Goal: Task Accomplishment & Management: Manage account settings

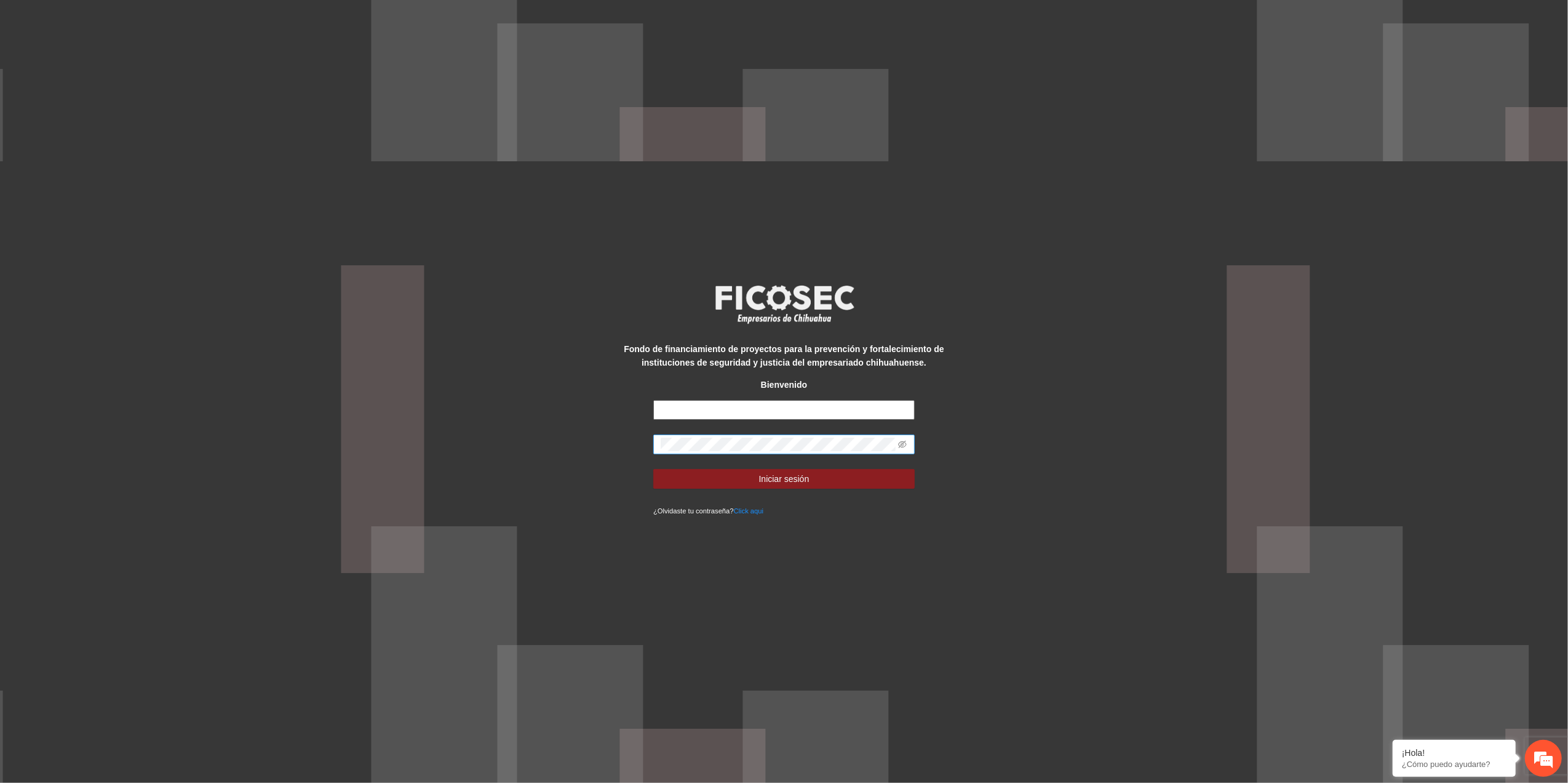
type input "**********"
click at [448, 352] on div "**********" at bounding box center [784, 392] width 1568 height 783
click at [654, 352] on button "Iniciar sesión" at bounding box center [784, 479] width 262 height 20
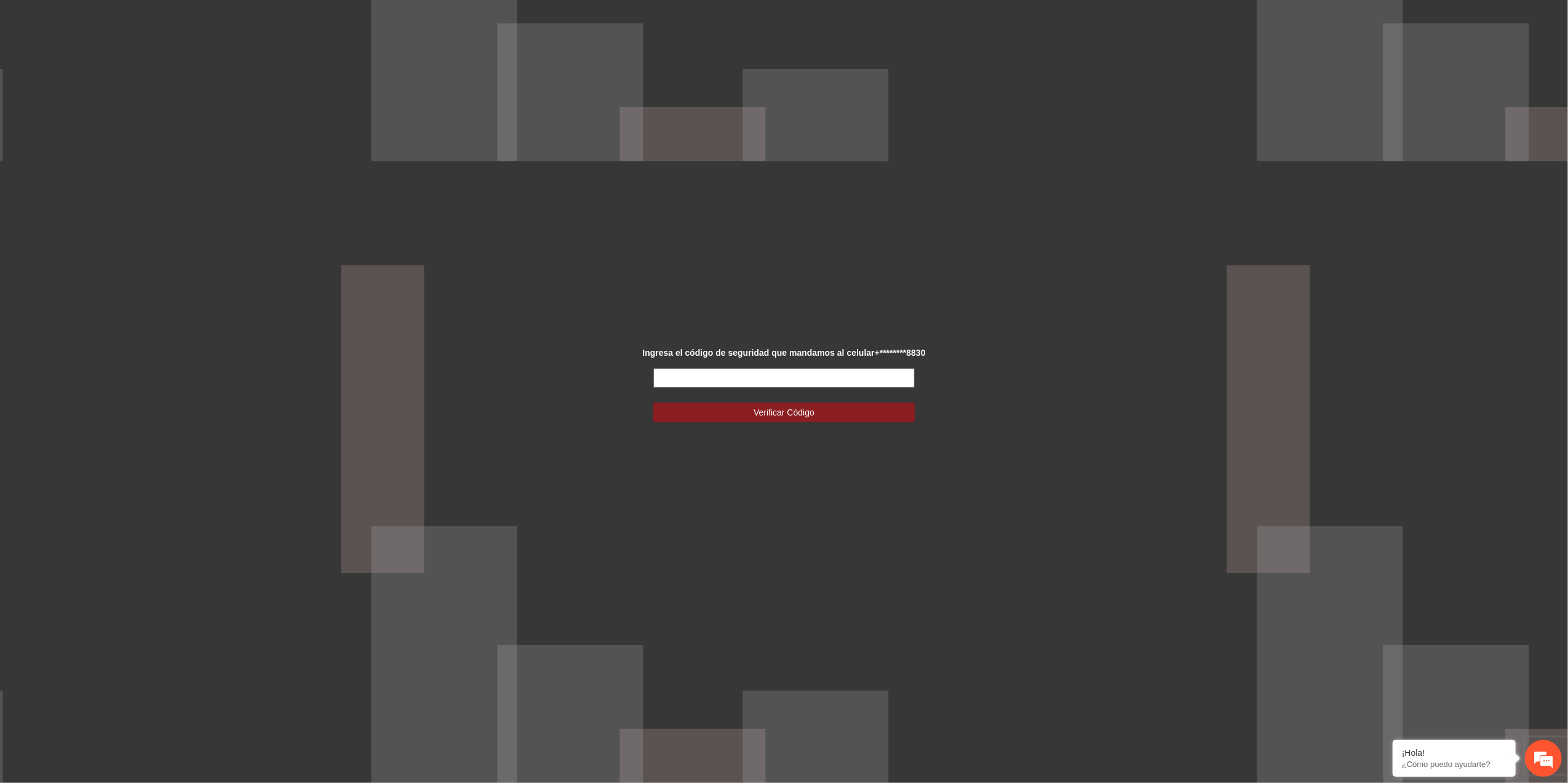
click at [724, 352] on input "text" at bounding box center [784, 378] width 262 height 20
click at [756, 352] on input "text" at bounding box center [784, 378] width 262 height 20
type input "******"
click at [712, 352] on button "Verificar Código" at bounding box center [784, 413] width 262 height 20
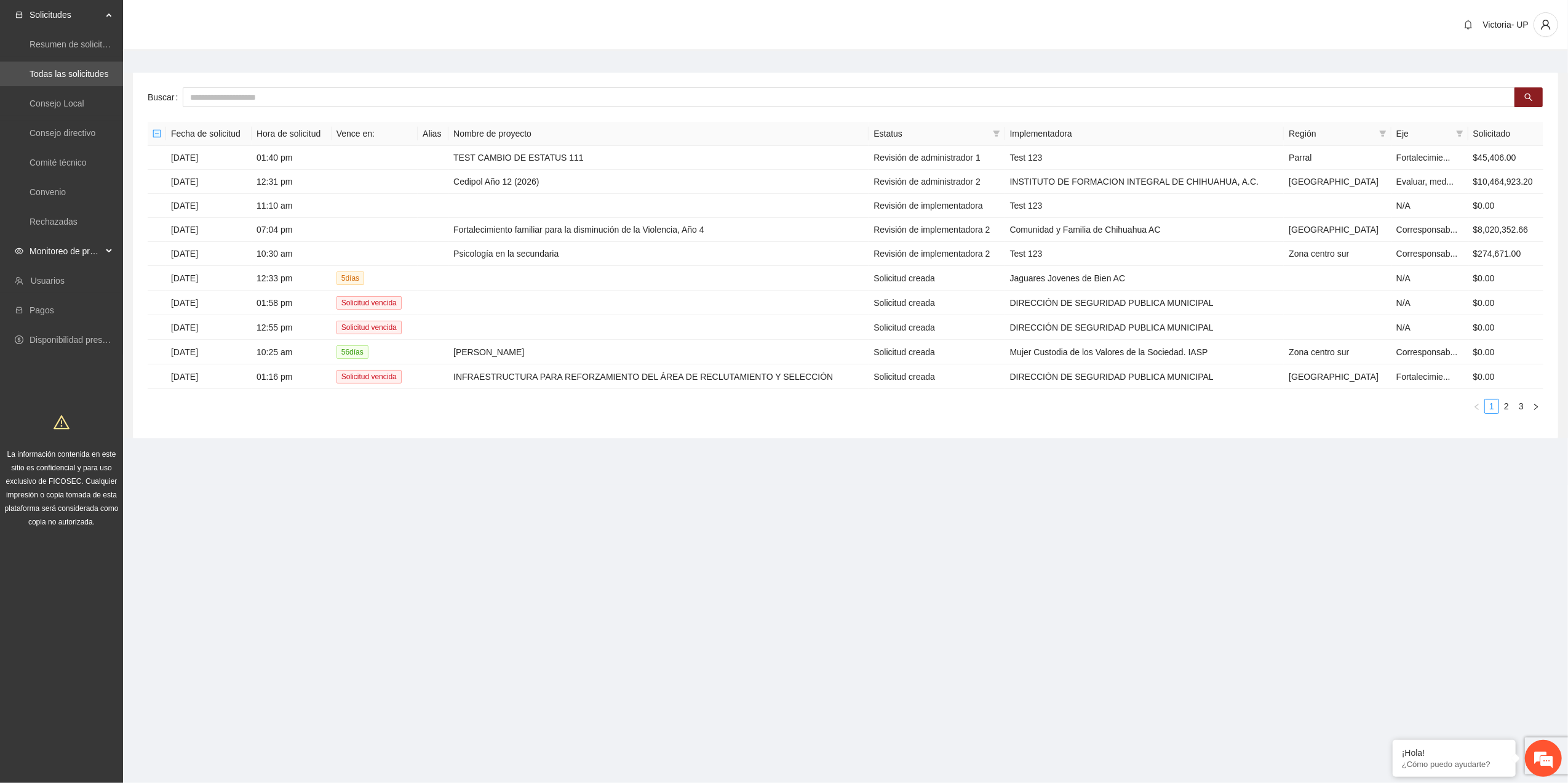
click at [79, 254] on span "Monitoreo de proyectos" at bounding box center [66, 250] width 73 height 25
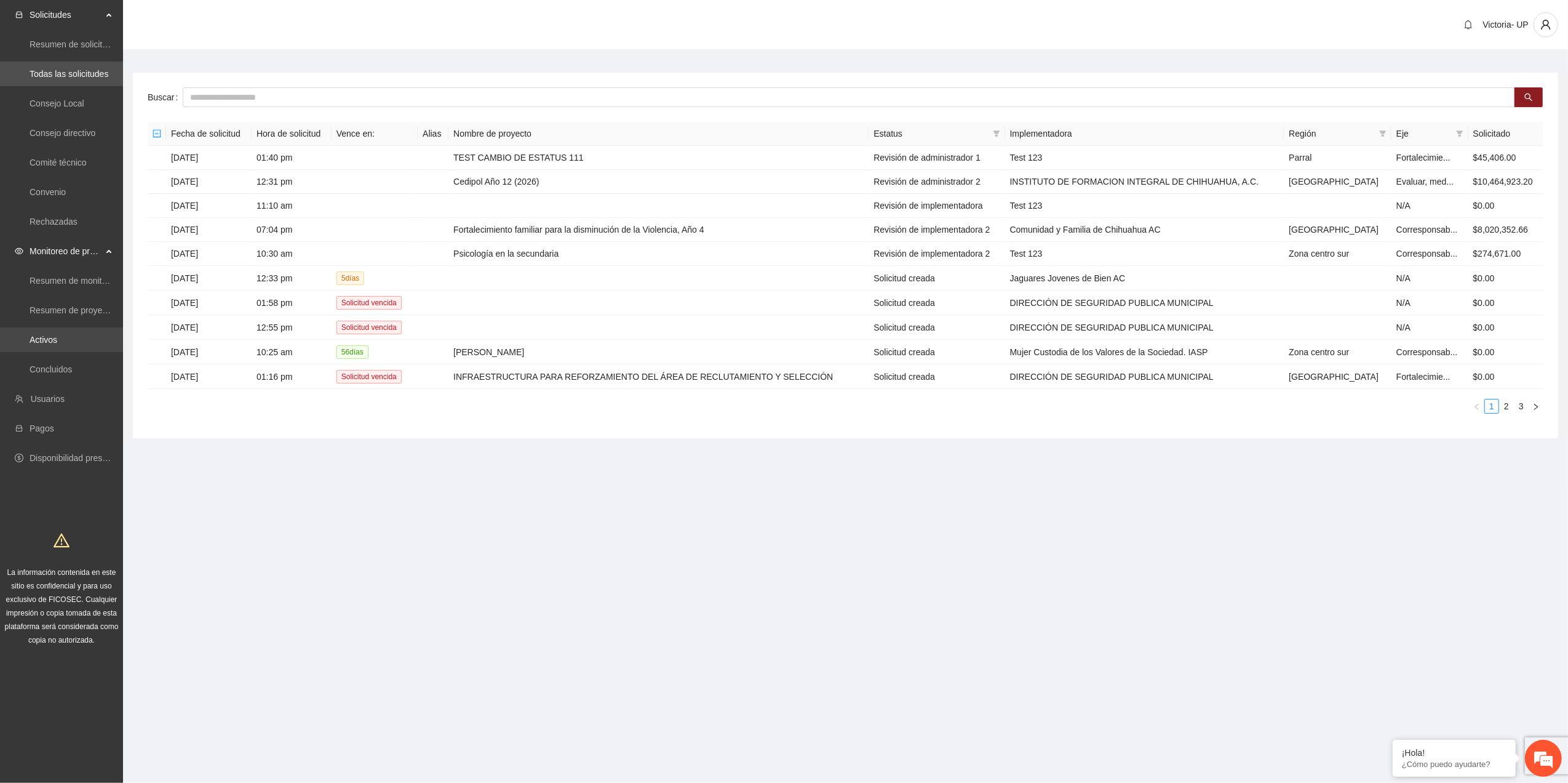
click at [57, 343] on link "Activos" at bounding box center [44, 339] width 28 height 10
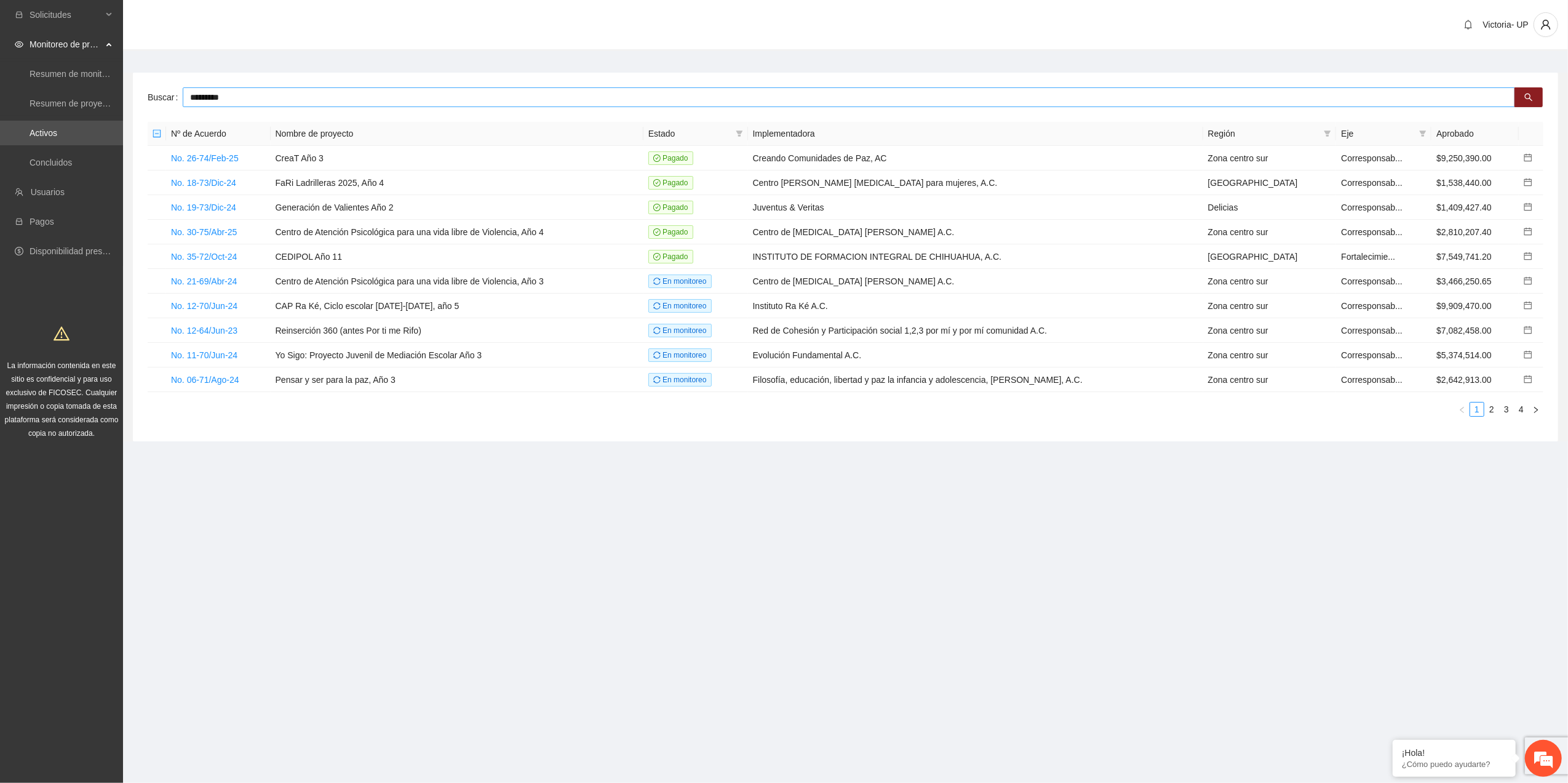
type input "*********"
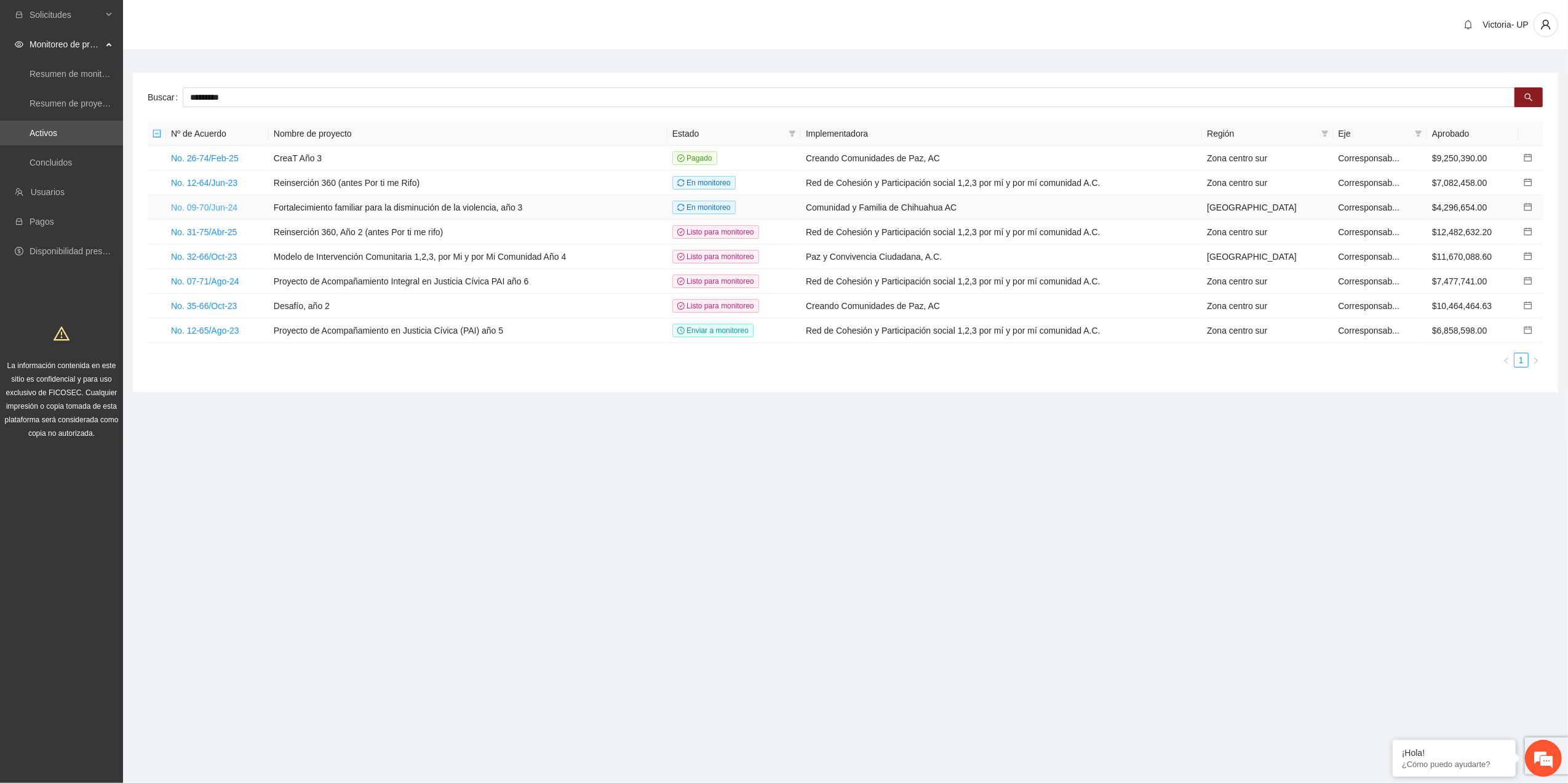
click at [200, 209] on link "No. 09-70/Jun-24" at bounding box center [204, 207] width 66 height 10
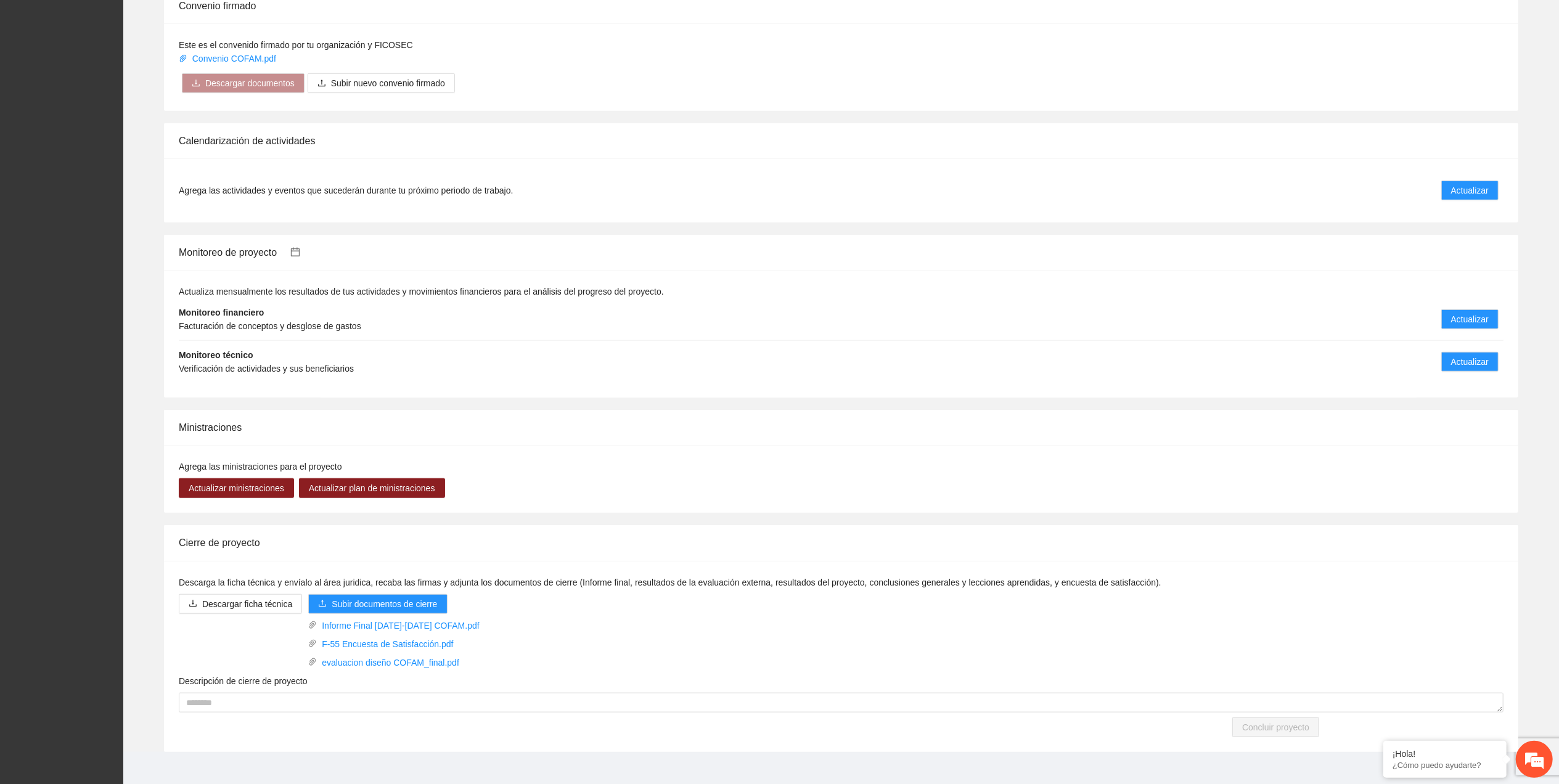
scroll to position [980, 0]
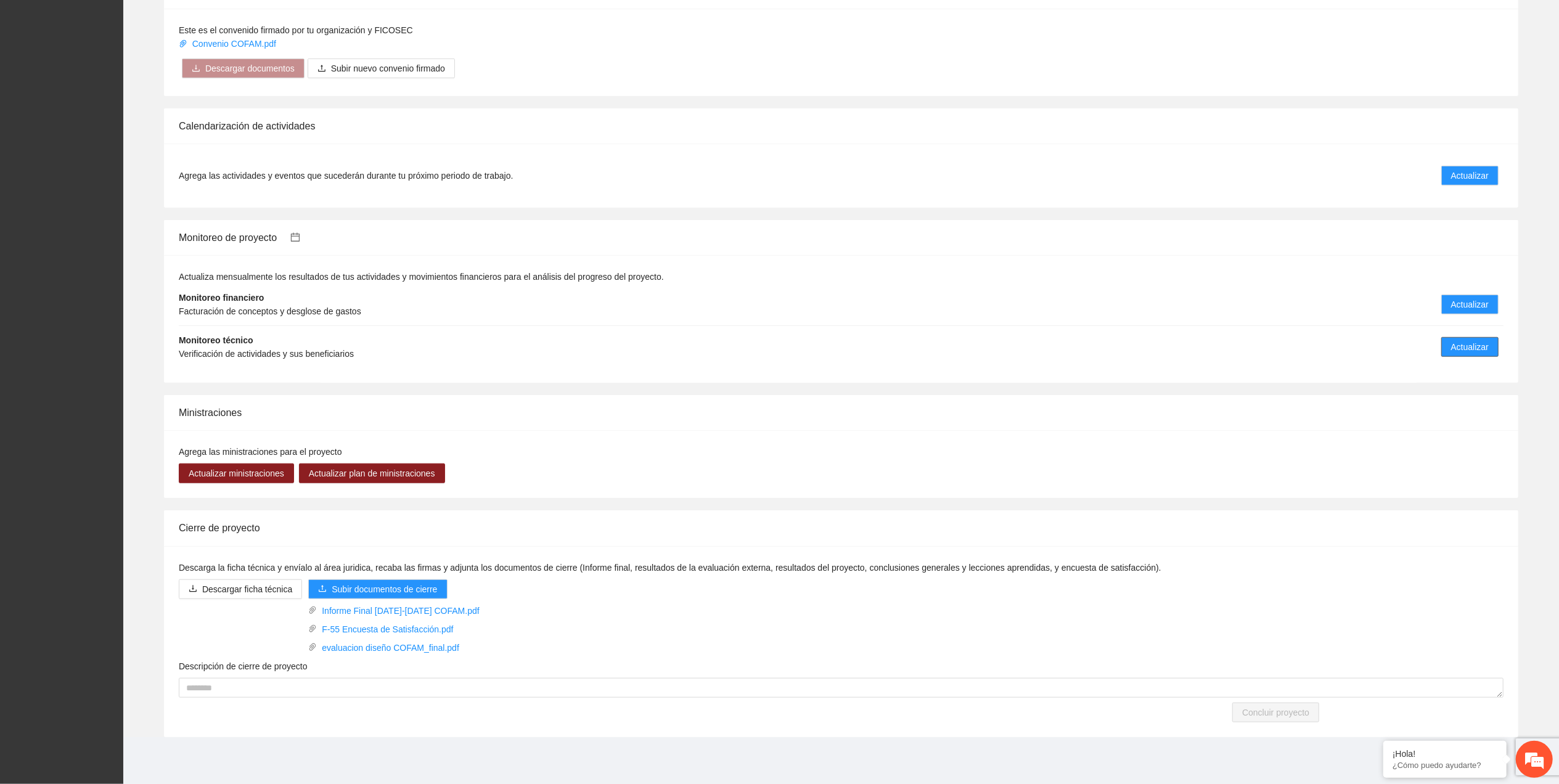
drag, startPoint x: 1461, startPoint y: 342, endPoint x: 1440, endPoint y: 342, distance: 21.0
click at [1460, 342] on span "Actualizar" at bounding box center [1469, 347] width 38 height 13
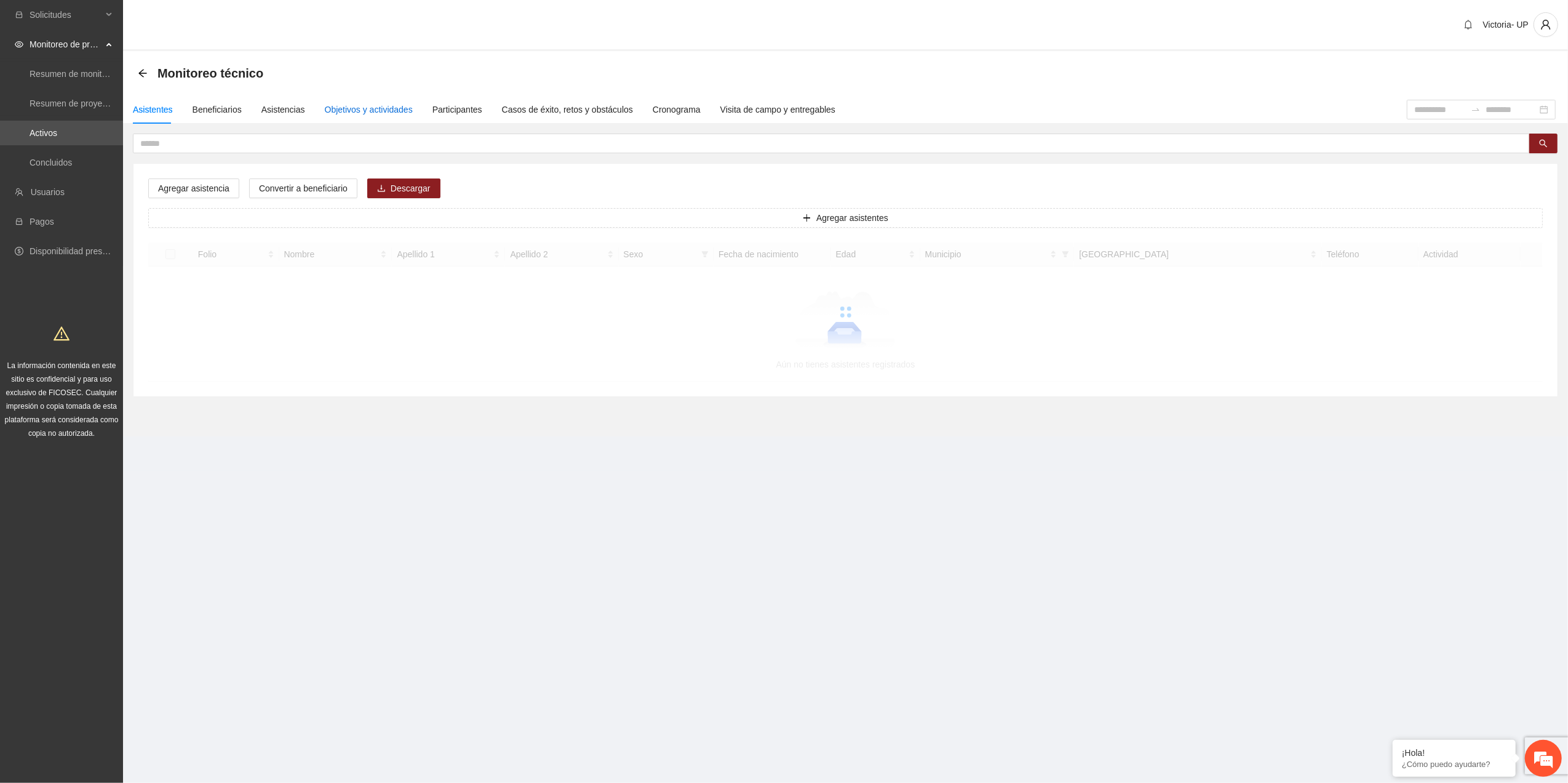
drag, startPoint x: 364, startPoint y: 115, endPoint x: 334, endPoint y: 9, distance: 110.2
click at [360, 117] on div "Objetivos y actividades" at bounding box center [369, 109] width 88 height 28
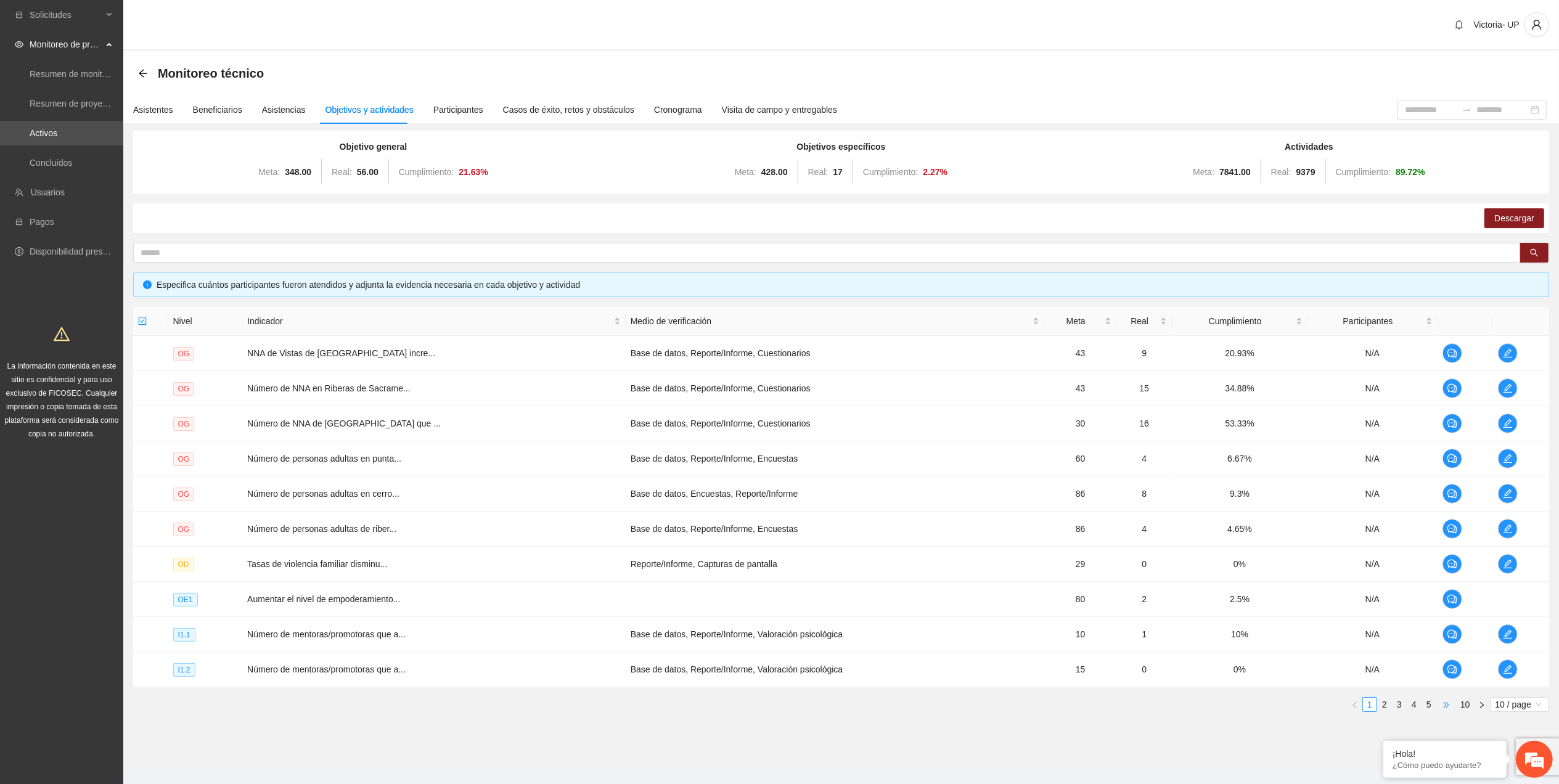
click at [1440, 710] on span "•••" at bounding box center [1446, 704] width 20 height 15
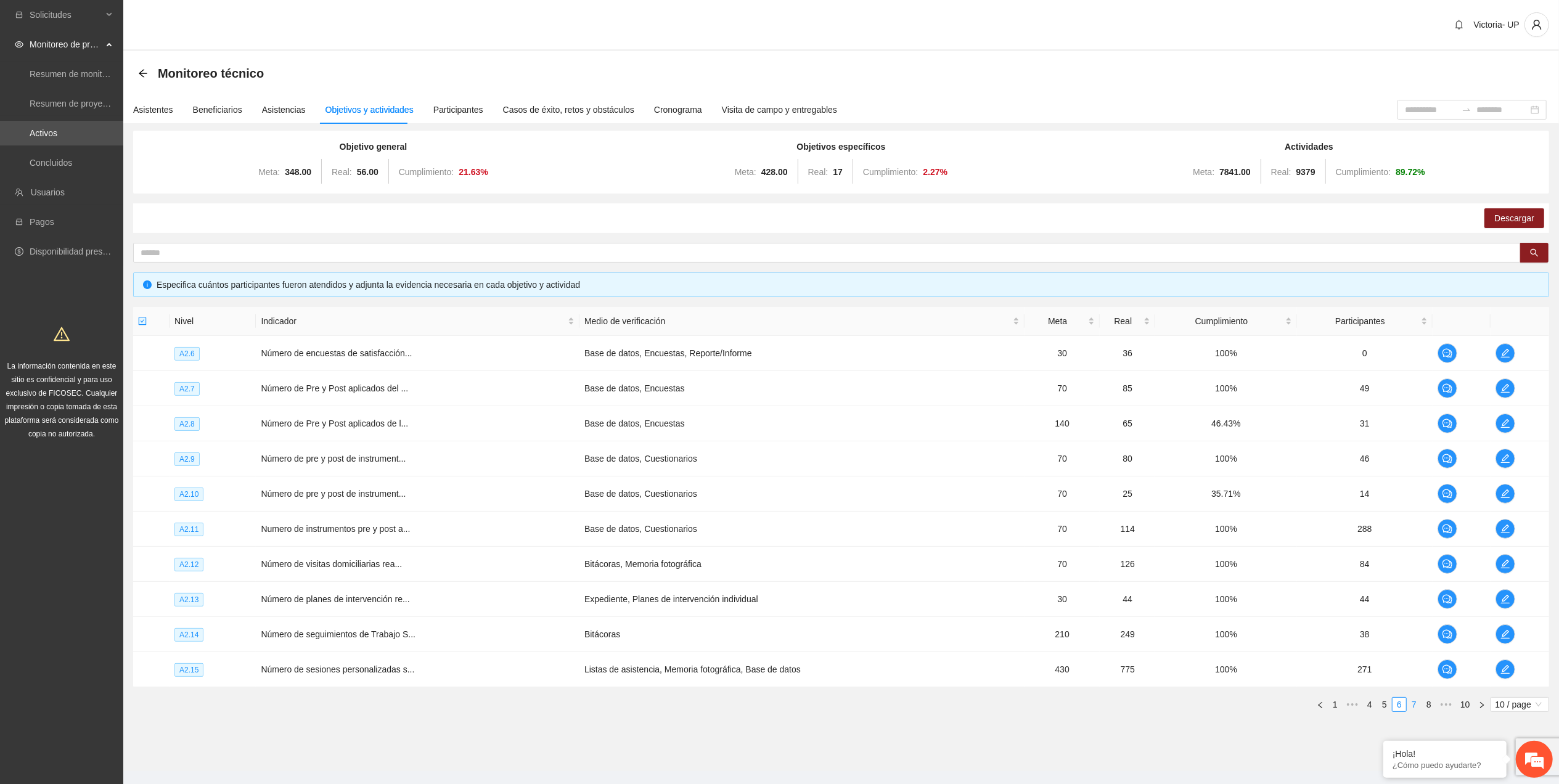
click at [1413, 703] on link "7" at bounding box center [1414, 704] width 13 height 13
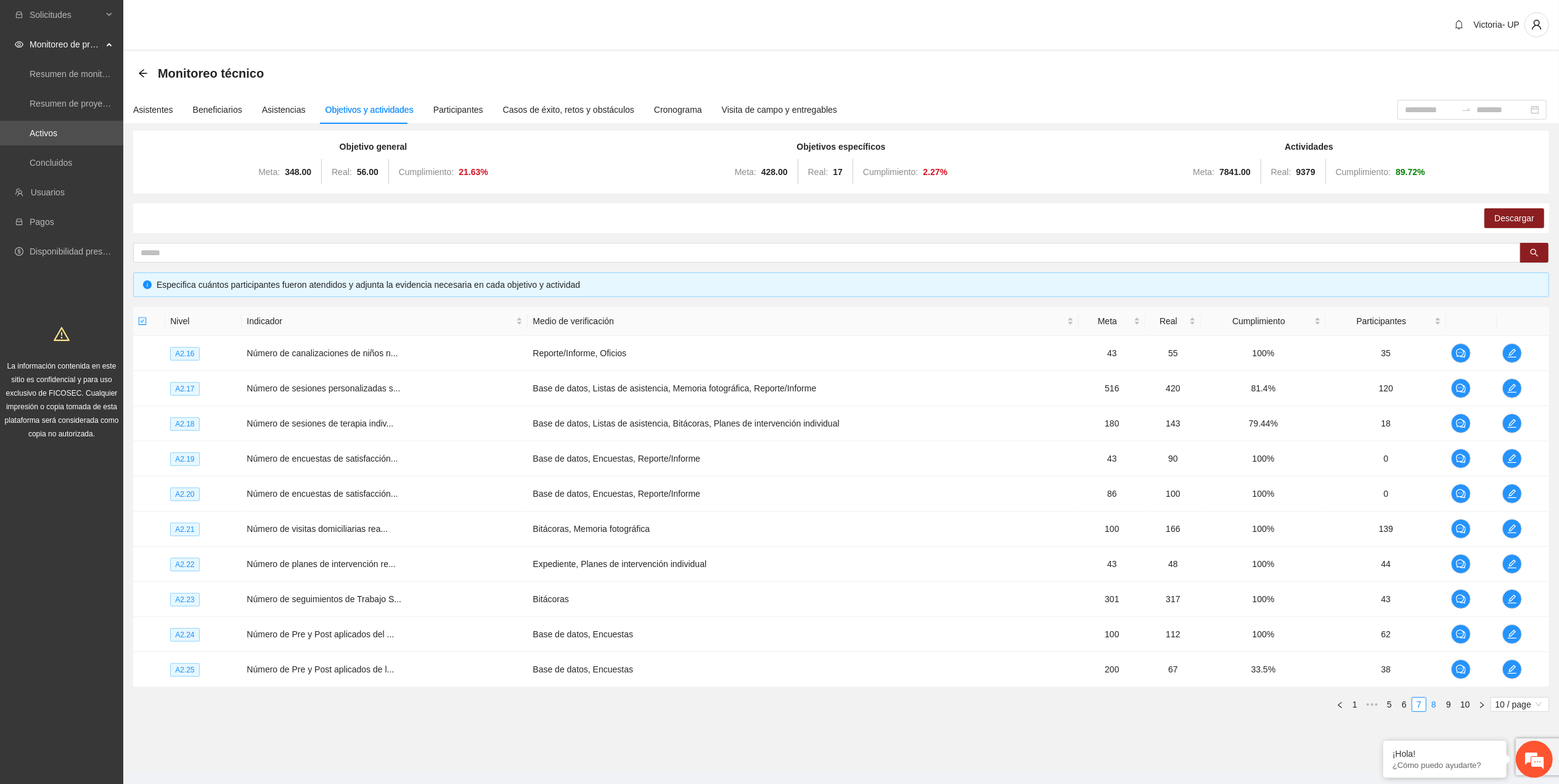
click at [1428, 703] on link "8" at bounding box center [1434, 704] width 13 height 13
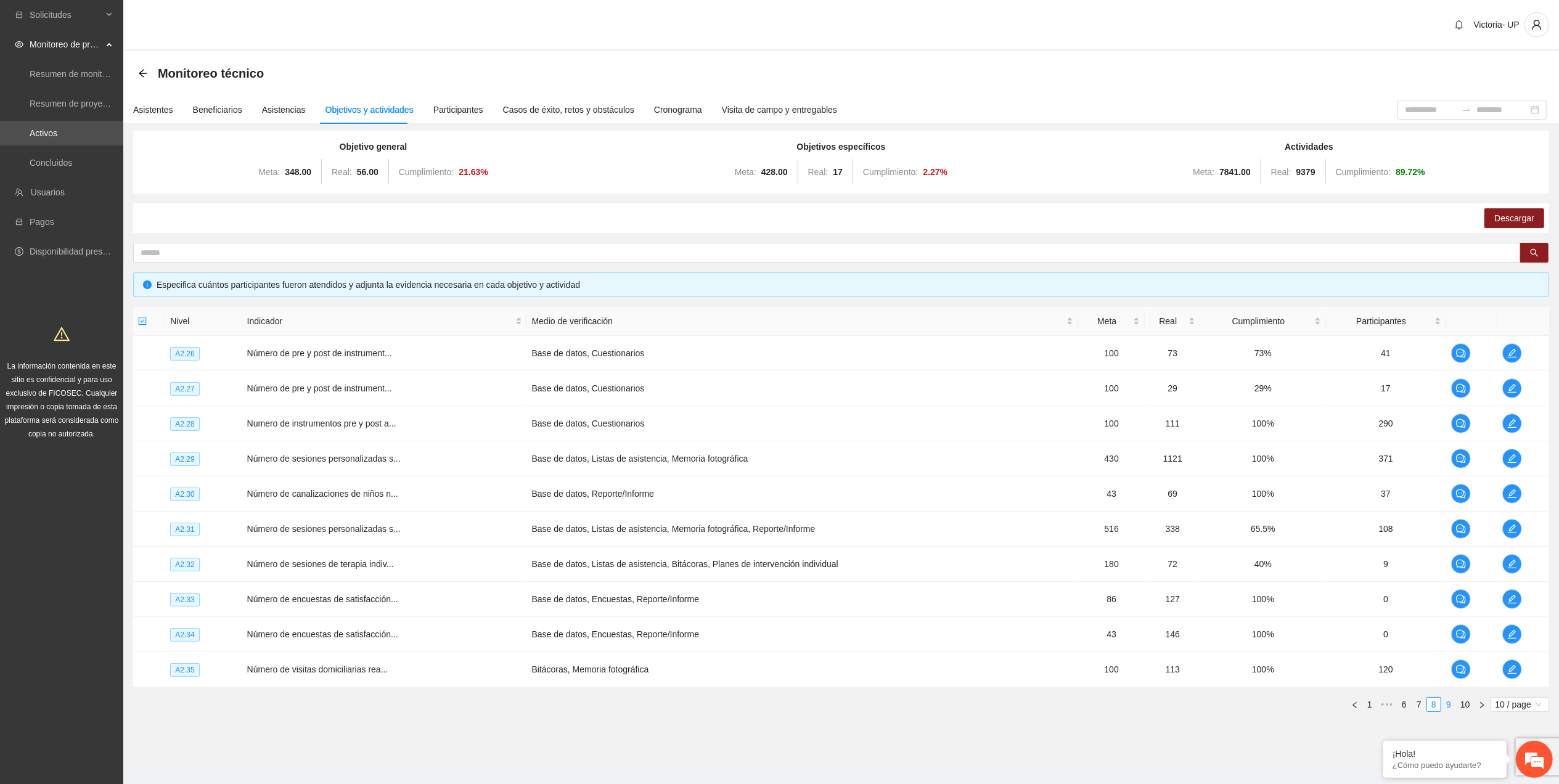
click at [1446, 708] on link "9" at bounding box center [1448, 704] width 13 height 13
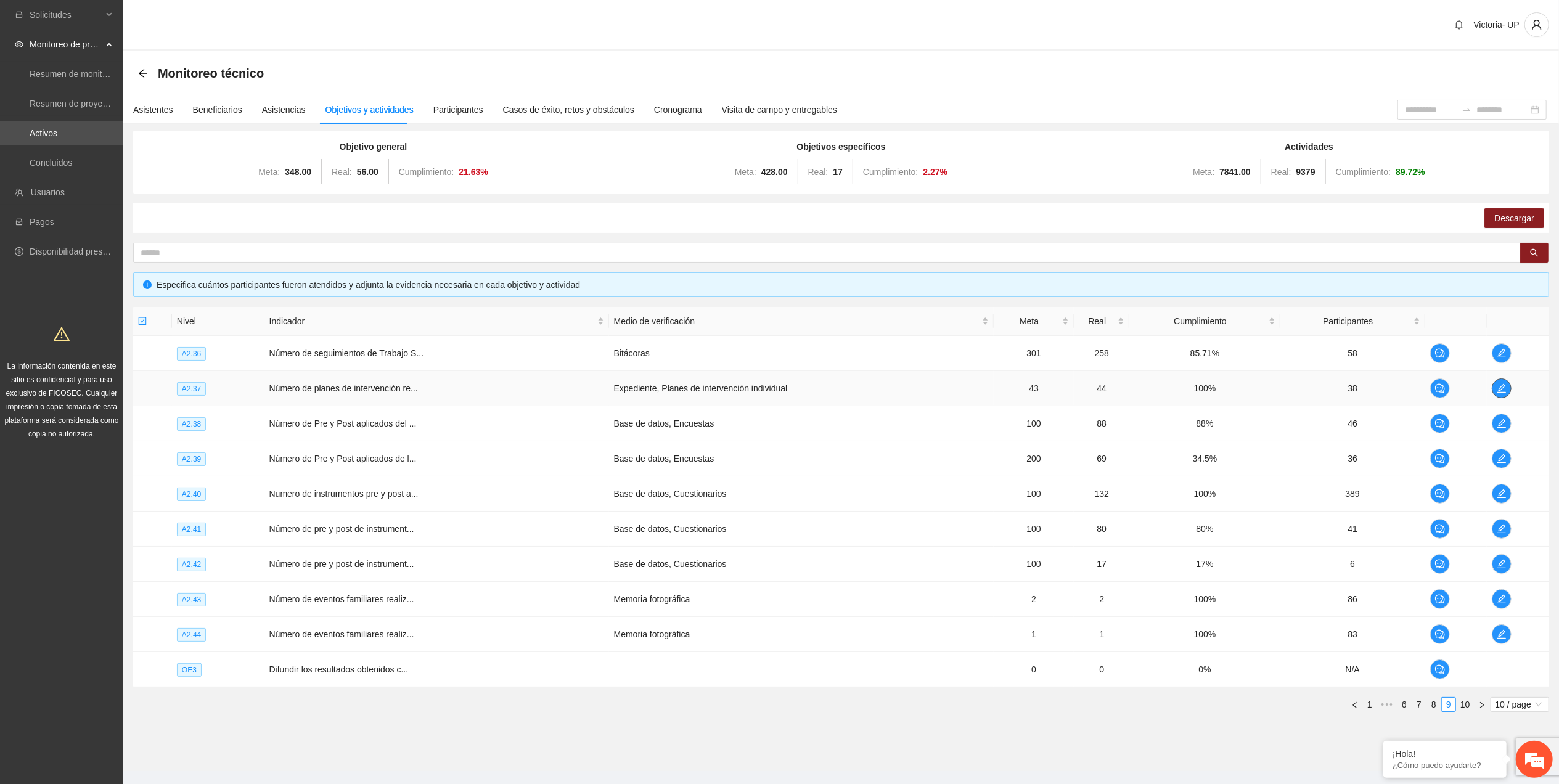
click at [1499, 387] on icon "edit" at bounding box center [1501, 388] width 10 height 10
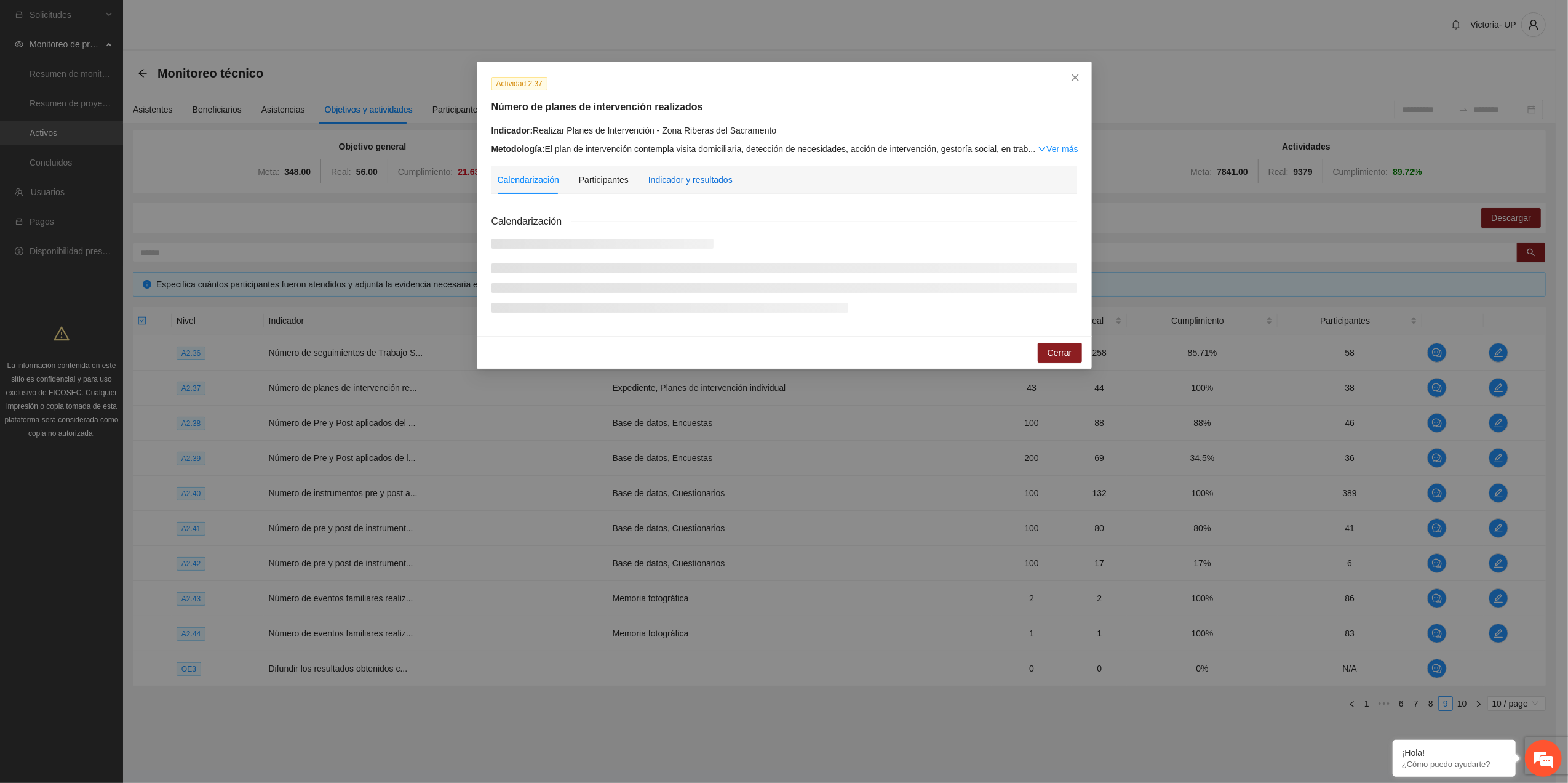
click at [664, 182] on div "Indicador y resultados" at bounding box center [690, 180] width 84 height 13
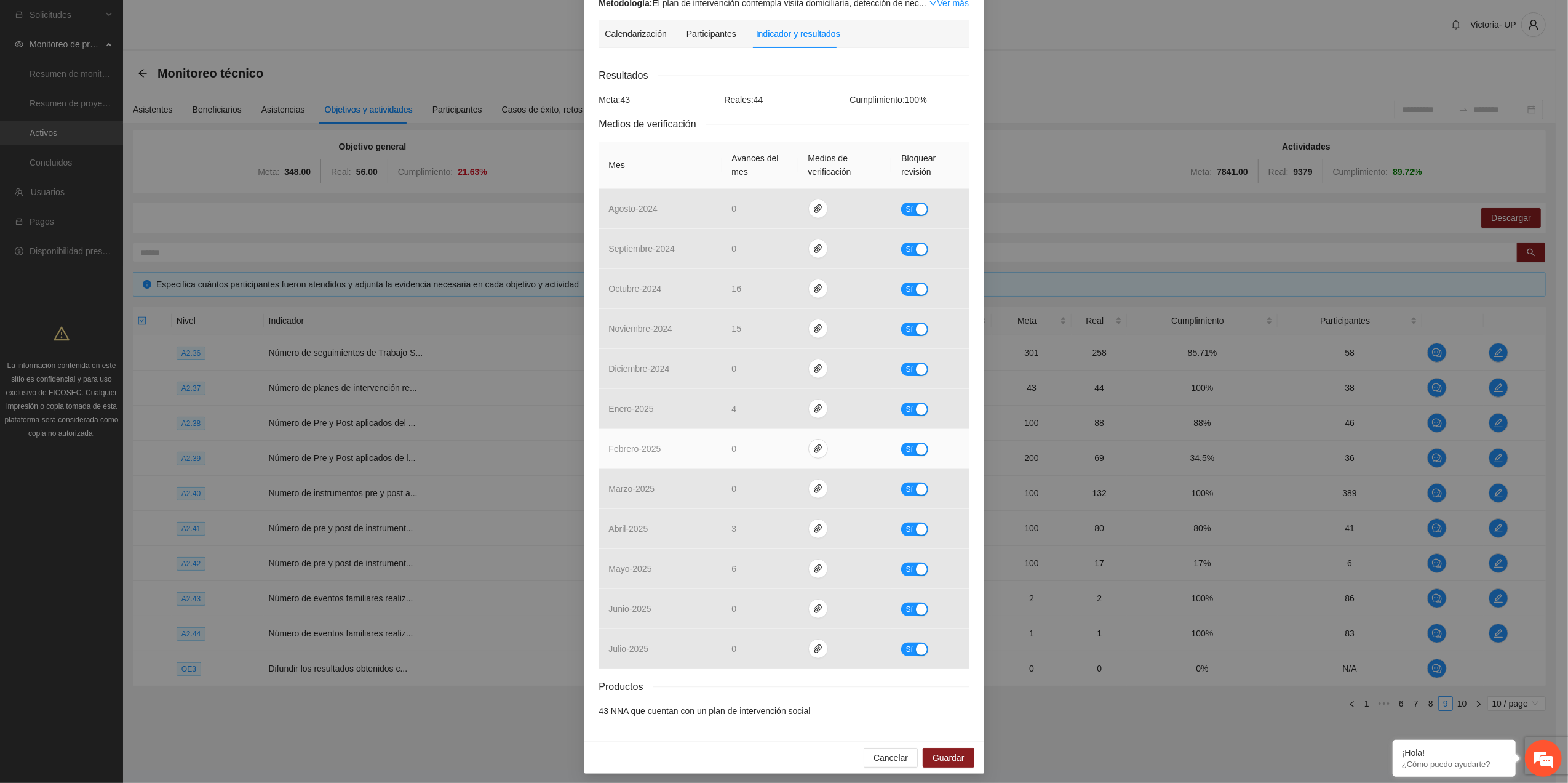
scroll to position [154, 0]
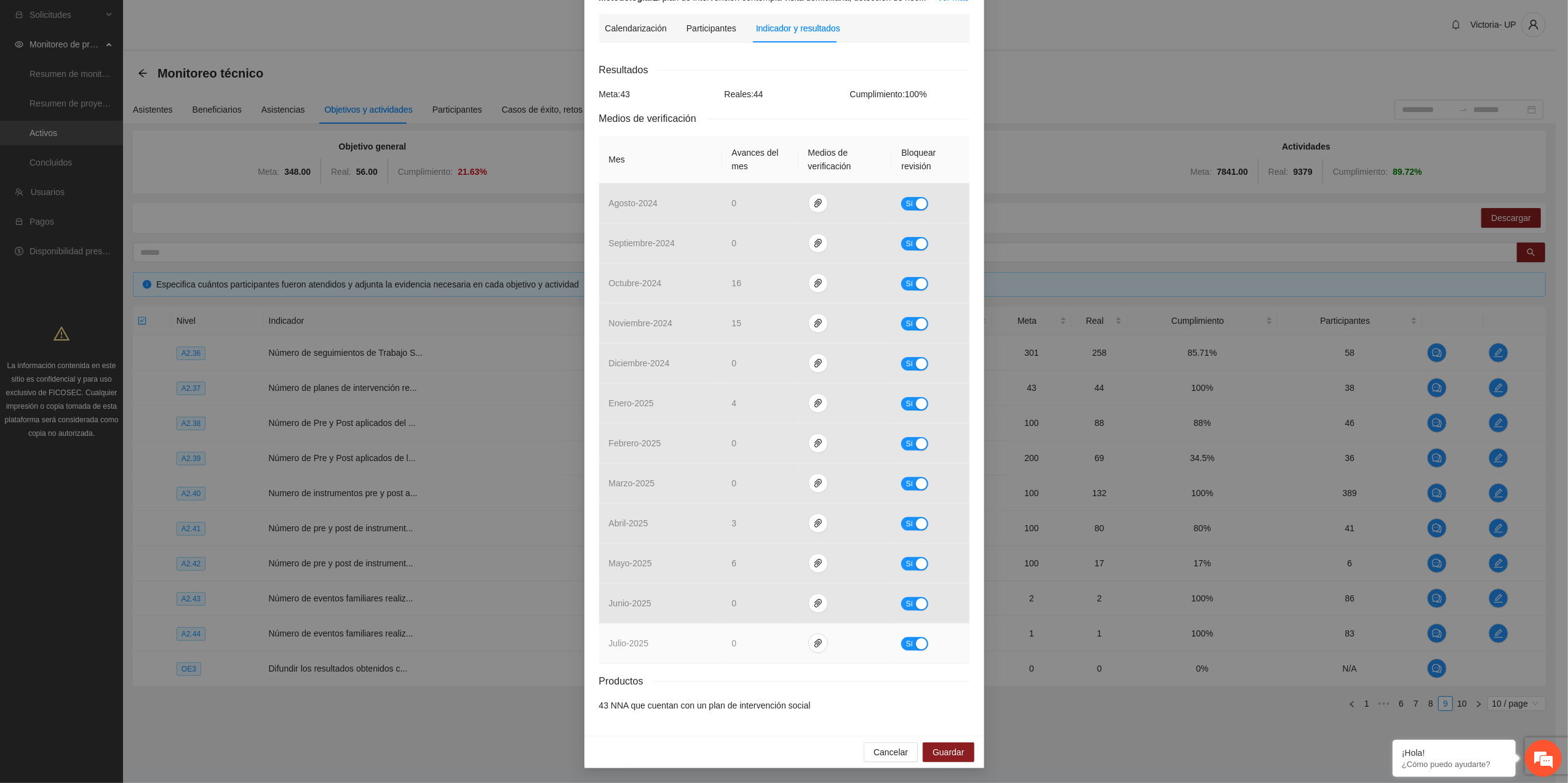
click at [916, 640] on div "button" at bounding box center [921, 643] width 11 height 11
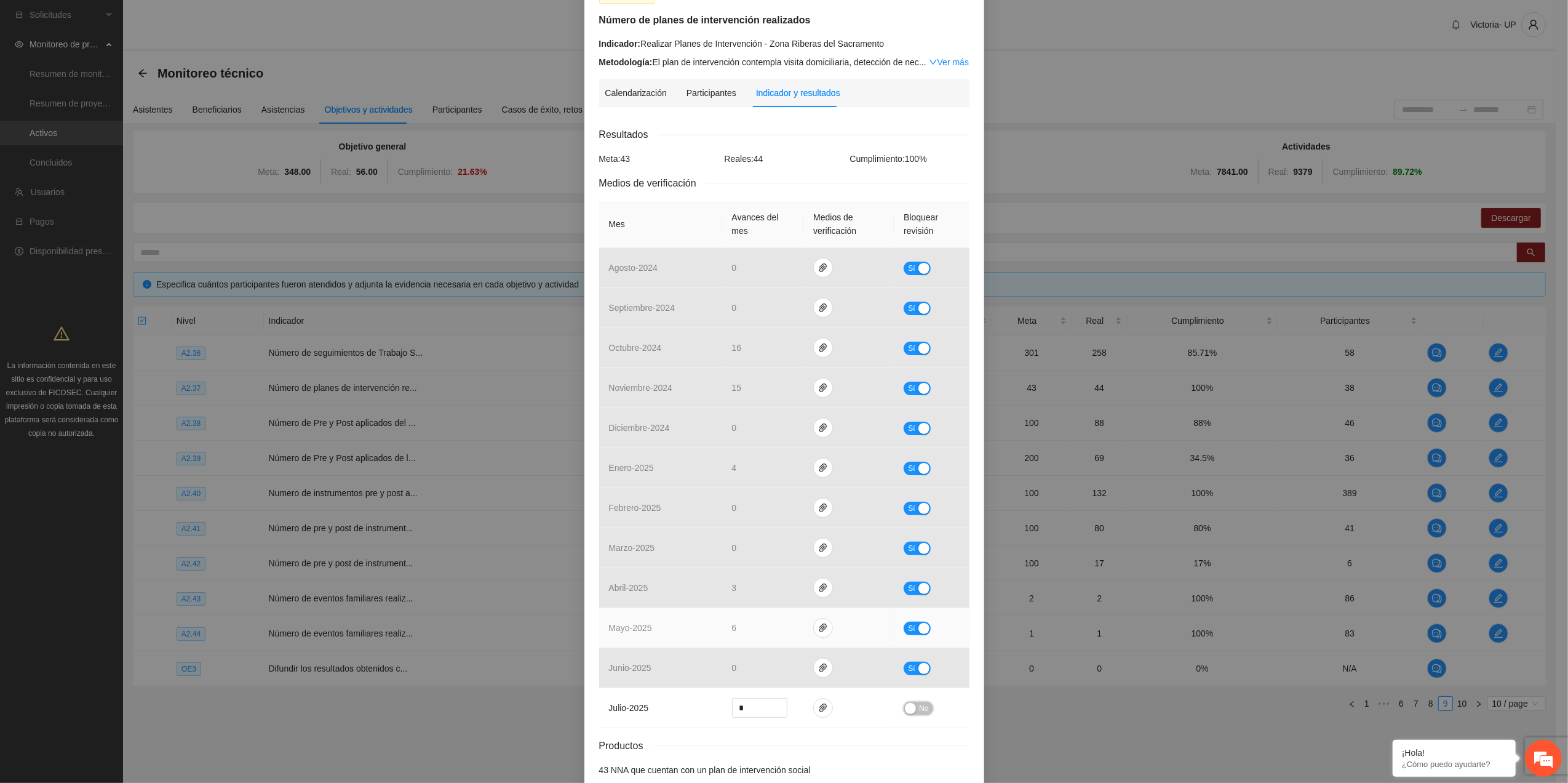
scroll to position [155, 0]
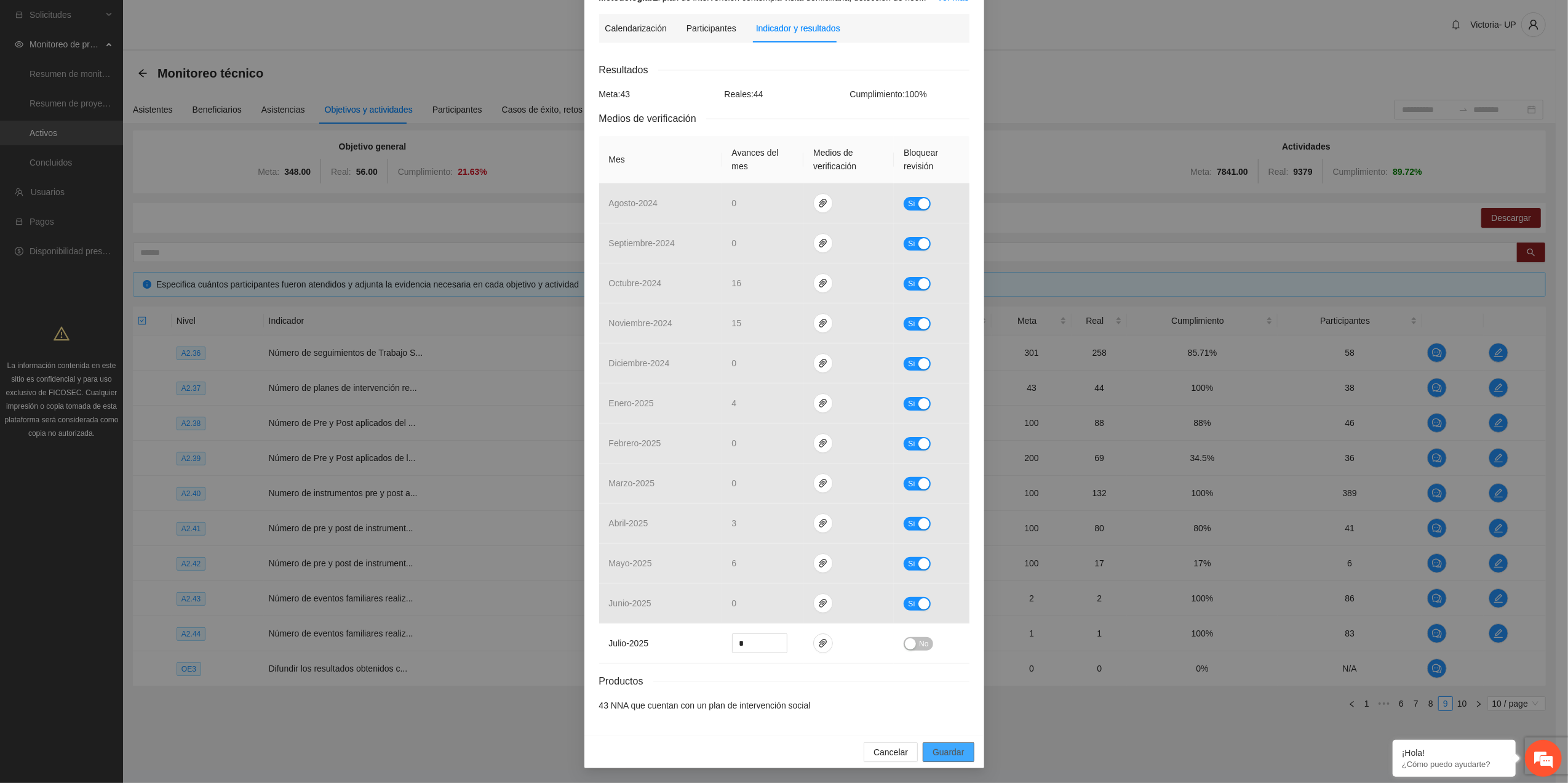
click at [946, 744] on button "Guardar" at bounding box center [948, 752] width 51 height 20
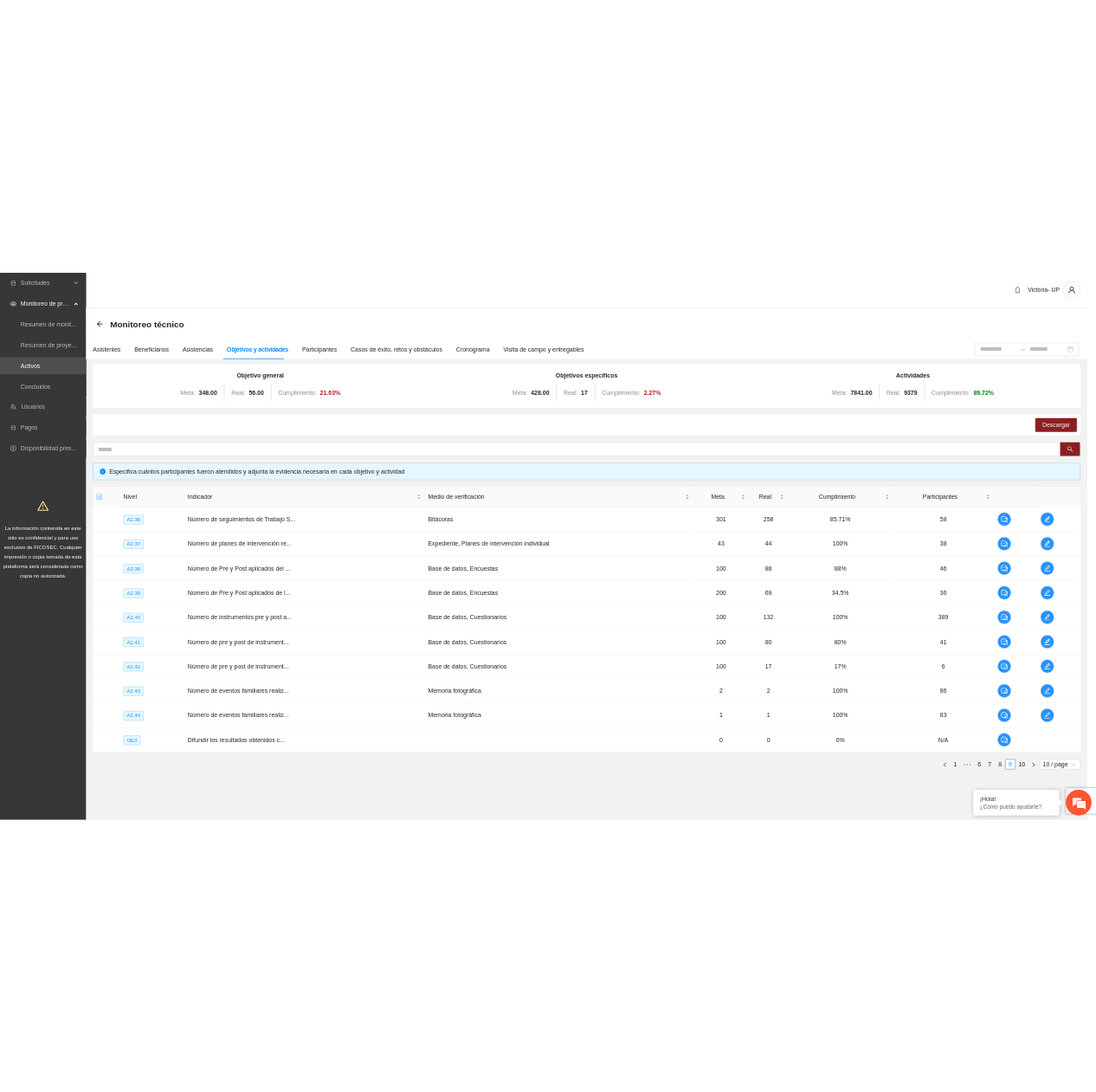
scroll to position [131, 0]
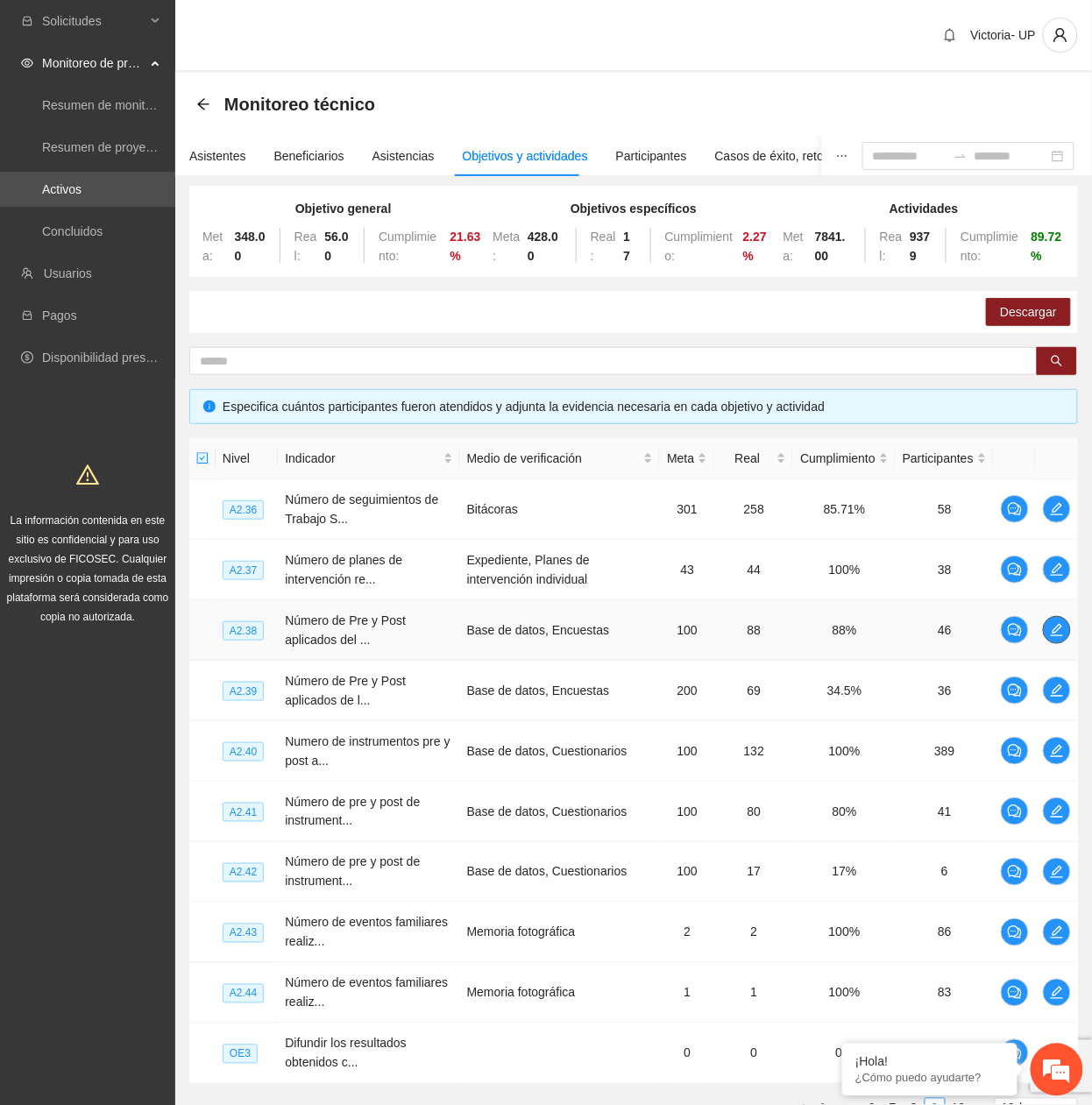
click at [1058, 628] on icon "edit" at bounding box center [1056, 630] width 12 height 12
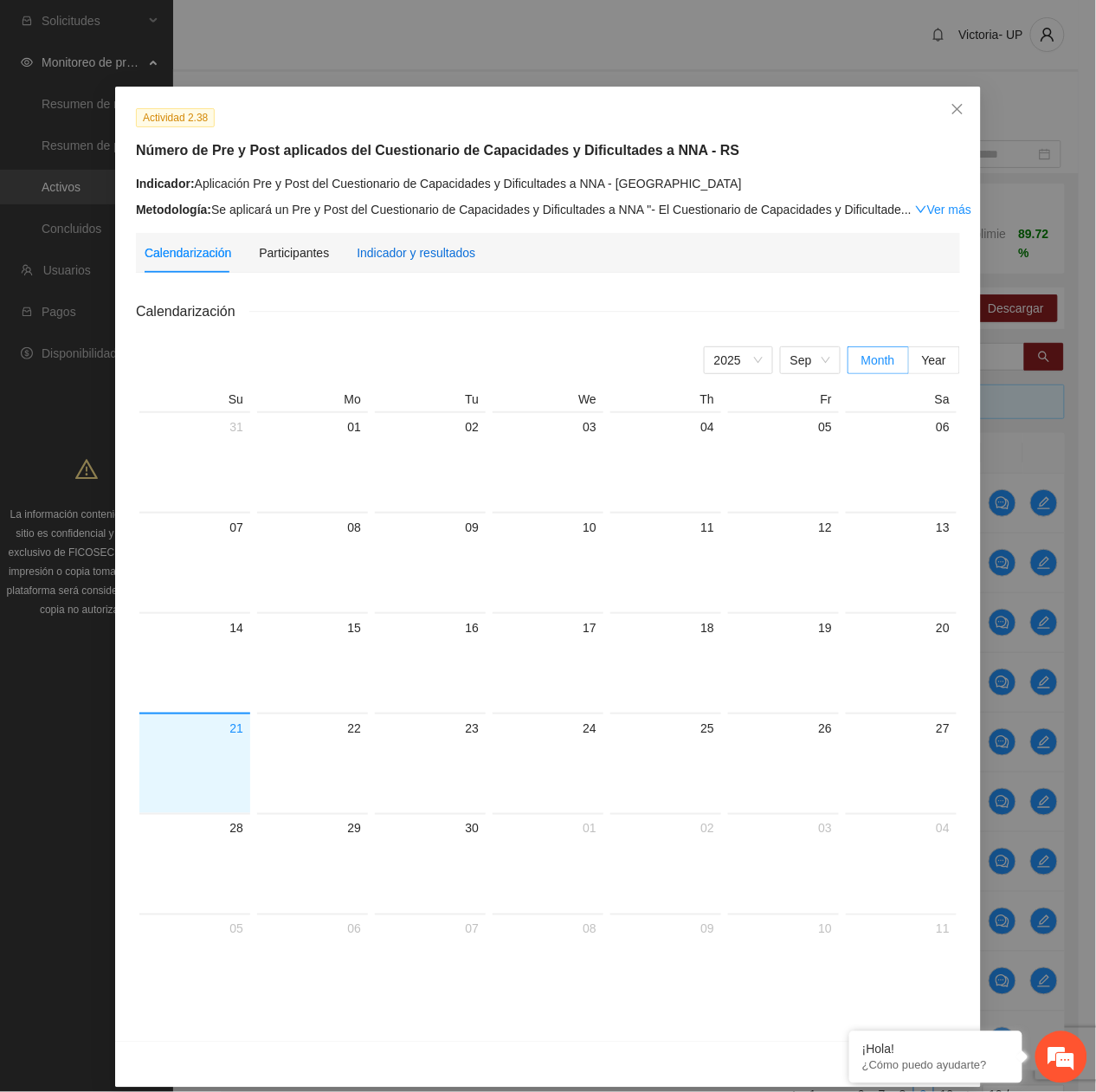
click at [369, 248] on div "Indicador y resultados" at bounding box center [416, 253] width 118 height 19
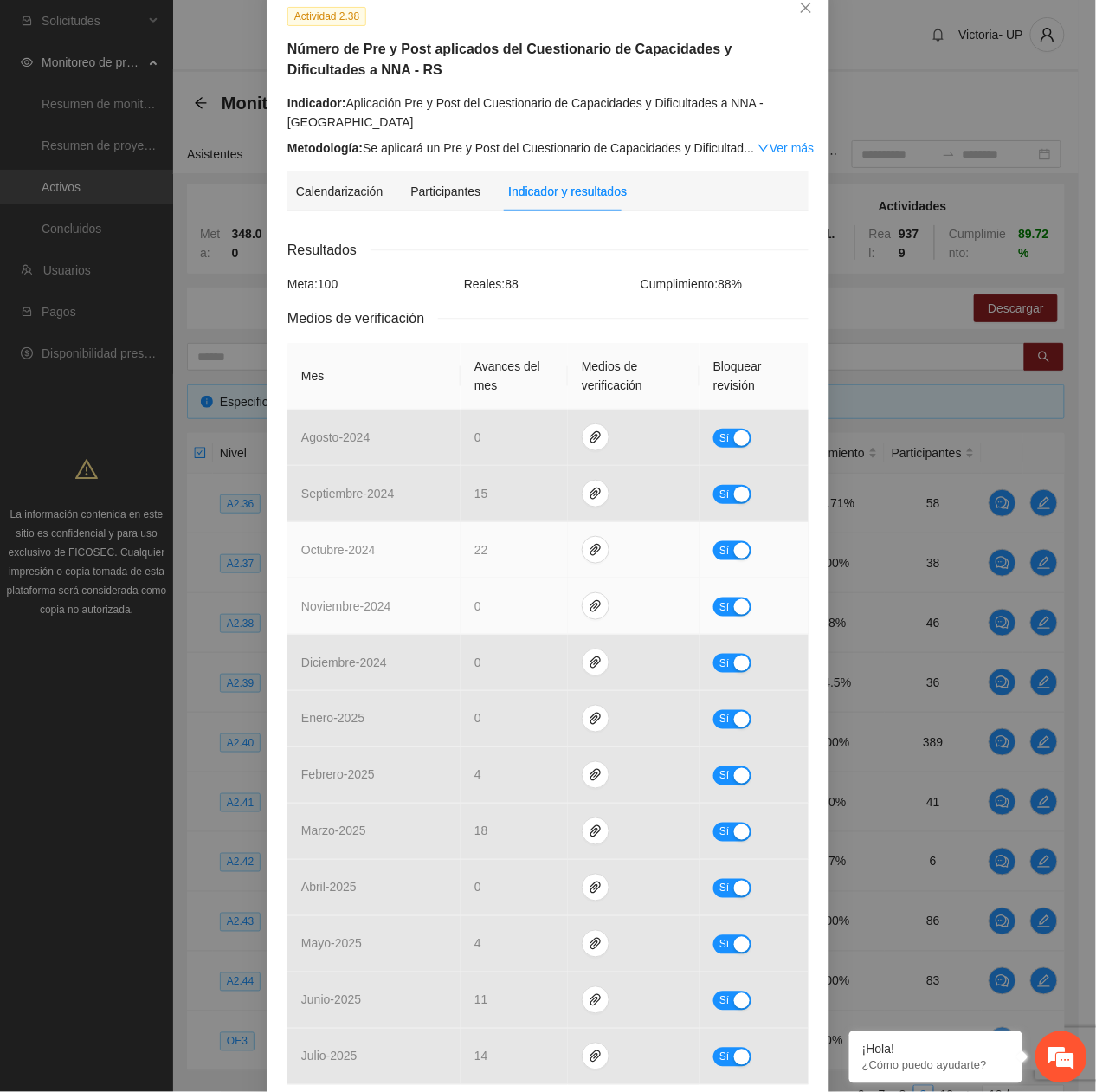
scroll to position [266, 0]
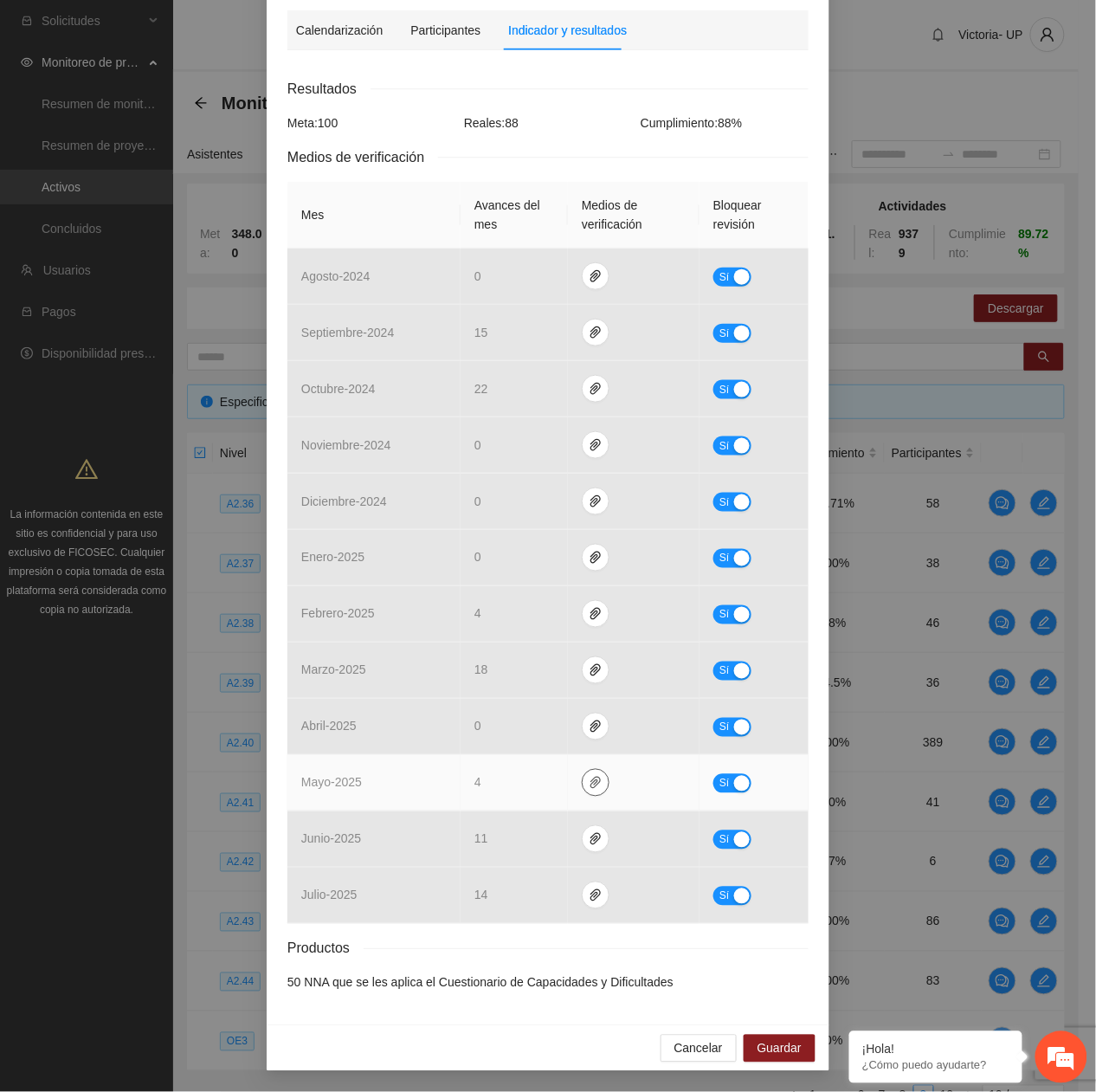
click at [582, 780] on span "paper-clip" at bounding box center [596, 782] width 26 height 14
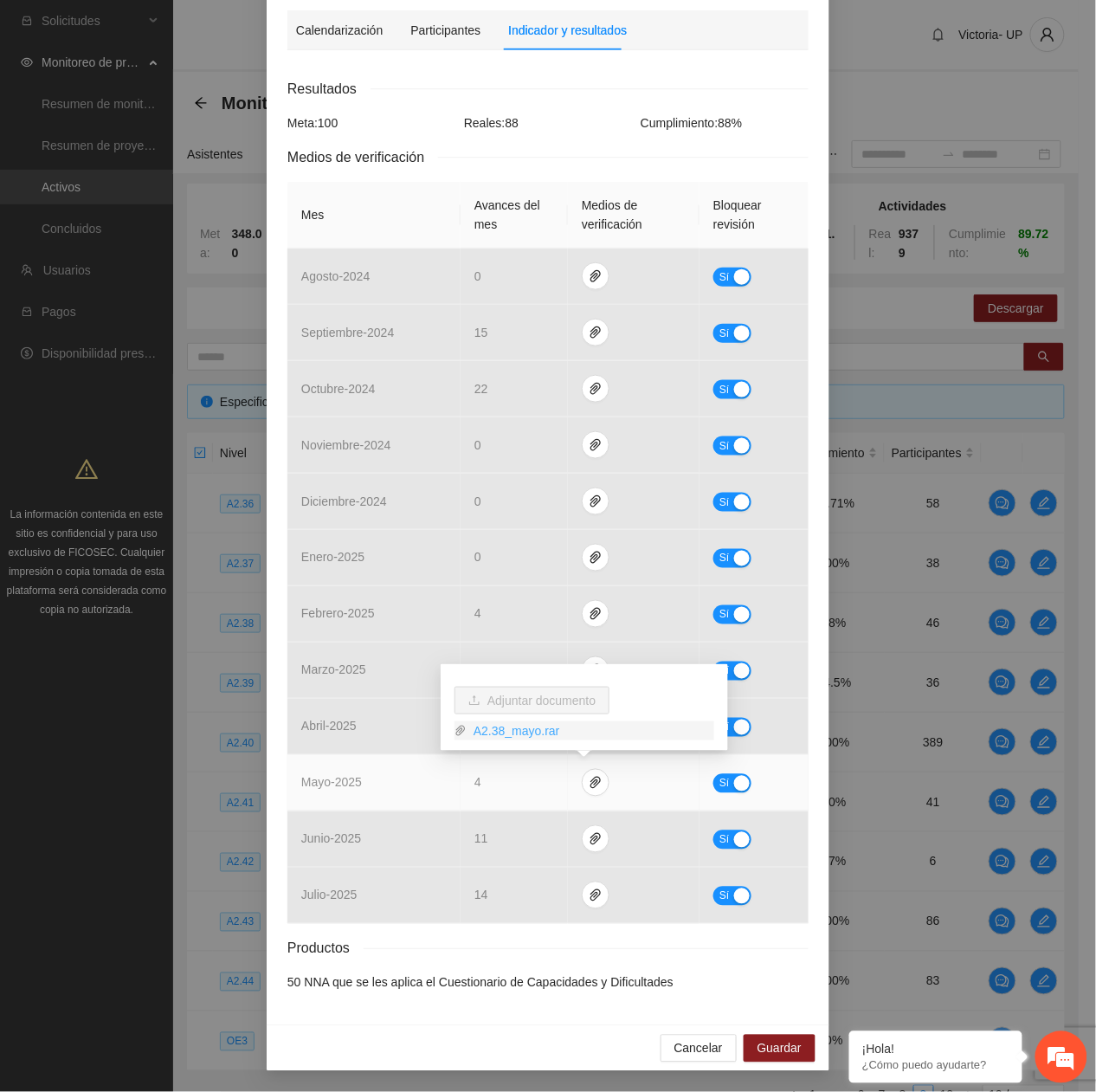
click at [524, 727] on link "A2.38_mayo.rar" at bounding box center [591, 730] width 248 height 19
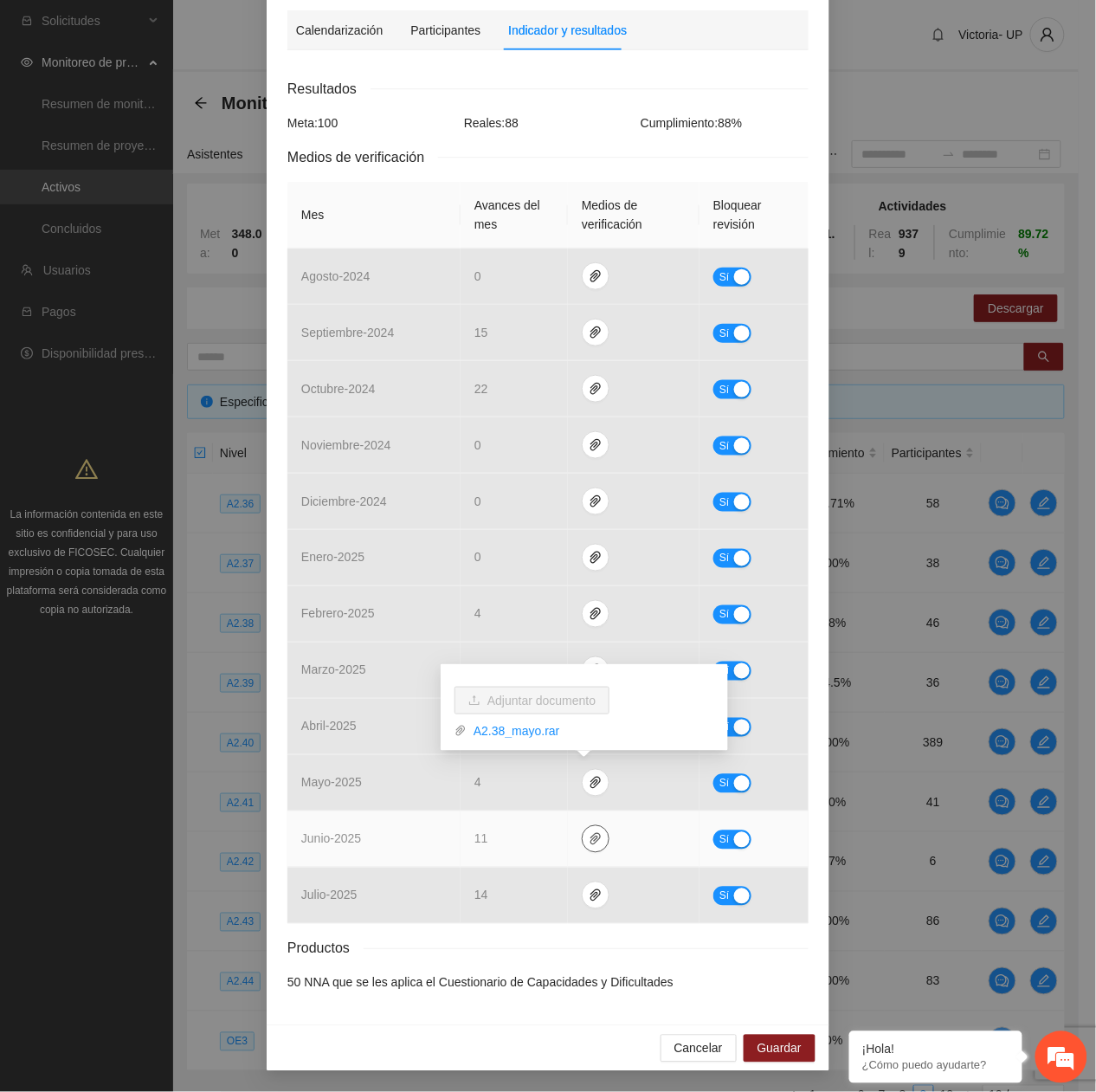
click at [591, 836] on icon "paper-clip" at bounding box center [596, 839] width 10 height 12
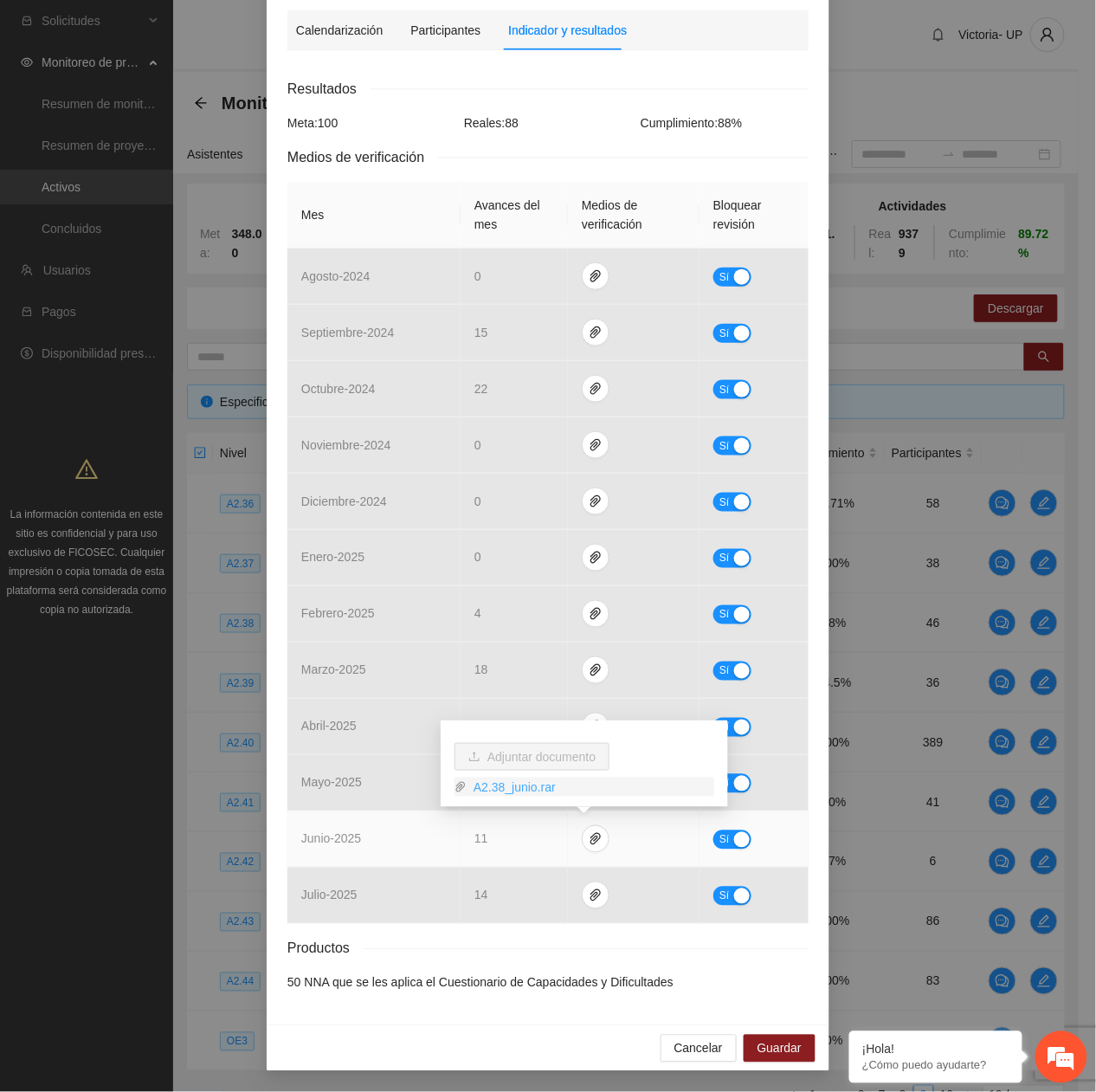
click at [518, 789] on link "A2.38_junio.rar" at bounding box center [591, 786] width 248 height 19
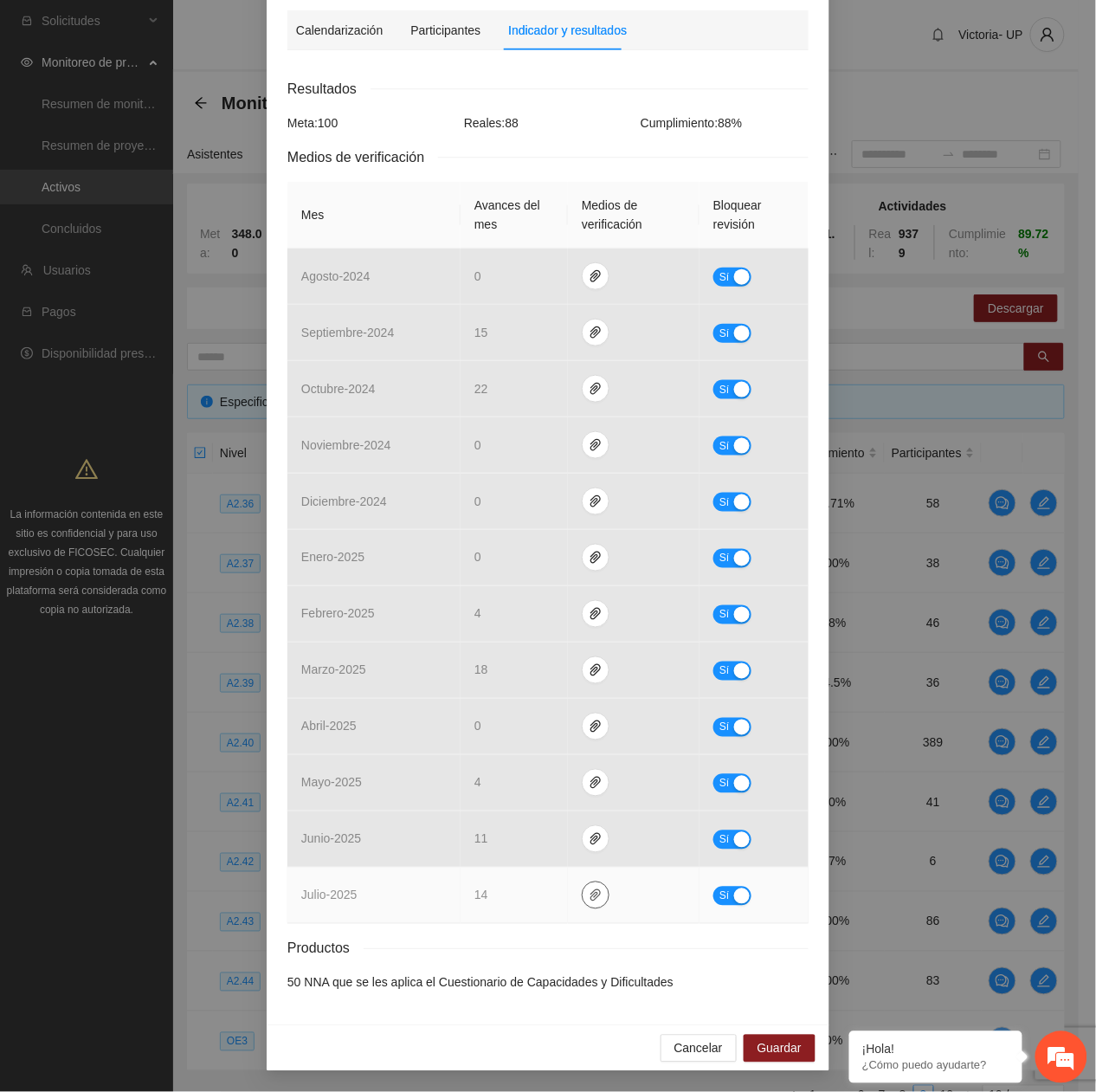
click at [591, 897] on icon "paper-clip" at bounding box center [596, 894] width 10 height 12
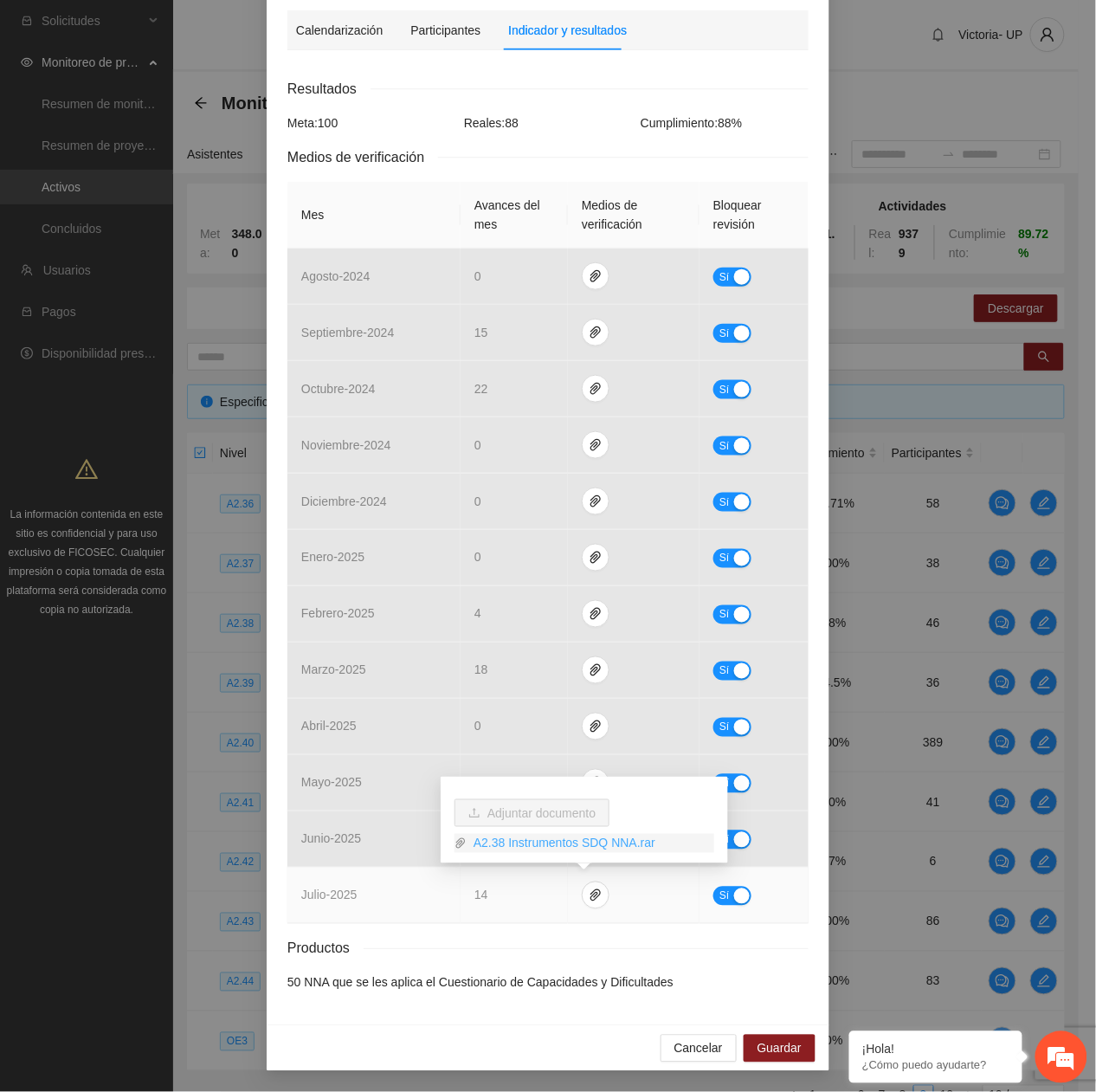
click at [535, 843] on link "A2.38 Instrumentos SDQ NNA.rar" at bounding box center [591, 843] width 248 height 19
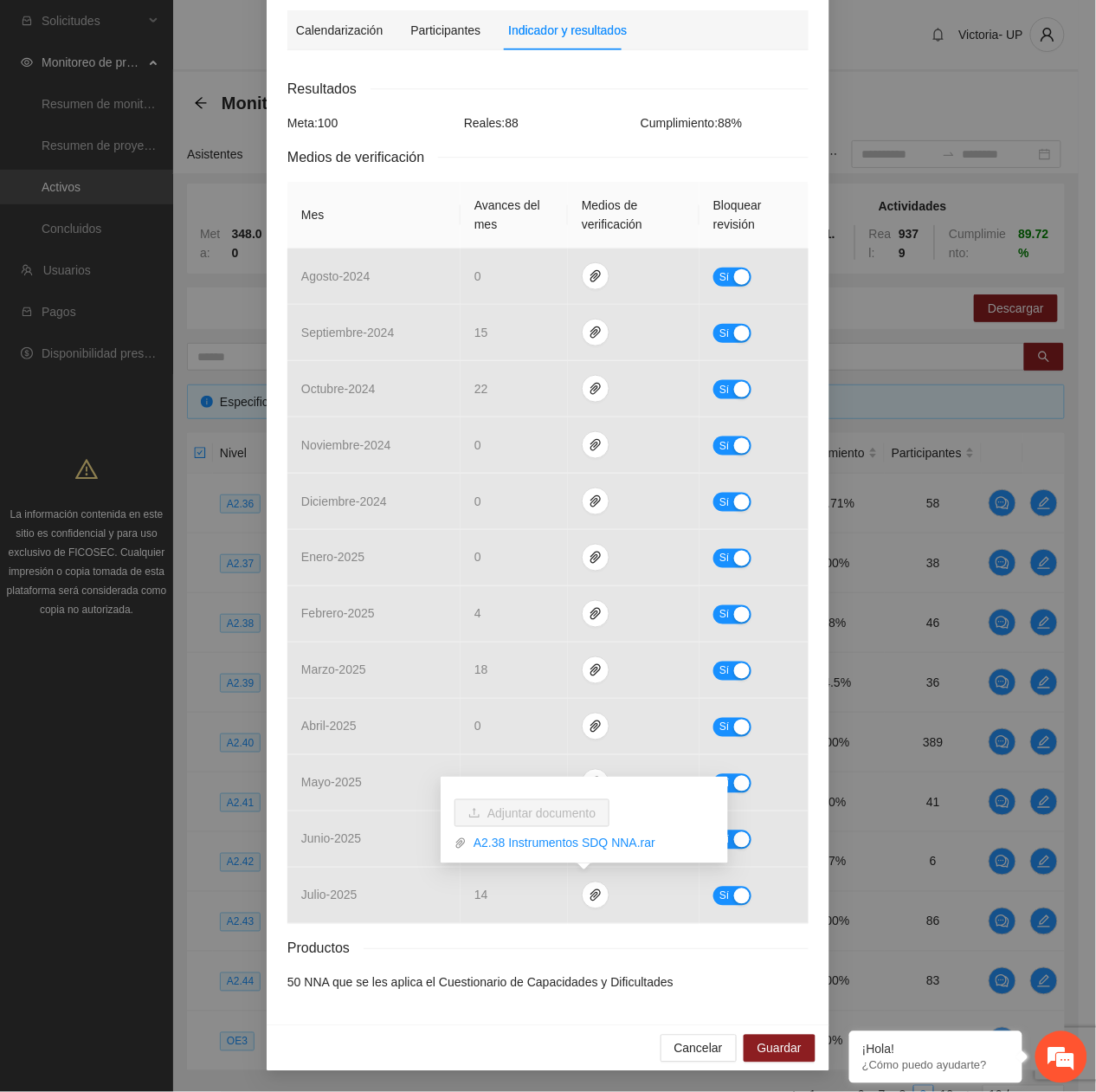
click at [395, 937] on div "Productos" at bounding box center [547, 948] width 521 height 21
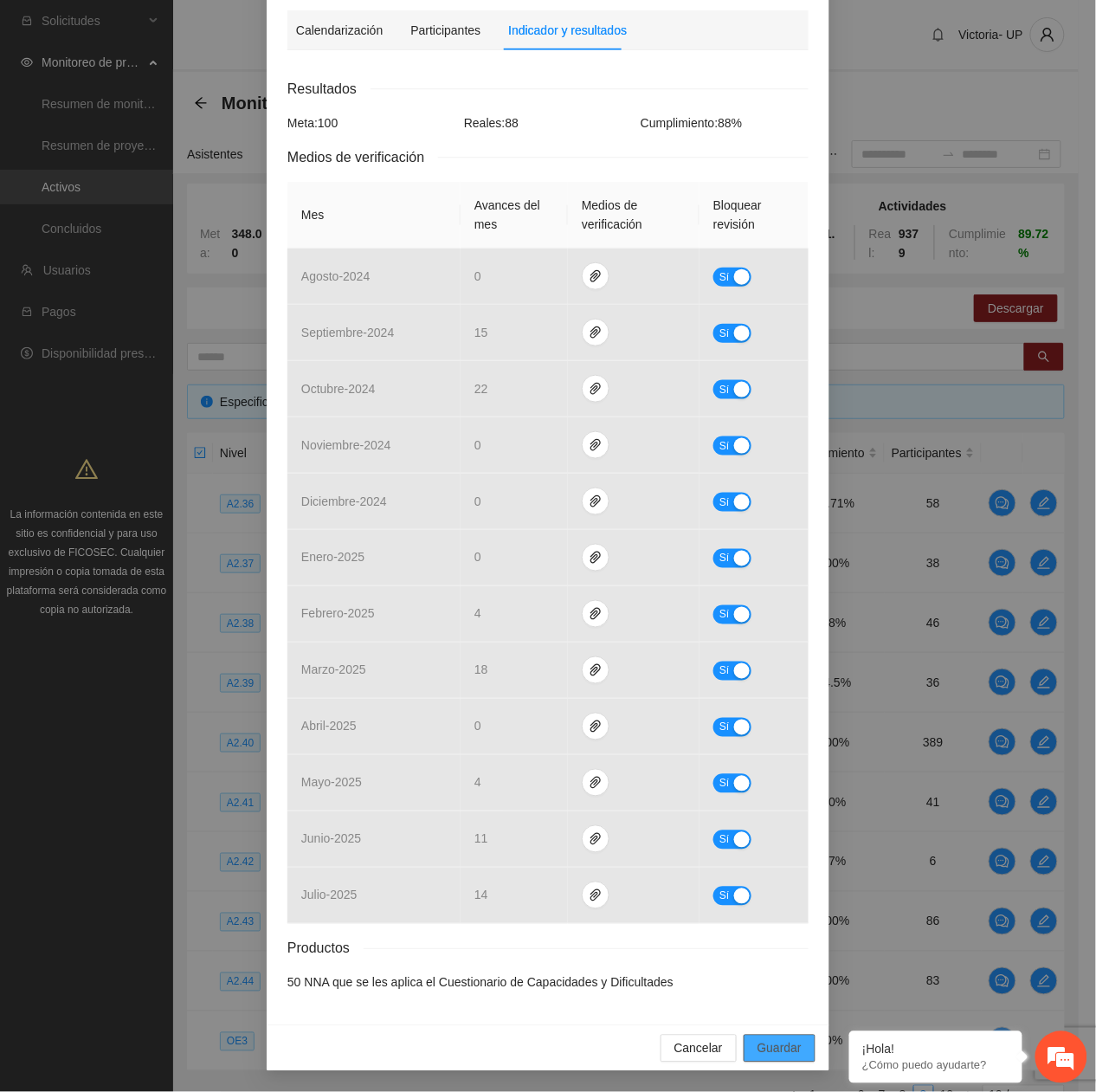
click at [784, 1051] on span "Guardar" at bounding box center [779, 1048] width 44 height 19
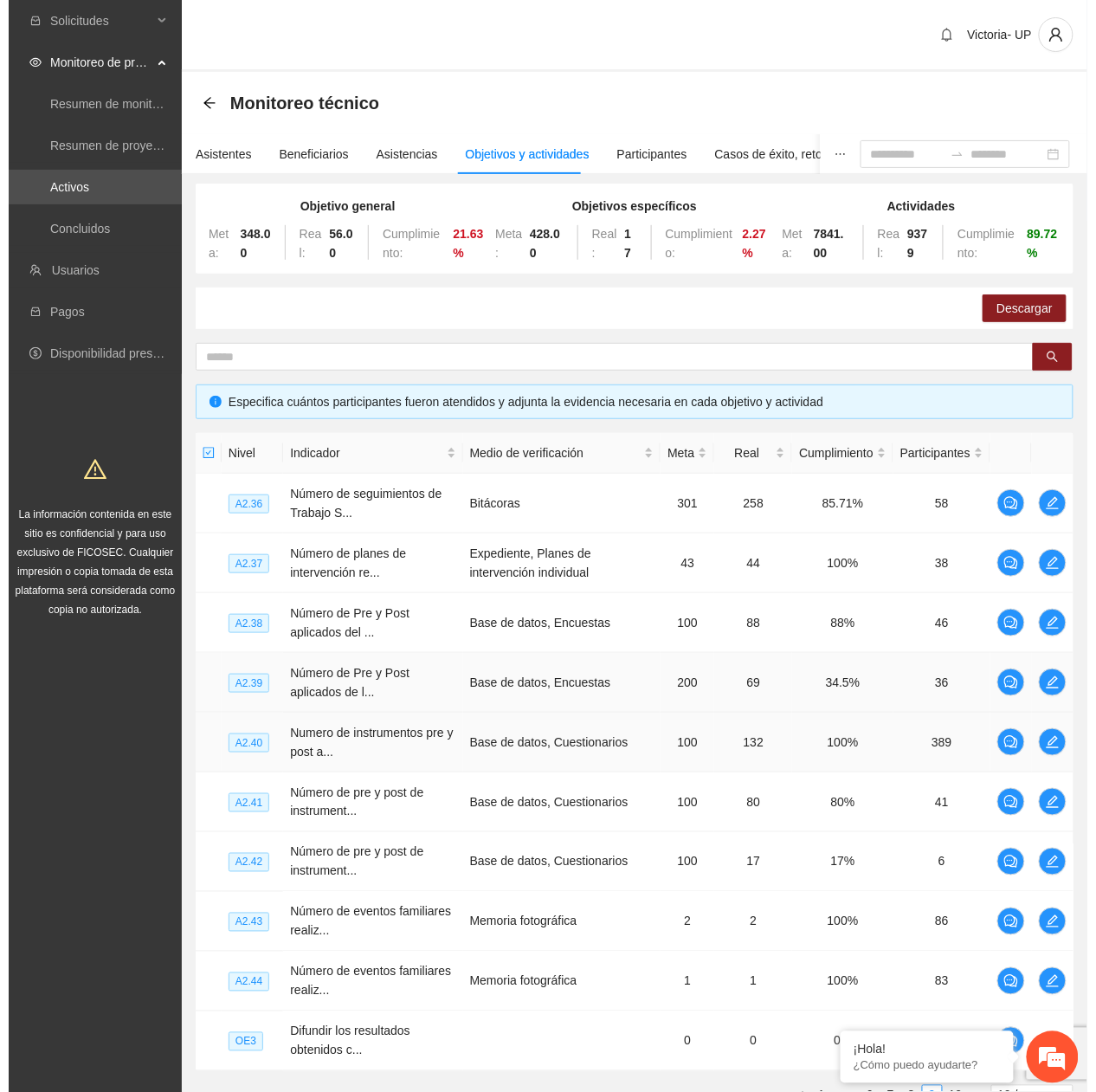
scroll to position [149, 0]
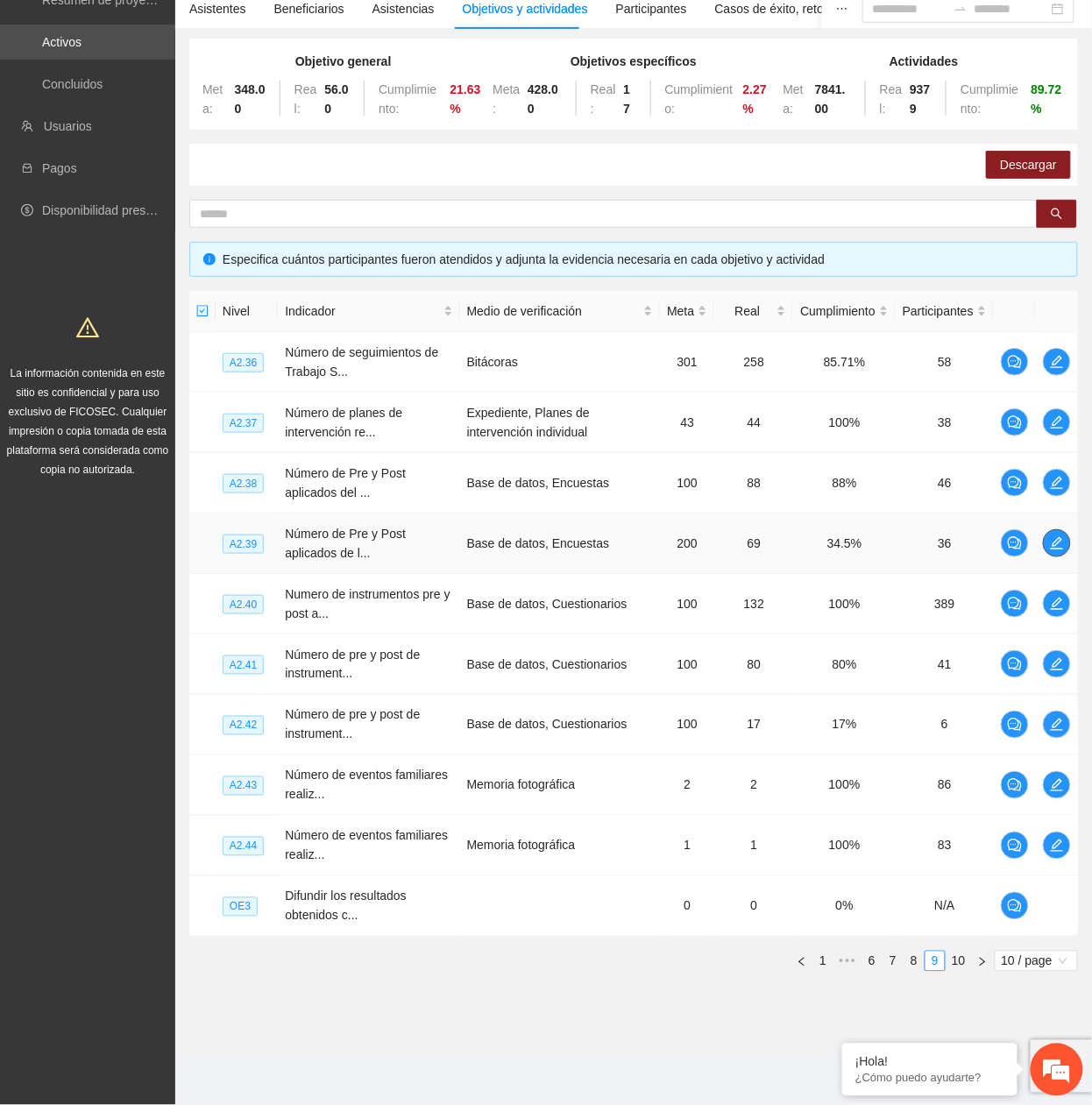
click at [1046, 547] on span "edit" at bounding box center [1057, 543] width 26 height 14
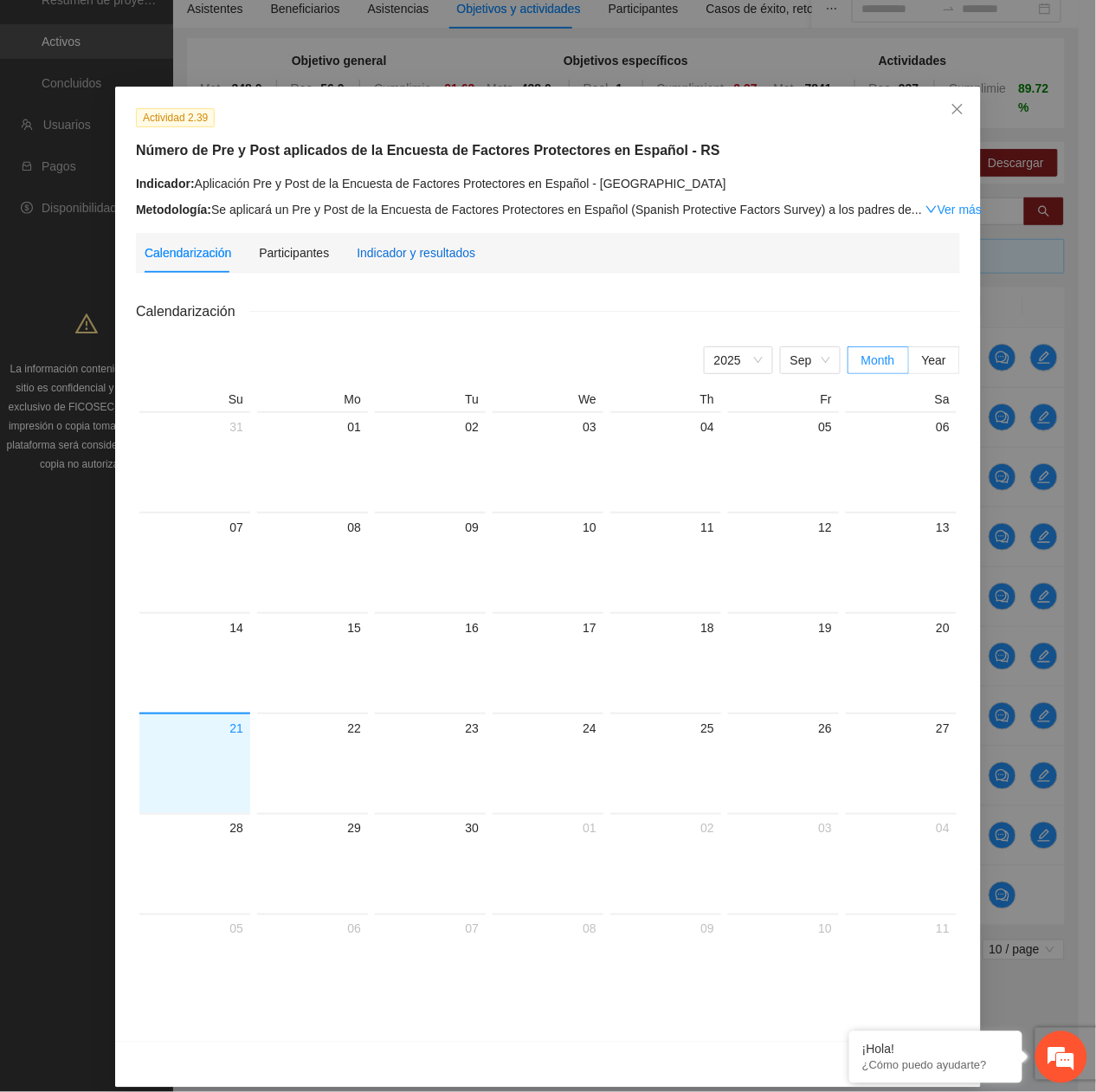
click at [385, 260] on div "Indicador y resultados" at bounding box center [416, 253] width 118 height 19
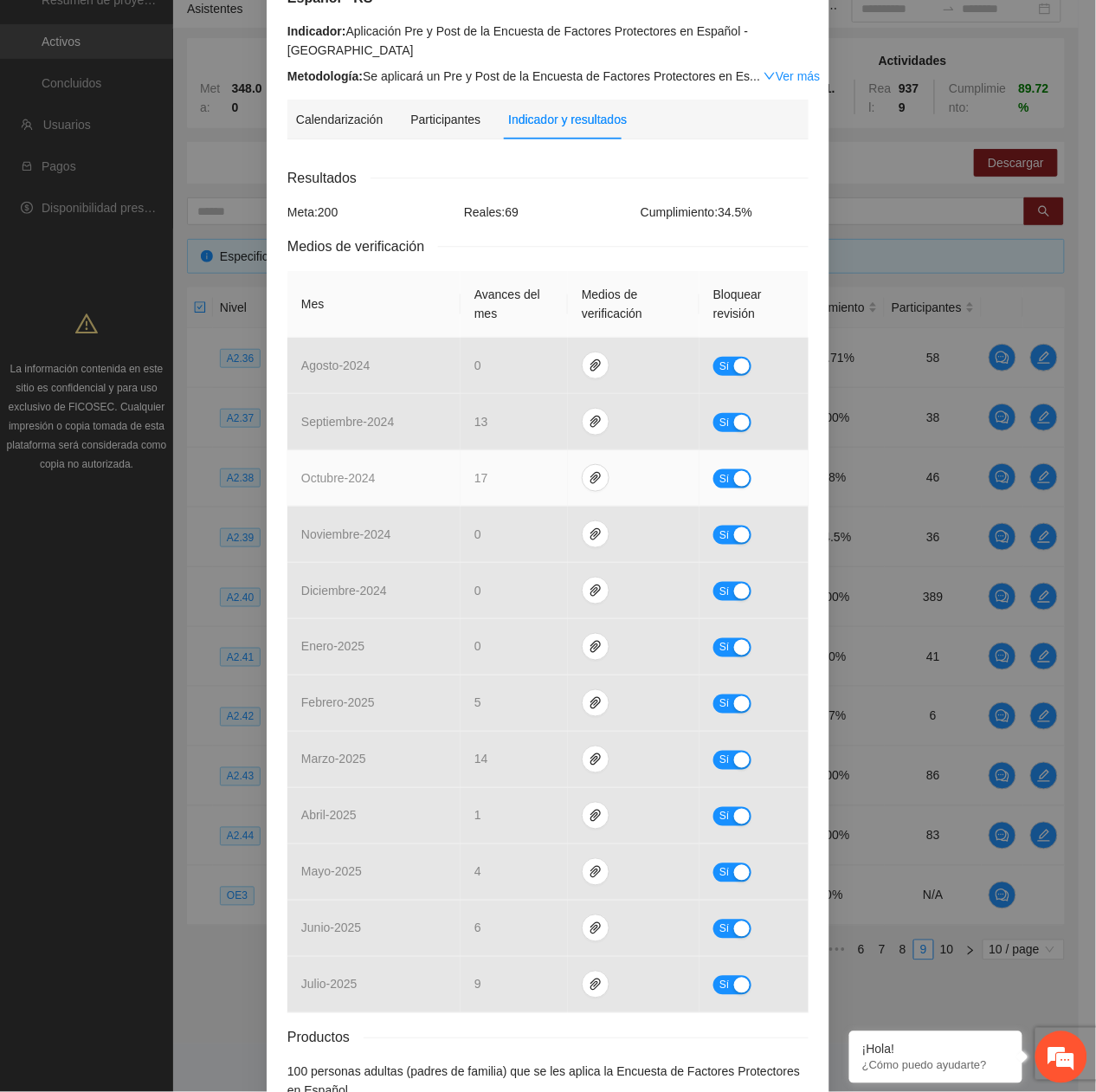
scroll to position [285, 0]
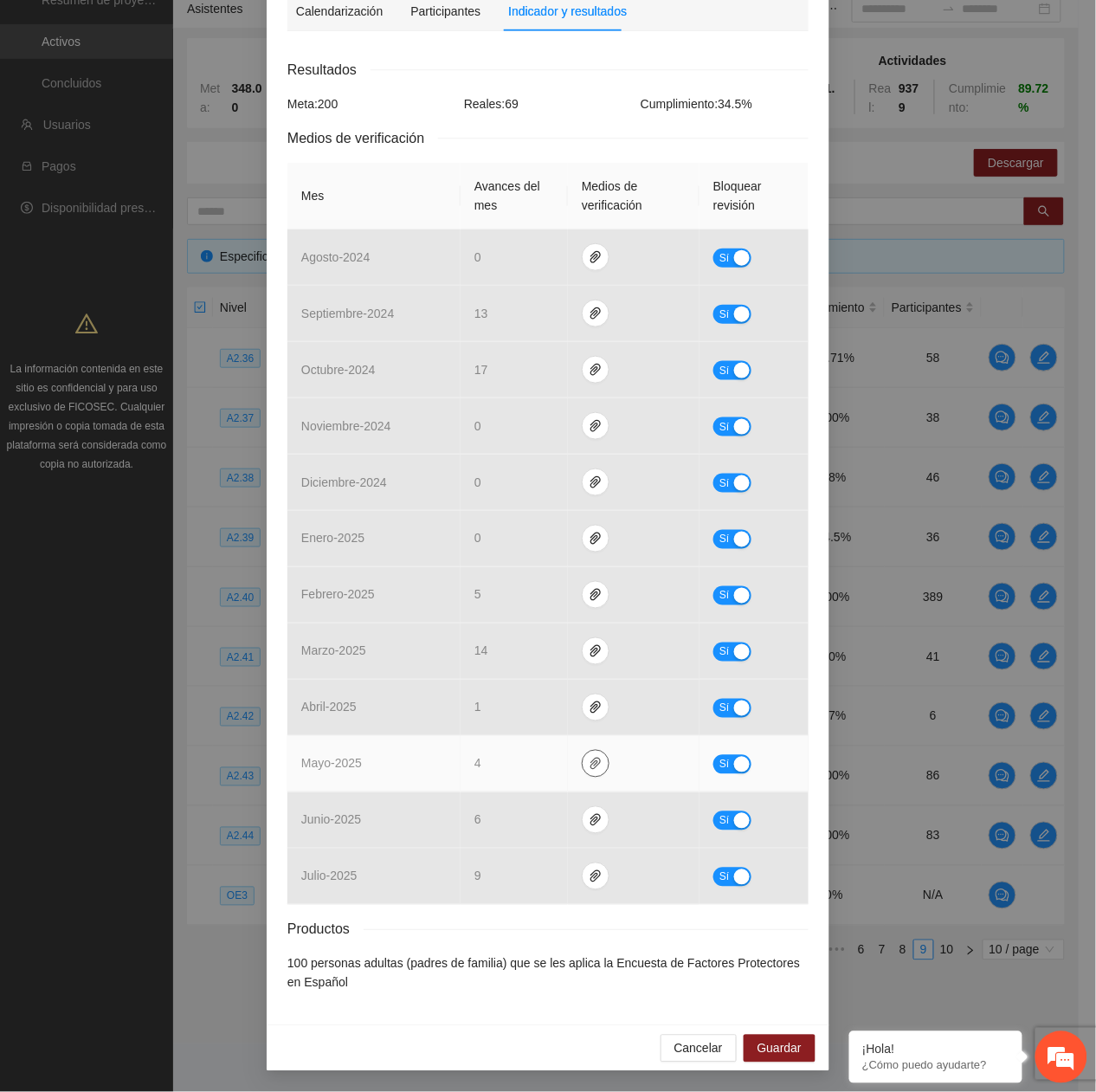
click at [589, 762] on icon "paper-clip" at bounding box center [596, 763] width 14 height 14
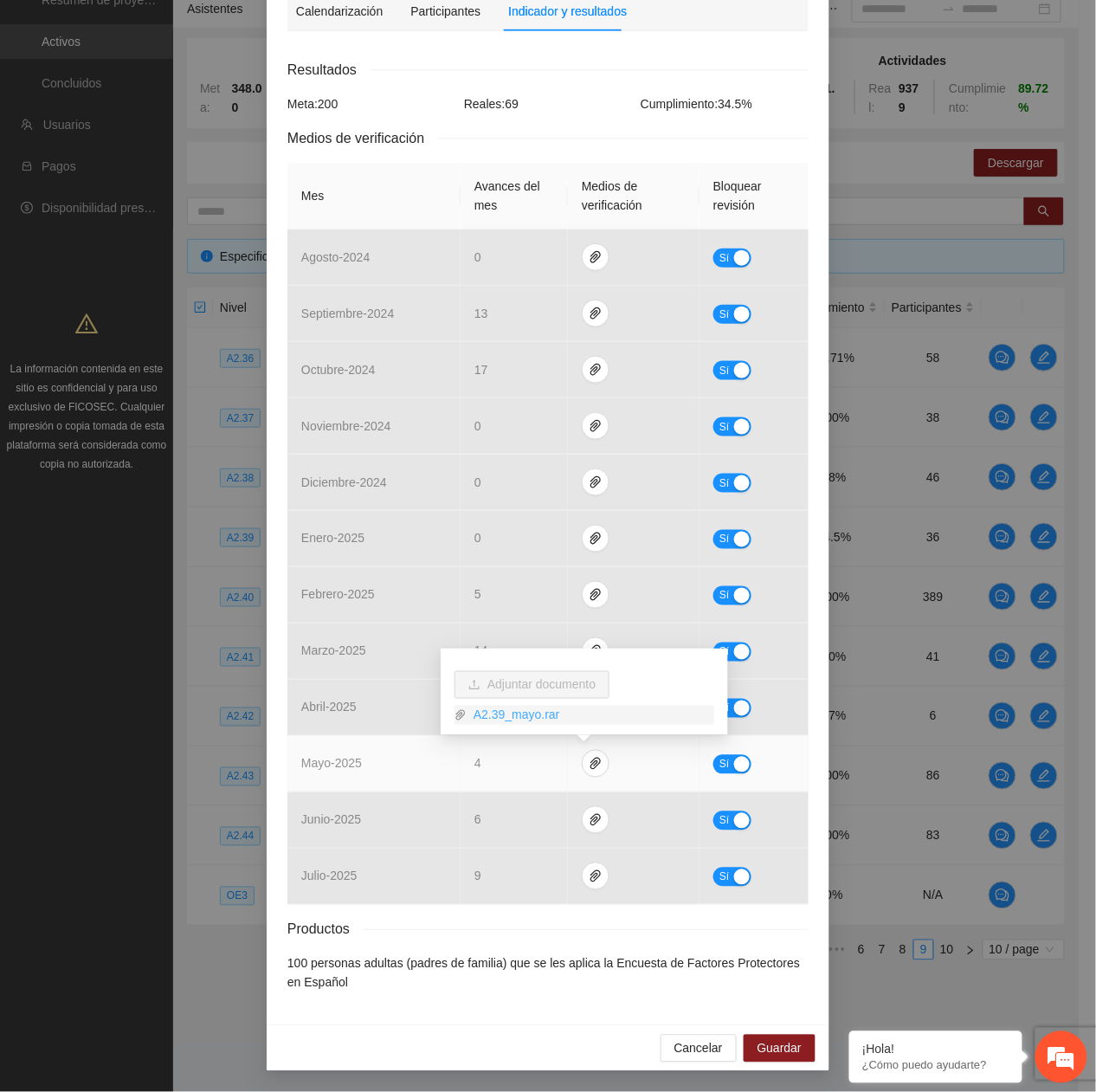
click at [524, 714] on link "A2.39_mayo.rar" at bounding box center [591, 715] width 248 height 19
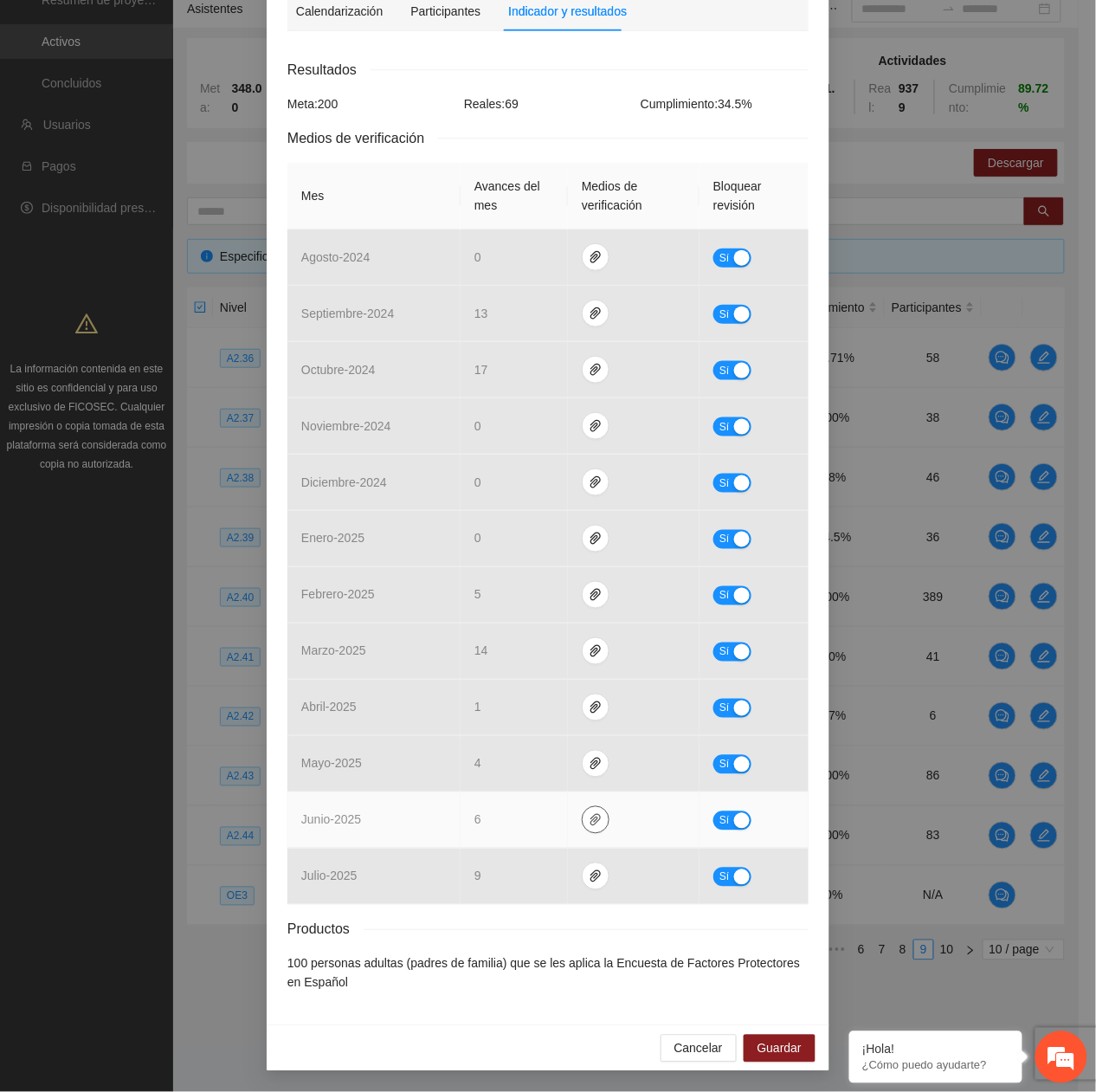
click at [589, 819] on icon "paper-clip" at bounding box center [596, 819] width 14 height 14
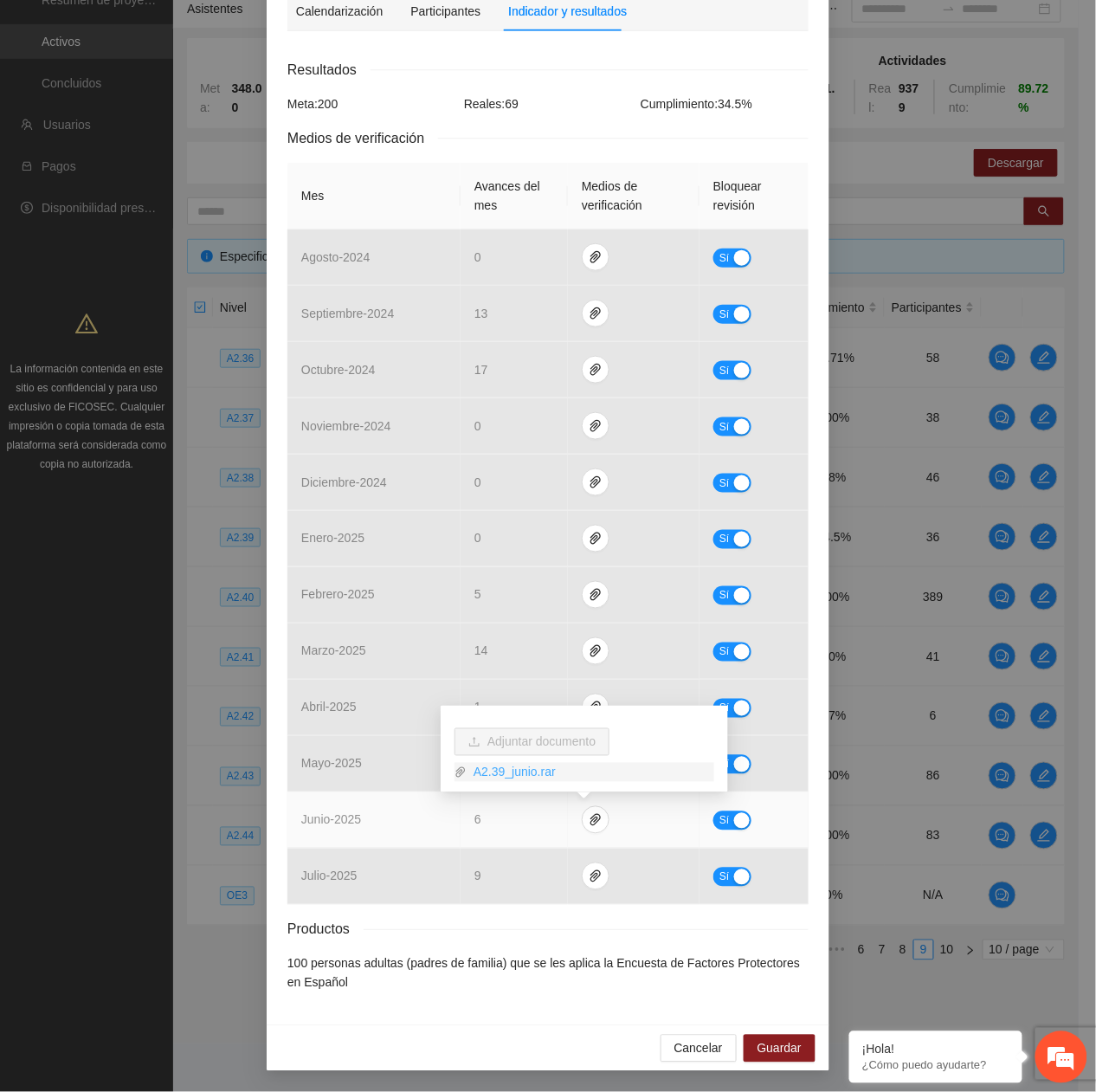
click at [507, 763] on link "A2.39_junio.rar" at bounding box center [591, 772] width 248 height 19
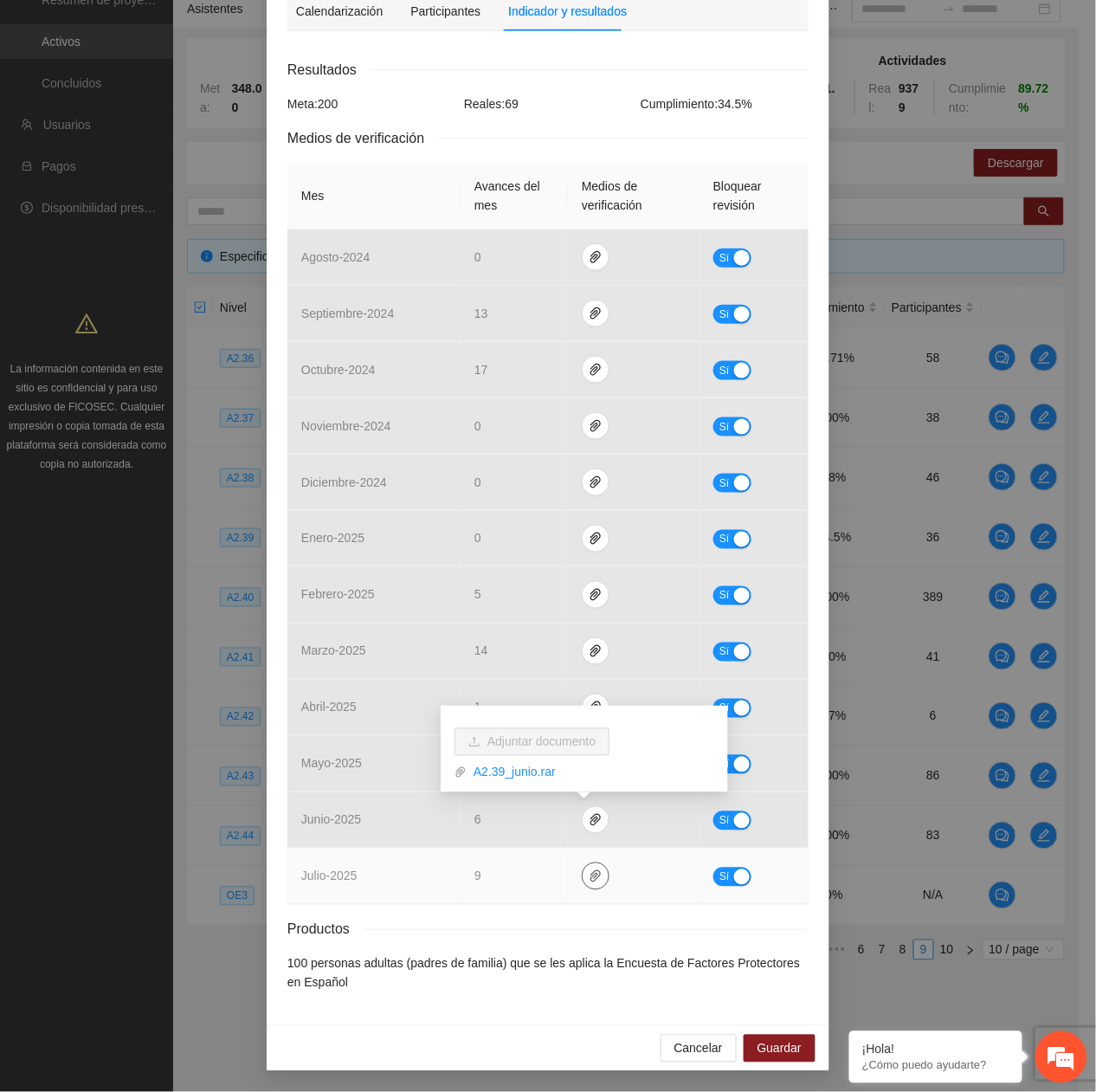
click at [582, 883] on button "button" at bounding box center [596, 876] width 28 height 28
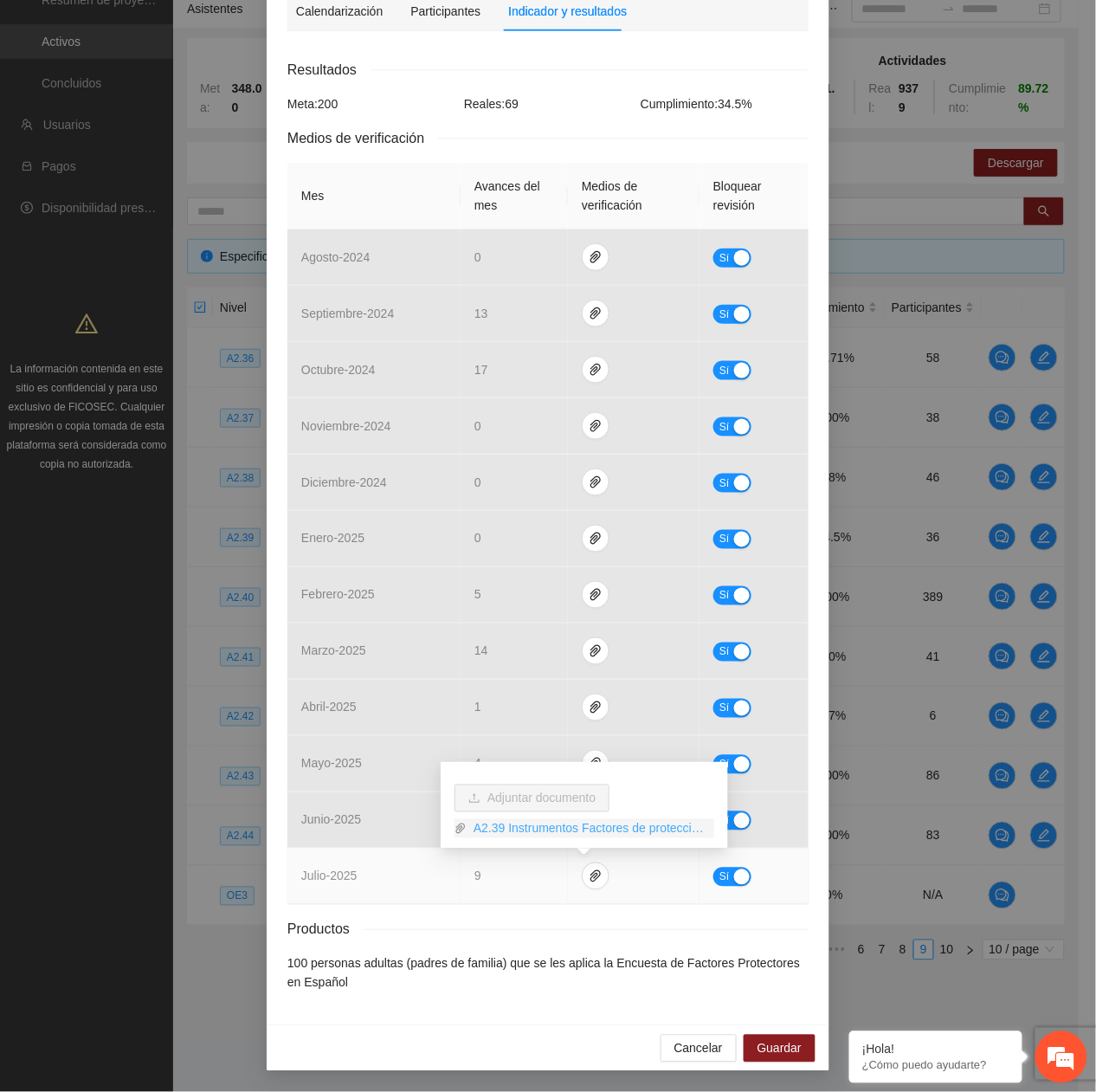
click at [499, 823] on link "A2.39 Instrumentos Factores de proteccion.rar" at bounding box center [591, 828] width 248 height 19
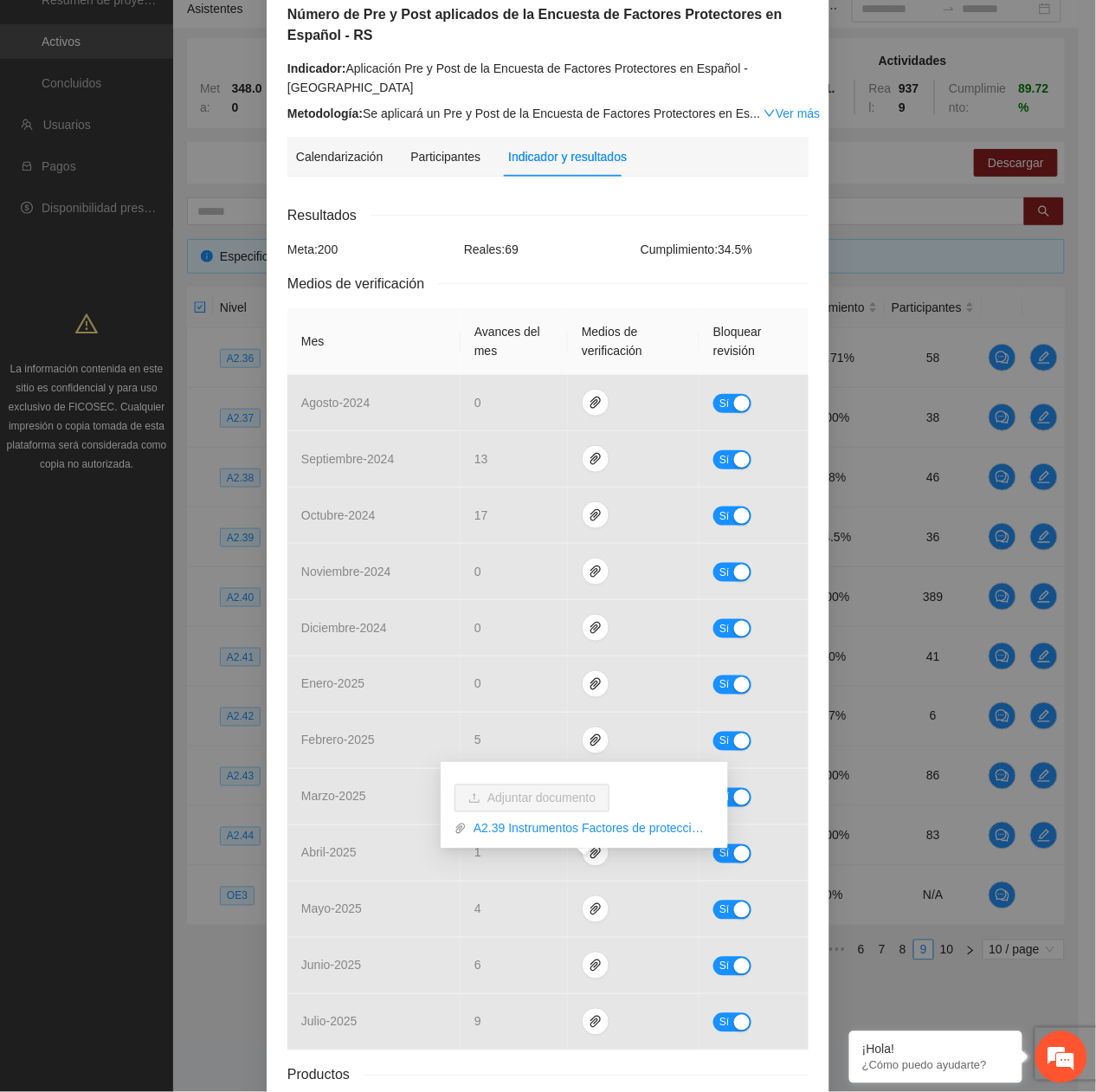
scroll to position [0, 0]
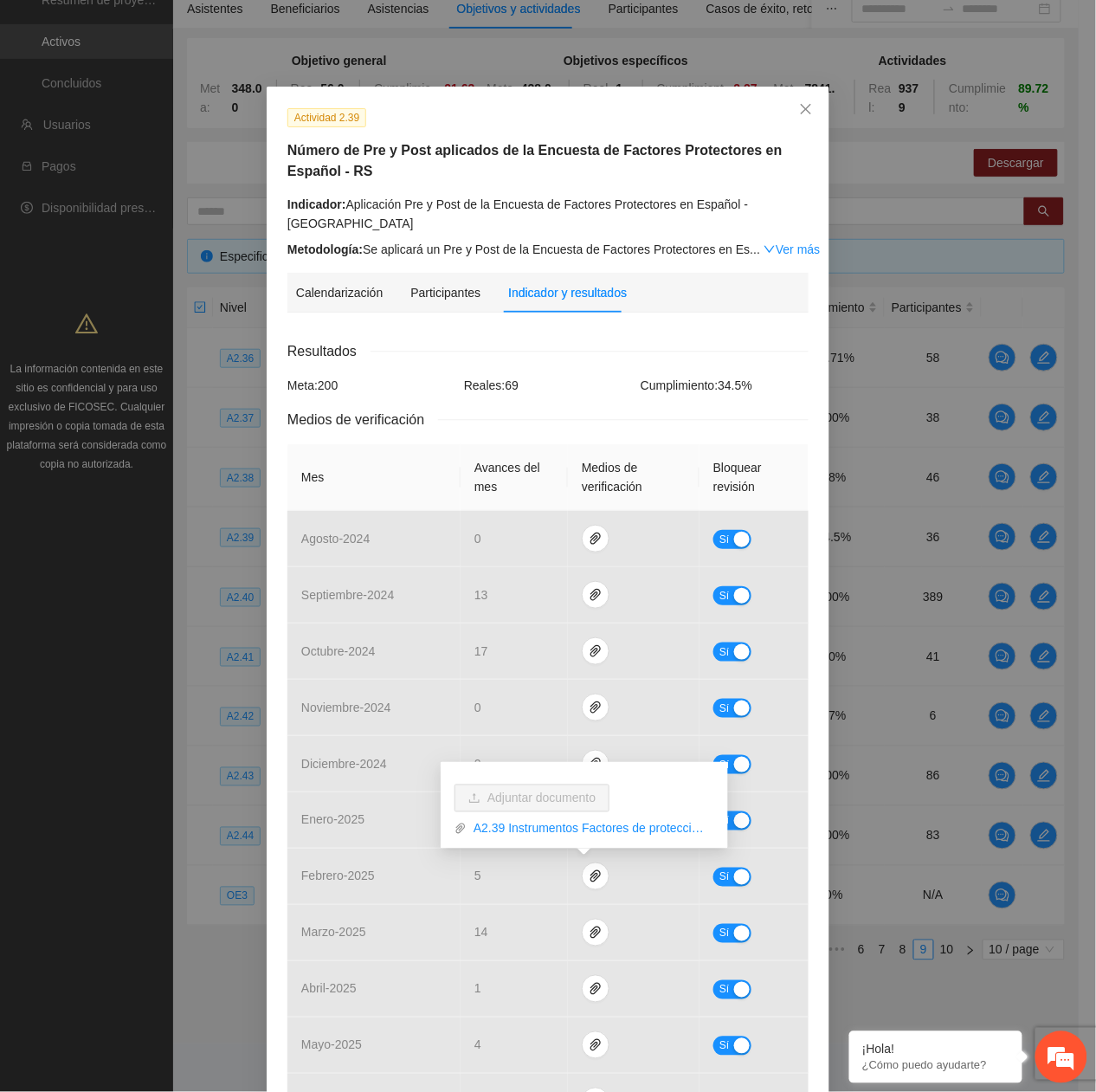
click at [591, 212] on div "Indicador: Aplicación Pre y Post de la Encuesta de Factores Protectores en Espa…" at bounding box center [547, 213] width 521 height 38
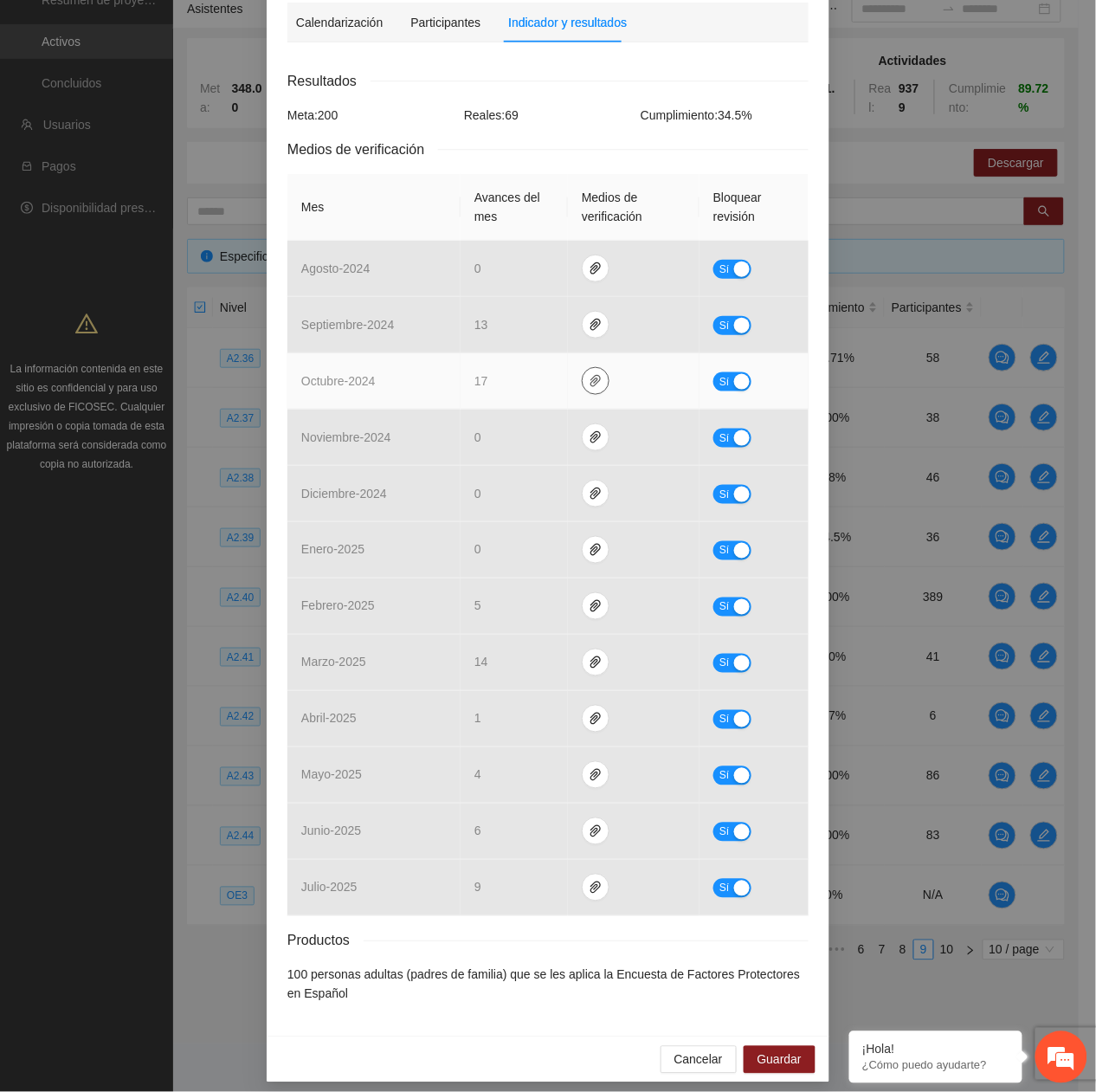
scroll to position [285, 0]
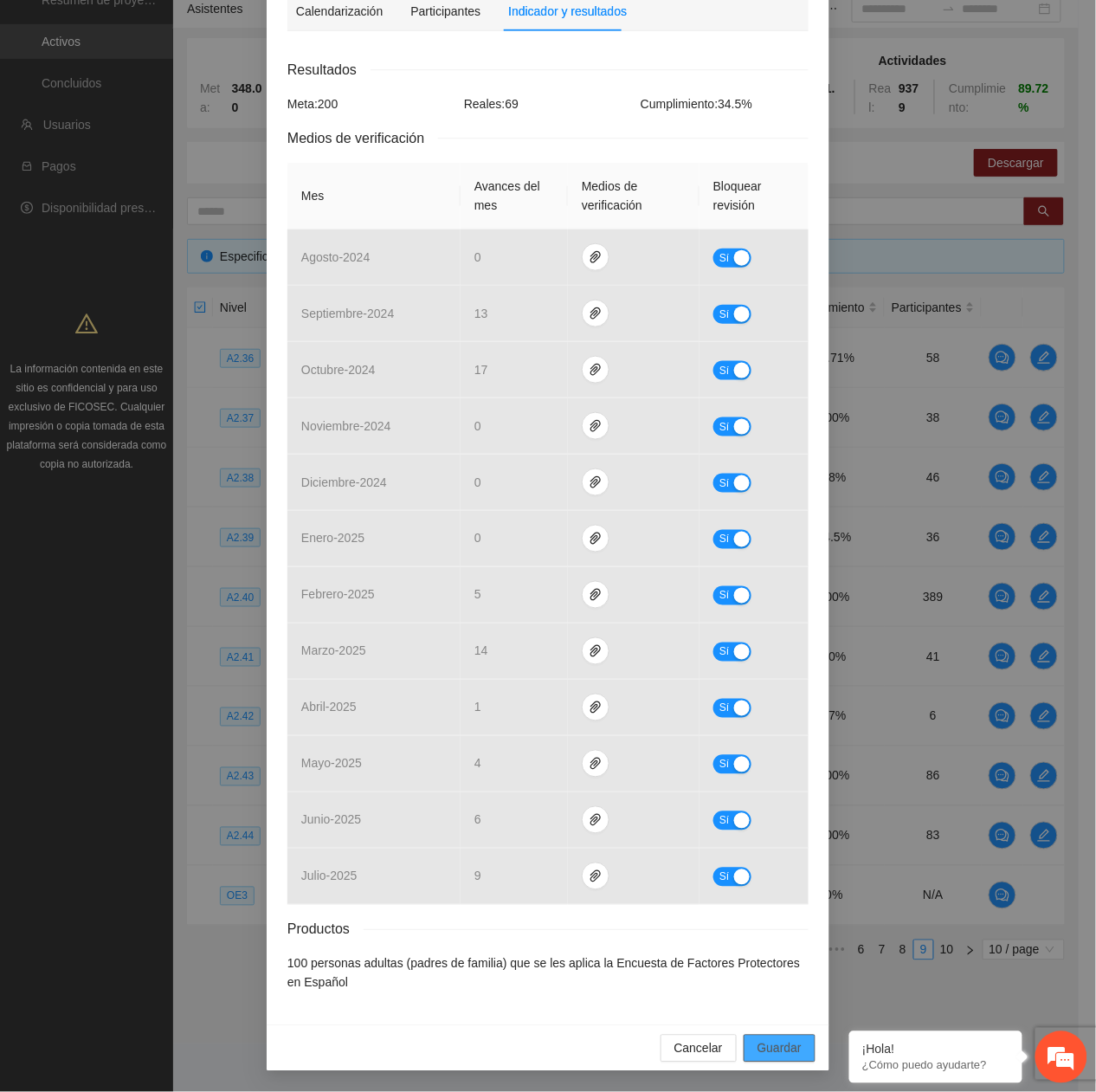
click at [794, 1043] on button "Guardar" at bounding box center [779, 1048] width 72 height 28
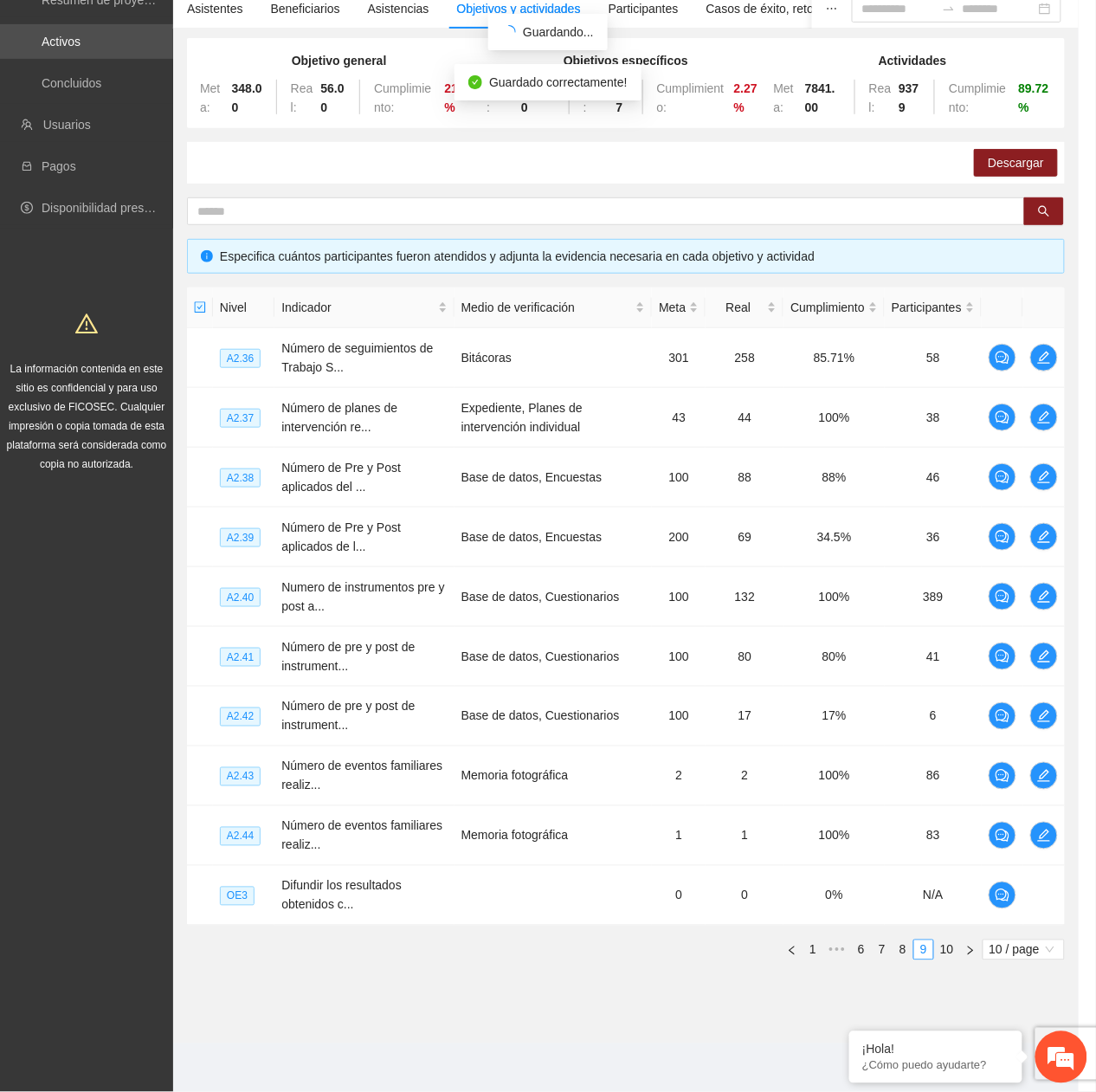
scroll to position [198, 0]
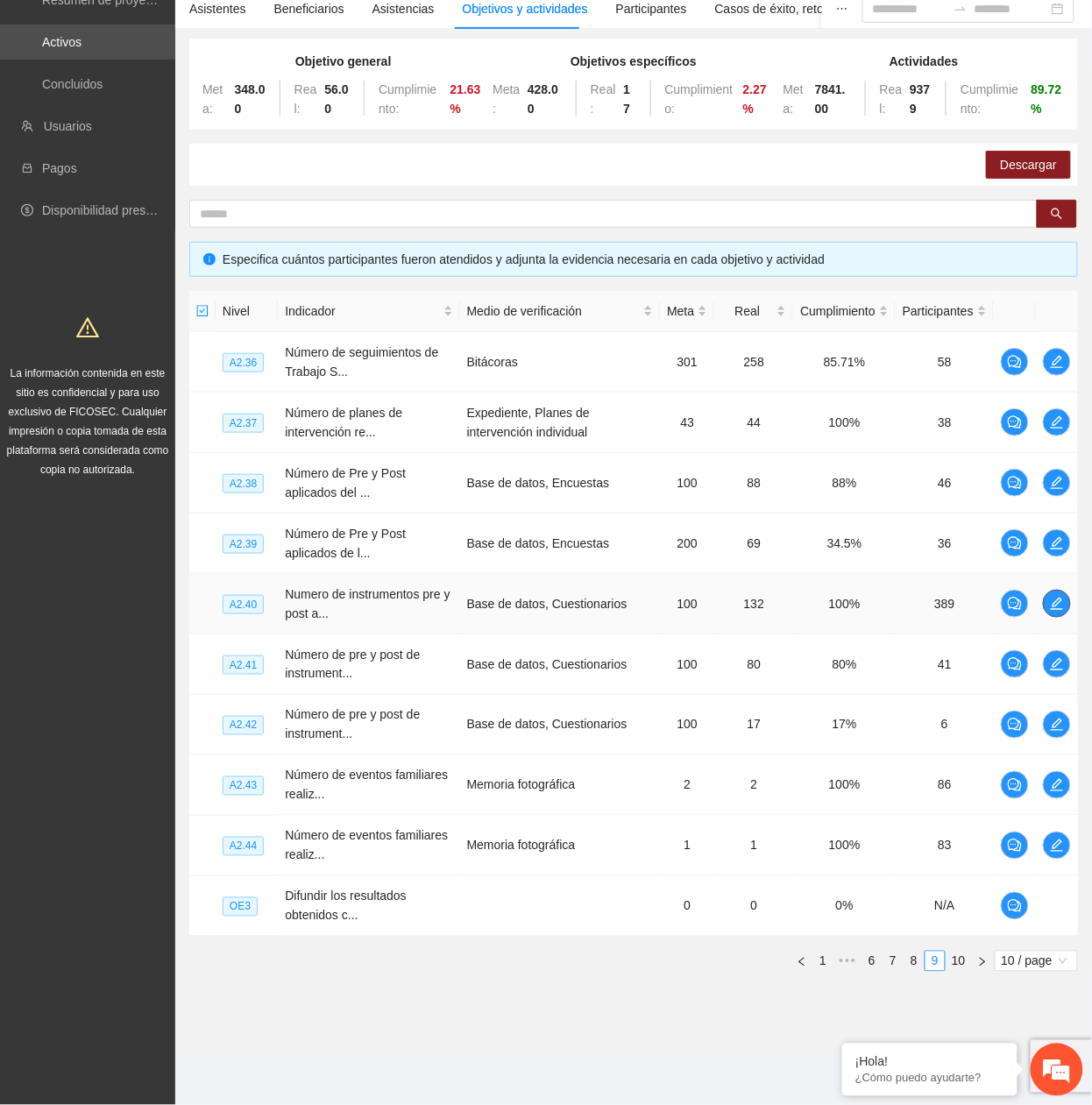
click at [1050, 599] on icon "edit" at bounding box center [1056, 603] width 14 height 14
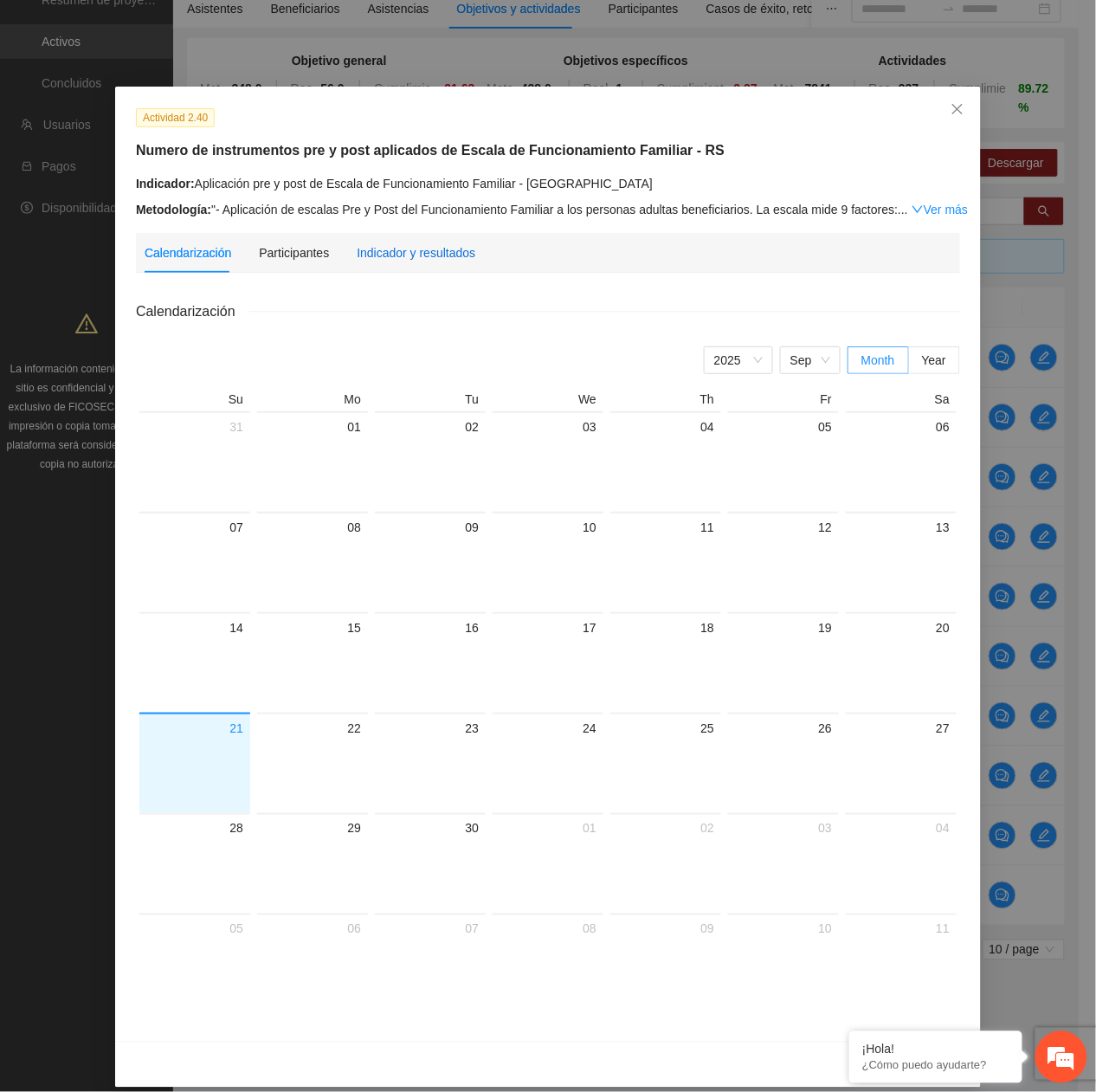
click at [426, 256] on div "Indicador y resultados" at bounding box center [416, 253] width 118 height 19
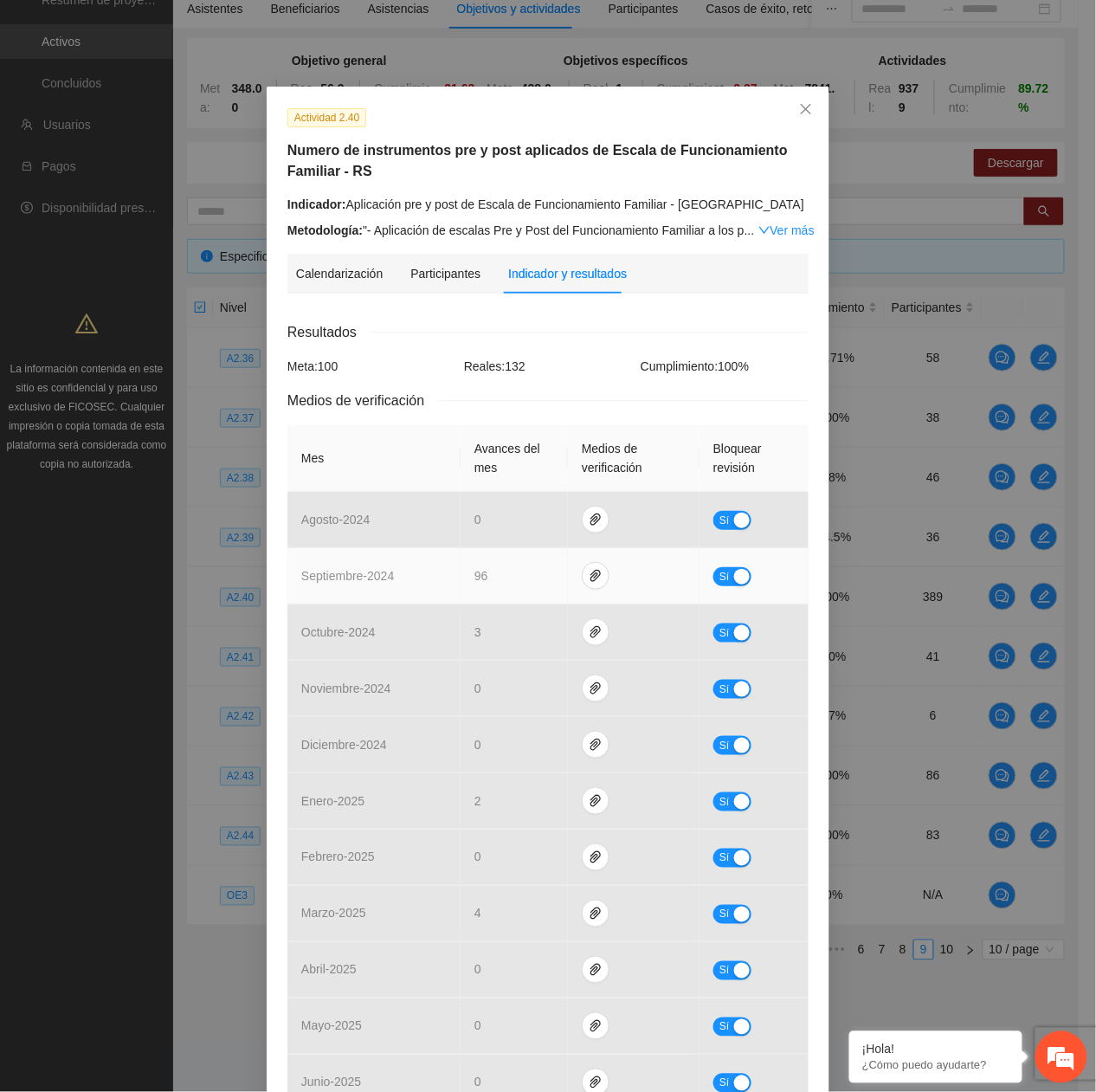
scroll to position [247, 0]
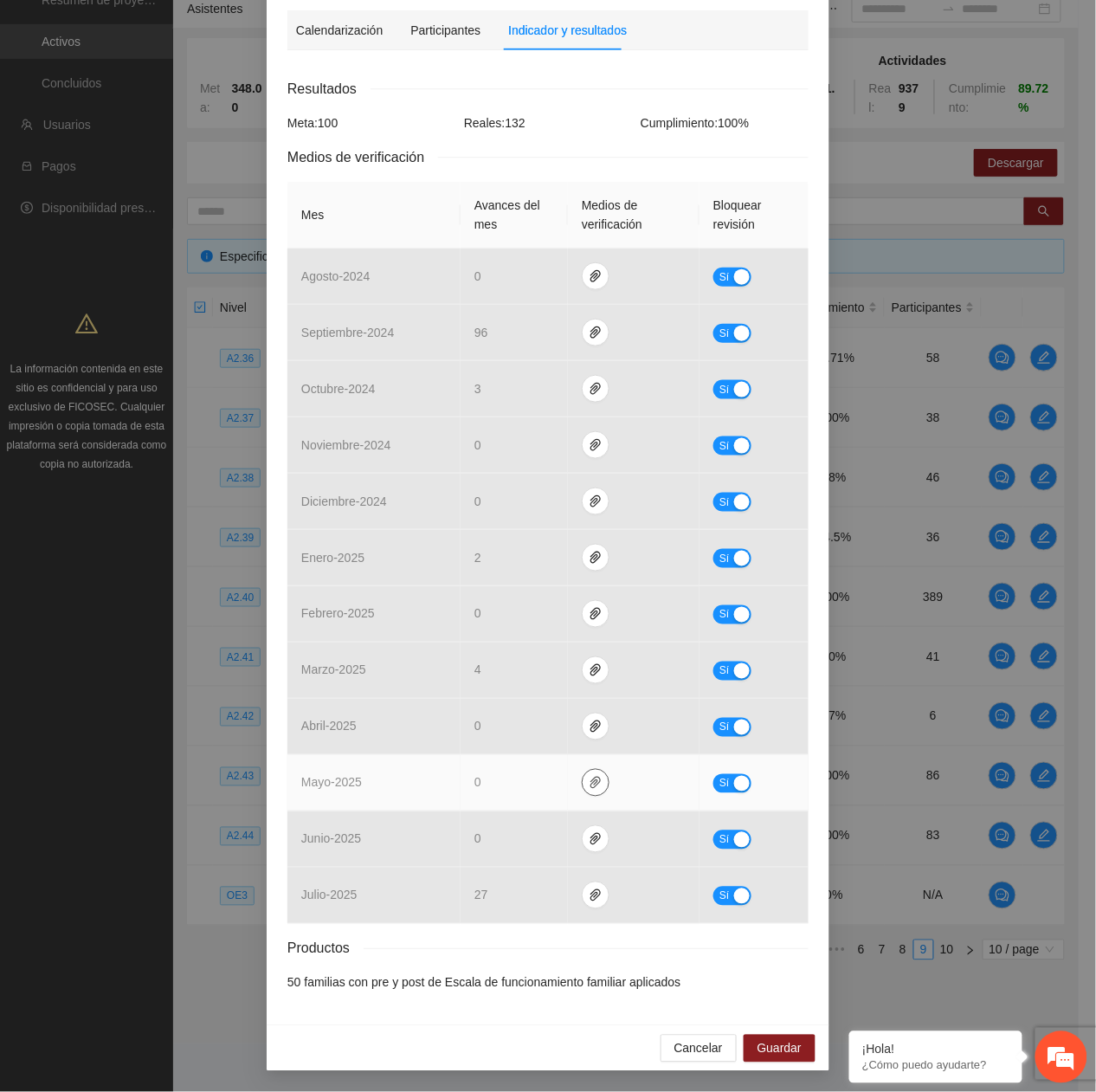
click at [589, 786] on icon "paper-clip" at bounding box center [596, 782] width 14 height 14
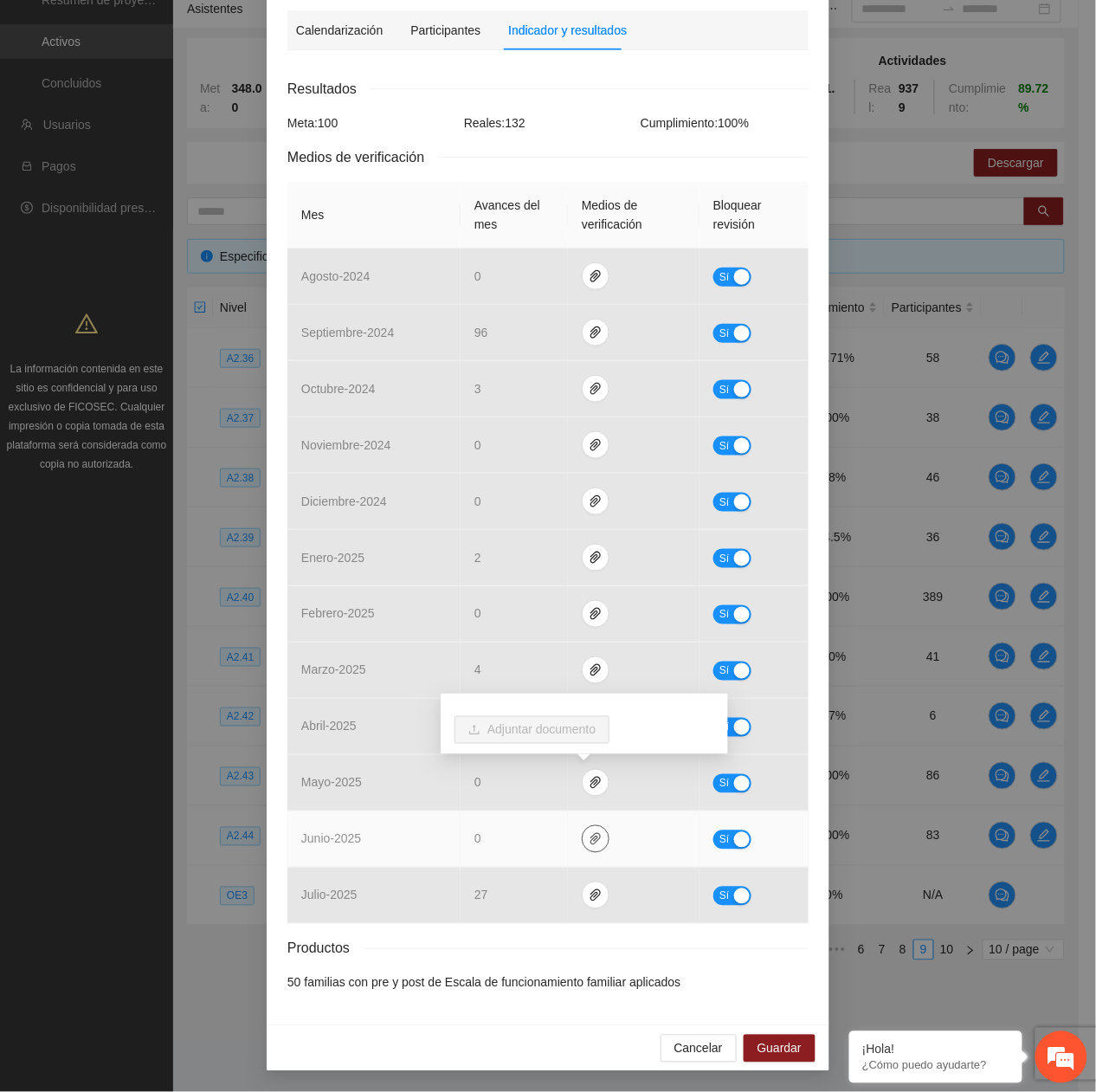
click at [589, 836] on icon "paper-clip" at bounding box center [596, 839] width 14 height 14
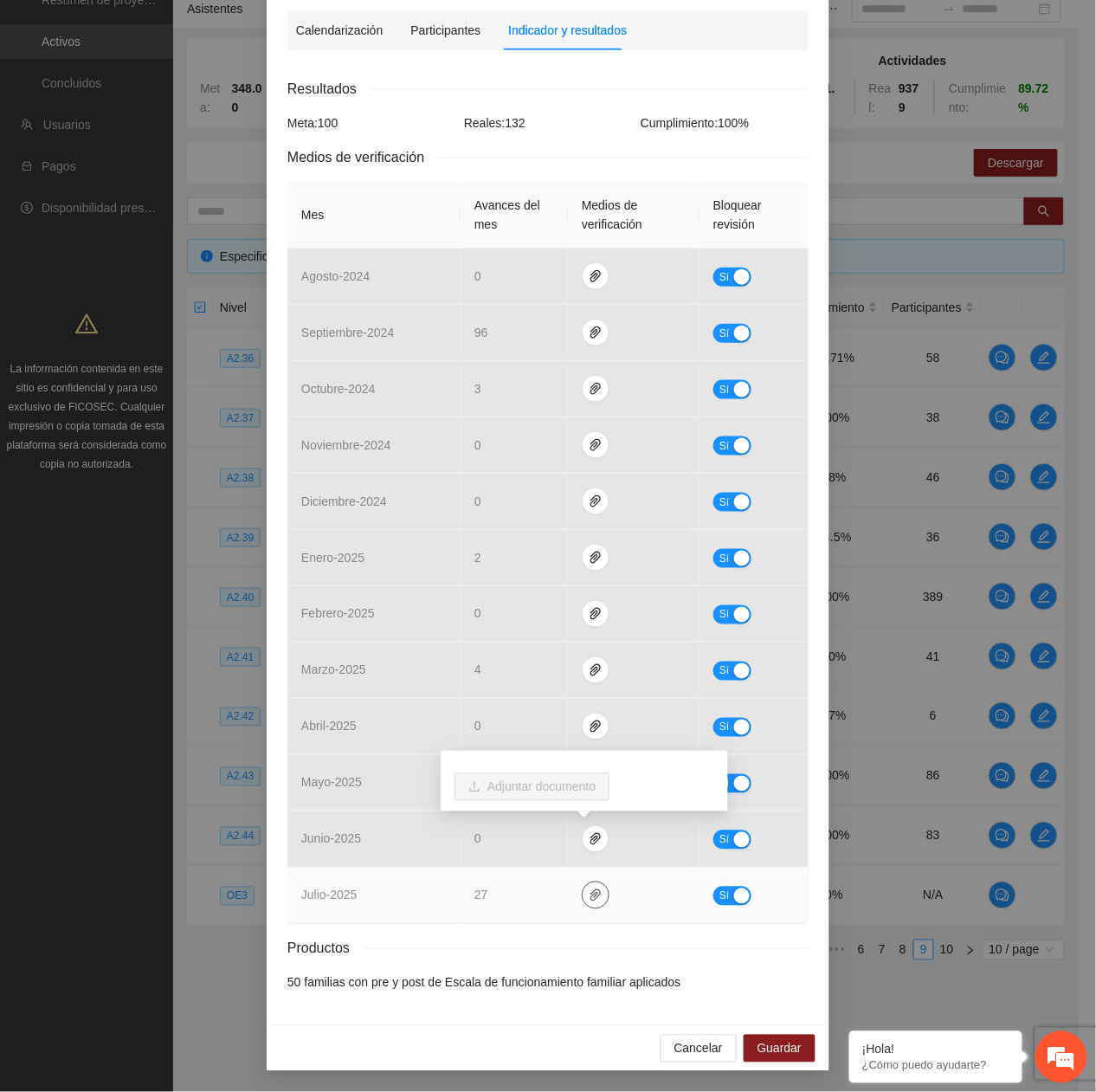
click at [589, 894] on icon "paper-clip" at bounding box center [596, 894] width 14 height 14
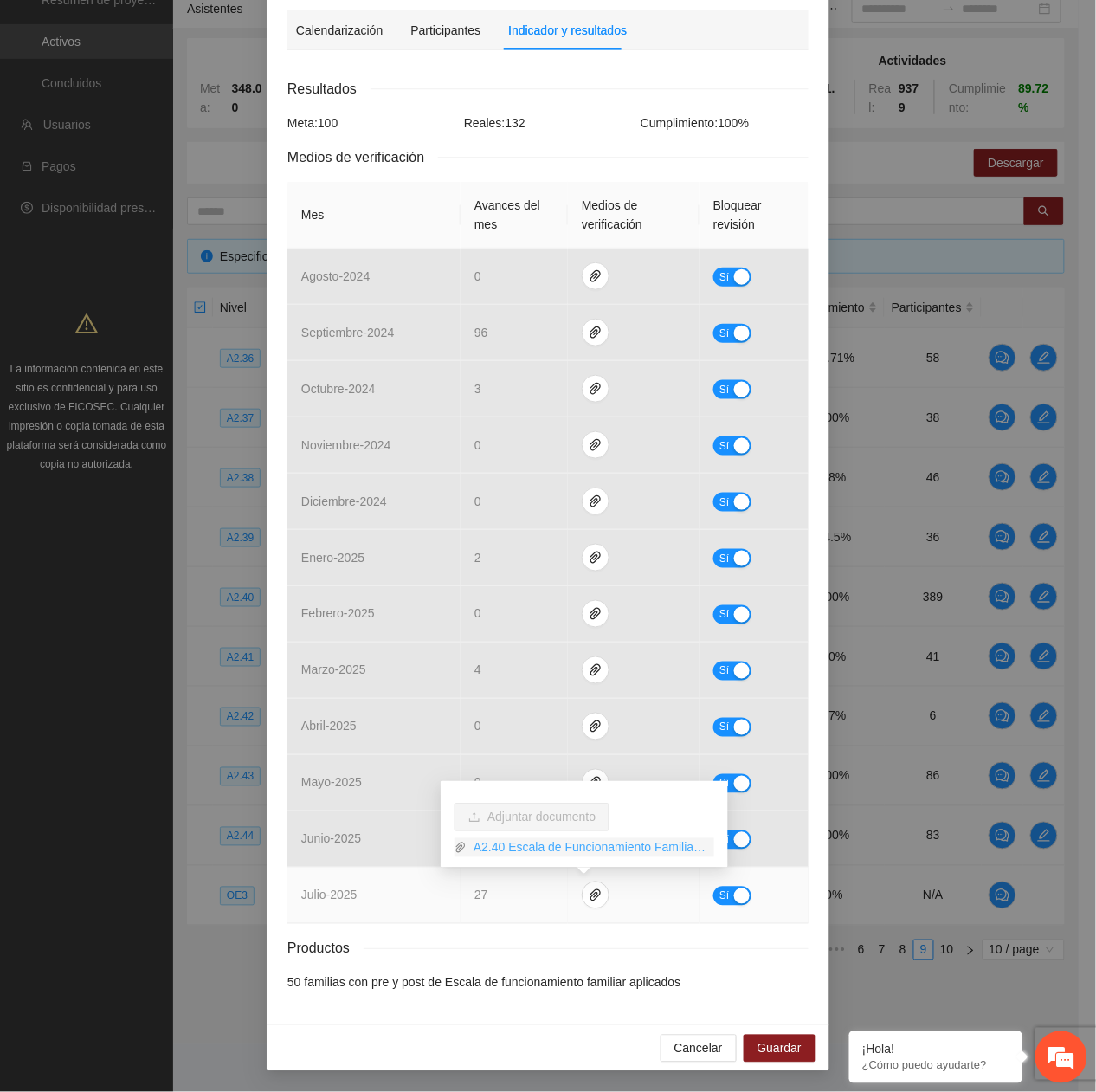
click at [547, 847] on link "A2.40 Escala de Funcionamiento Familiar.rar" at bounding box center [591, 847] width 248 height 19
click at [727, 886] on button "Sí" at bounding box center [733, 895] width 38 height 19
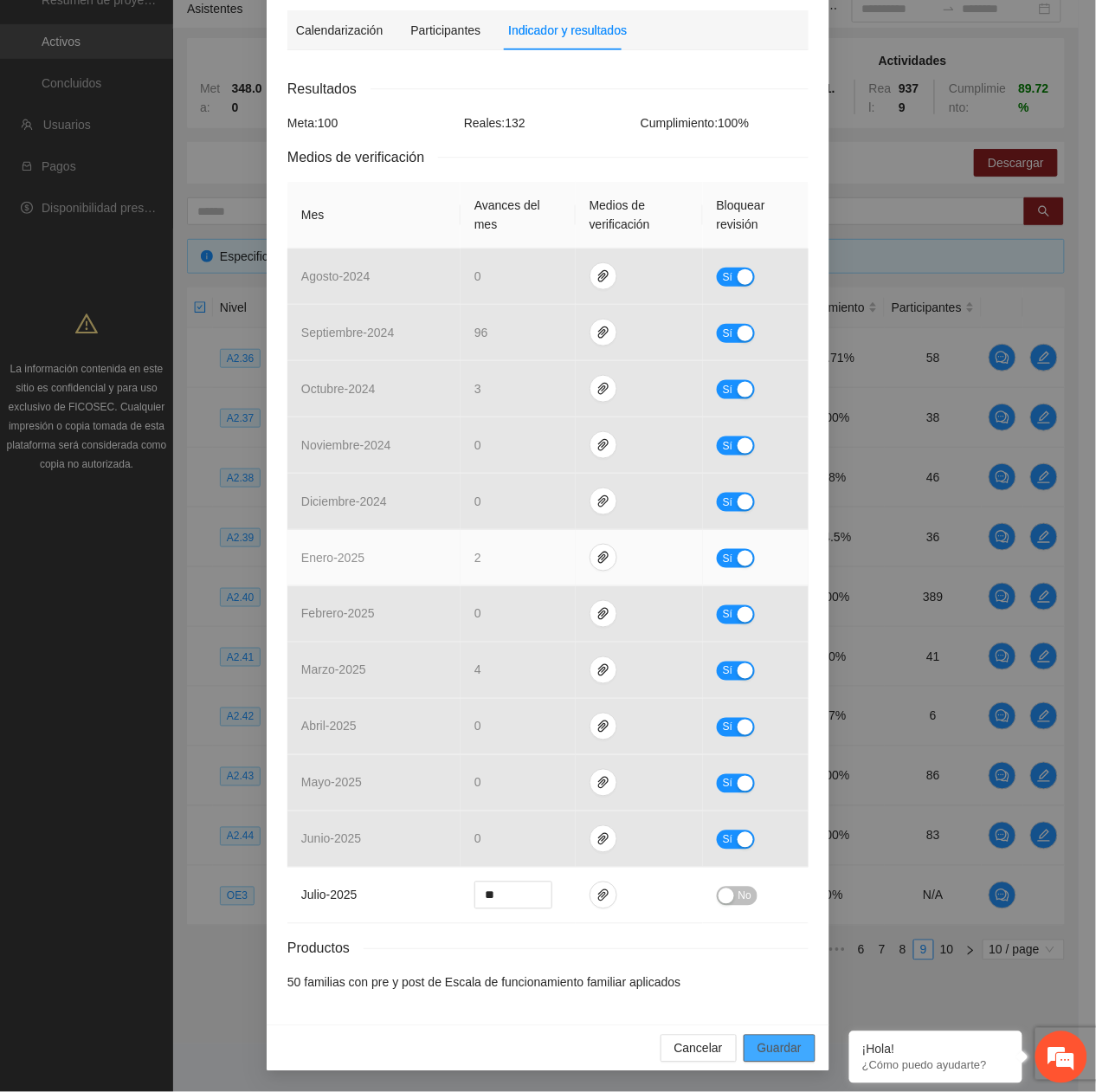
drag, startPoint x: 776, startPoint y: 1044, endPoint x: 690, endPoint y: 565, distance: 486.7
click at [775, 1043] on span "Guardar" at bounding box center [779, 1048] width 44 height 19
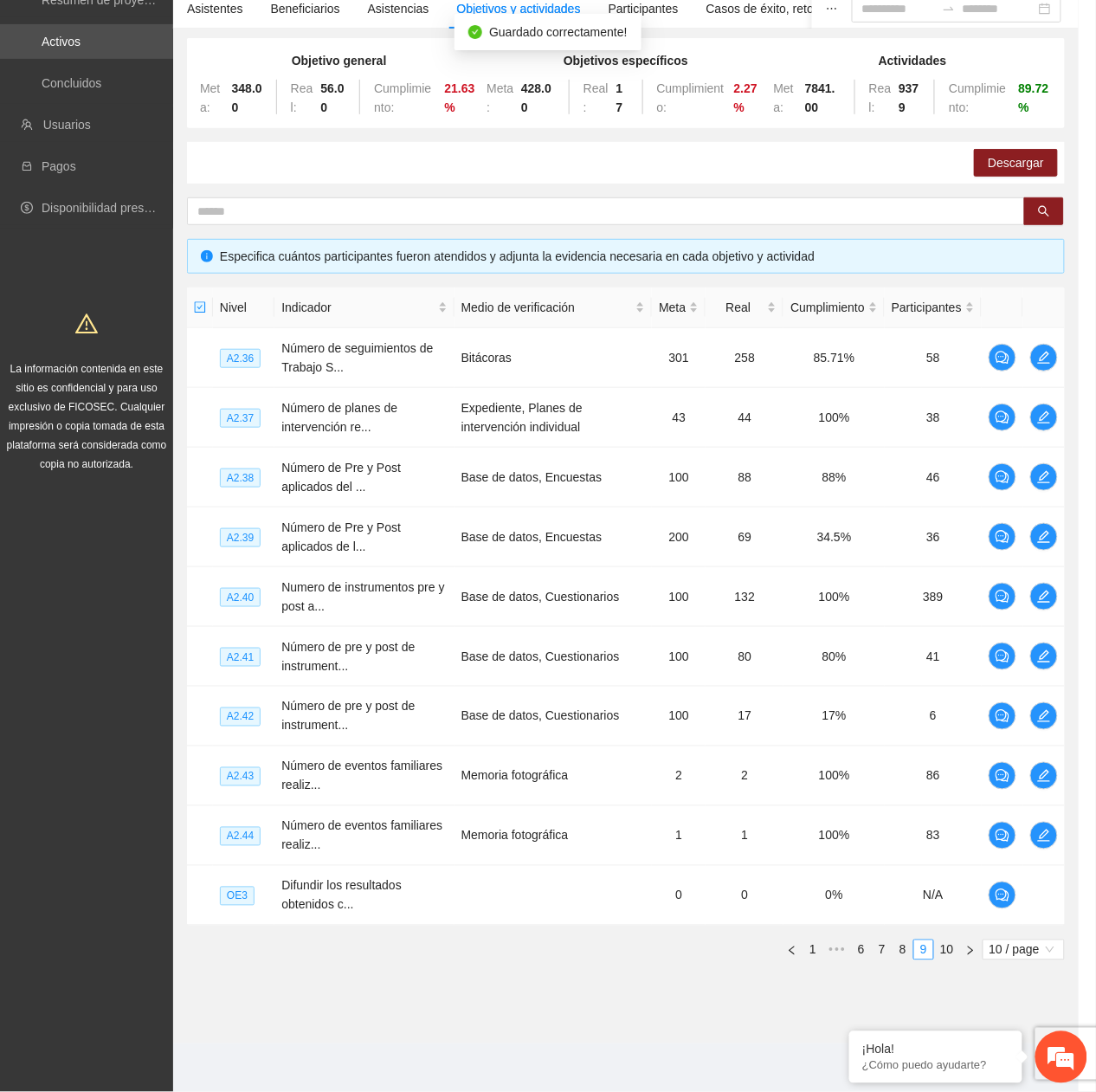
scroll to position [0, 0]
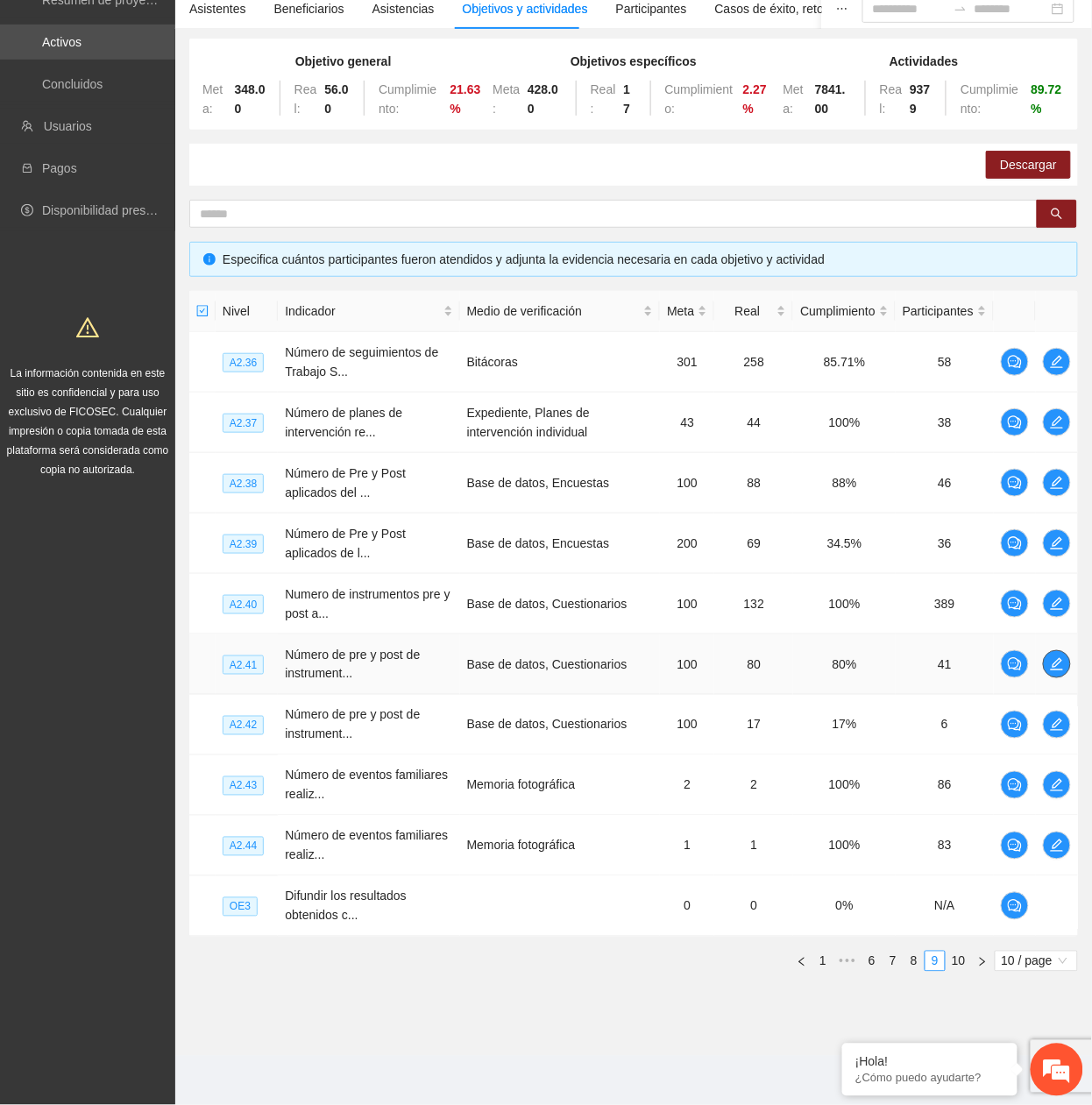
click at [1064, 669] on span "edit" at bounding box center [1057, 664] width 26 height 14
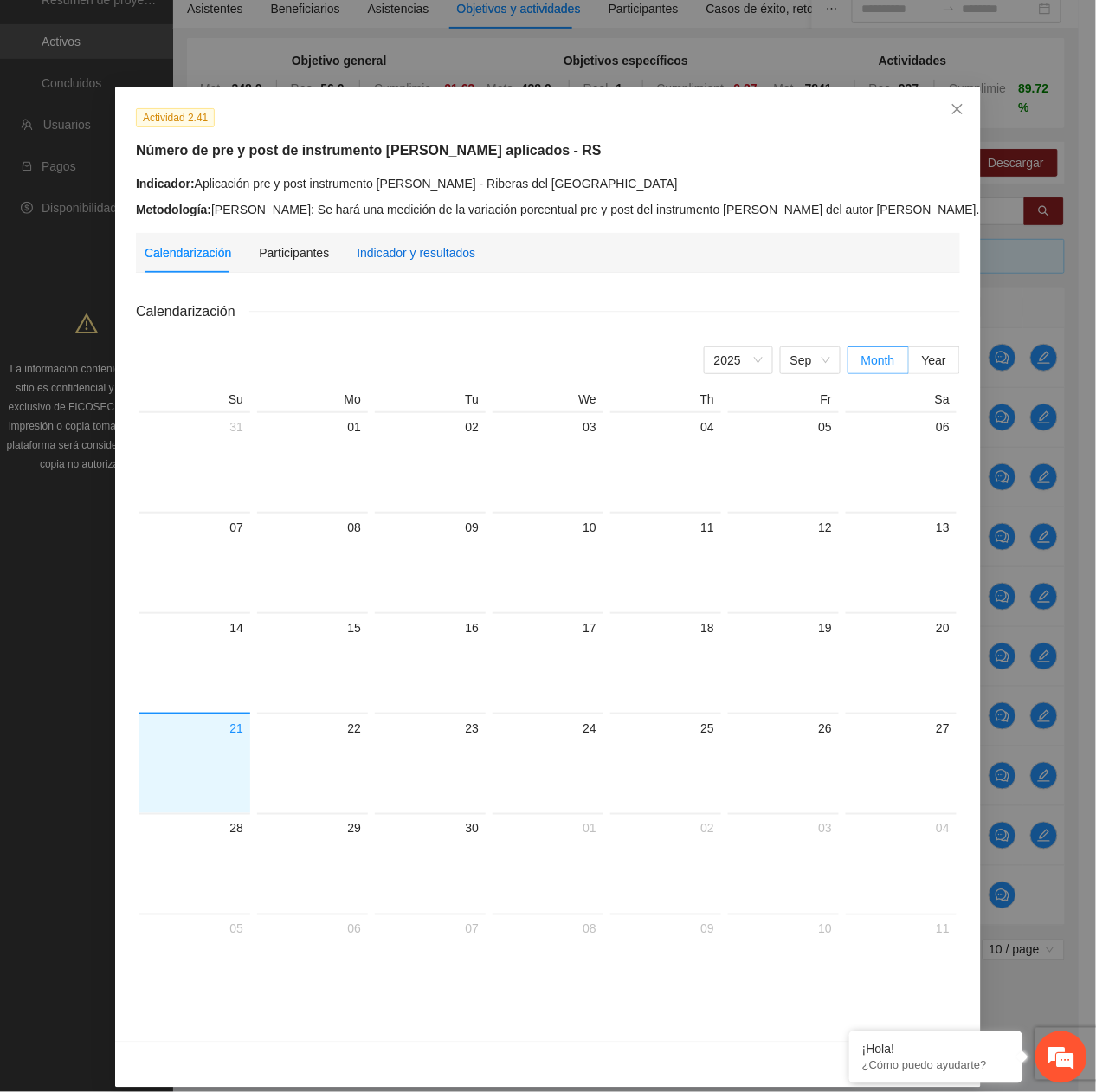
click at [440, 253] on div "Indicador y resultados" at bounding box center [416, 253] width 118 height 19
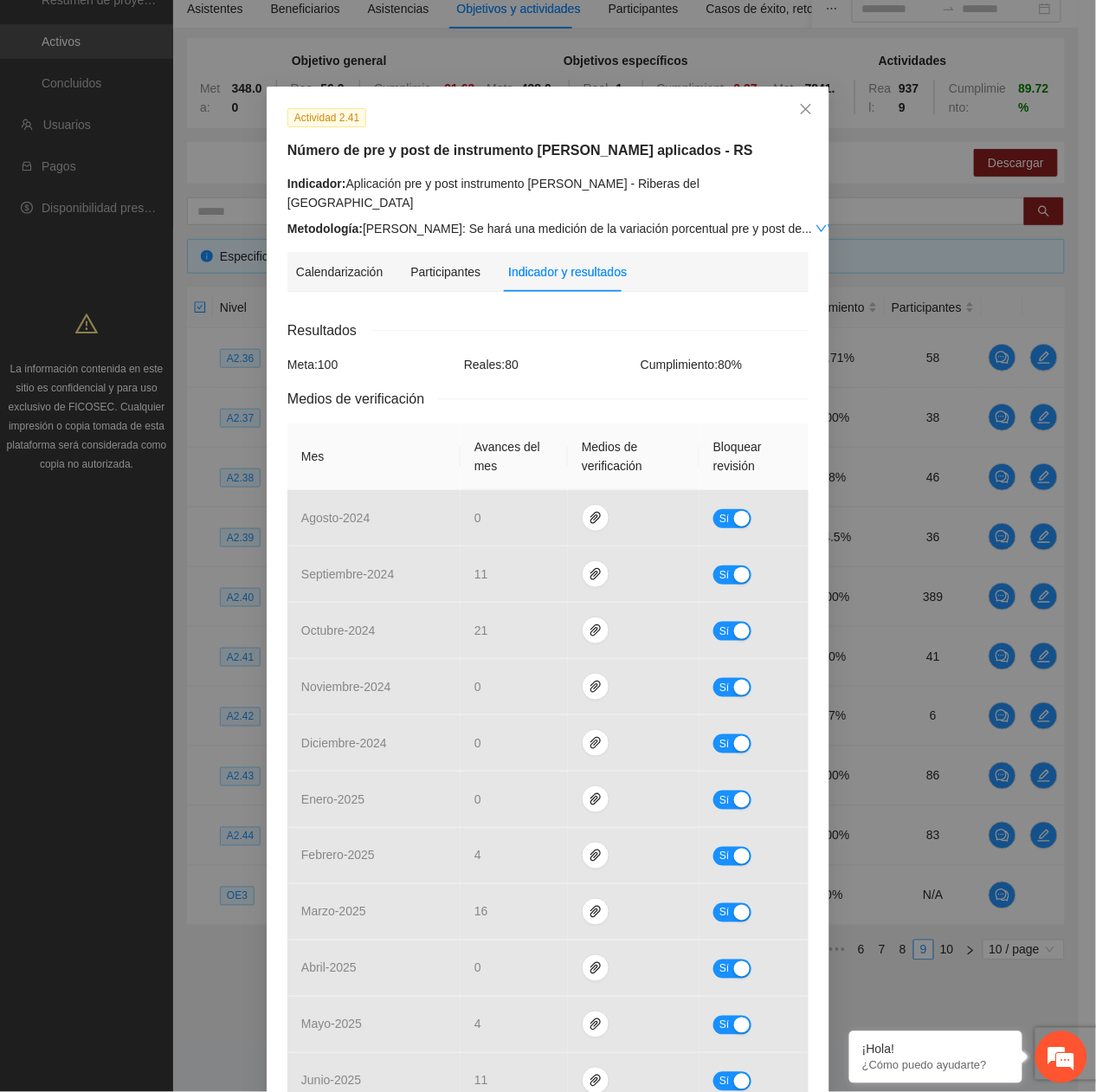
scroll to position [225, 0]
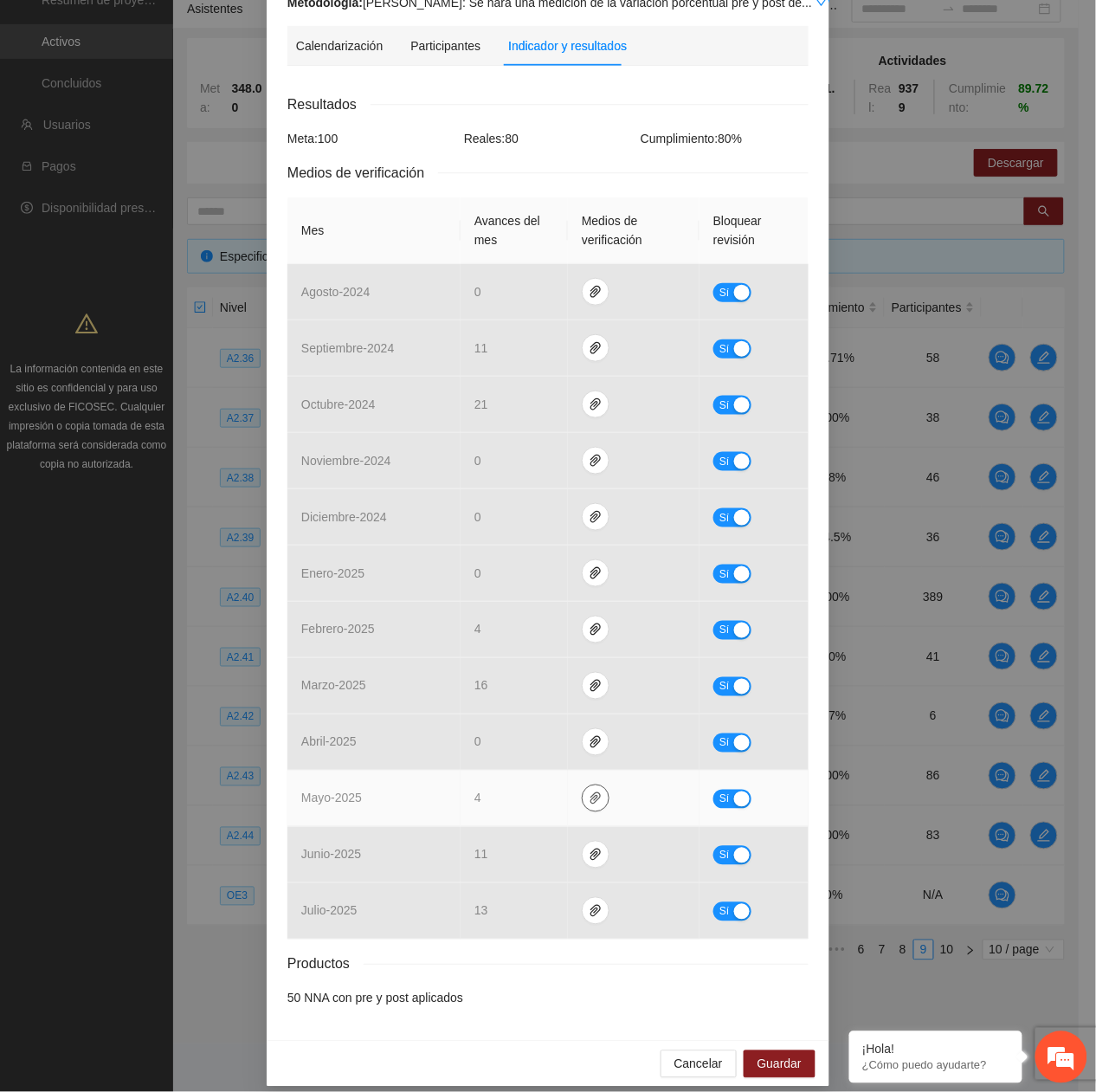
click at [589, 791] on icon "paper-clip" at bounding box center [596, 798] width 14 height 14
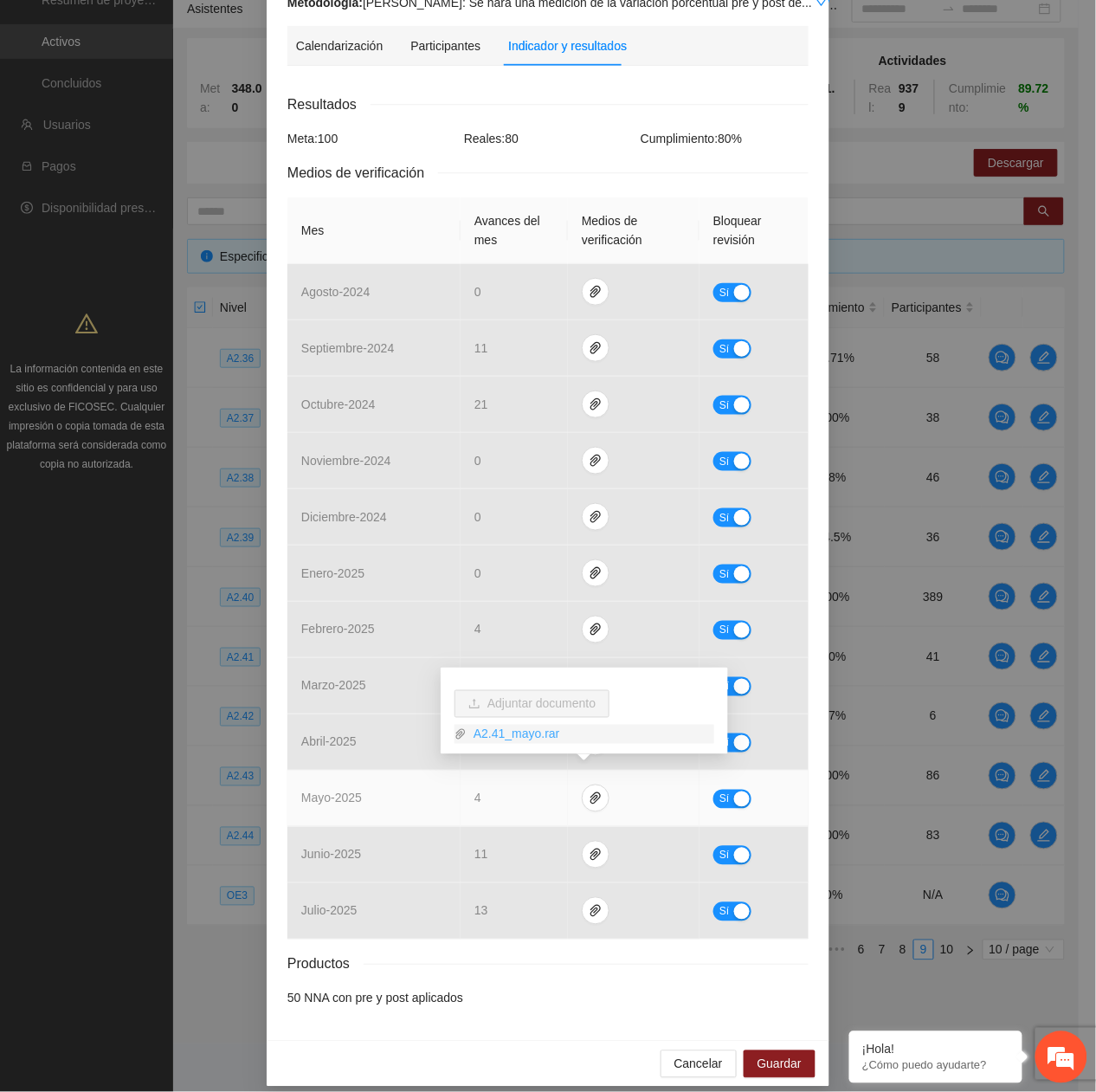
click at [531, 725] on link "A2.41_mayo.rar" at bounding box center [591, 734] width 248 height 19
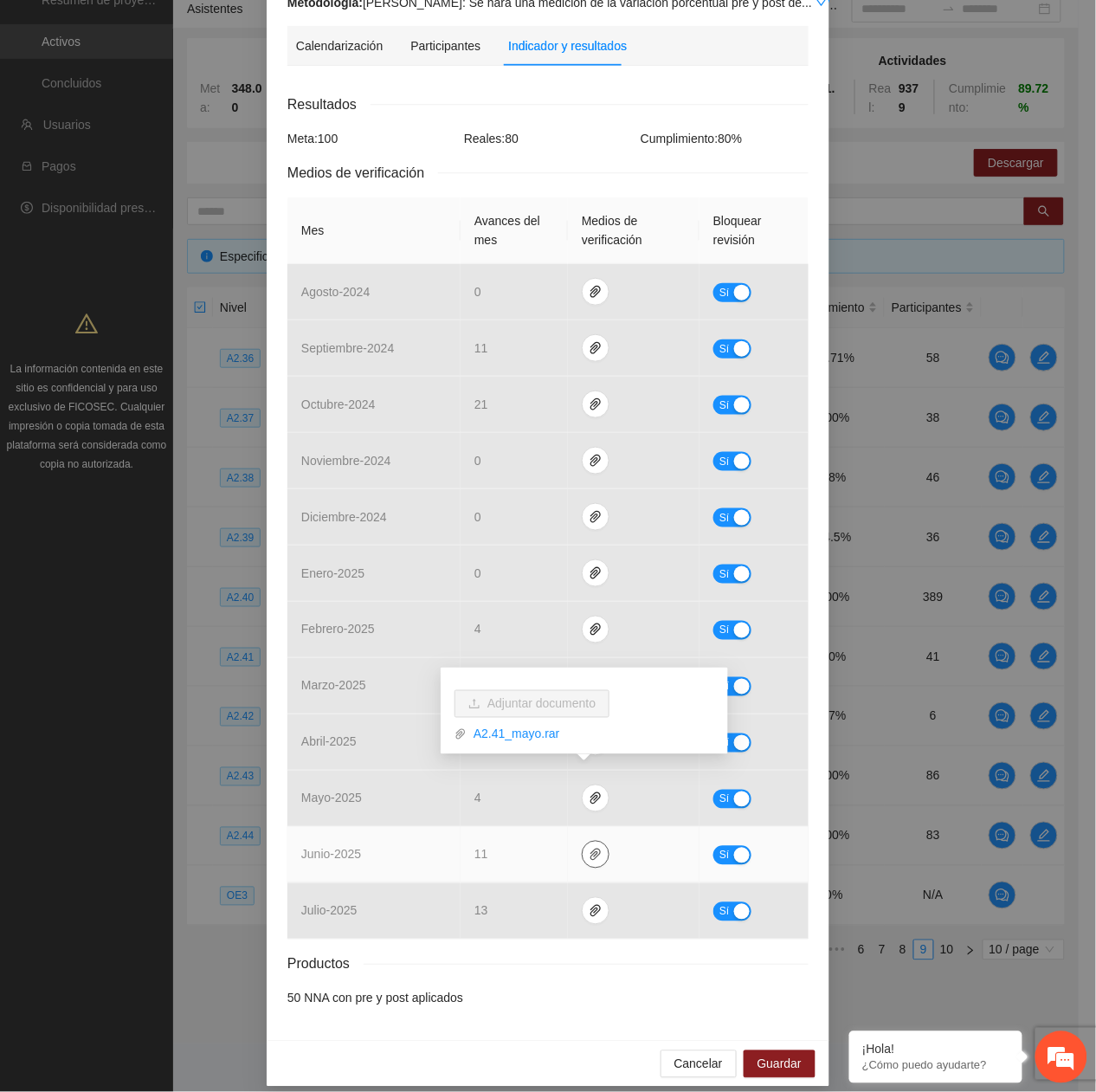
click at [589, 848] on icon "paper-clip" at bounding box center [596, 854] width 14 height 14
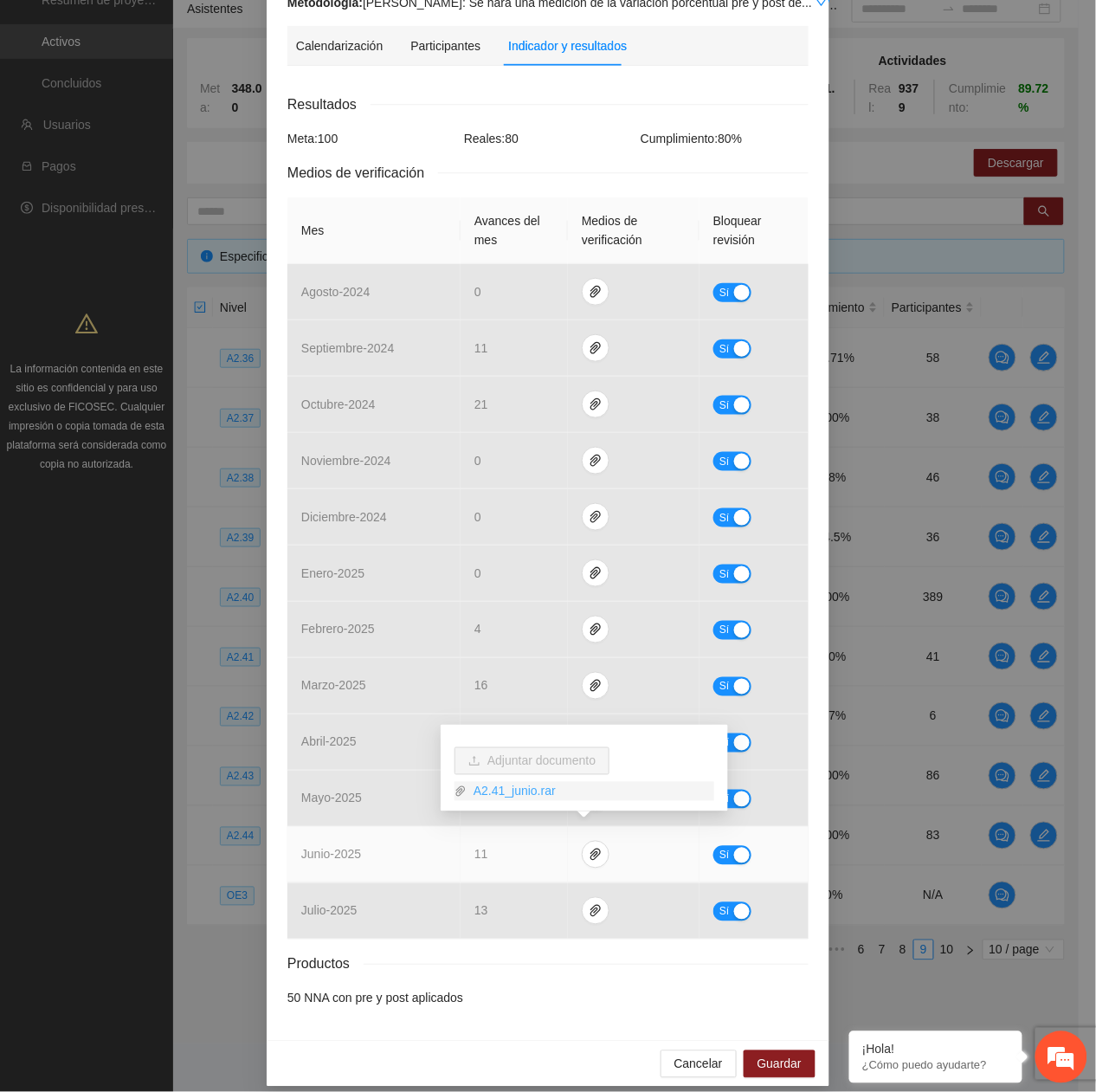
click at [524, 787] on link "A2.41_junio.rar" at bounding box center [591, 791] width 248 height 19
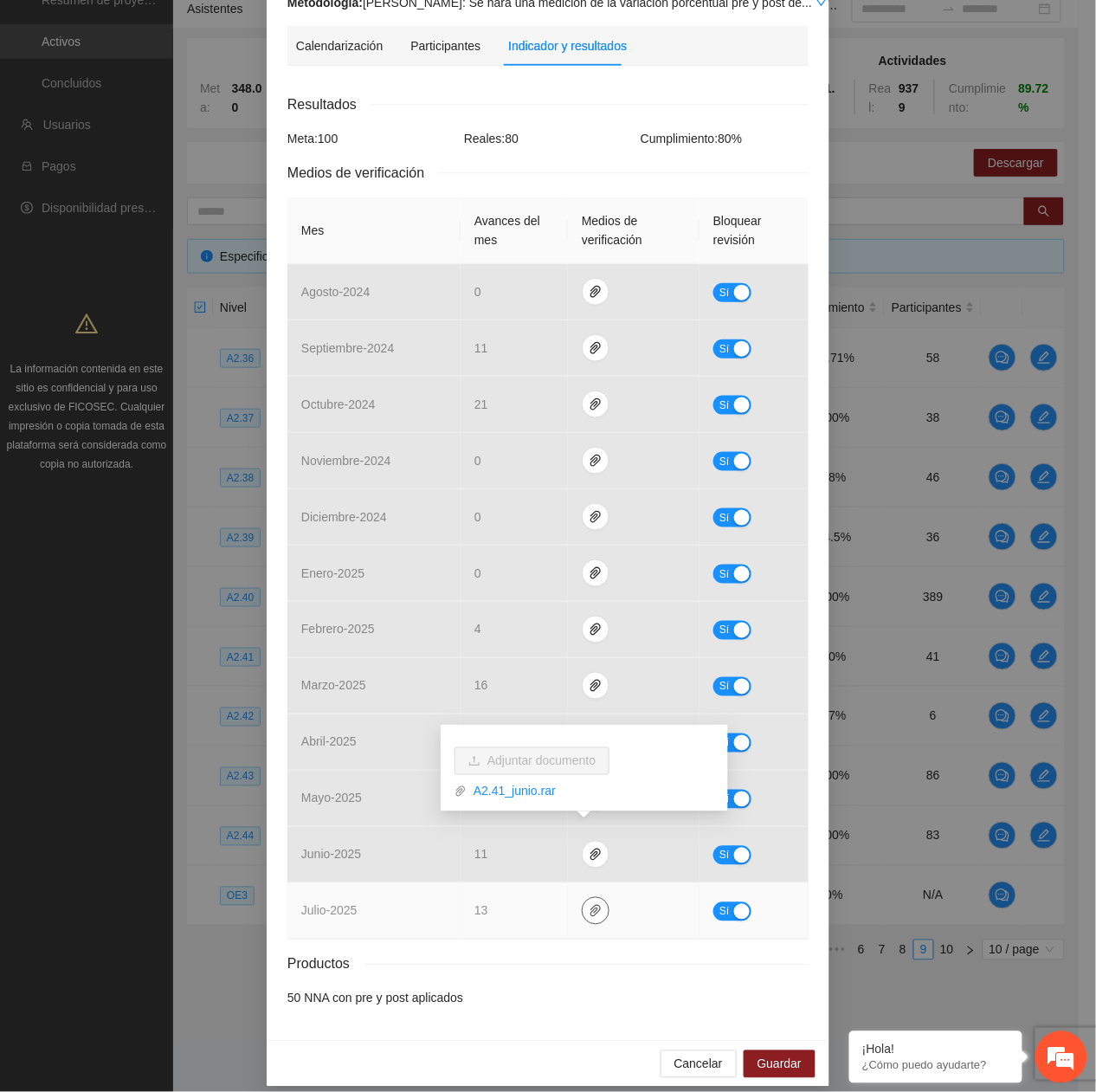
drag, startPoint x: 586, startPoint y: 888, endPoint x: 579, endPoint y: 880, distance: 10.6
click at [589, 904] on icon "paper-clip" at bounding box center [596, 910] width 14 height 14
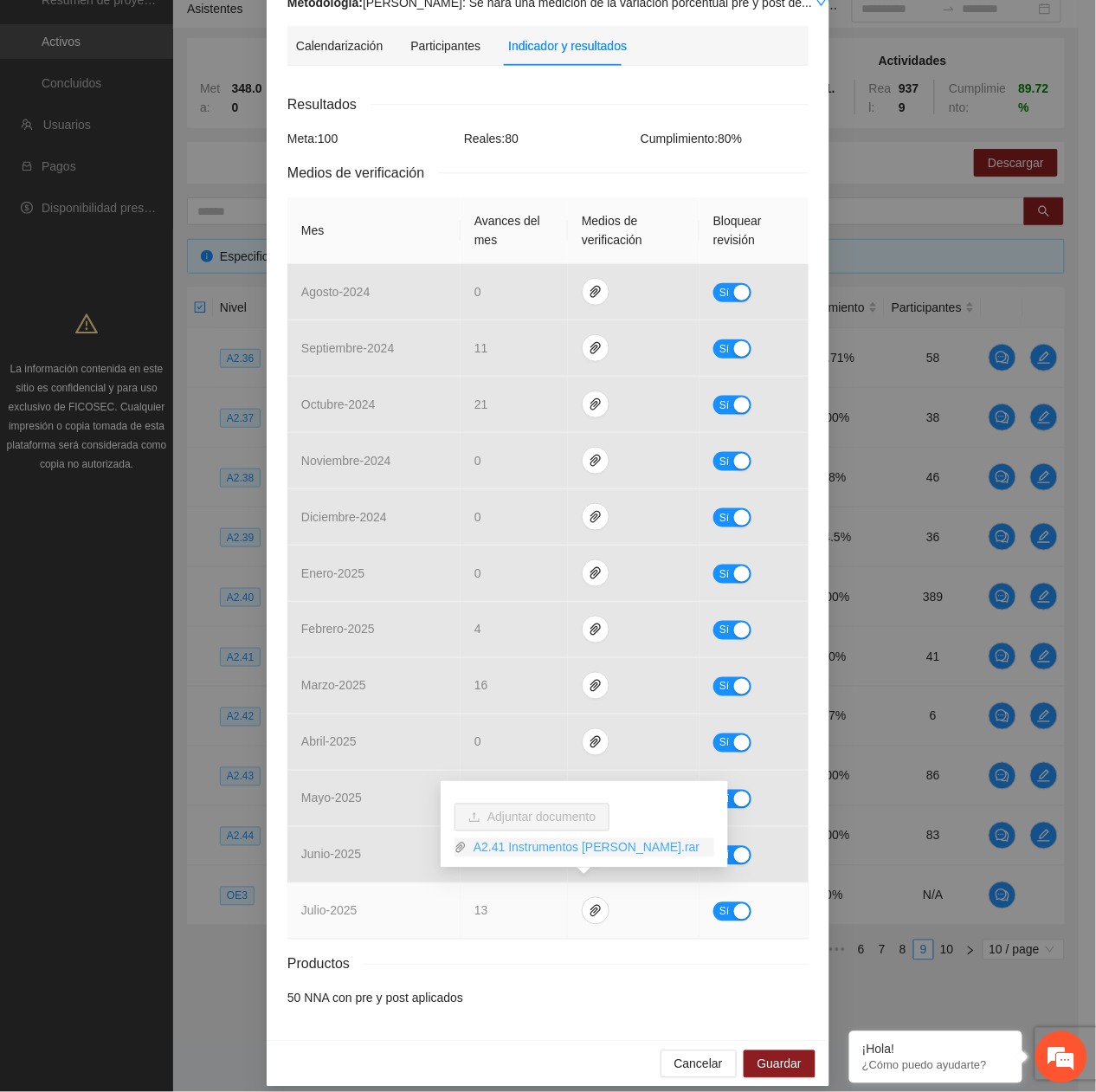
click at [531, 839] on link "A2.41 Instrumentos APGAR.rar" at bounding box center [591, 847] width 248 height 19
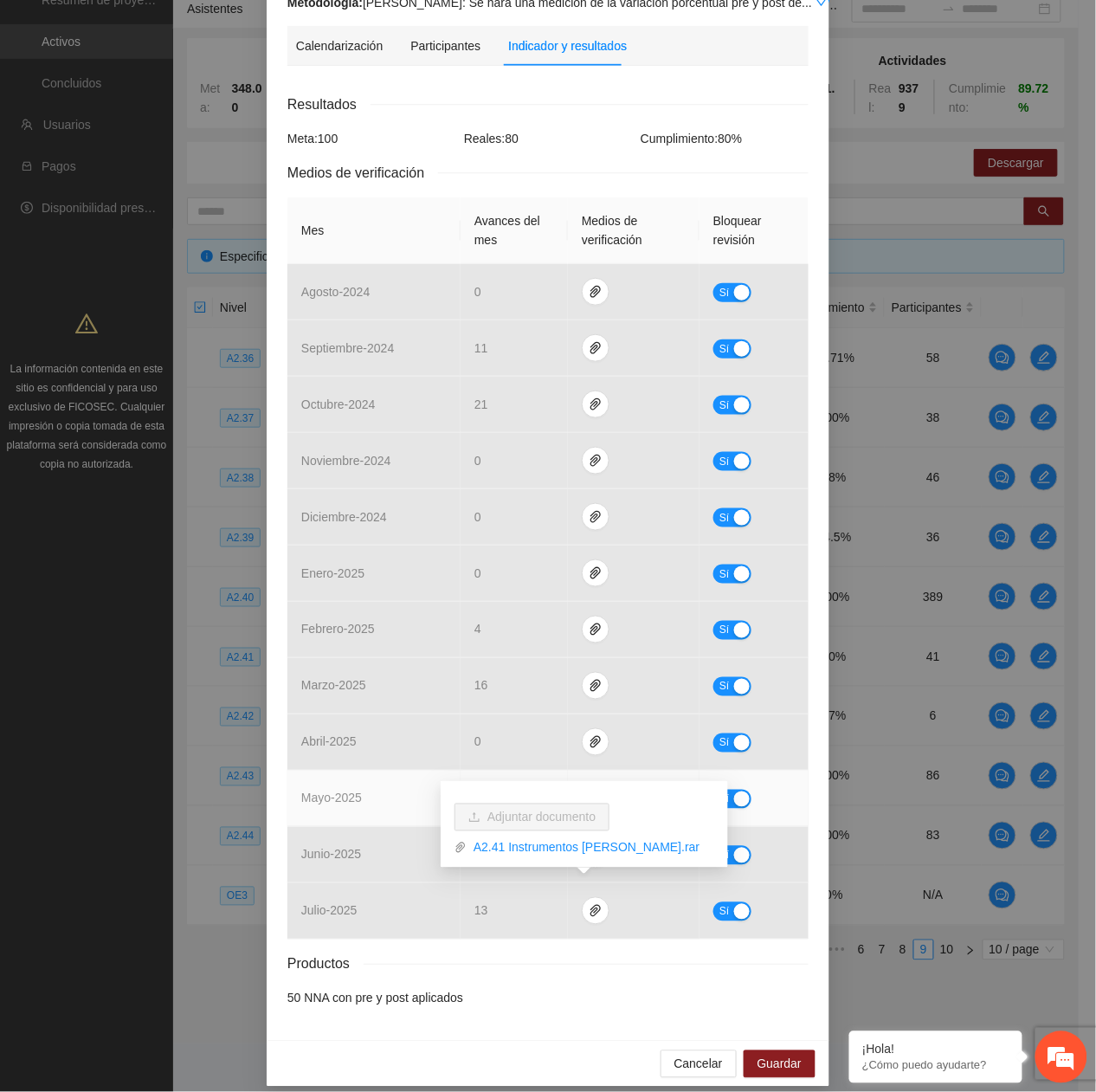
drag, startPoint x: 379, startPoint y: 774, endPoint x: 617, endPoint y: 767, distance: 238.1
click at [414, 783] on td "mayo - 2025" at bounding box center [374, 799] width 173 height 56
click at [592, 791] on span "paper-clip" at bounding box center [596, 798] width 26 height 14
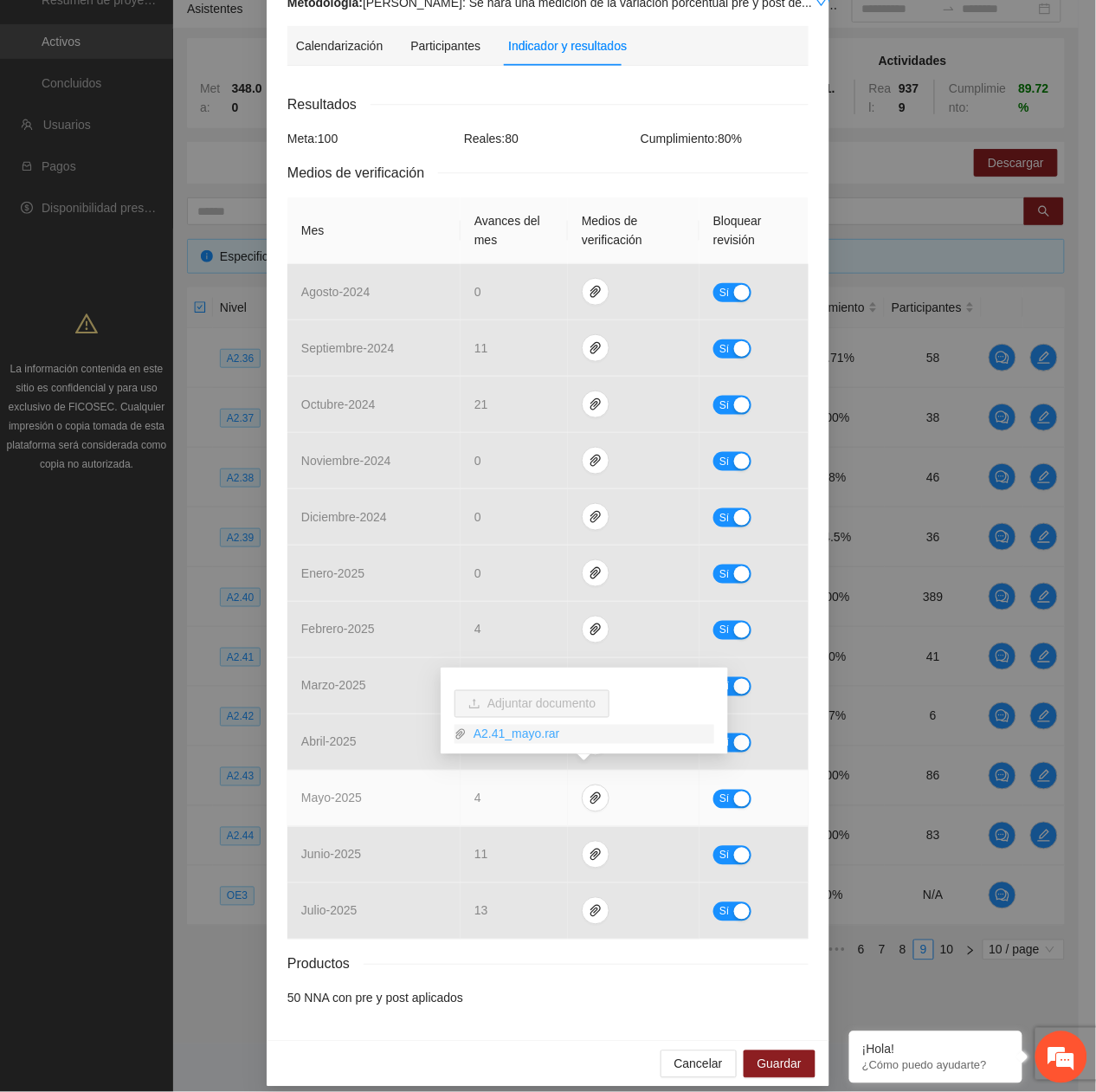
click at [538, 727] on link "A2.41_mayo.rar" at bounding box center [591, 734] width 248 height 19
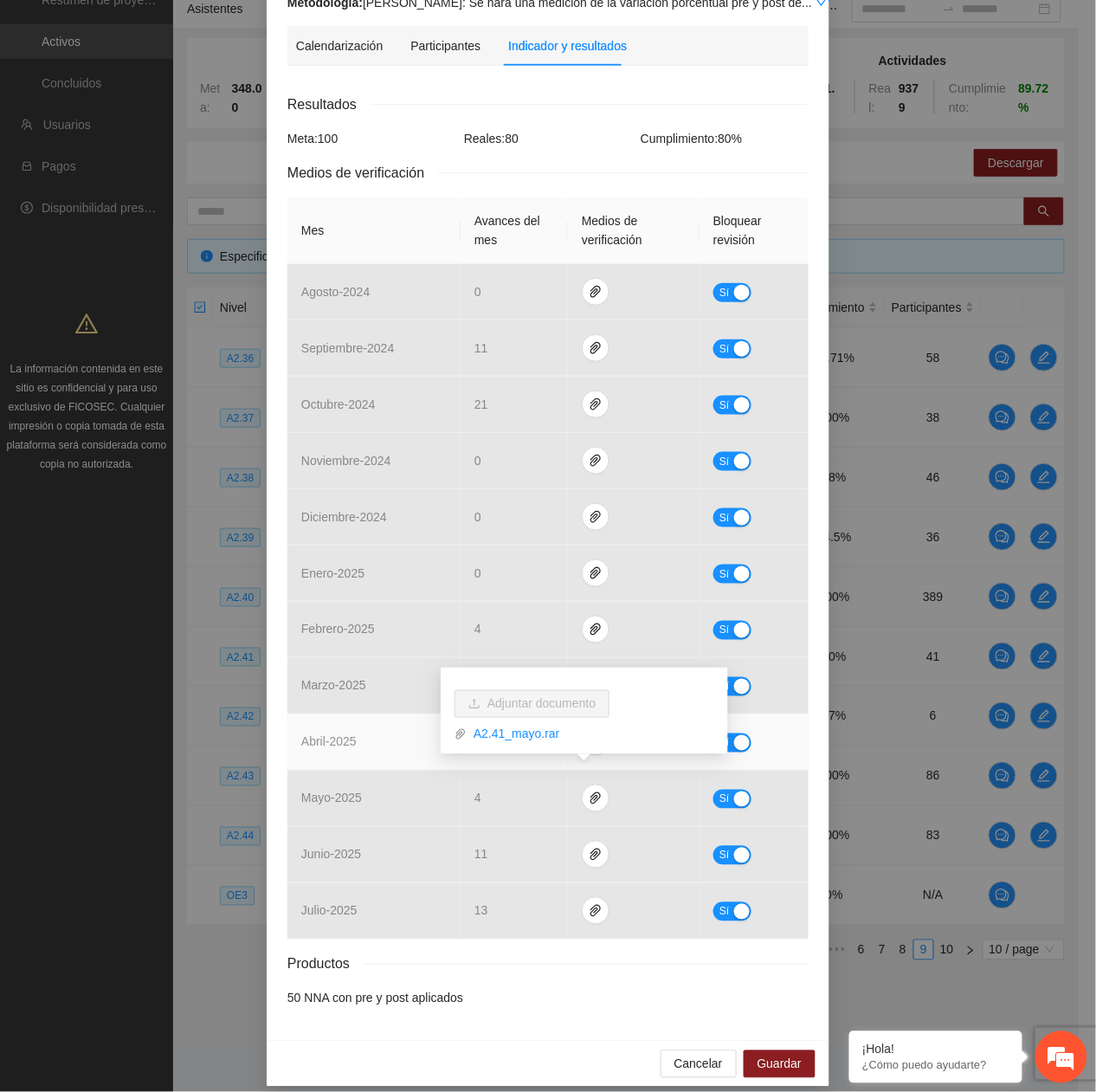
click at [367, 742] on td "abril - 2025" at bounding box center [374, 742] width 173 height 56
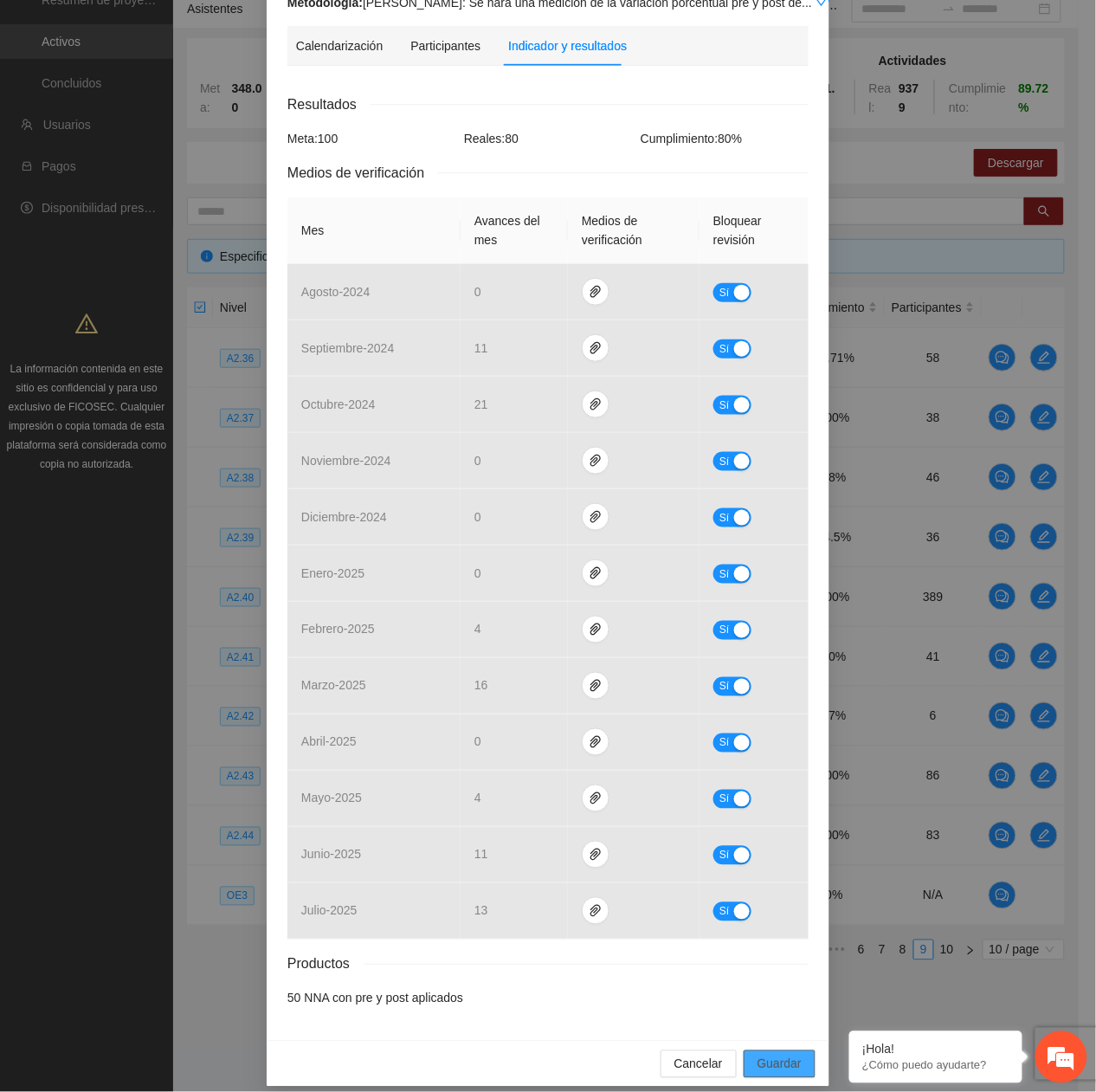
click at [763, 1060] on button "Guardar" at bounding box center [779, 1064] width 72 height 28
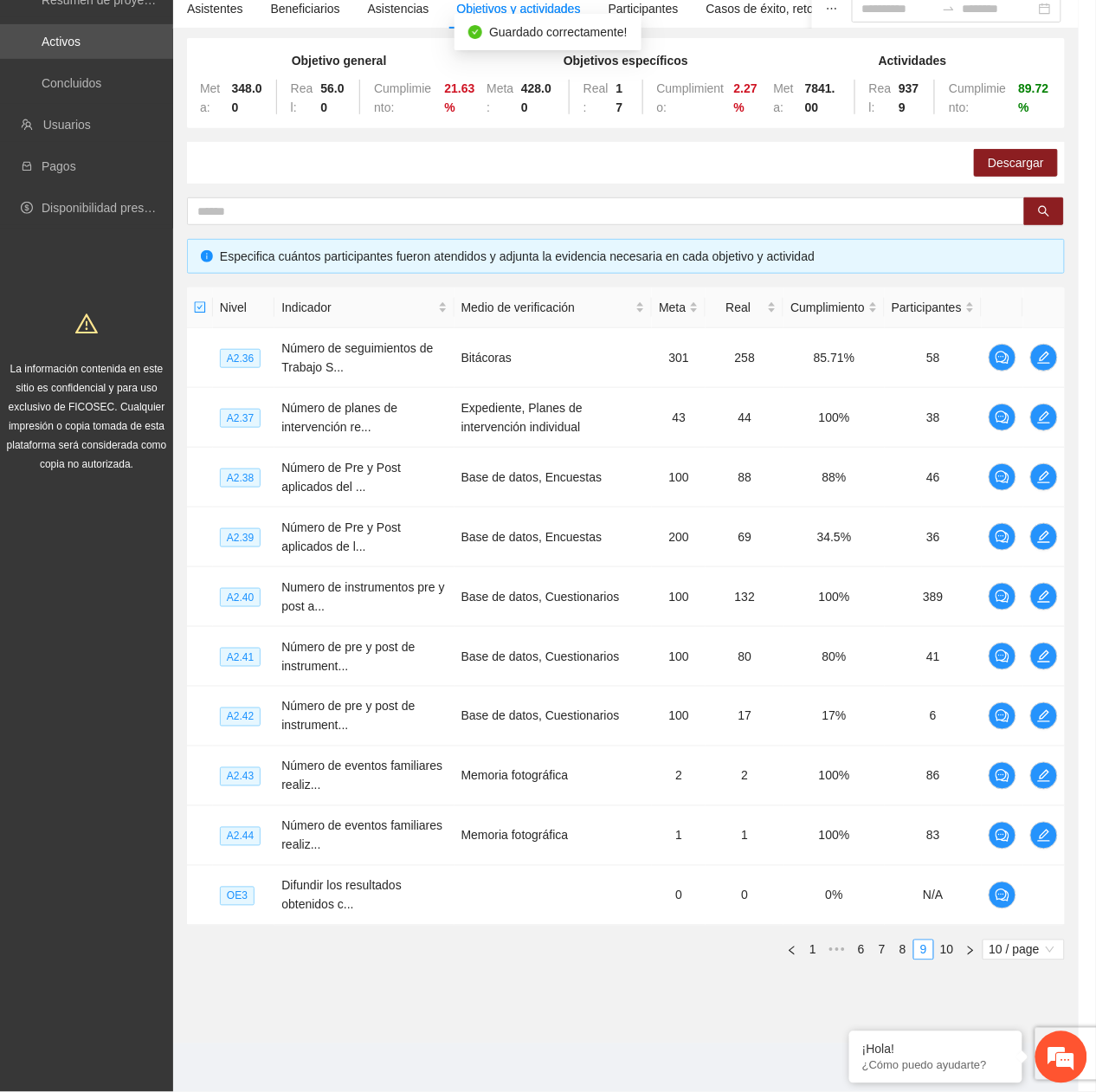
scroll to position [140, 0]
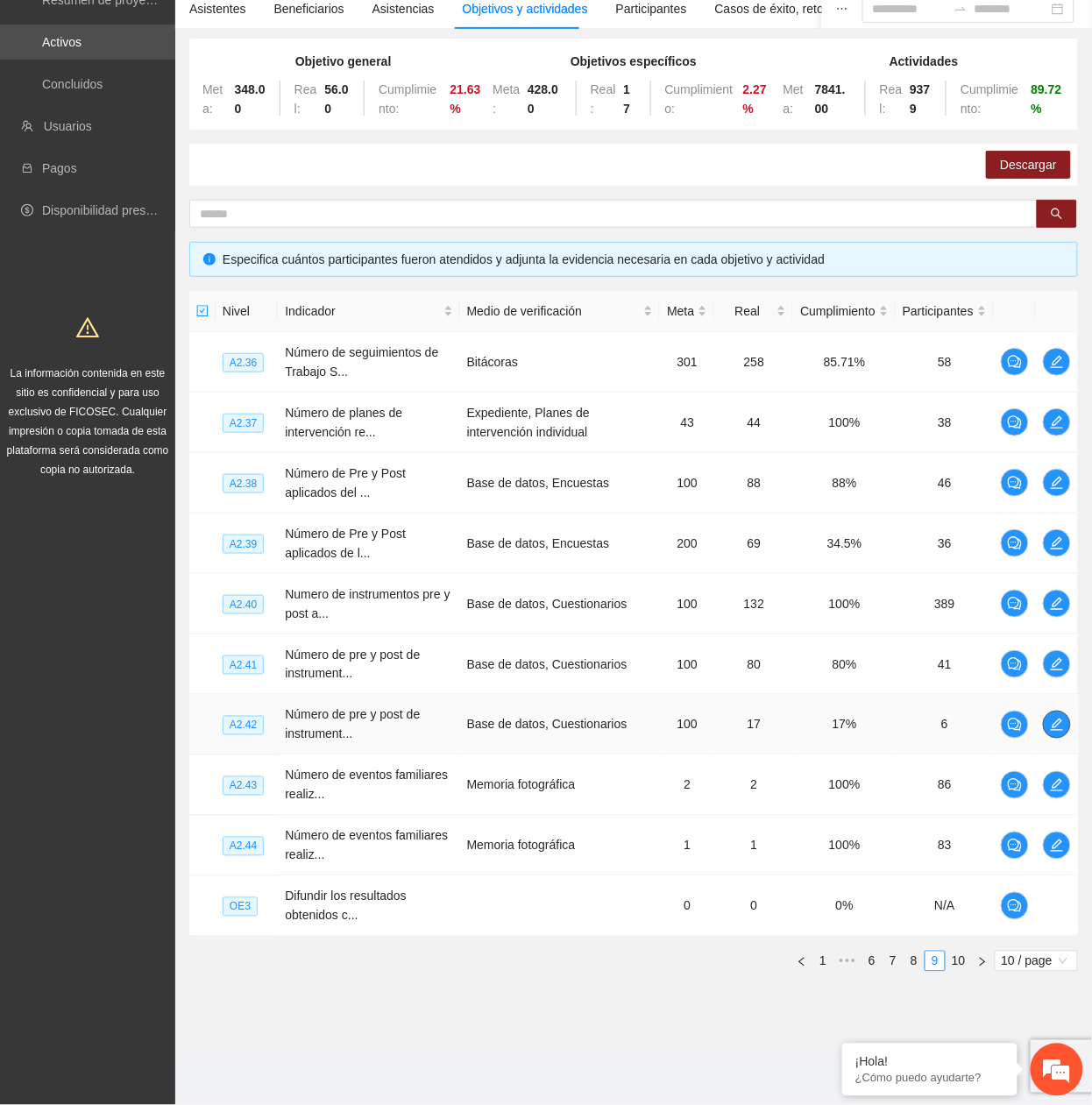
click at [1056, 717] on icon "edit" at bounding box center [1056, 724] width 14 height 14
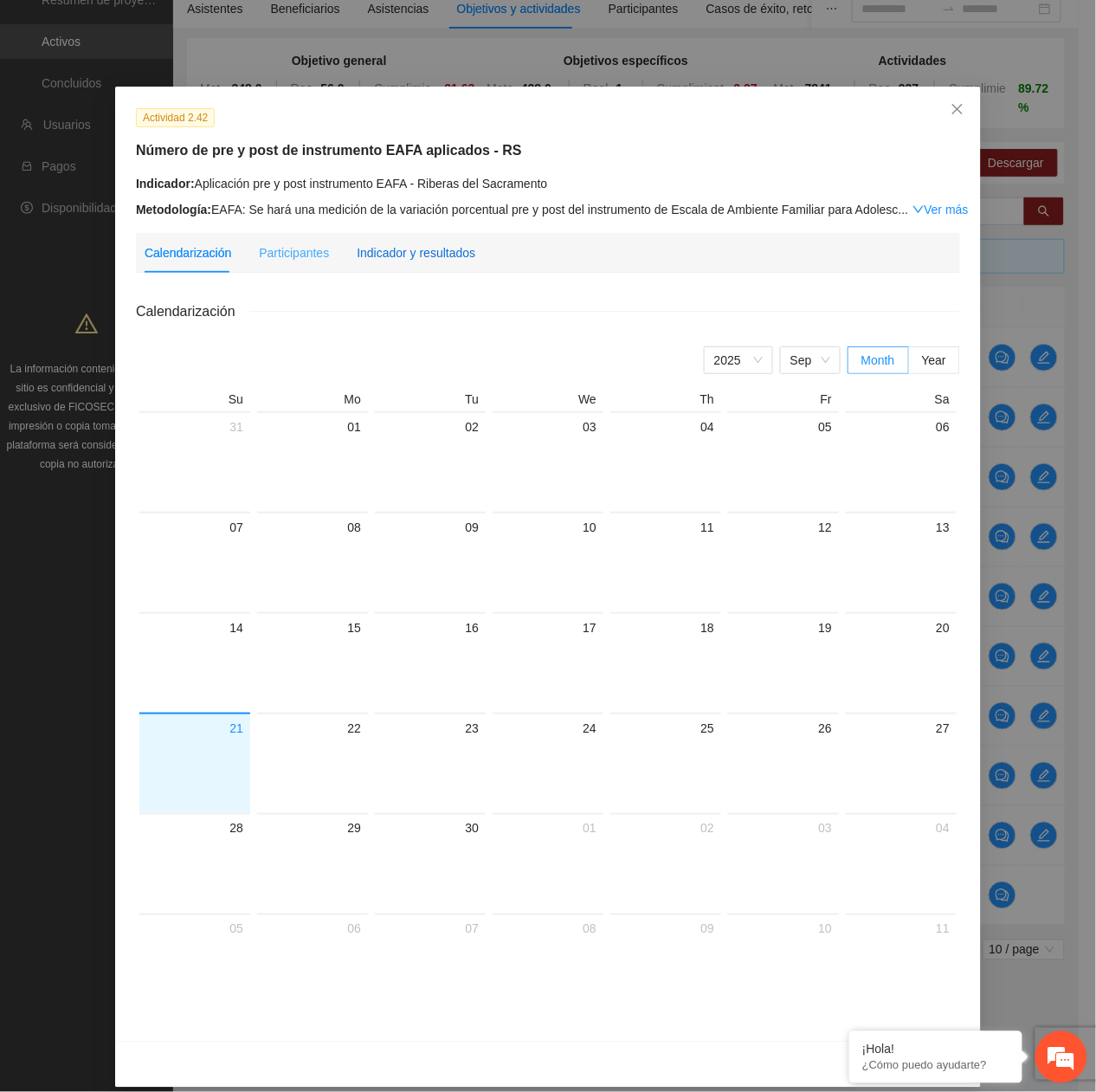
click at [418, 243] on div "Indicador y resultados" at bounding box center [416, 253] width 118 height 19
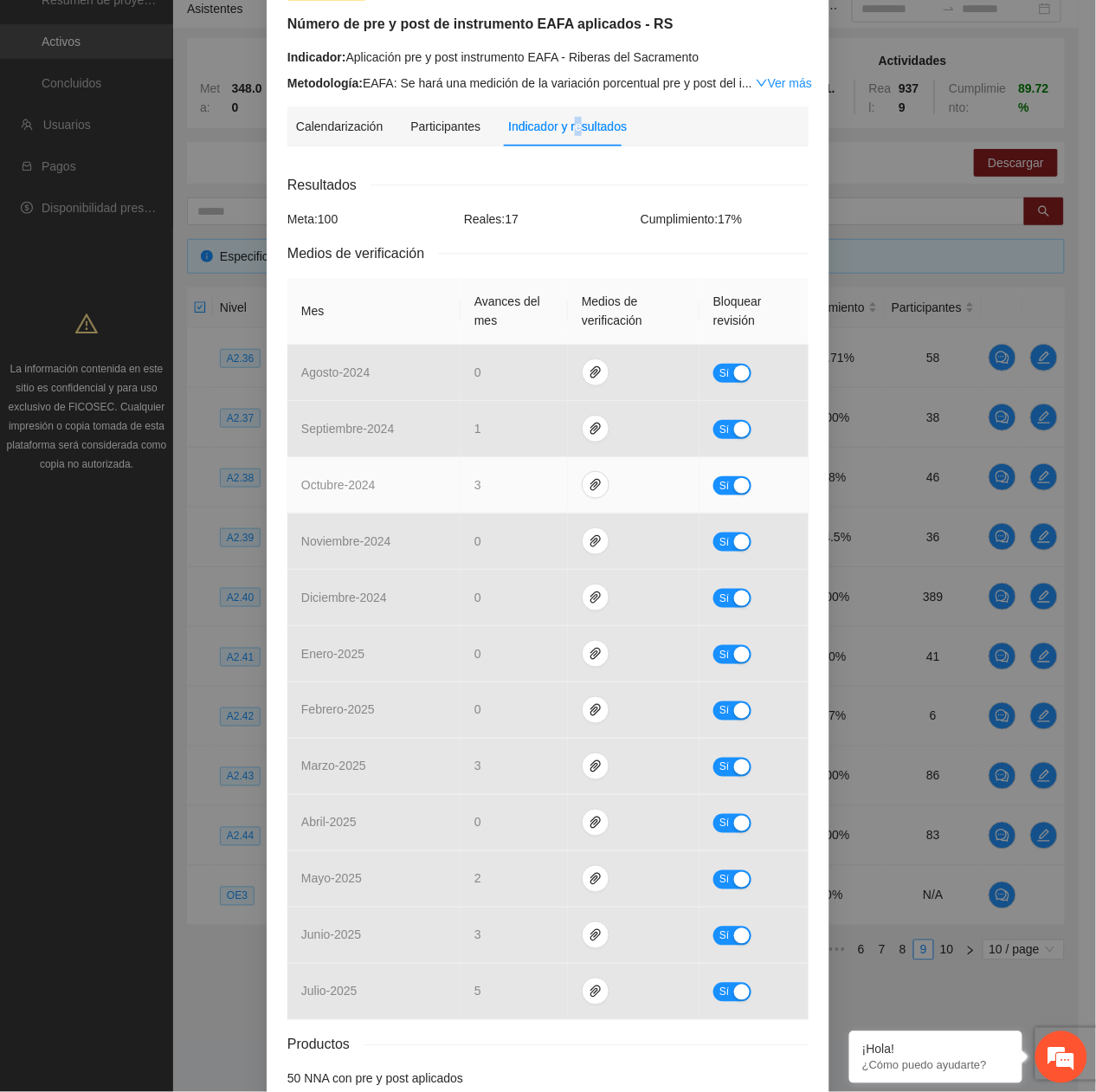
scroll to position [225, 0]
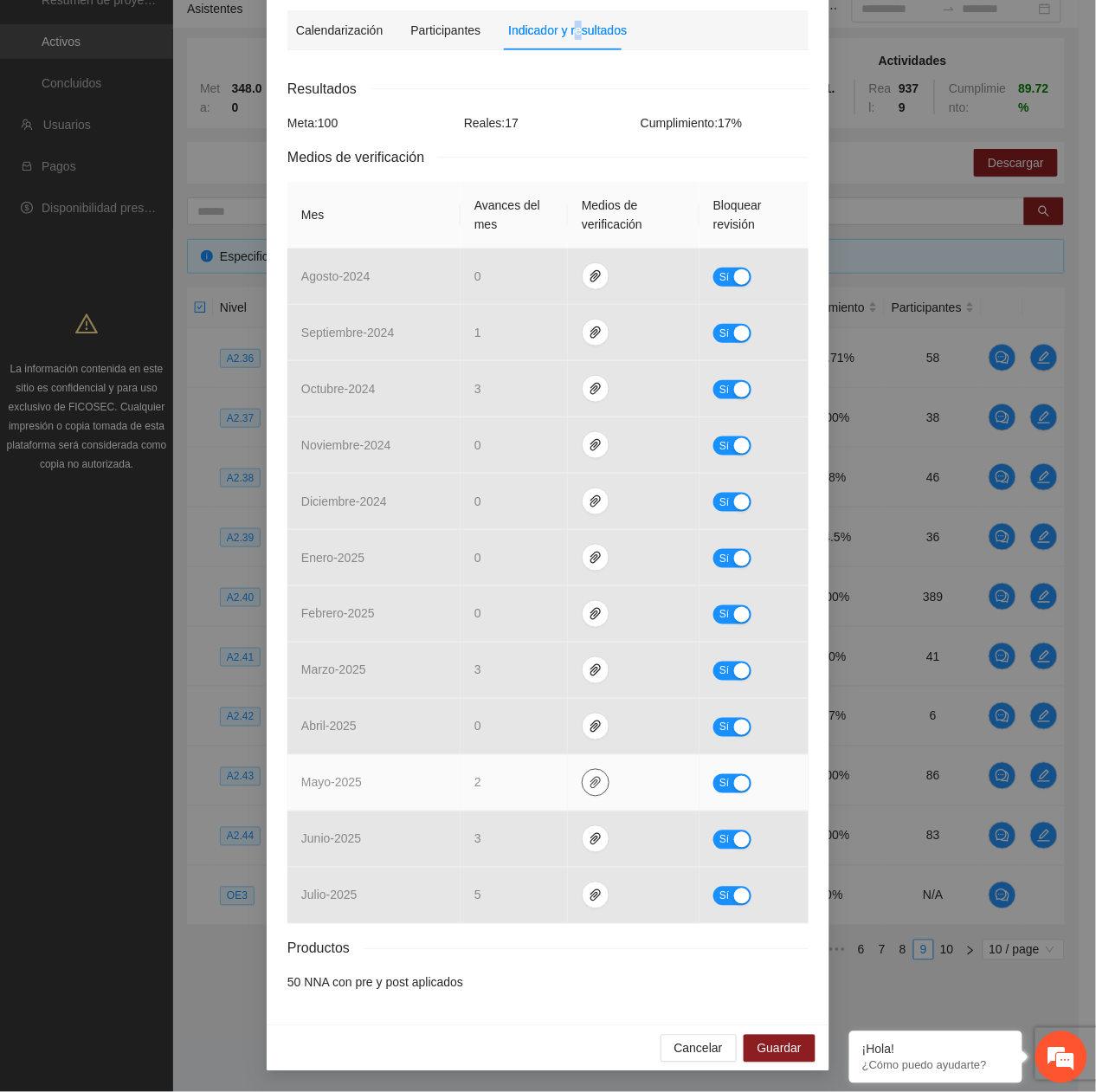
click at [589, 781] on icon "paper-clip" at bounding box center [596, 782] width 14 height 14
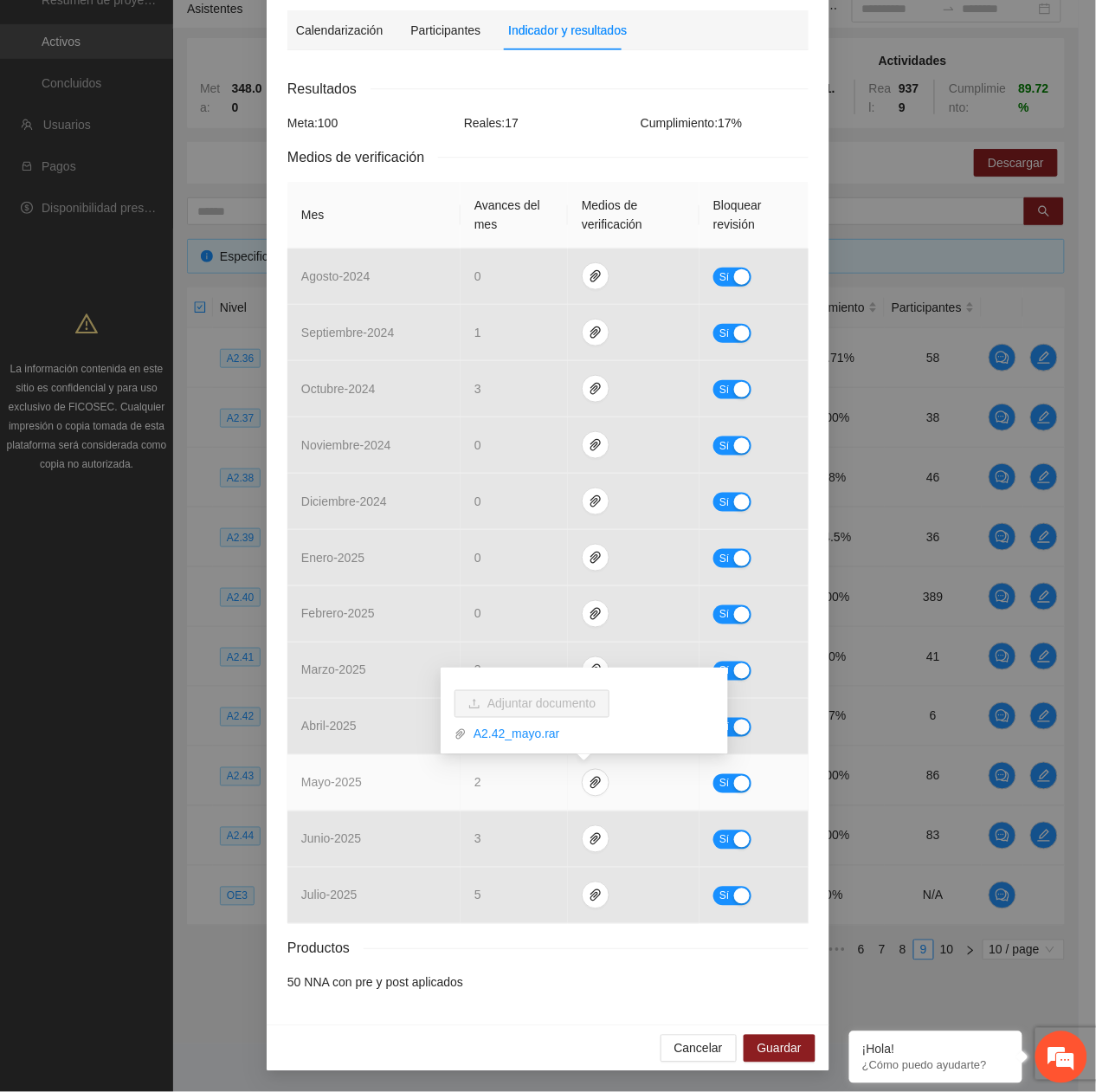
drag, startPoint x: 525, startPoint y: 732, endPoint x: 543, endPoint y: 760, distance: 33.3
click at [525, 735] on link "A2.42_mayo.rar" at bounding box center [591, 734] width 248 height 19
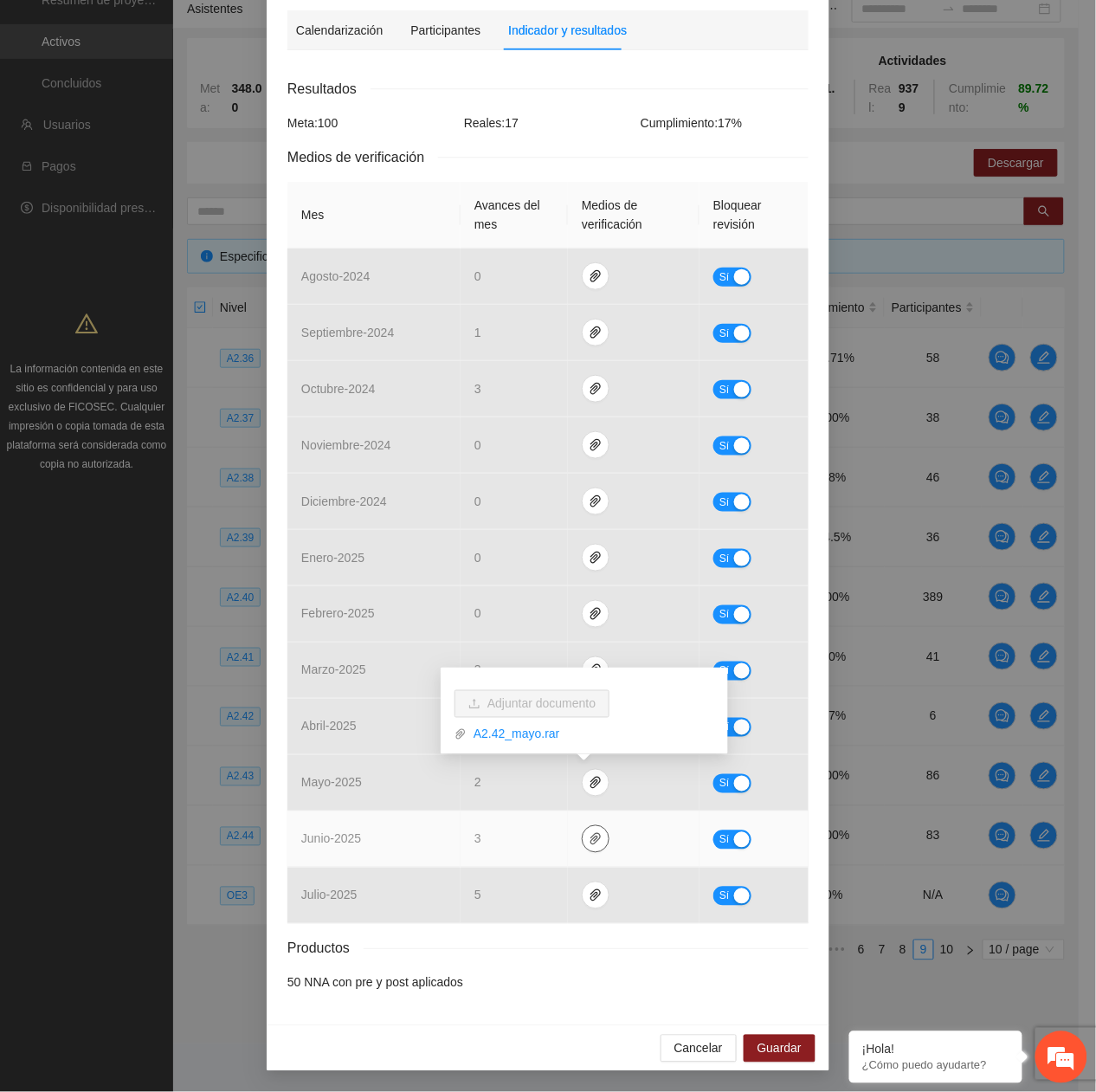
drag, startPoint x: 589, startPoint y: 831, endPoint x: 562, endPoint y: 828, distance: 27.2
click at [589, 832] on icon "paper-clip" at bounding box center [596, 839] width 14 height 14
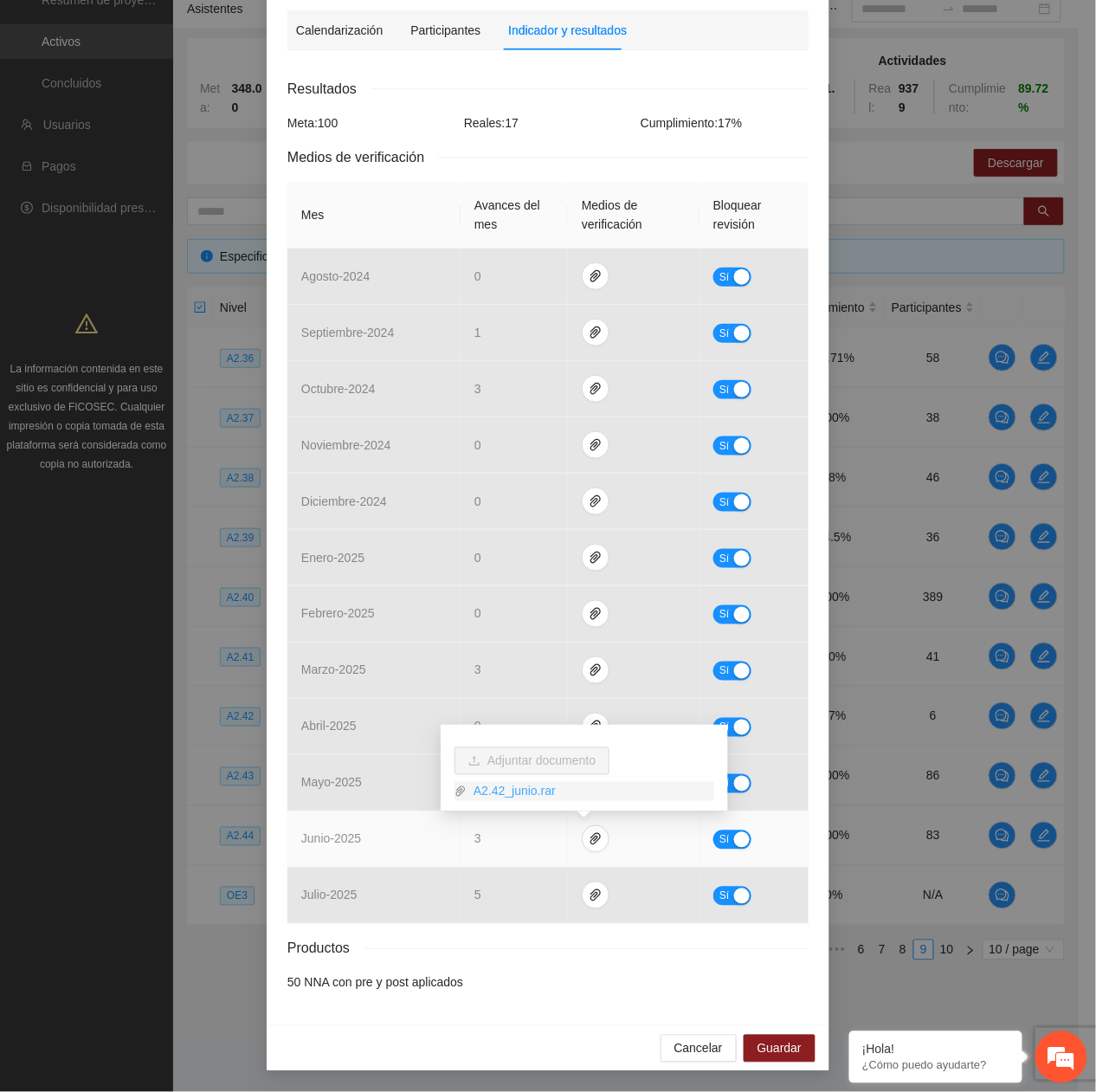
click at [523, 787] on link "A2.42_junio.rar" at bounding box center [591, 791] width 248 height 19
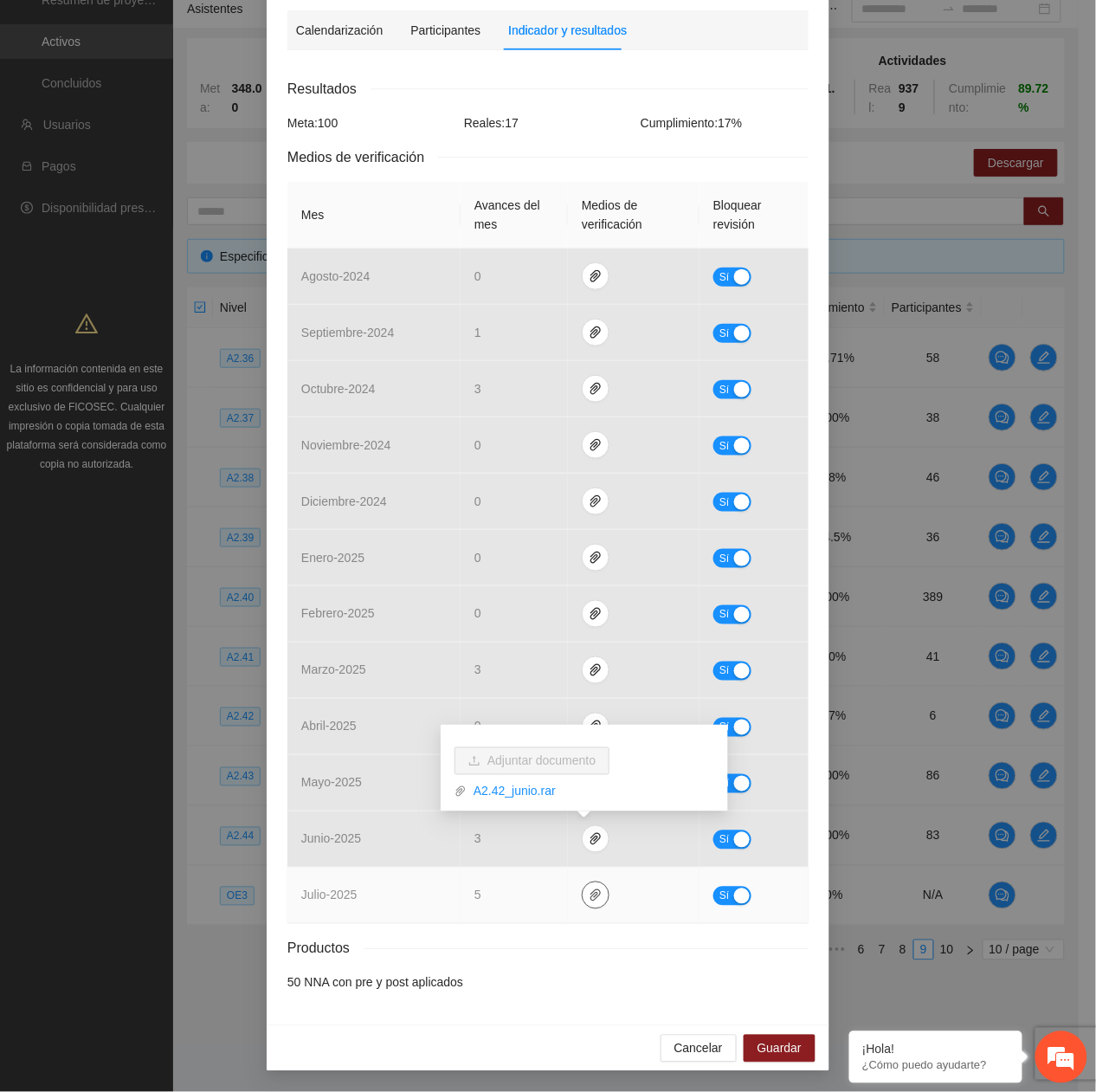
drag, startPoint x: 590, startPoint y: 897, endPoint x: 575, endPoint y: 894, distance: 15.3
click at [589, 897] on icon "paper-clip" at bounding box center [596, 894] width 14 height 14
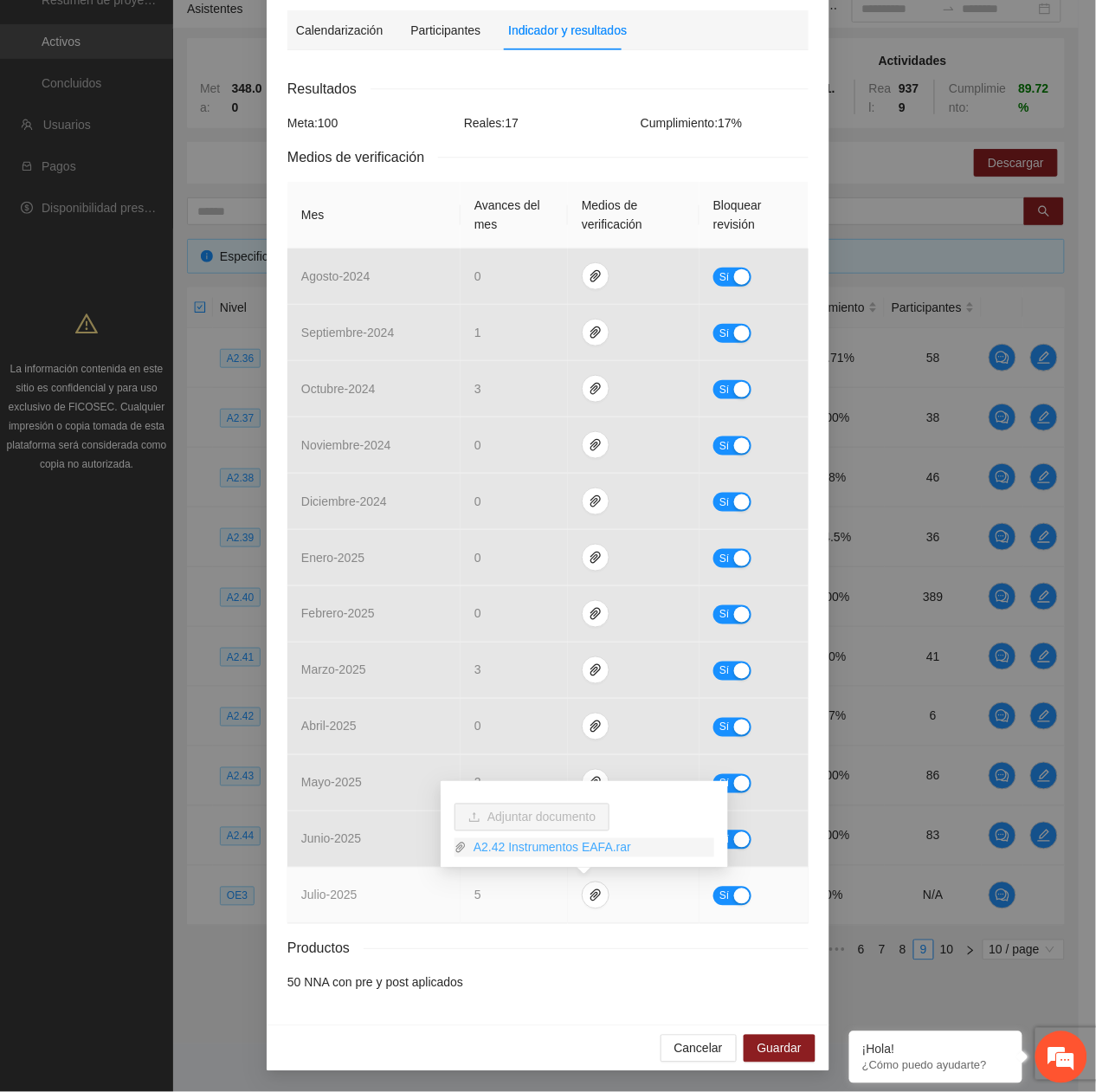
click at [504, 846] on link "A2.42 Instrumentos EAFA.rar" at bounding box center [591, 847] width 248 height 19
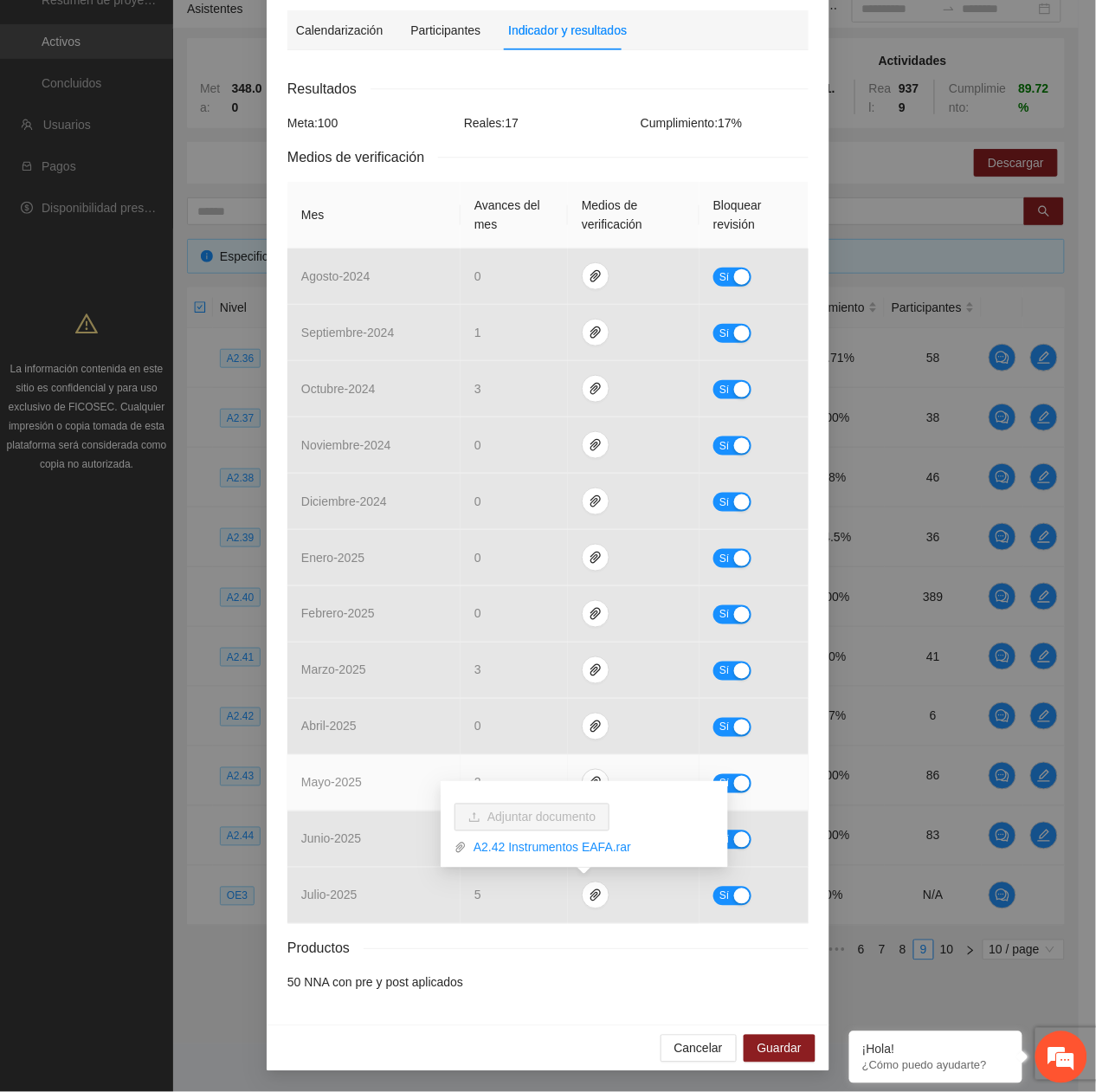
click at [372, 800] on td "mayo - 2025" at bounding box center [374, 783] width 173 height 56
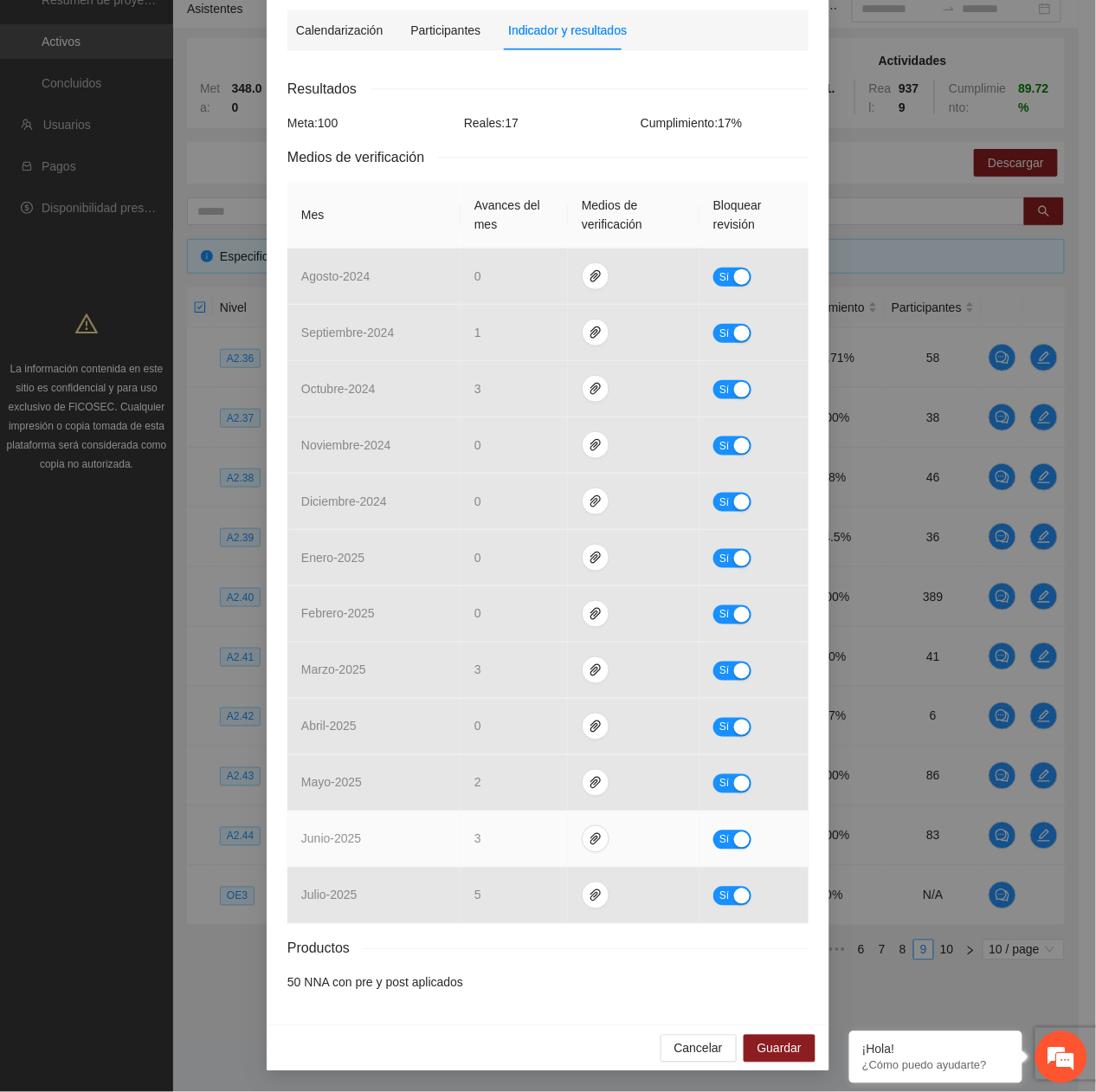
click at [599, 826] on td at bounding box center [633, 839] width 131 height 56
click at [582, 847] on button "button" at bounding box center [596, 839] width 28 height 28
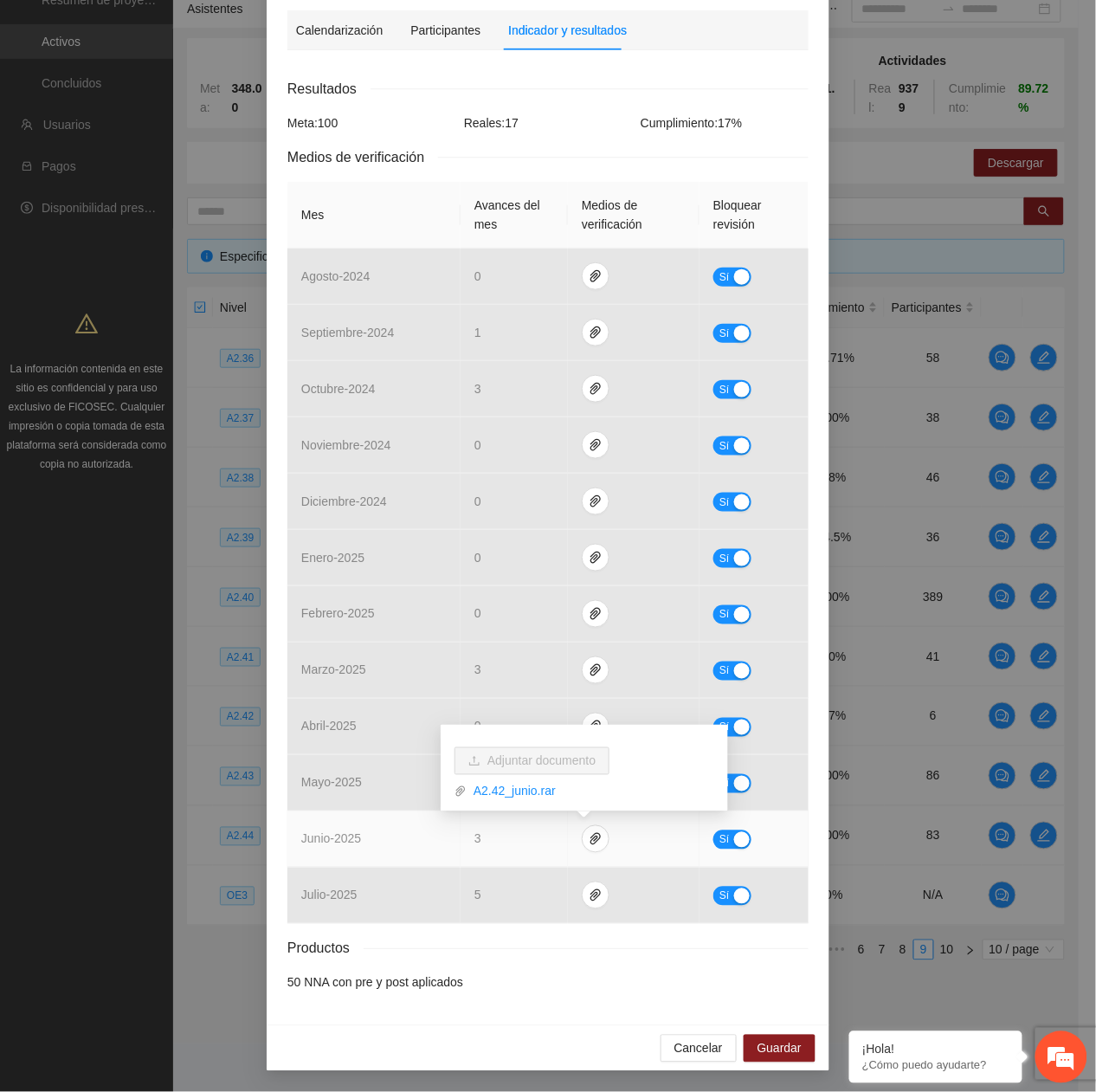
click at [376, 827] on td "junio - 2025" at bounding box center [374, 839] width 173 height 56
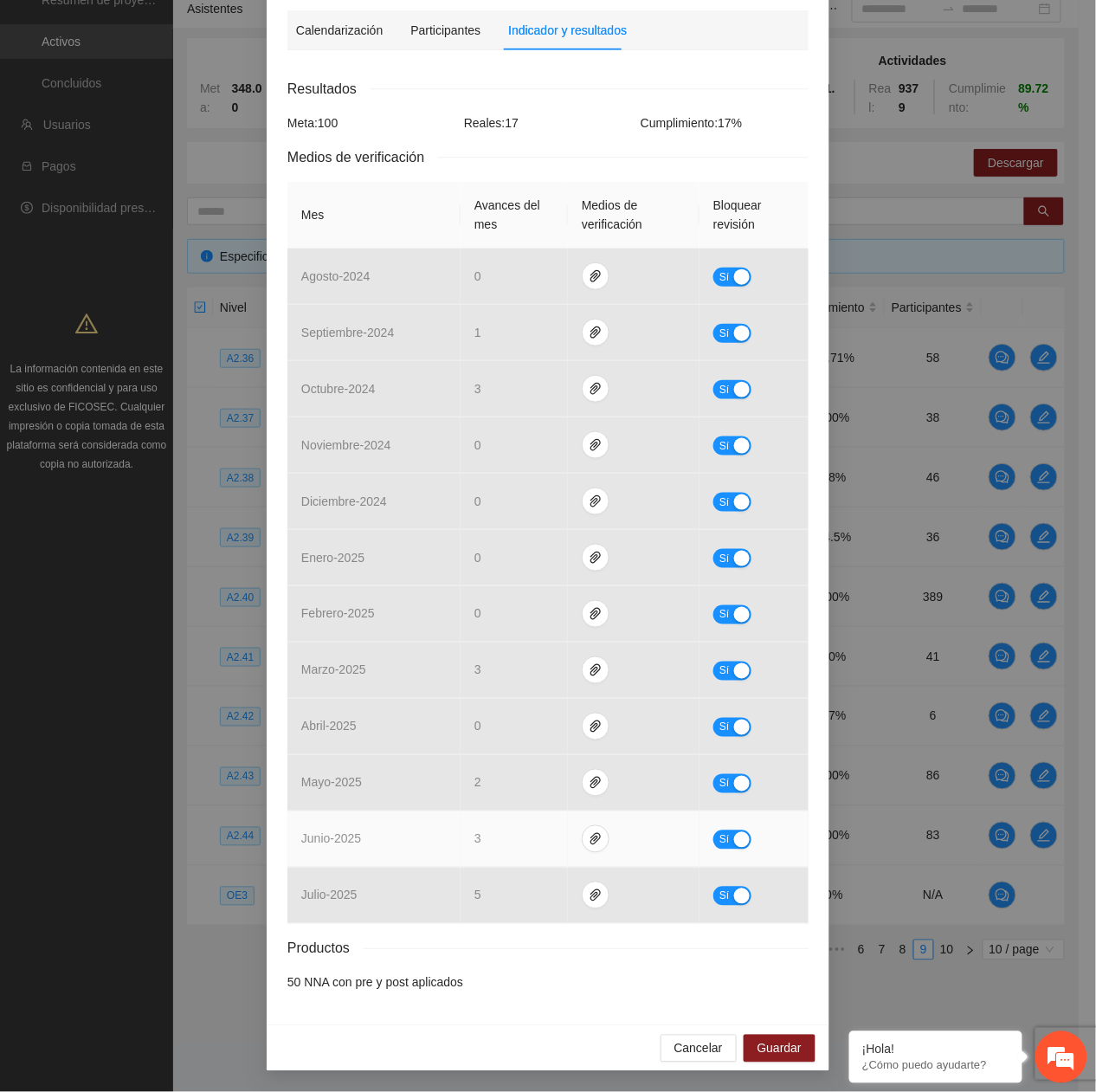
click at [714, 839] on button "Sí" at bounding box center [733, 839] width 38 height 19
click at [767, 1050] on span "Guardar" at bounding box center [779, 1048] width 44 height 19
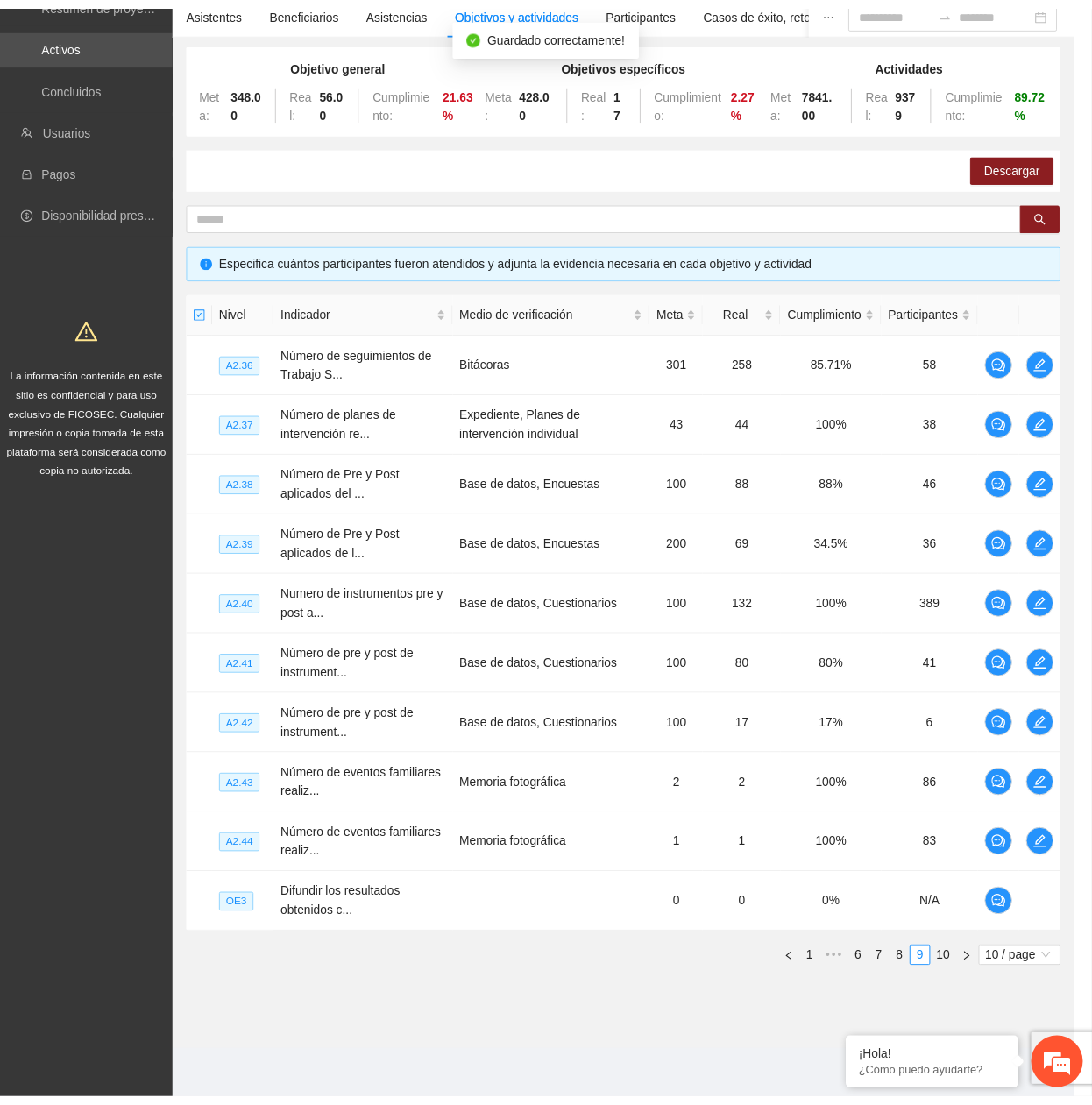
scroll to position [142, 0]
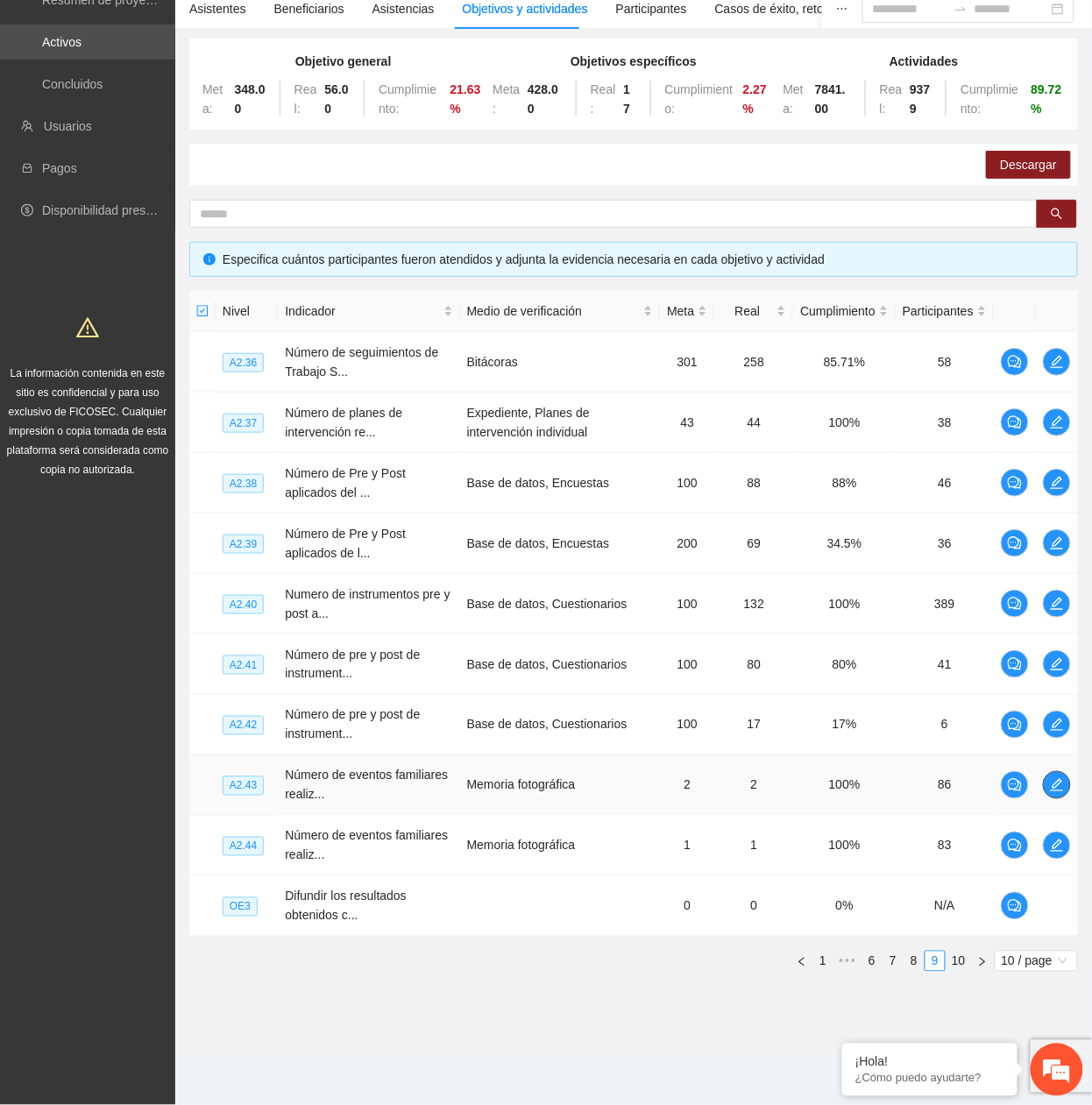
click at [1058, 778] on icon "edit" at bounding box center [1056, 784] width 14 height 14
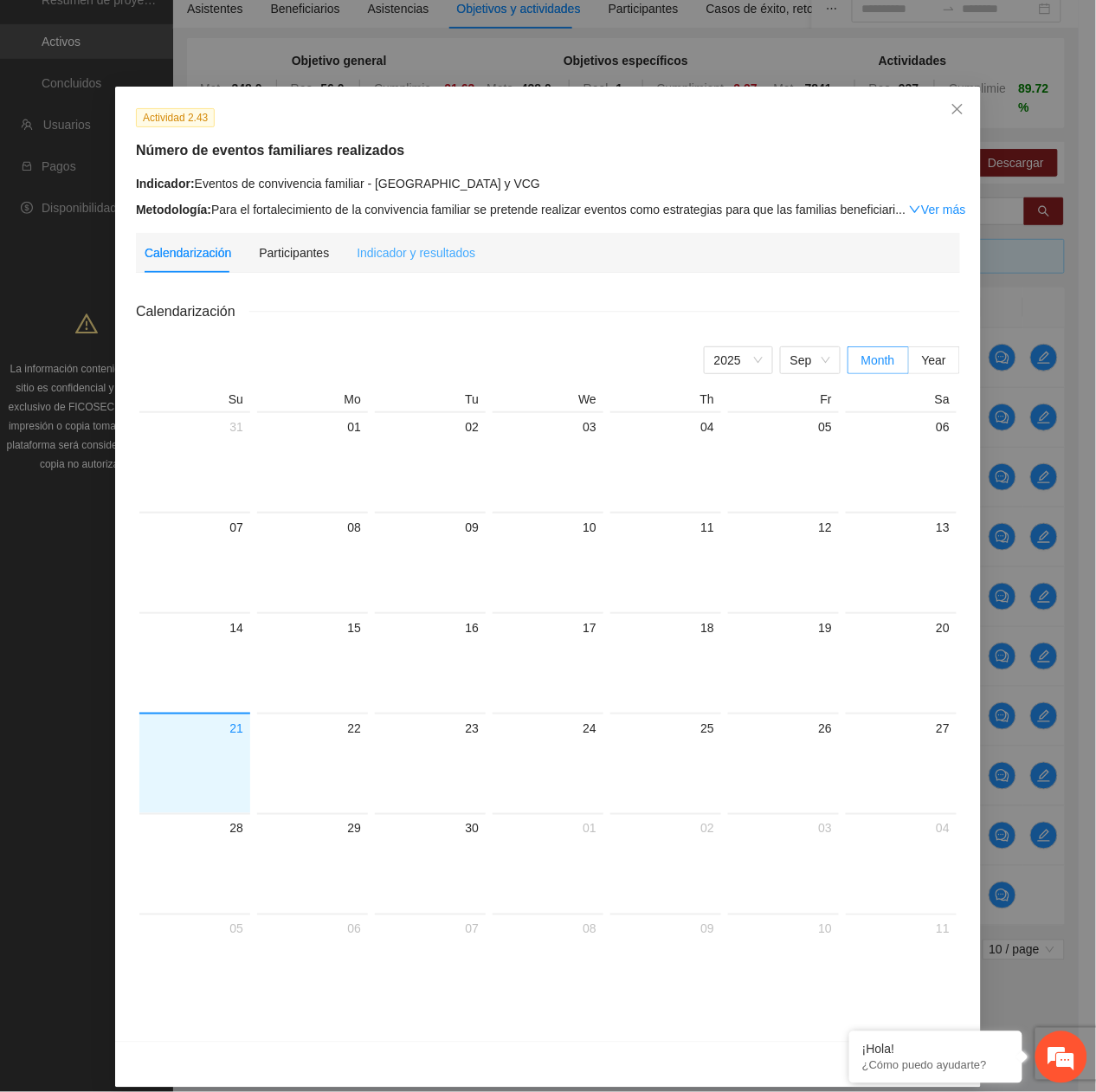
click at [418, 270] on div "Indicador y resultados" at bounding box center [416, 253] width 118 height 40
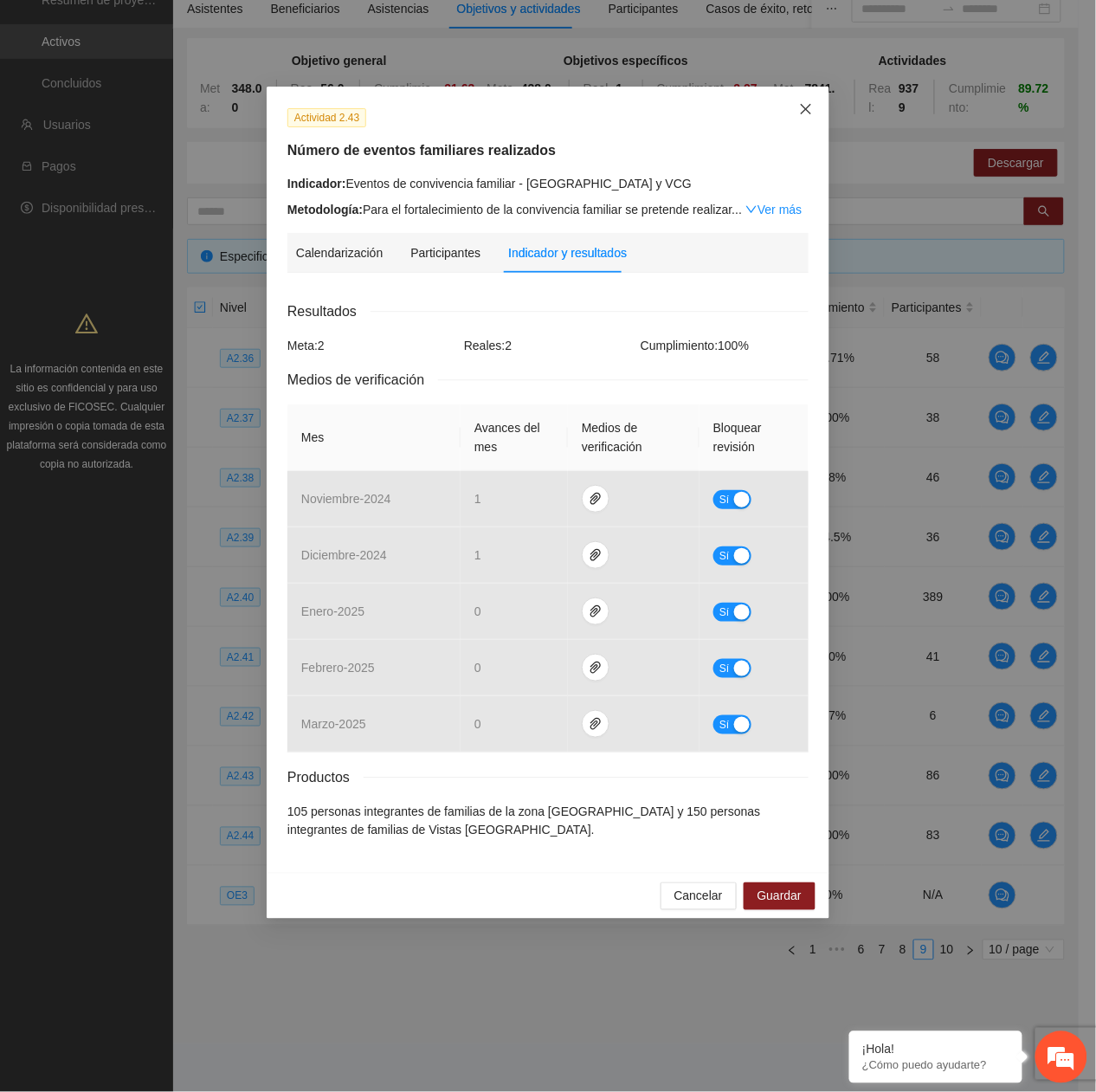
click at [819, 107] on span "Close" at bounding box center [806, 110] width 47 height 47
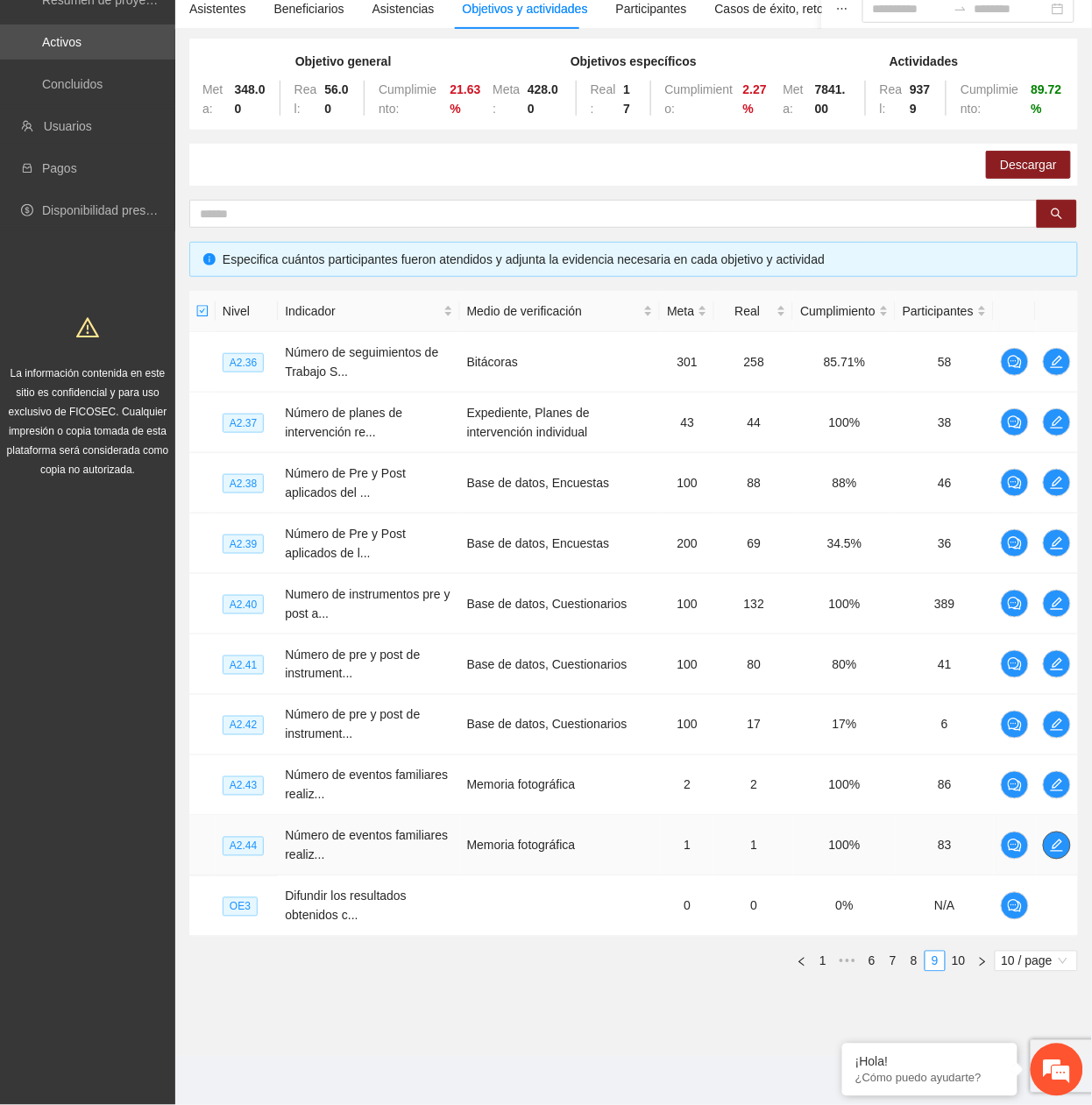
click at [1055, 841] on icon "edit" at bounding box center [1056, 845] width 14 height 14
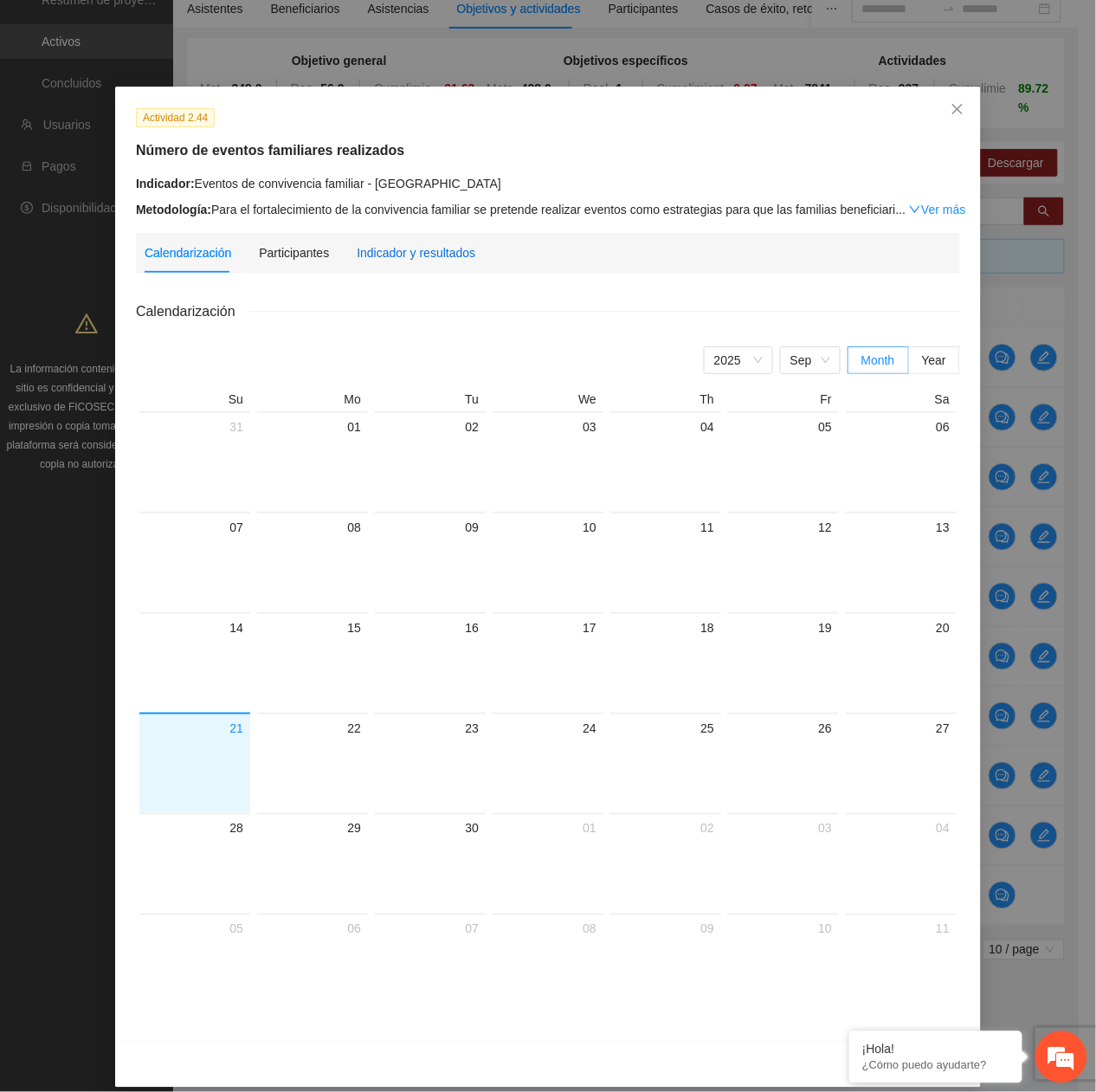
click at [390, 257] on div "Indicador y resultados" at bounding box center [416, 253] width 118 height 19
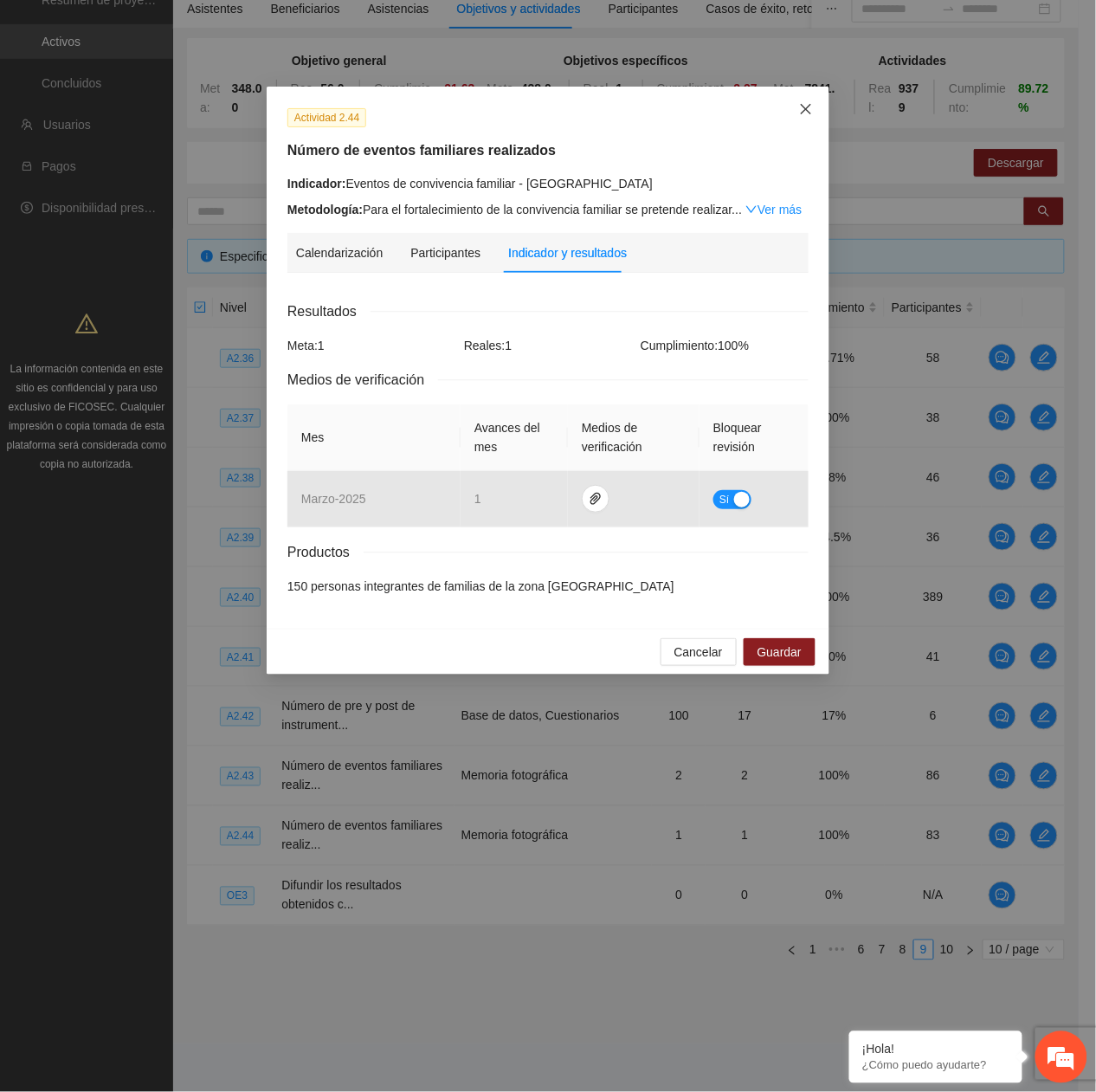
drag, startPoint x: 801, startPoint y: 109, endPoint x: 812, endPoint y: 265, distance: 156.4
click at [801, 113] on icon "close" at bounding box center [806, 109] width 14 height 14
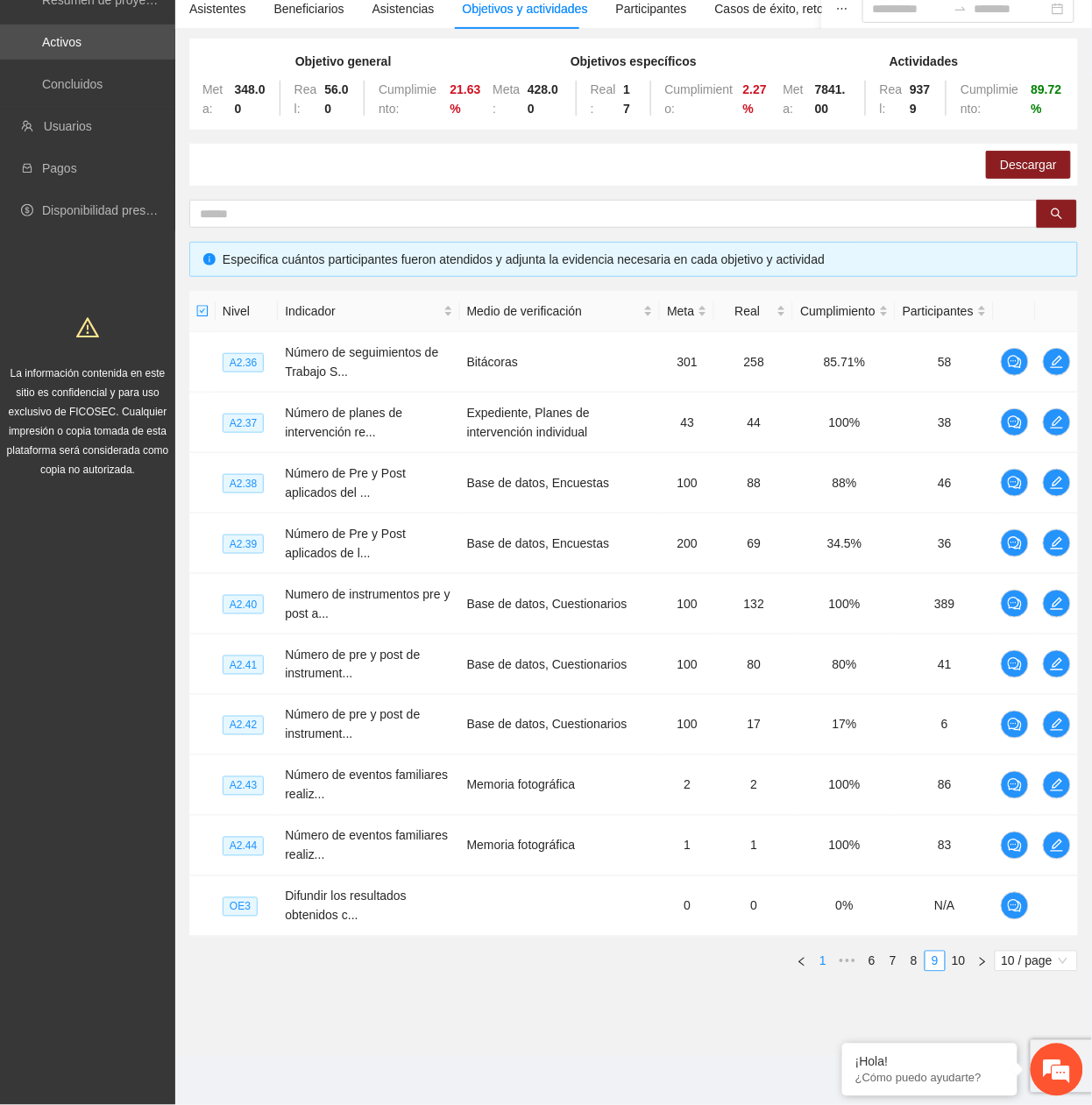
click at [825, 961] on link "1" at bounding box center [822, 961] width 19 height 19
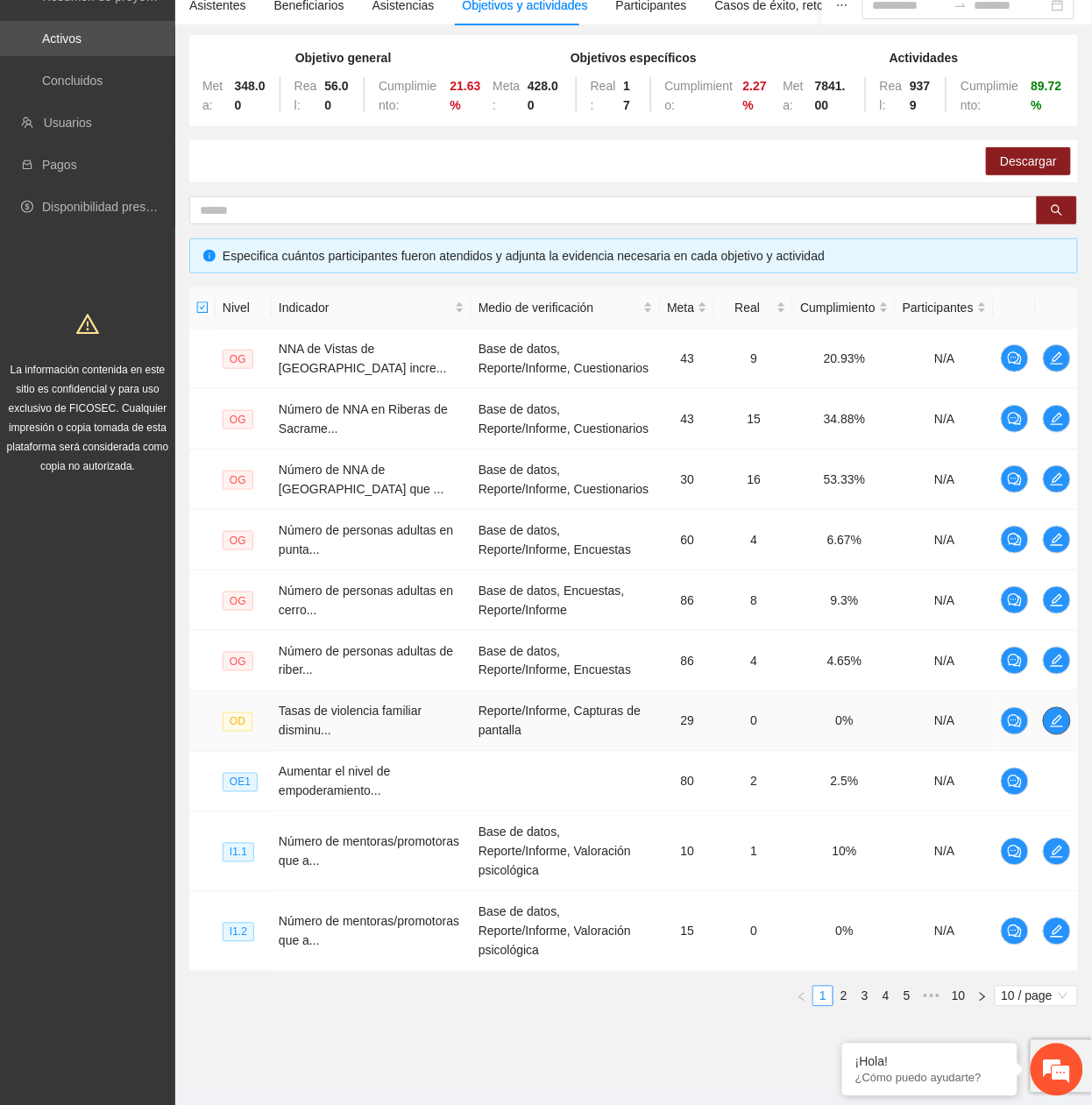
click at [1044, 722] on span "edit" at bounding box center [1057, 720] width 26 height 14
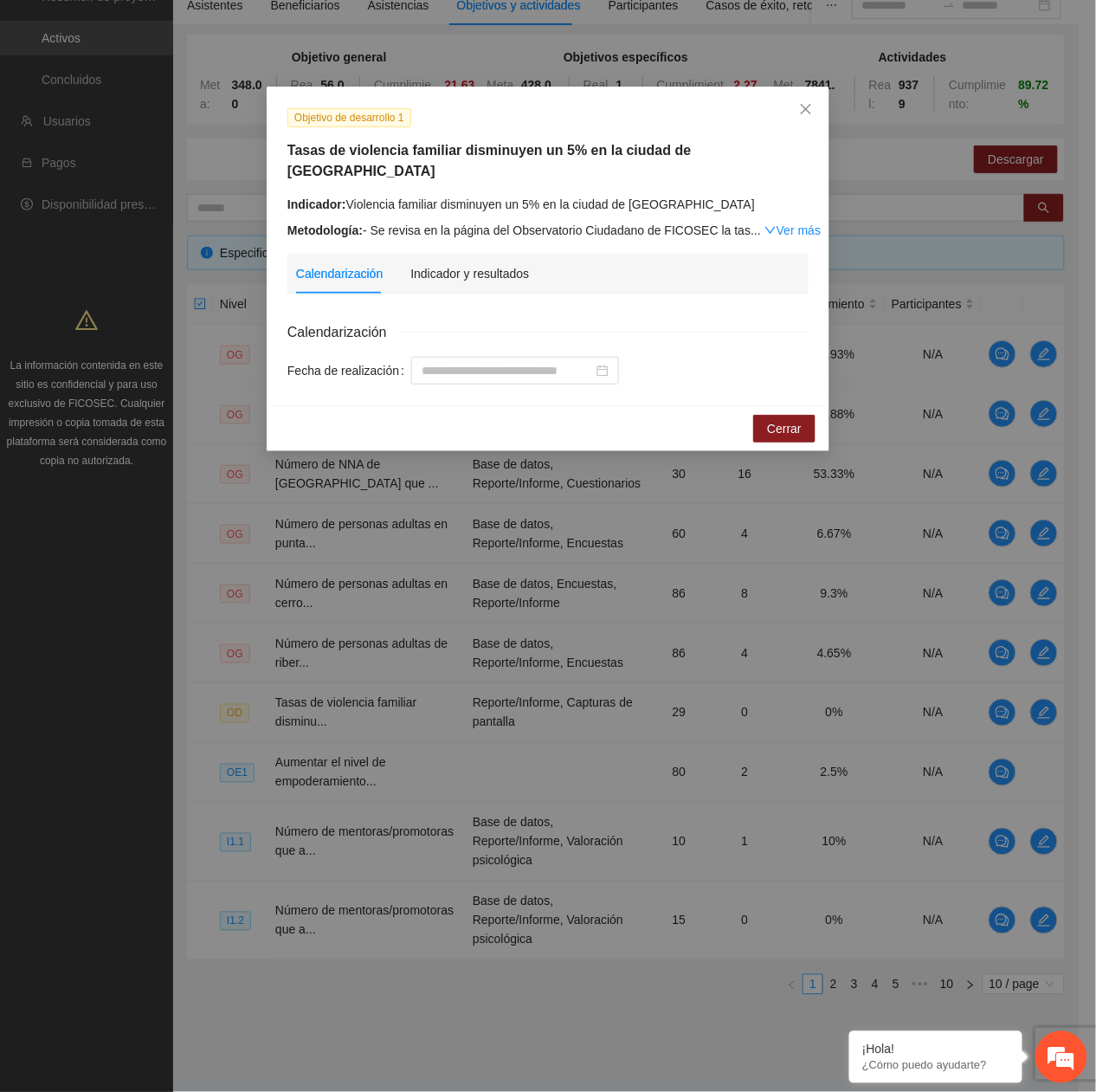
drag, startPoint x: 800, startPoint y: 206, endPoint x: 791, endPoint y: 212, distance: 10.8
click at [799, 224] on link "Ver más" at bounding box center [792, 230] width 56 height 14
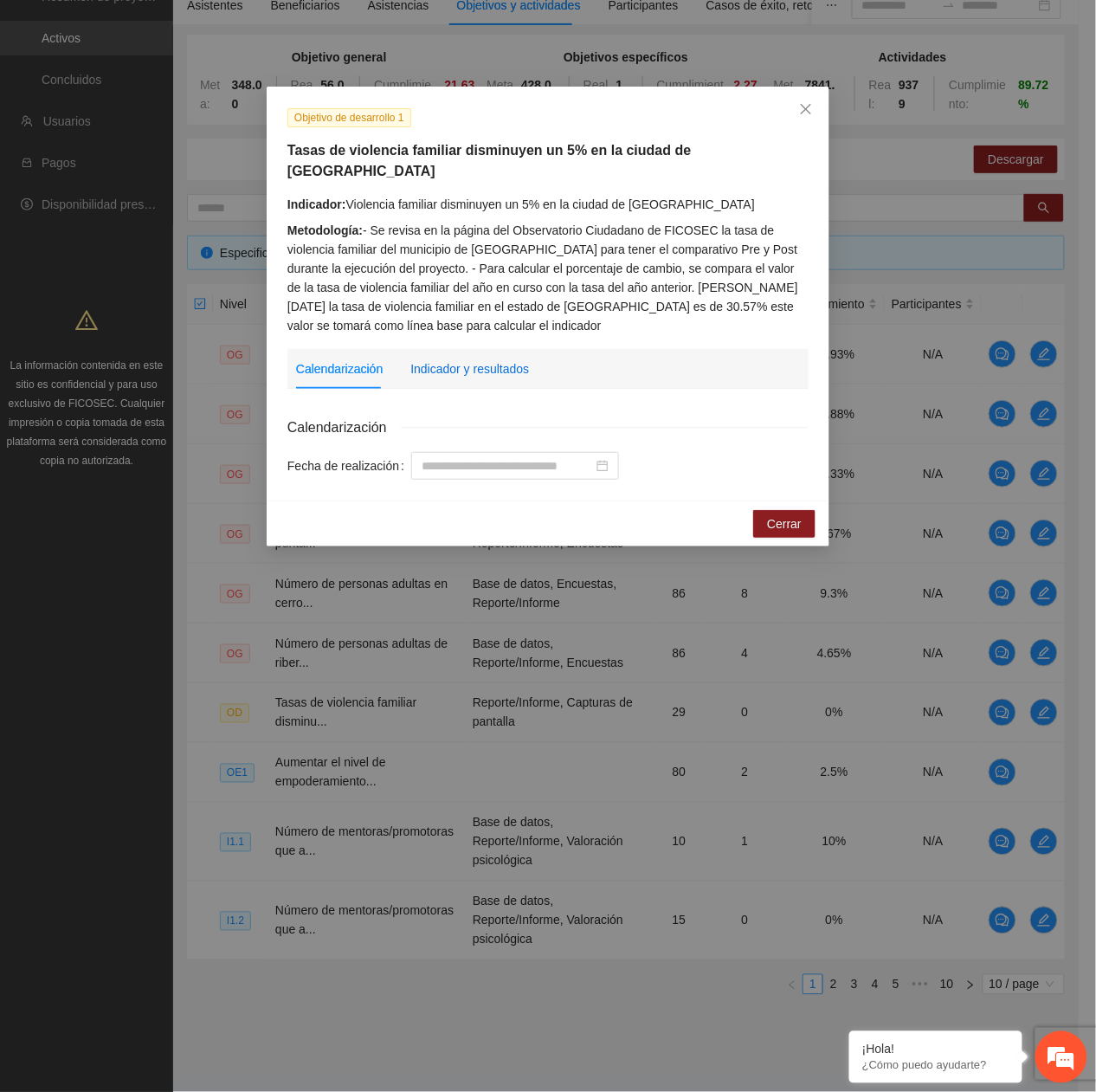
click at [502, 360] on div "Indicador y resultados" at bounding box center [469, 369] width 118 height 19
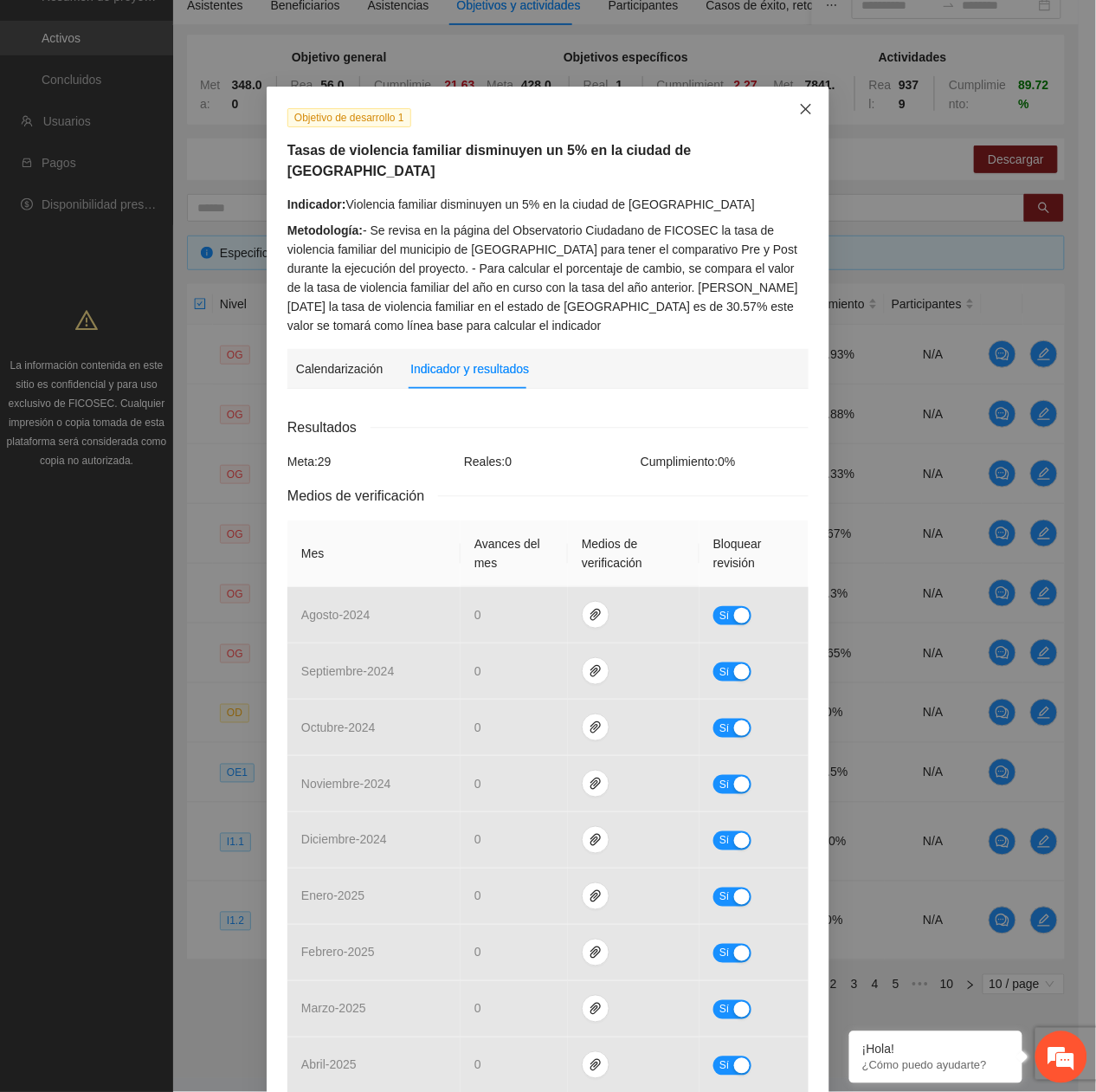
click at [800, 107] on icon "close" at bounding box center [806, 109] width 14 height 14
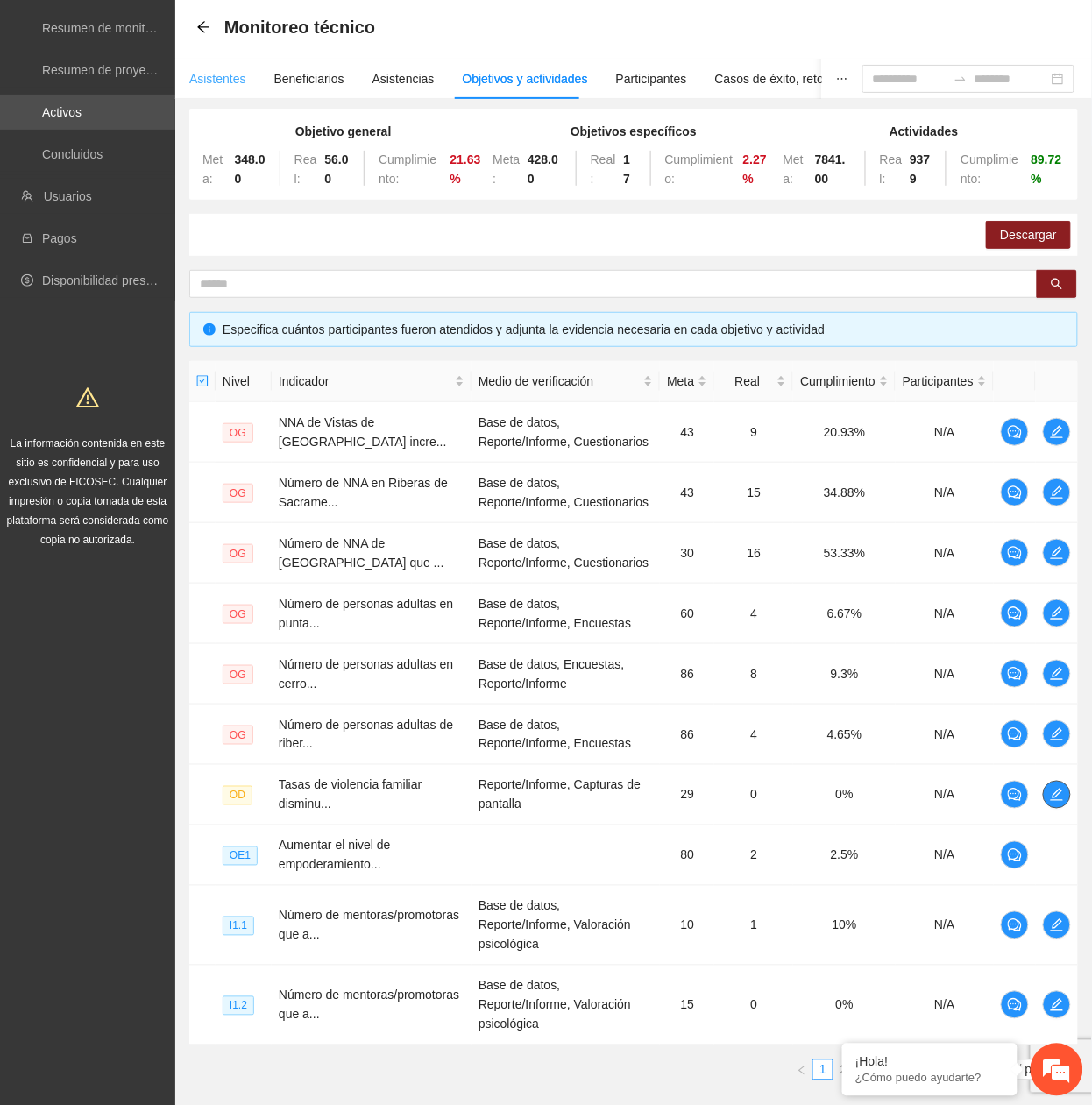
scroll to position [0, 0]
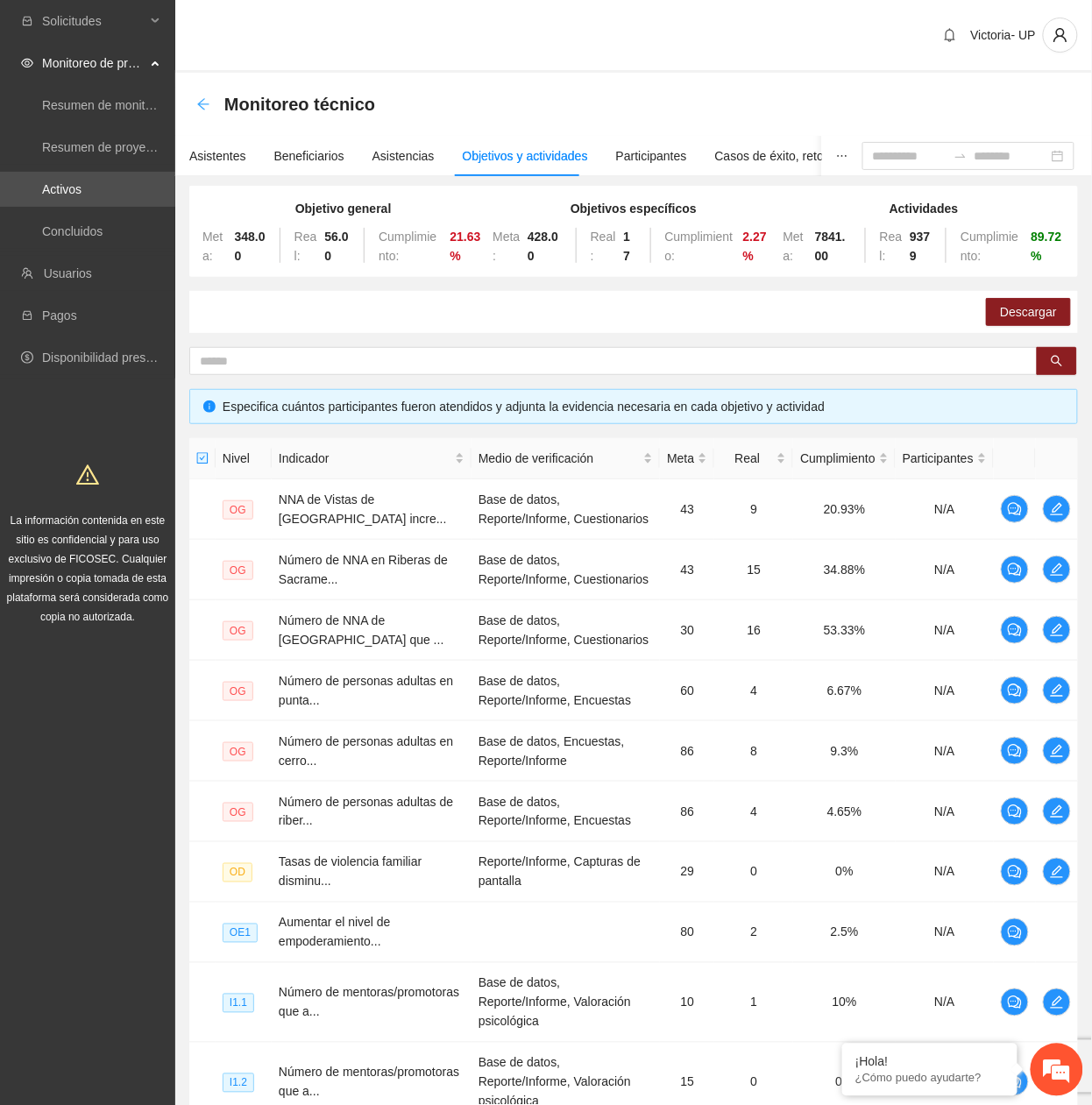
click at [204, 102] on icon "arrow-left" at bounding box center [203, 104] width 14 height 14
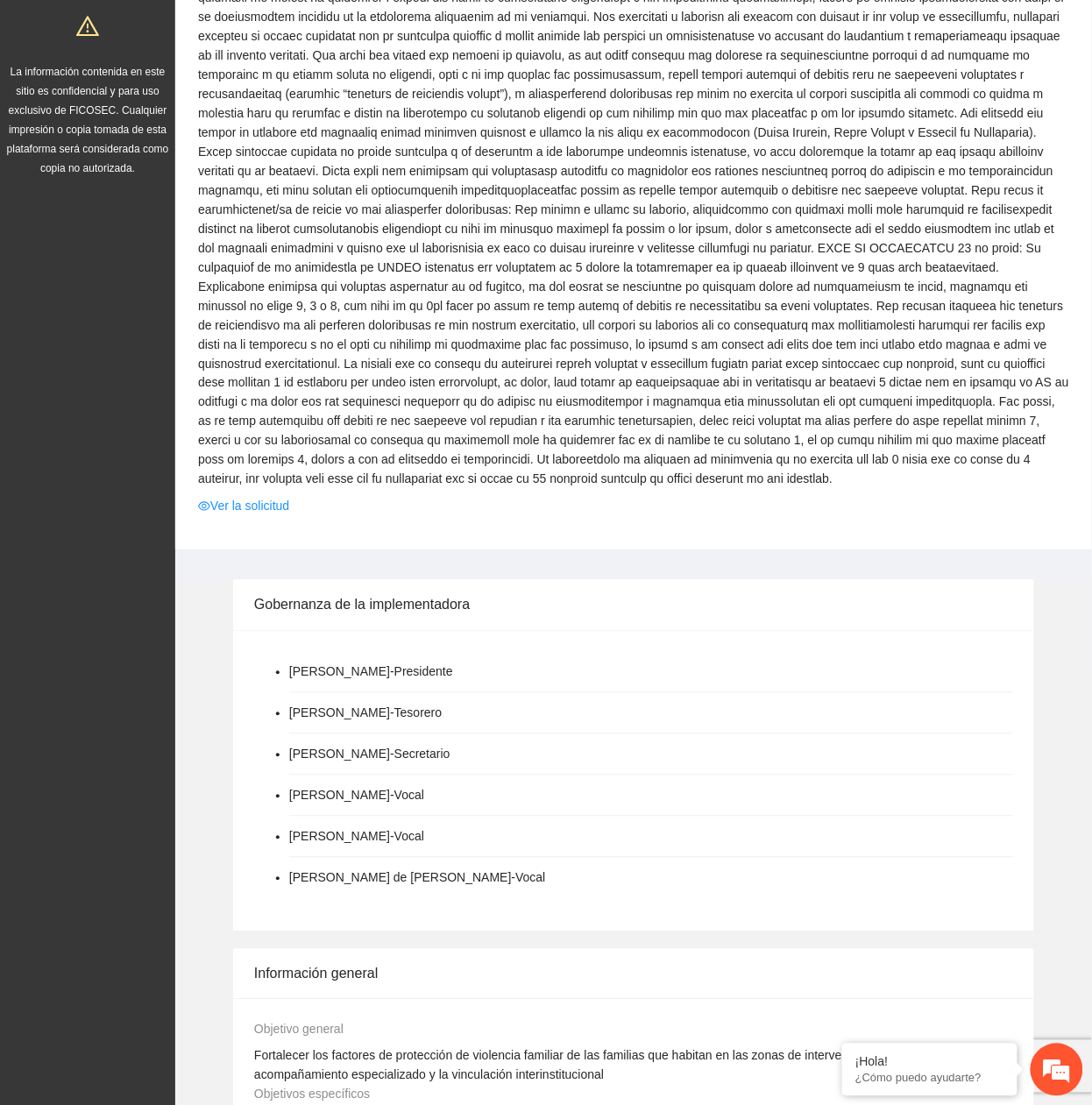
scroll to position [467, 0]
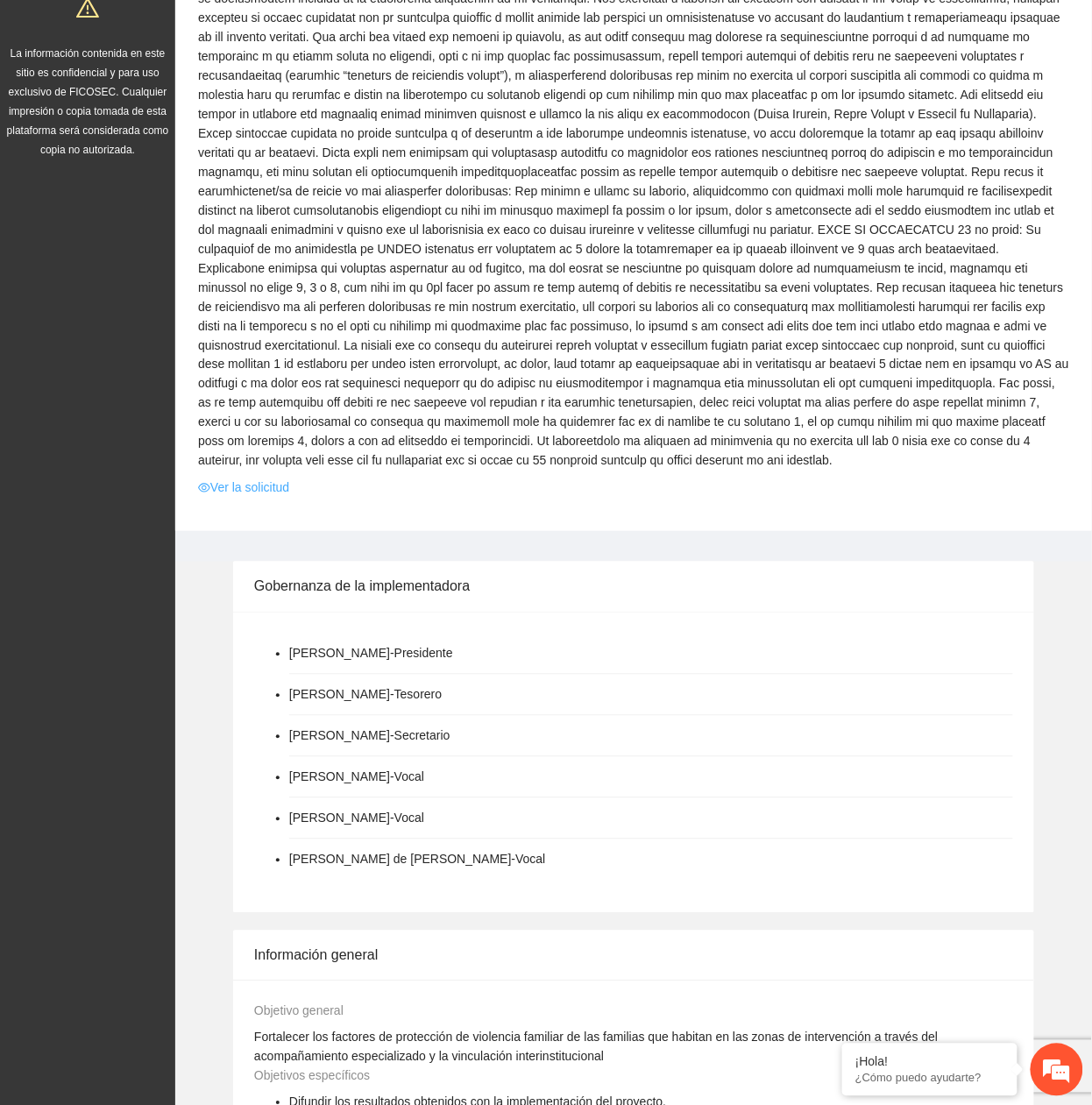
click at [242, 478] on link "Ver la solicitud" at bounding box center [243, 487] width 91 height 19
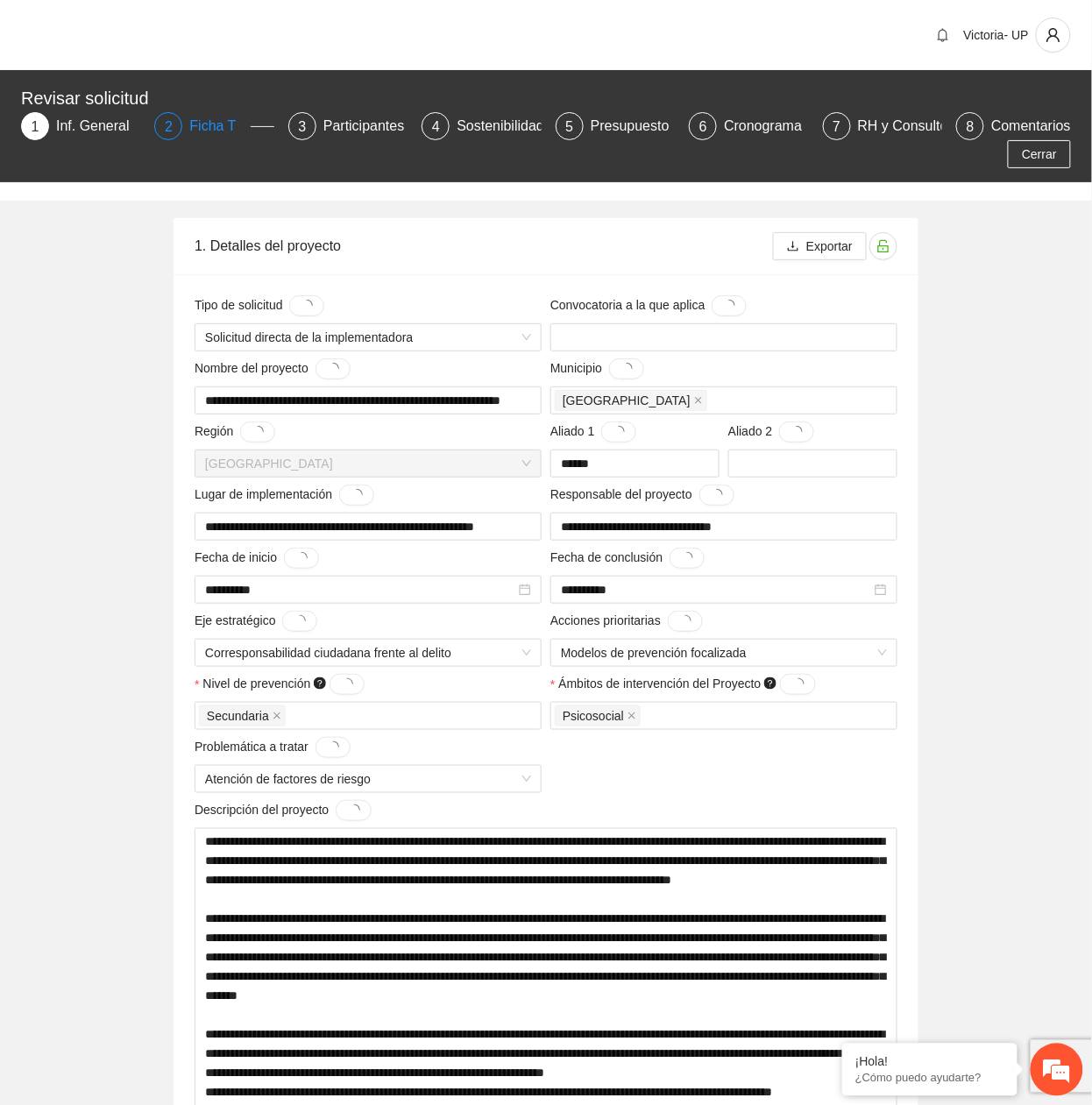
click at [186, 130] on div "2 Ficha T" at bounding box center [214, 126] width 119 height 28
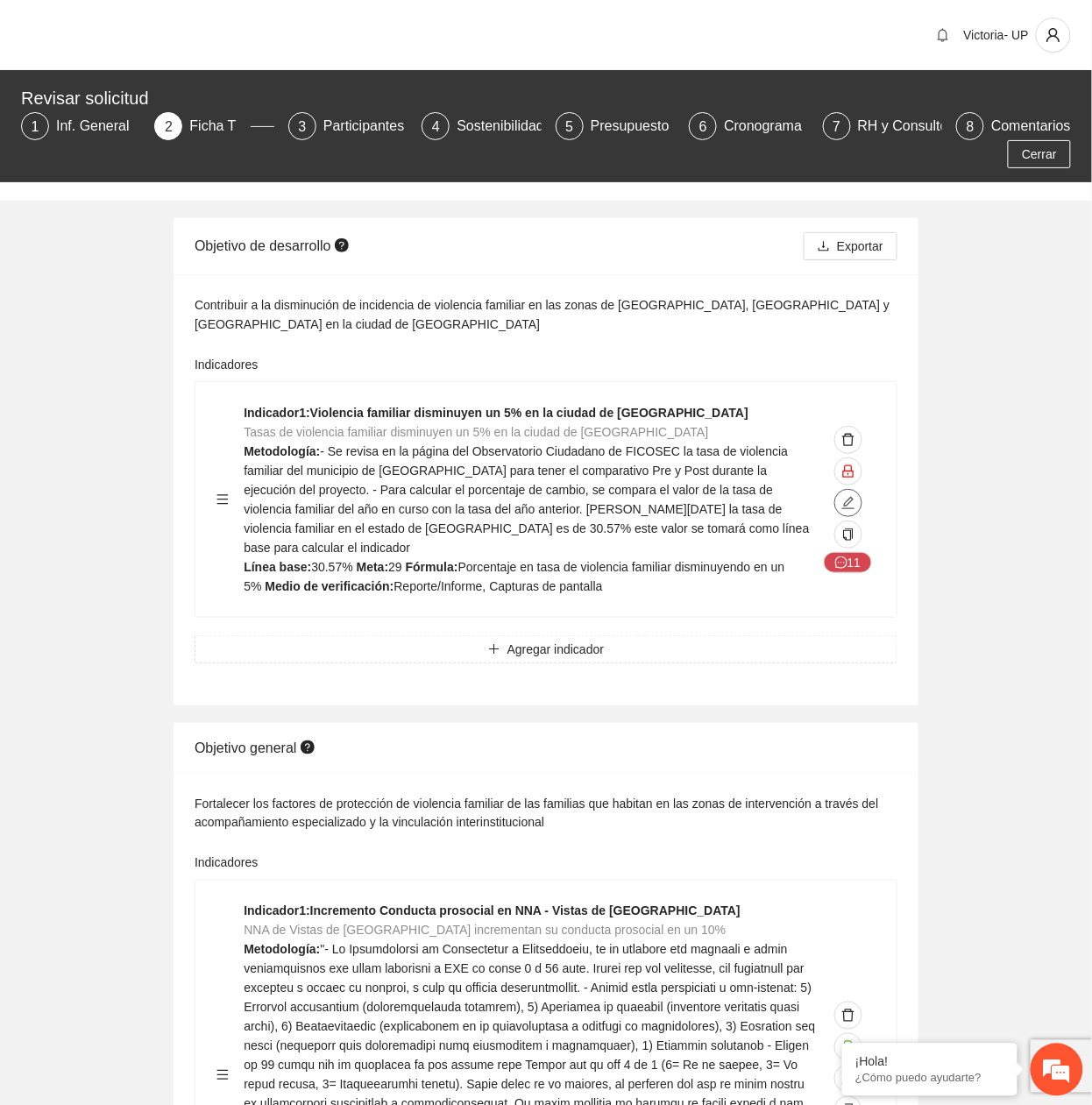
click at [843, 496] on icon "edit" at bounding box center [848, 503] width 14 height 14
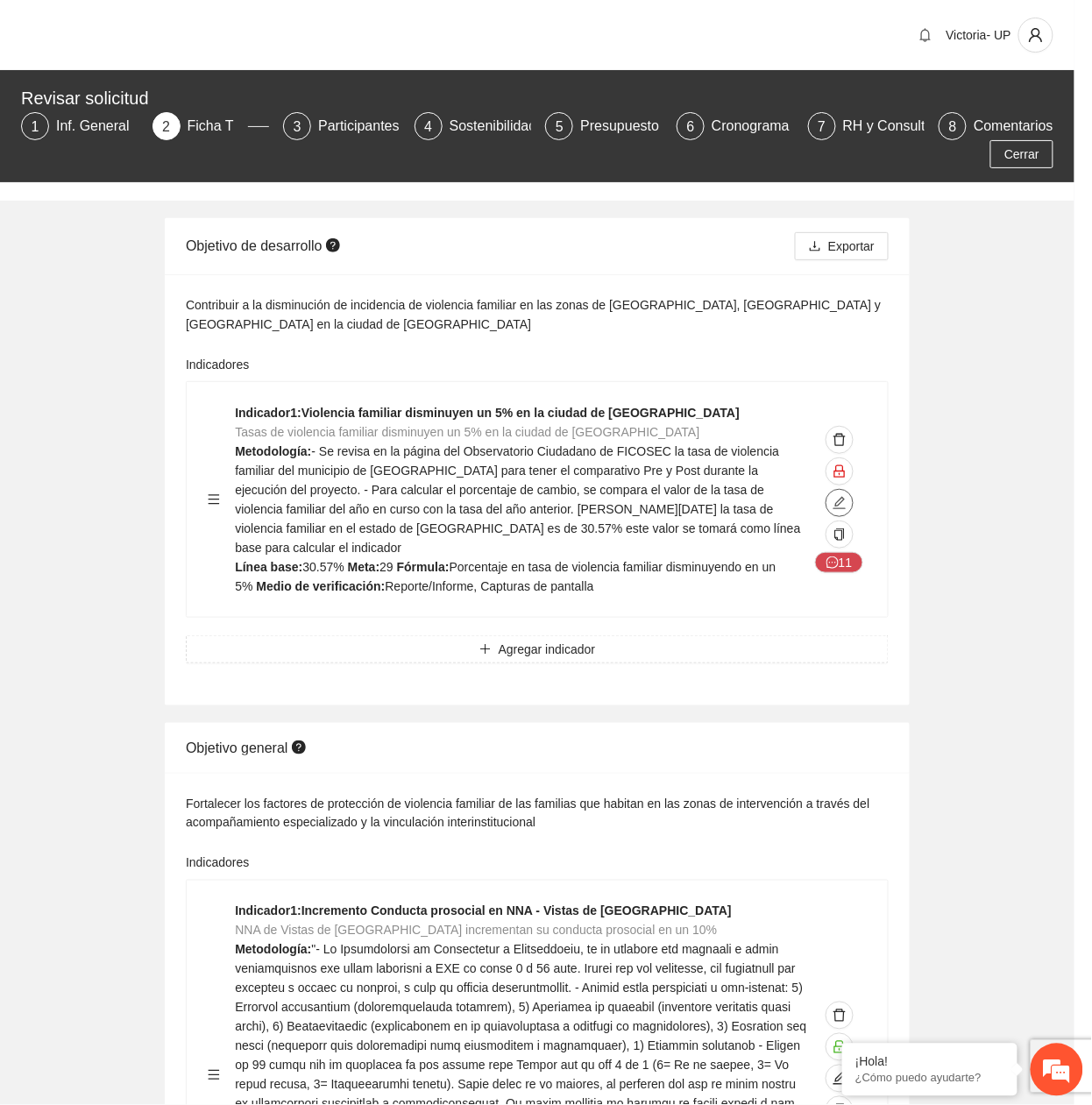
type textarea "******"
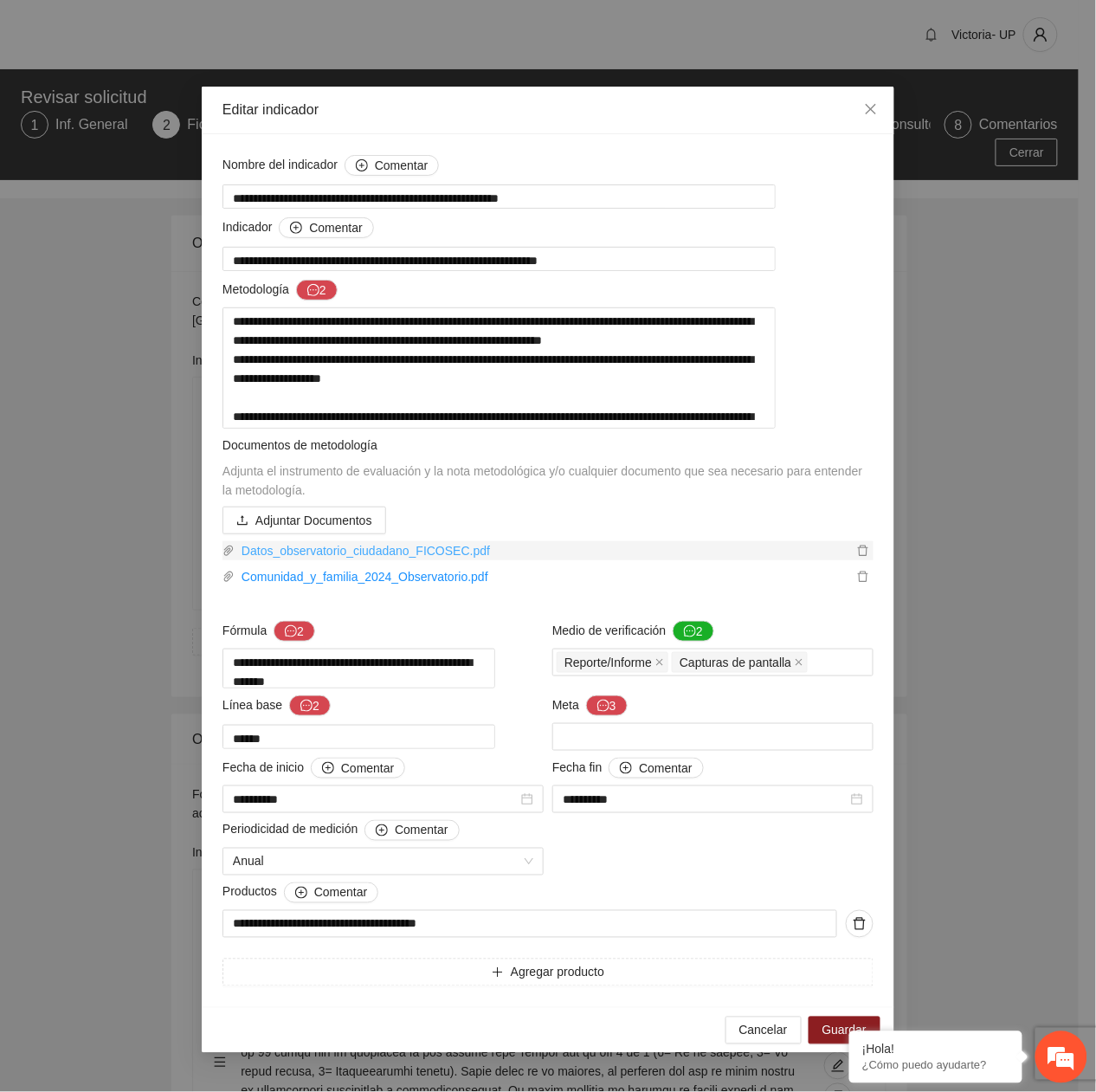
click at [344, 560] on link "Datos_observatorio_ciudadano_FICOSEC.pdf" at bounding box center [543, 551] width 618 height 19
click at [295, 586] on link "Comunidad_y_familia_2024_Observatorio.pdf" at bounding box center [543, 577] width 618 height 19
click at [357, 586] on link "Comunidad_y_familia_2024_Observatorio.pdf" at bounding box center [543, 577] width 618 height 19
click at [848, 121] on span "Close" at bounding box center [871, 110] width 47 height 47
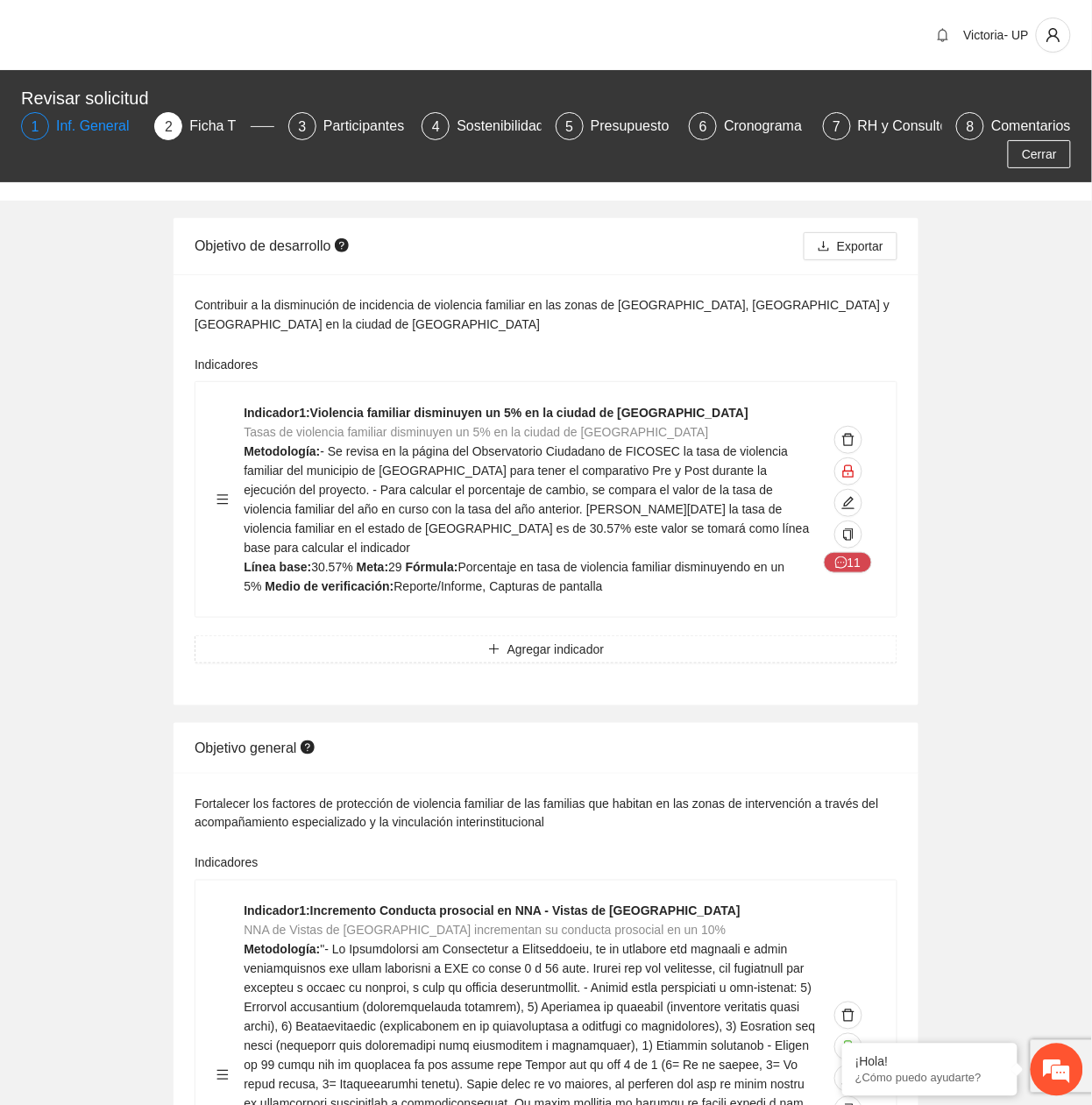
click at [67, 135] on div "Inf. General" at bounding box center [99, 126] width 88 height 28
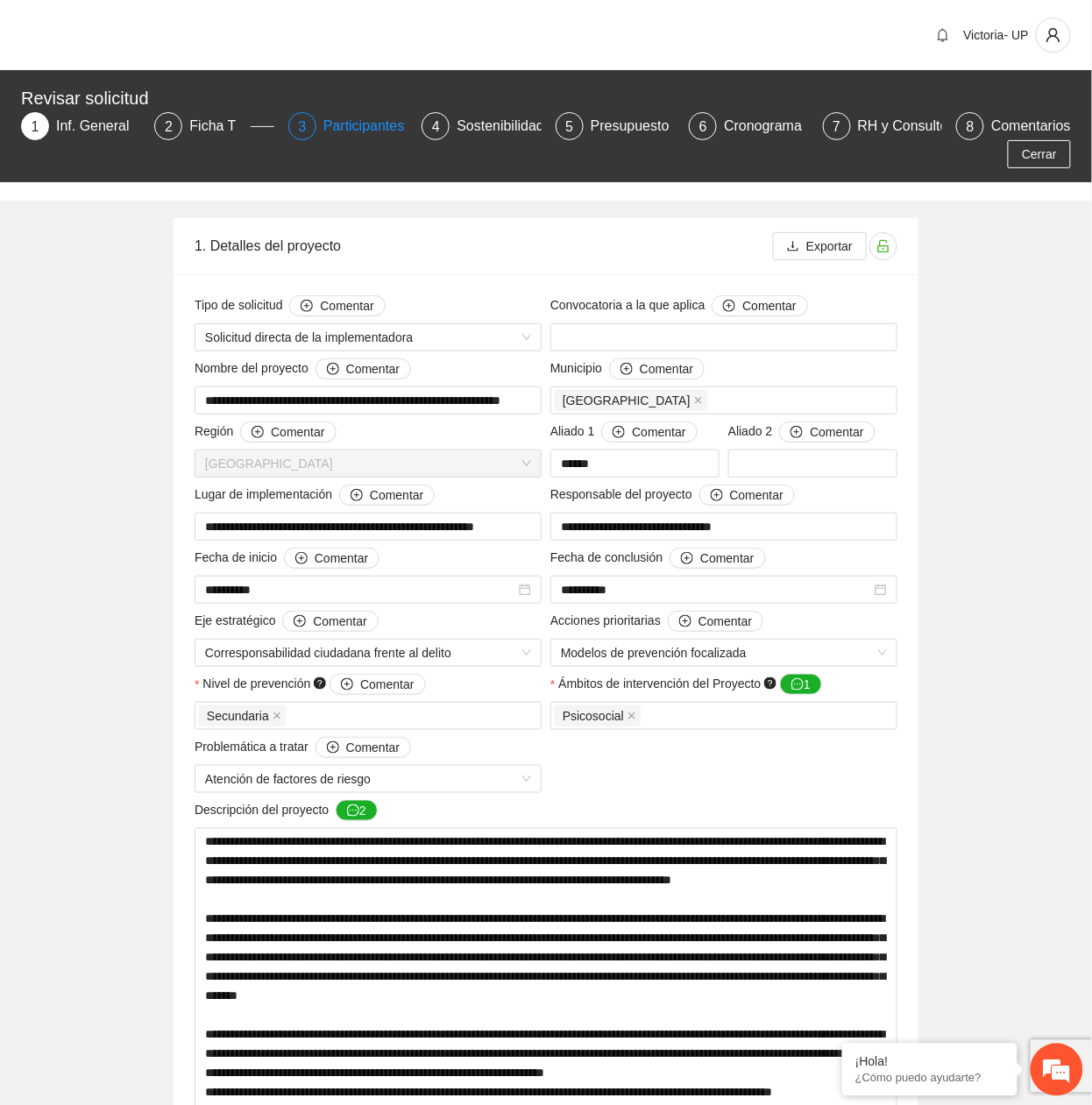
click at [354, 130] on div "Participantes" at bounding box center [371, 126] width 95 height 28
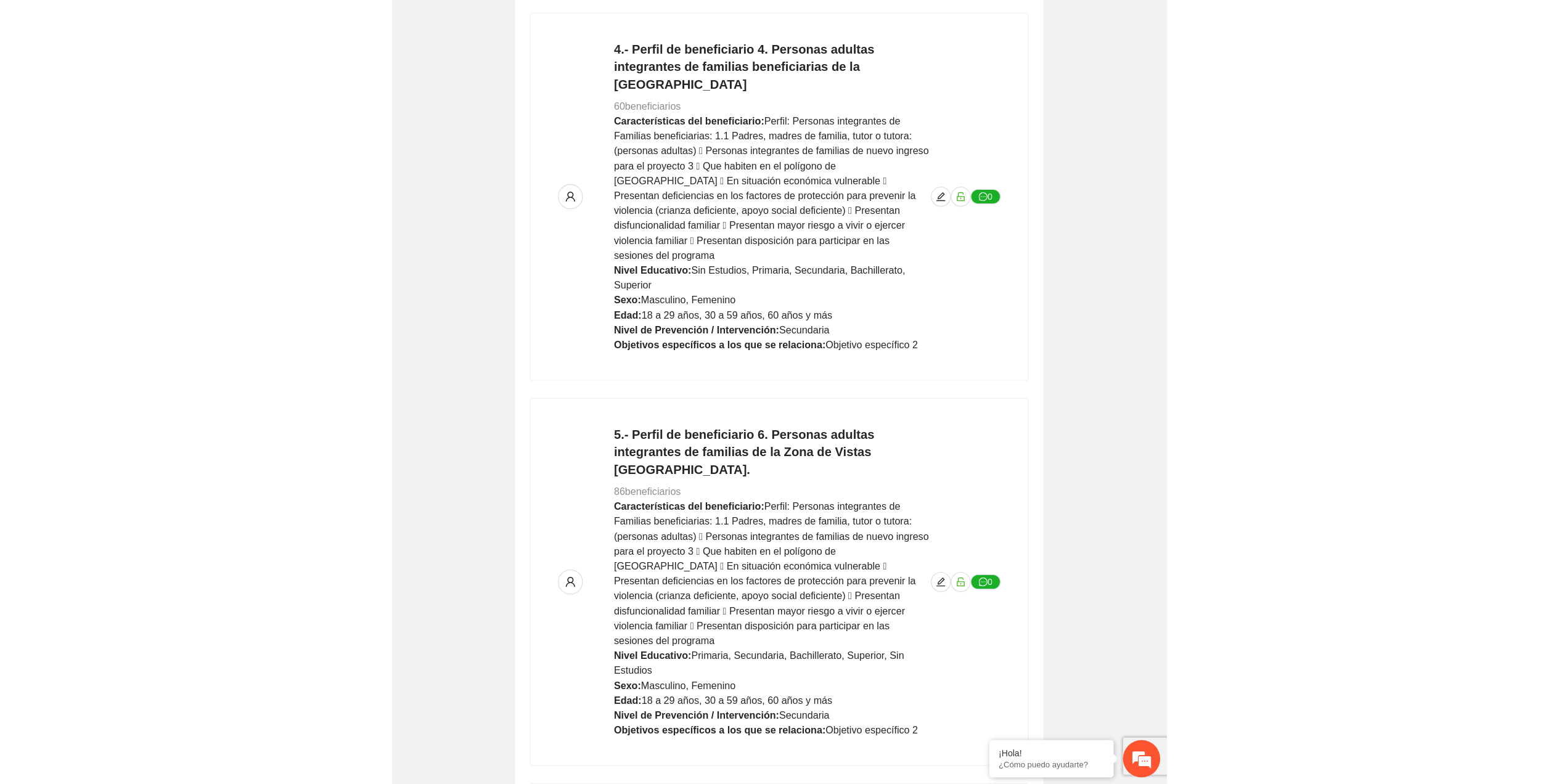
scroll to position [1396, 0]
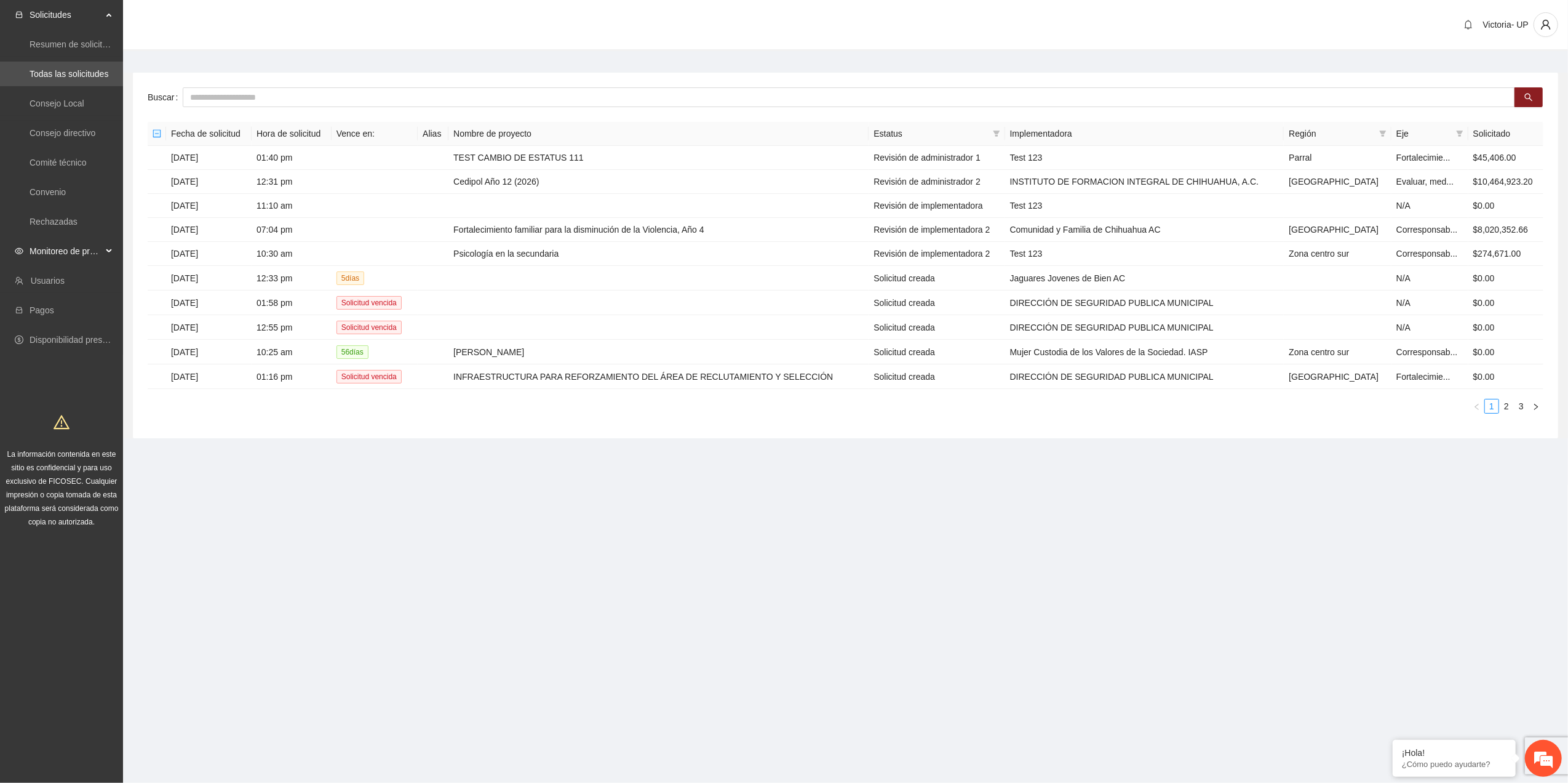
click at [52, 252] on span "Monitoreo de proyectos" at bounding box center [66, 250] width 73 height 25
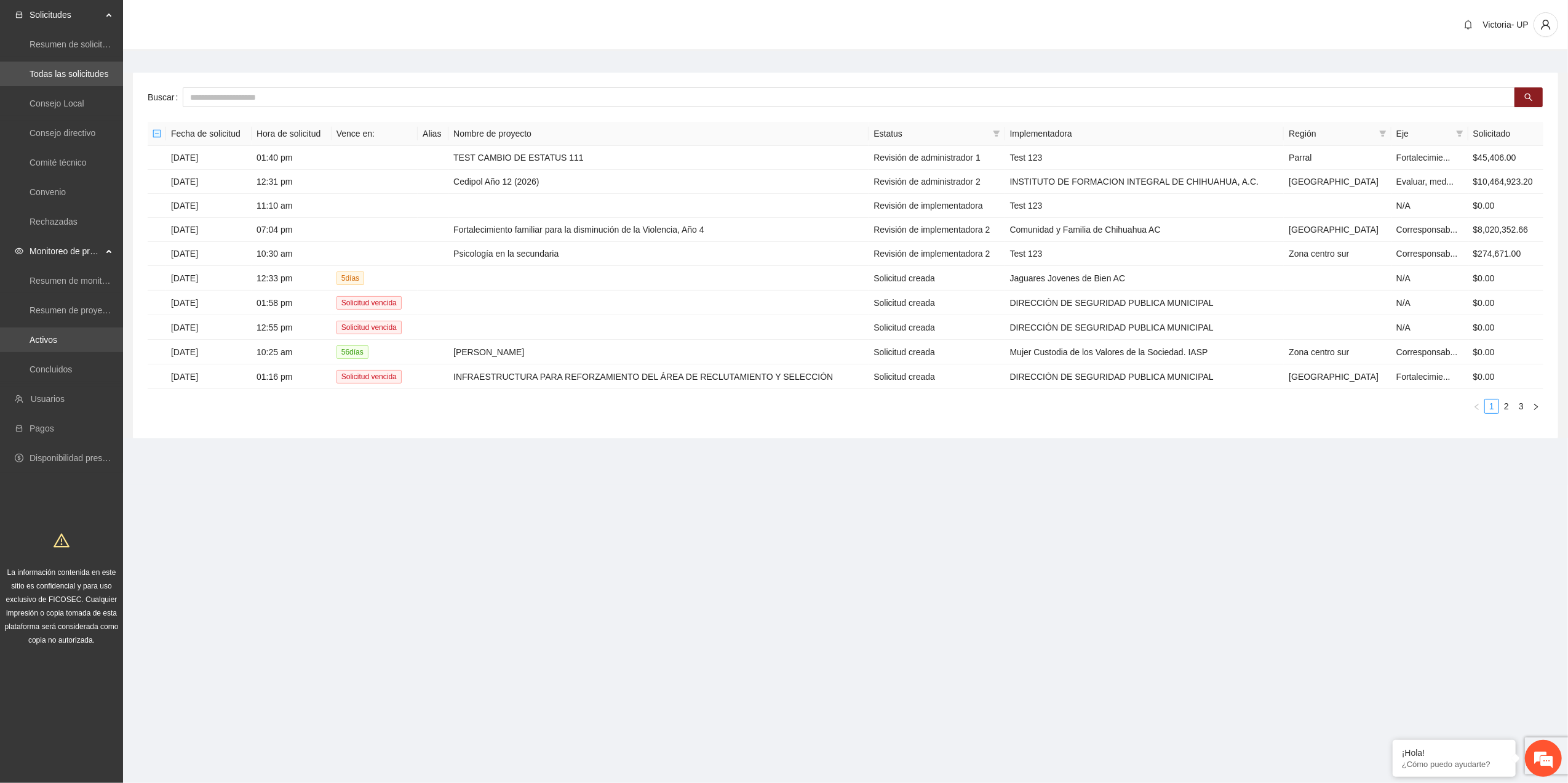
click at [52, 335] on link "Activos" at bounding box center [44, 339] width 28 height 10
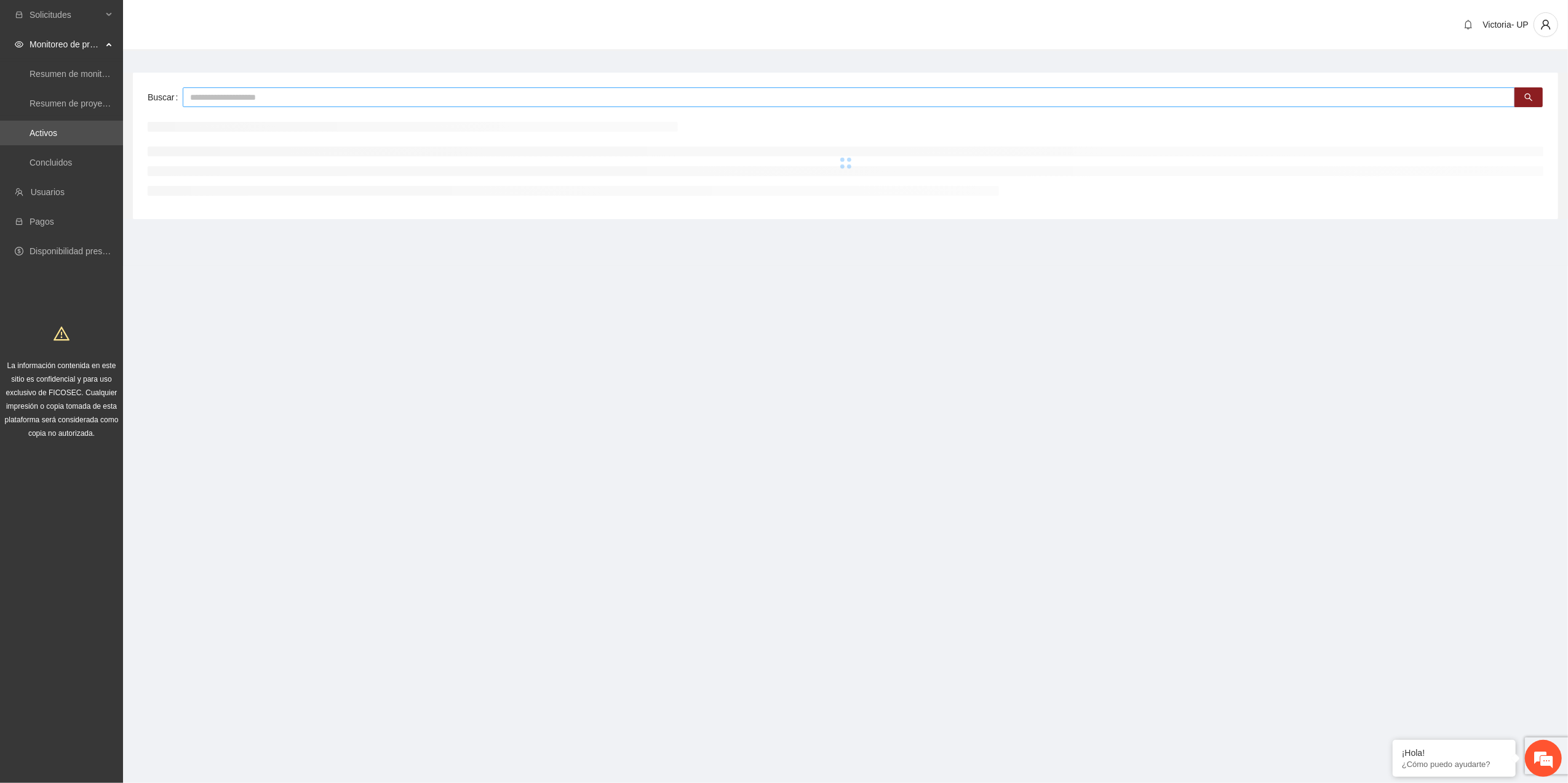
click at [219, 90] on input "text" at bounding box center [849, 97] width 1332 height 20
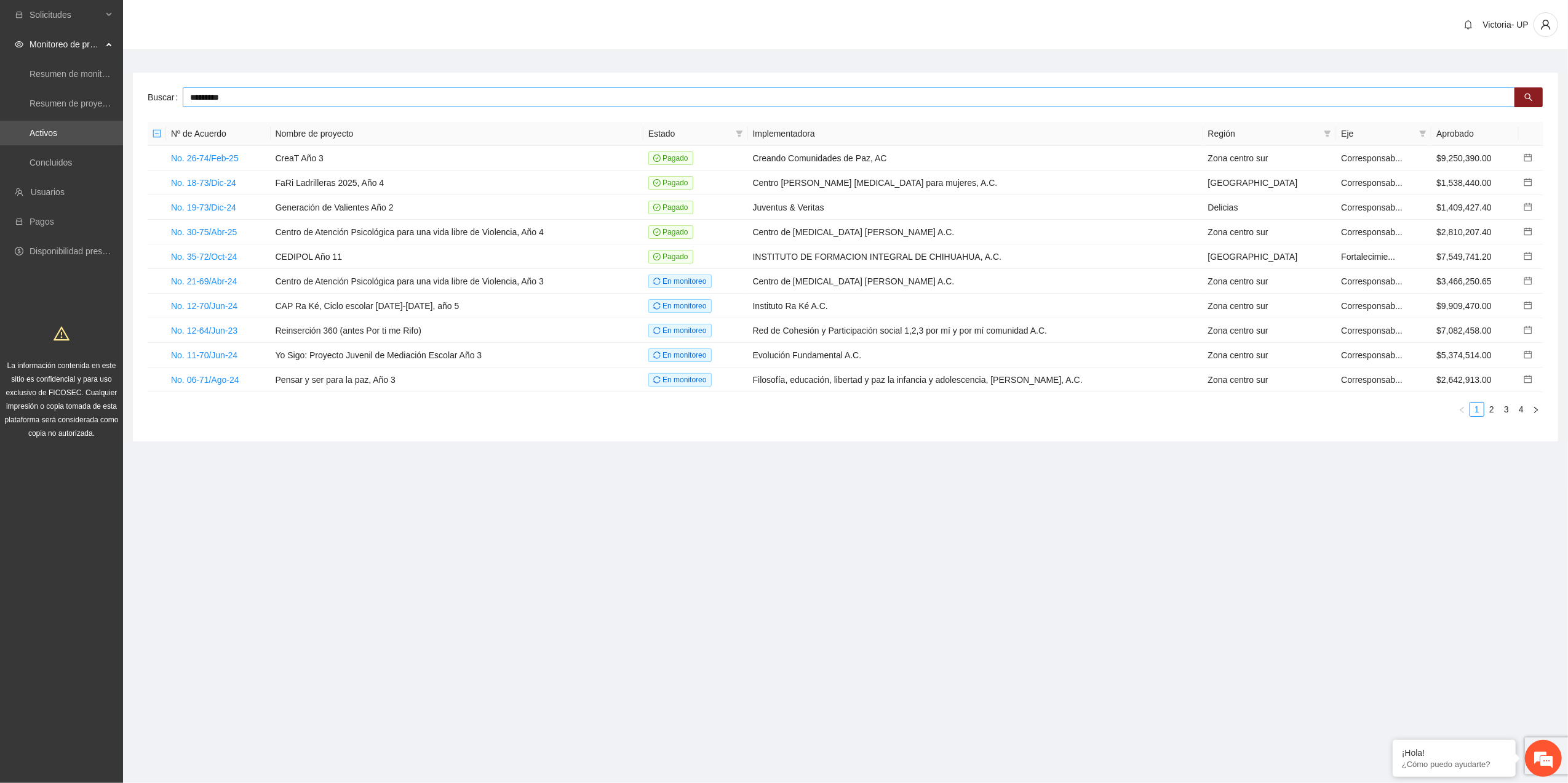
type input "*********"
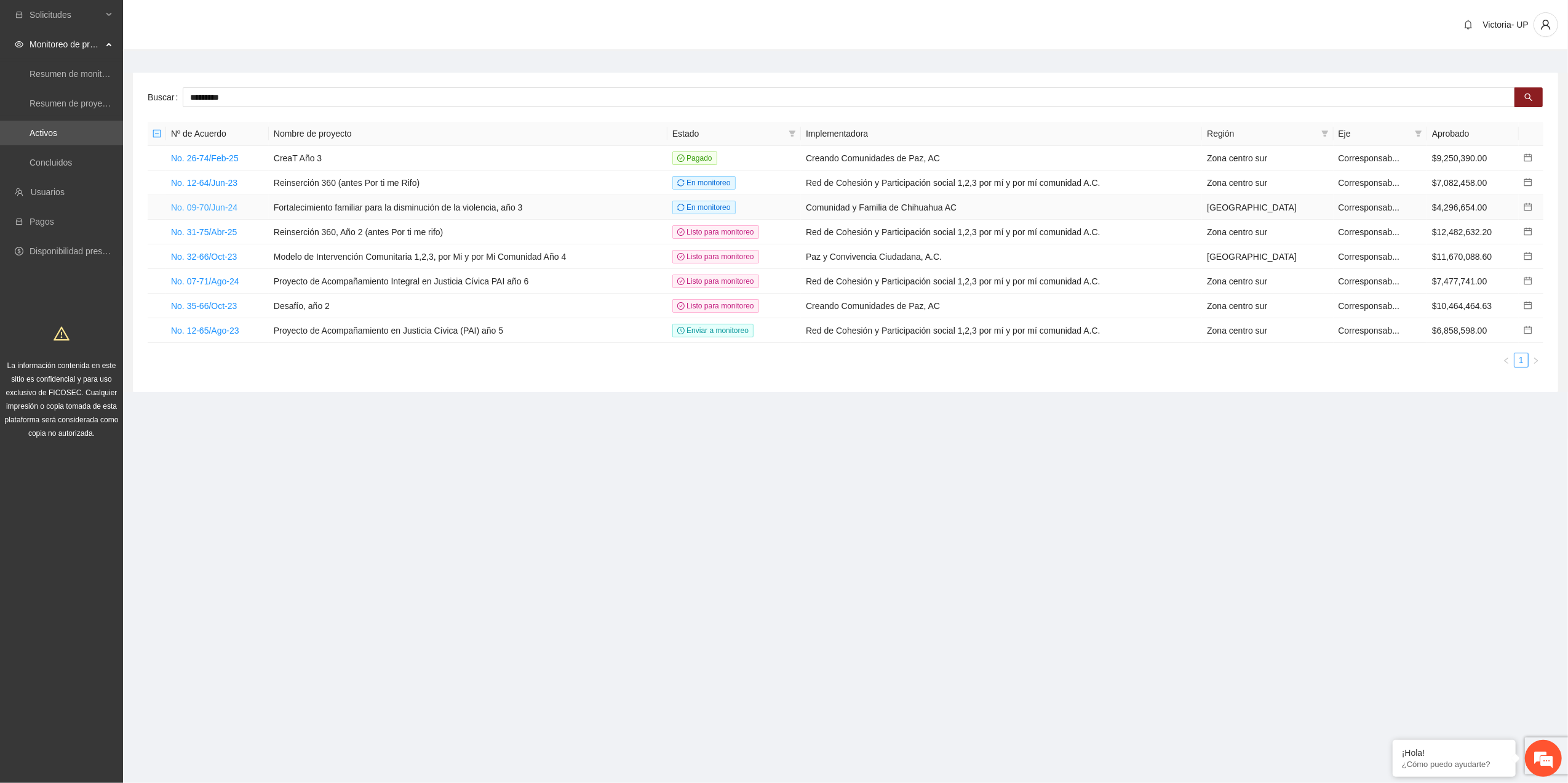
drag, startPoint x: 207, startPoint y: 202, endPoint x: 210, endPoint y: 145, distance: 57.1
click at [207, 203] on link "No. 09-70/Jun-24" at bounding box center [204, 207] width 66 height 10
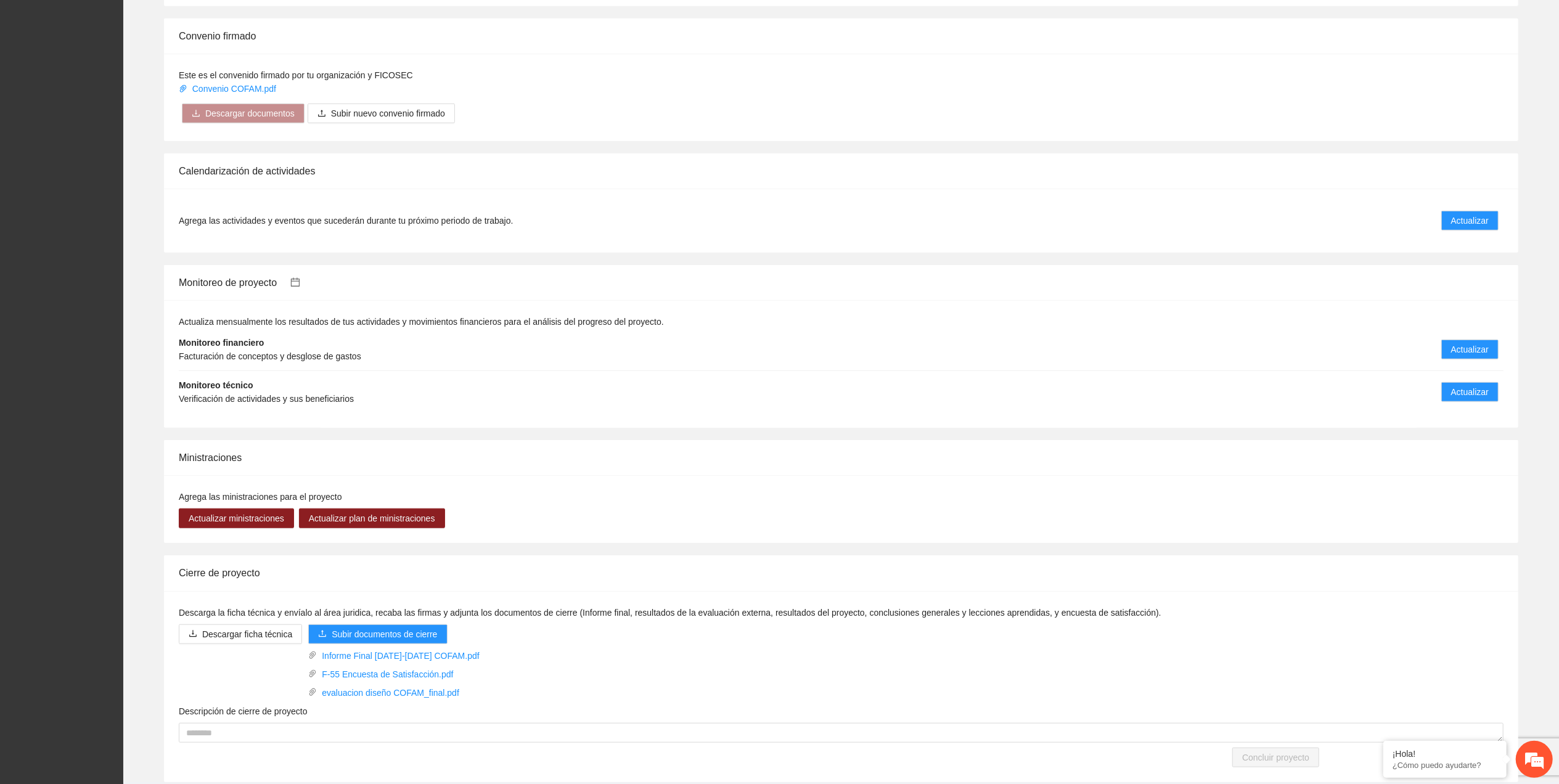
scroll to position [980, 0]
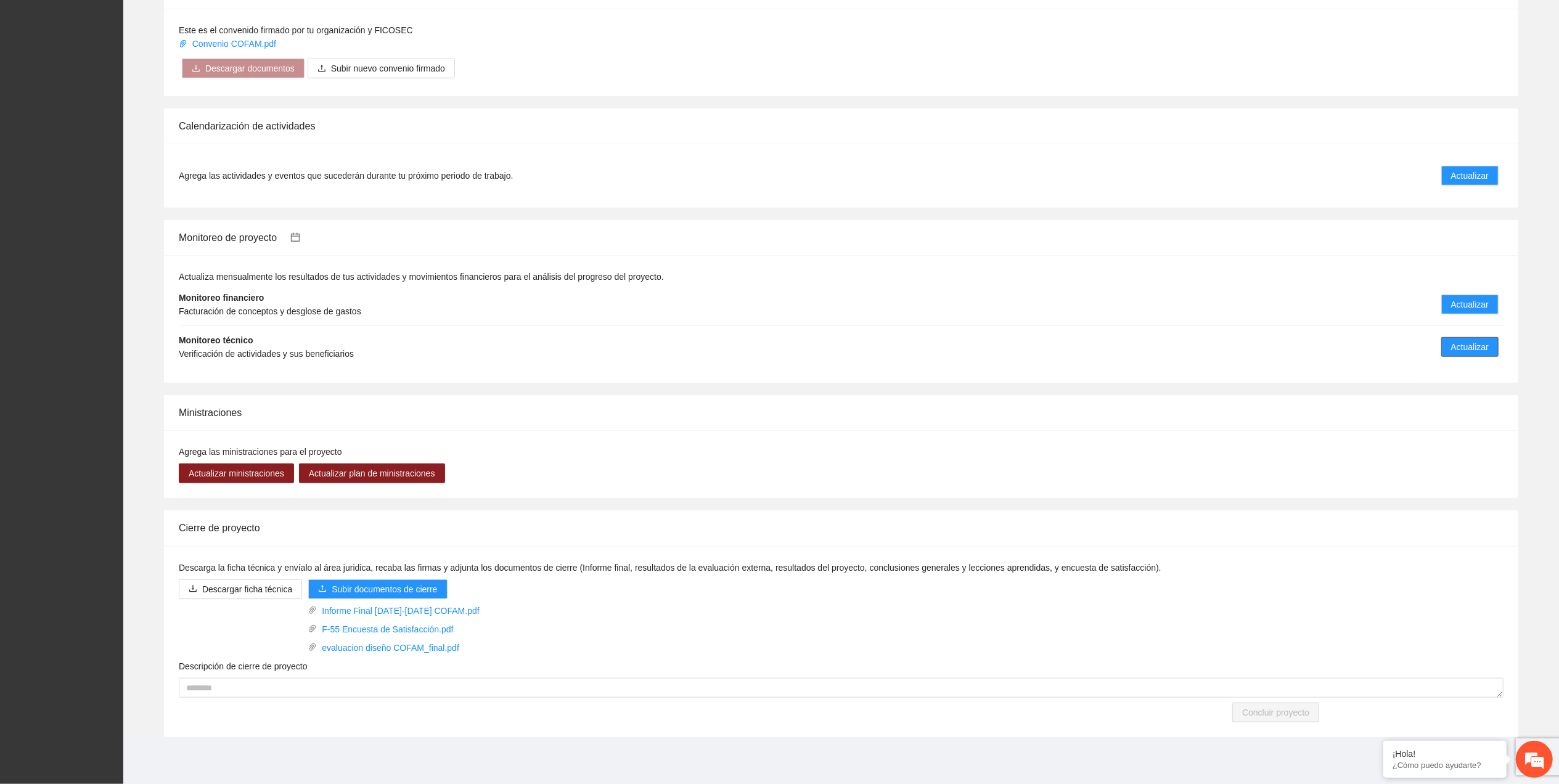
drag, startPoint x: 1460, startPoint y: 348, endPoint x: 1345, endPoint y: 395, distance: 124.2
click at [1458, 349] on span "Actualizar" at bounding box center [1469, 347] width 38 height 13
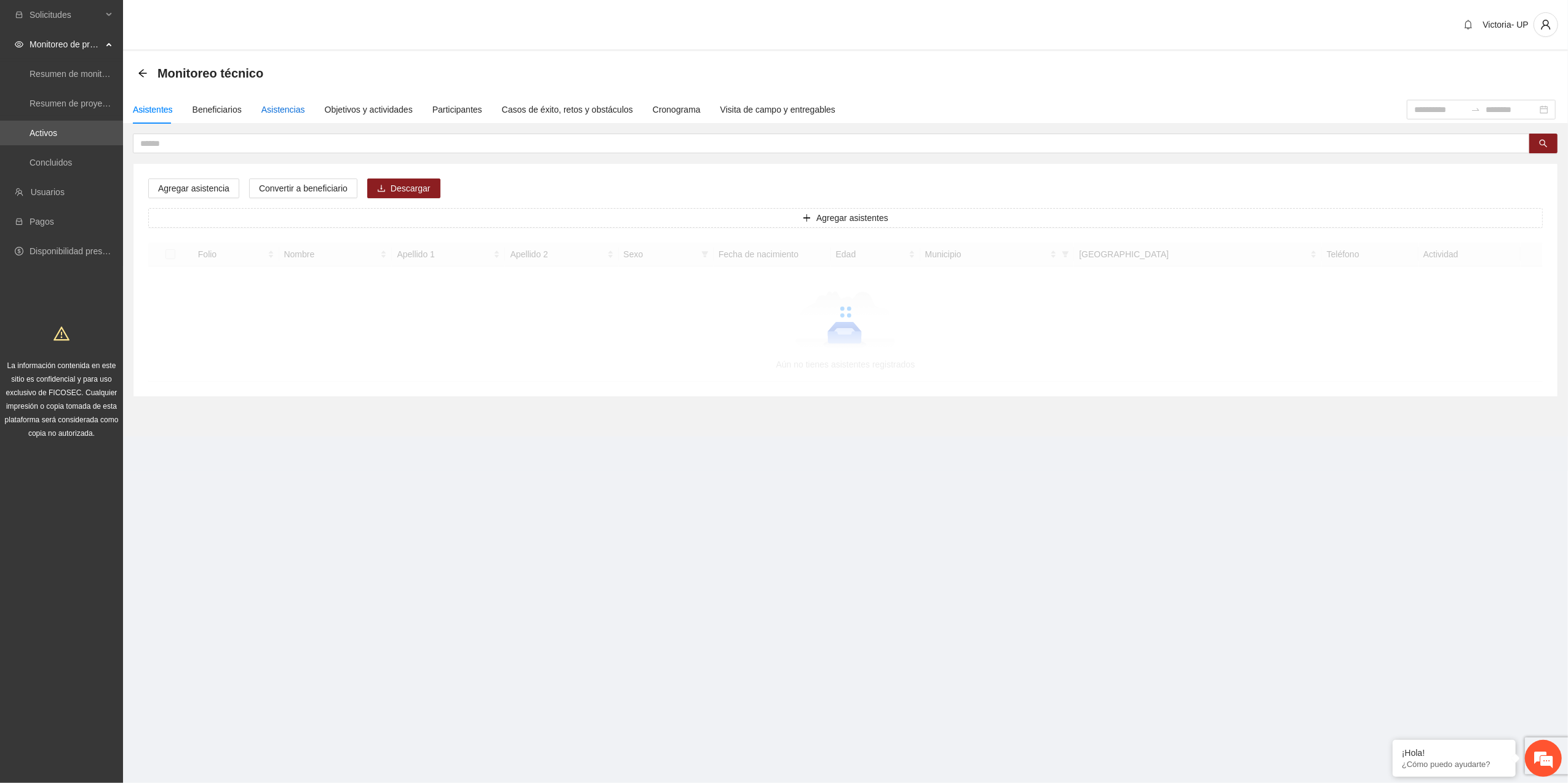
click at [276, 106] on div "Asistencias" at bounding box center [283, 109] width 44 height 13
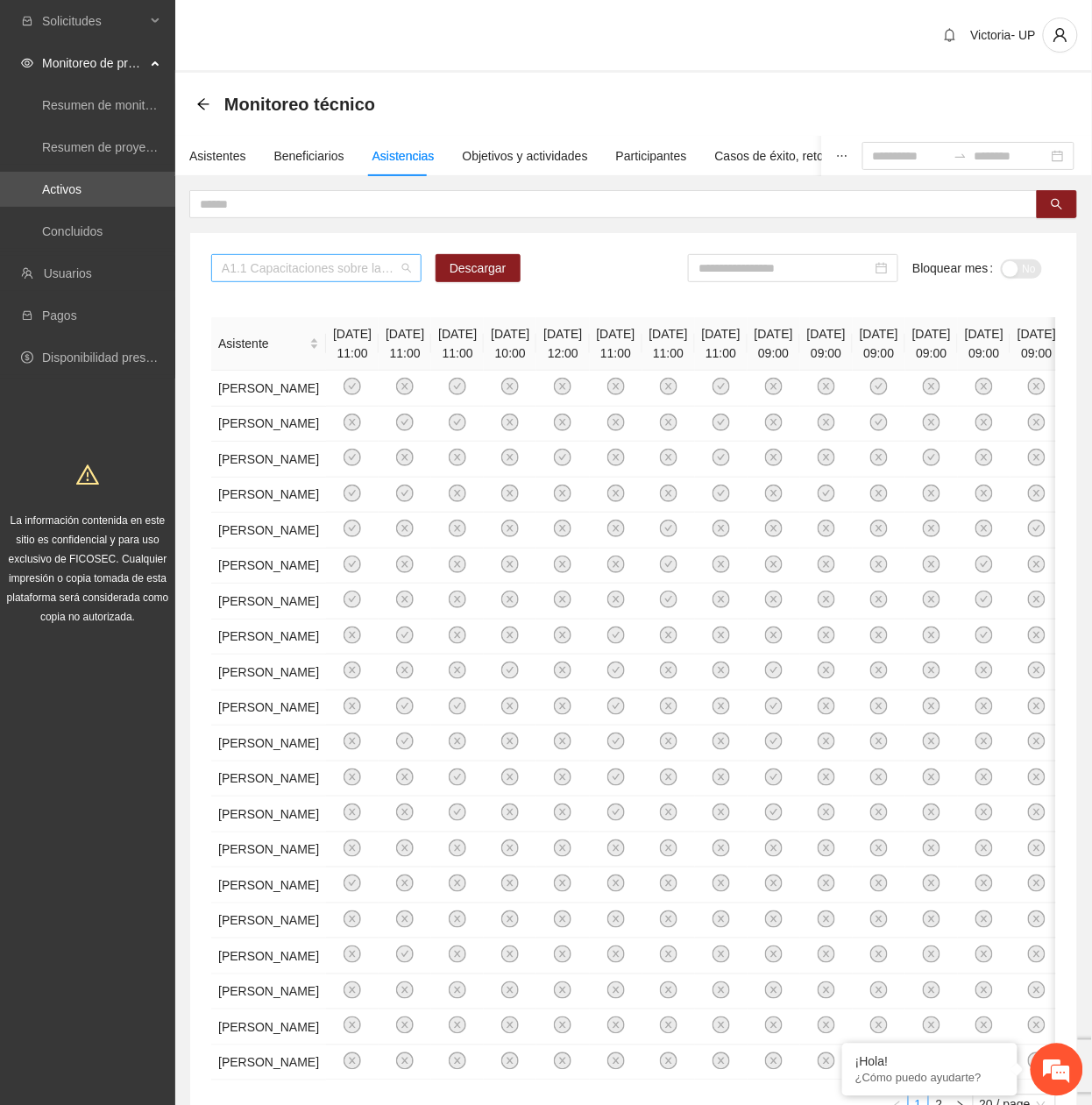
click at [313, 272] on span "A1.1 Capacitaciones sobre la metodología de funcionamiento familiar a promotora…" at bounding box center [316, 268] width 190 height 26
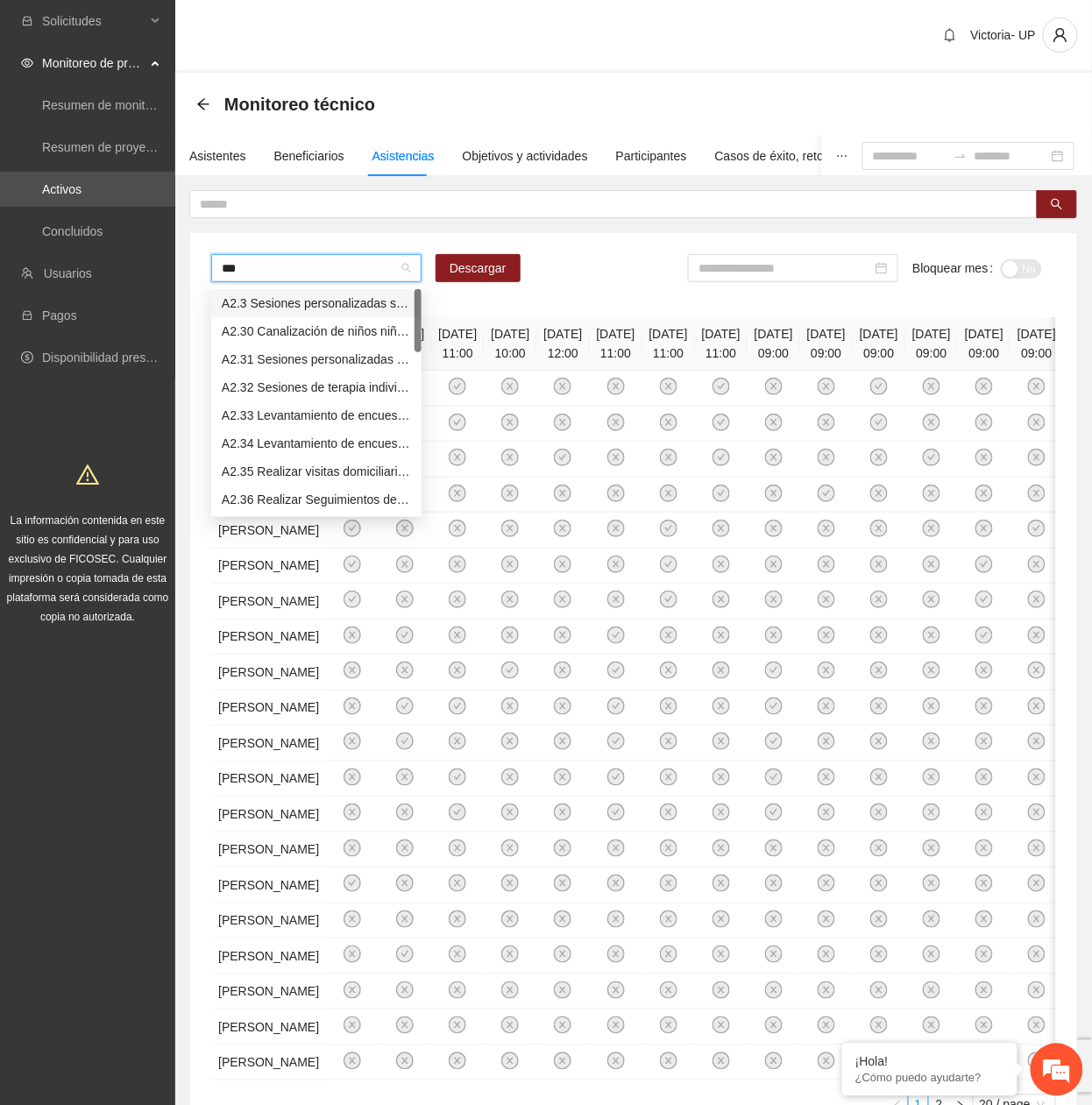
type input "****"
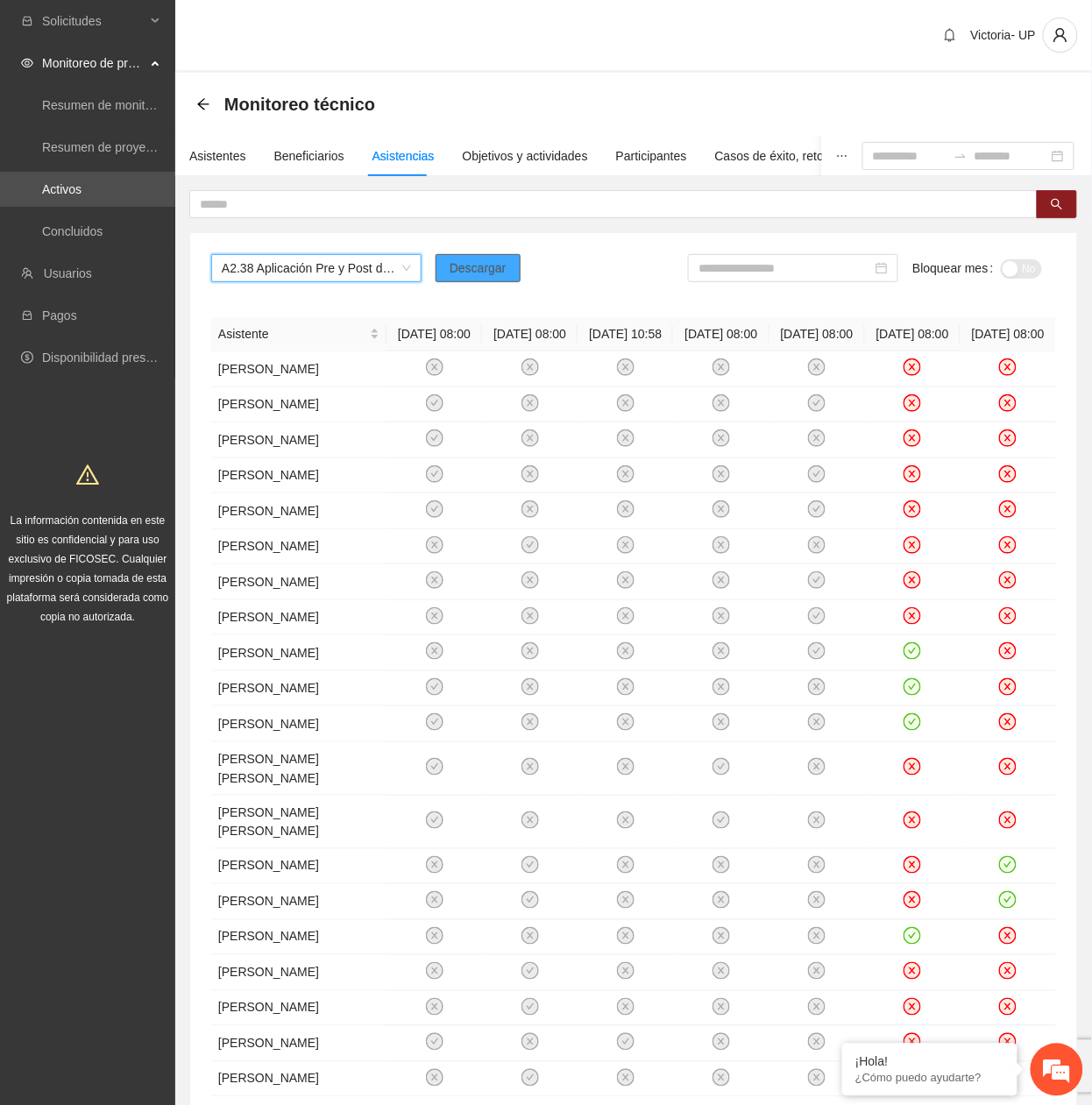
click at [472, 266] on span "Descargar" at bounding box center [478, 268] width 57 height 19
click at [228, 151] on div "Asistentes" at bounding box center [218, 156] width 57 height 19
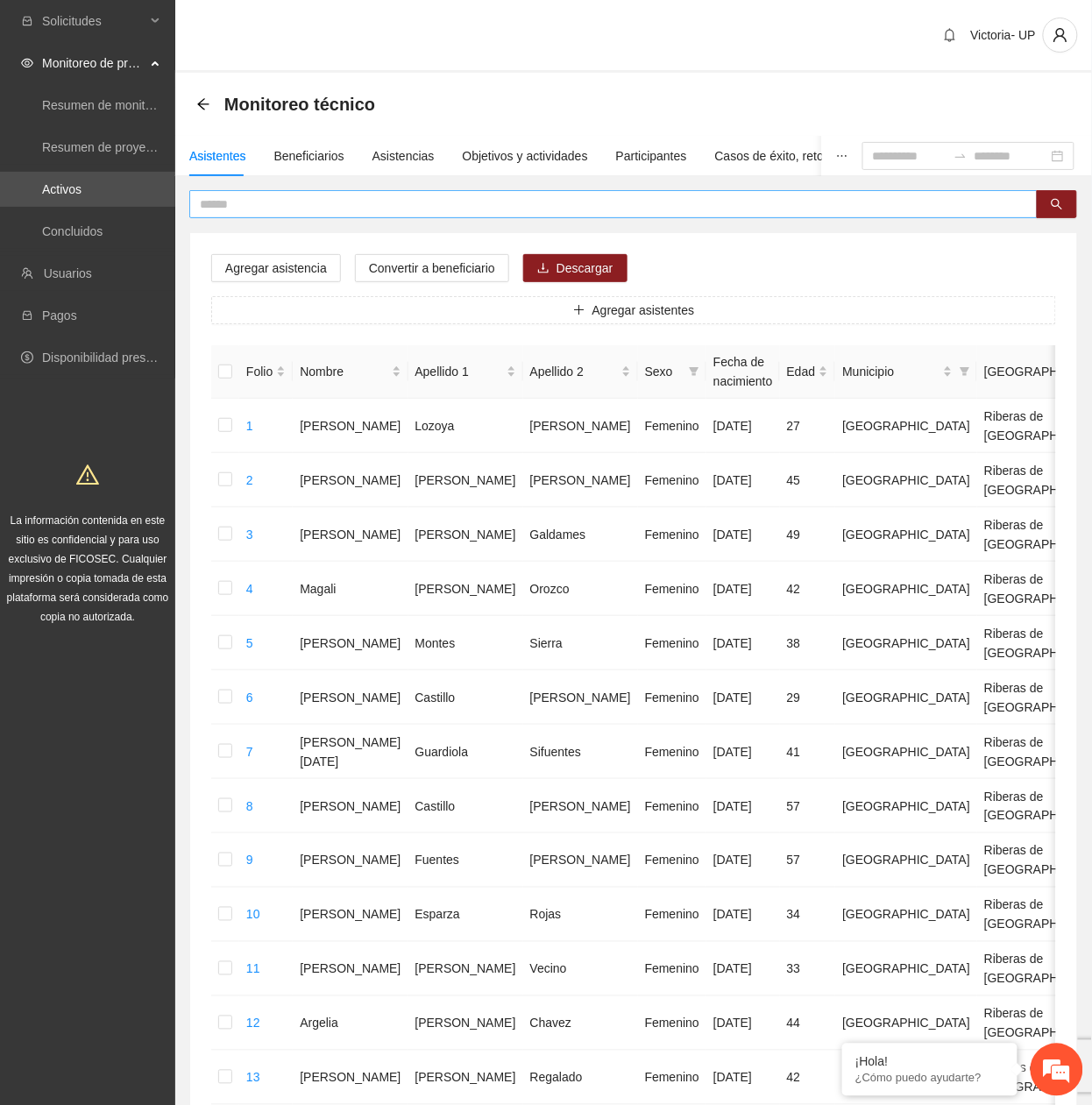
click at [363, 198] on input "text" at bounding box center [606, 204] width 813 height 19
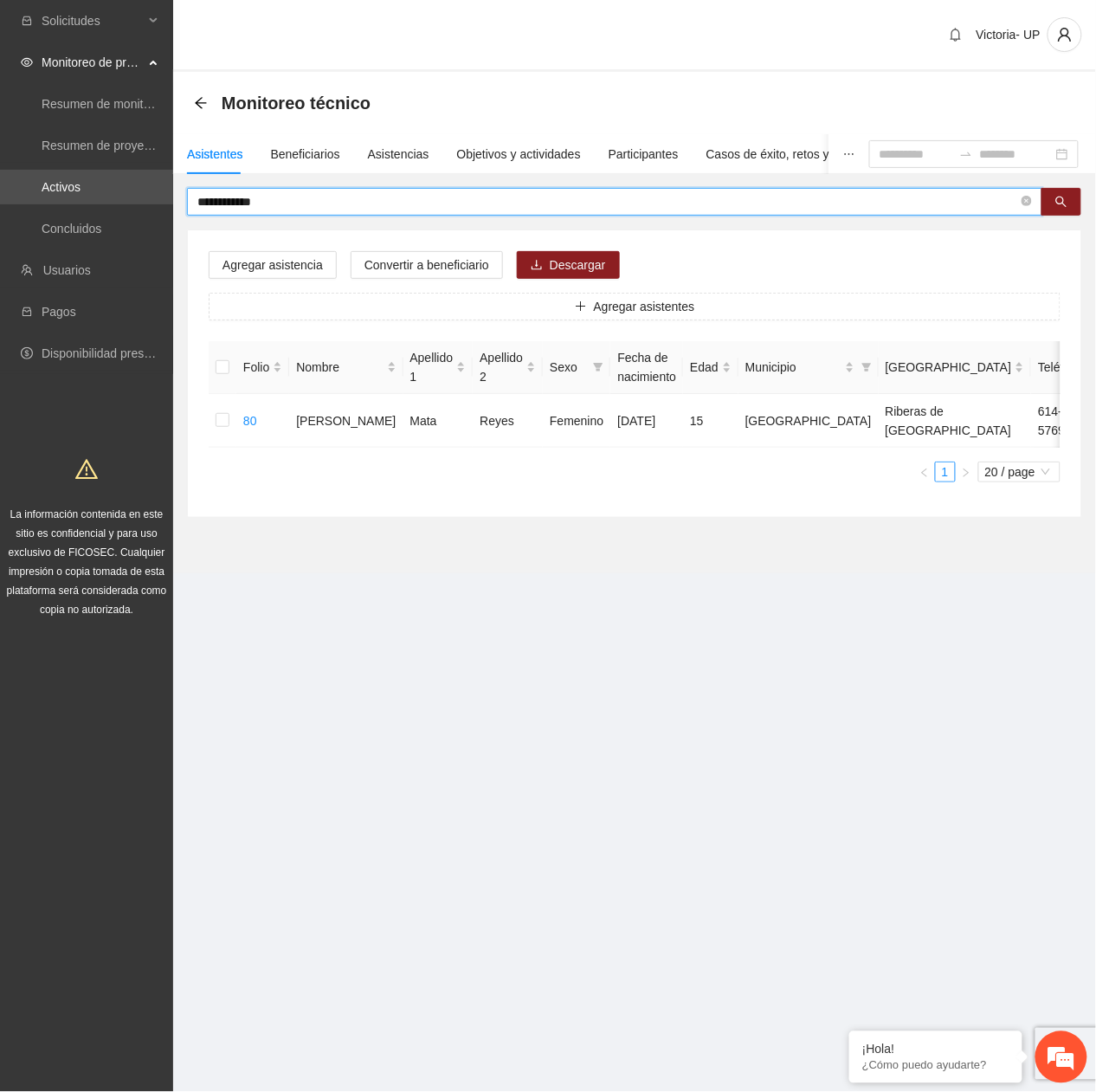
drag, startPoint x: 286, startPoint y: 201, endPoint x: 240, endPoint y: 208, distance: 46.5
click at [240, 208] on input "**********" at bounding box center [608, 201] width 821 height 19
type input "*********"
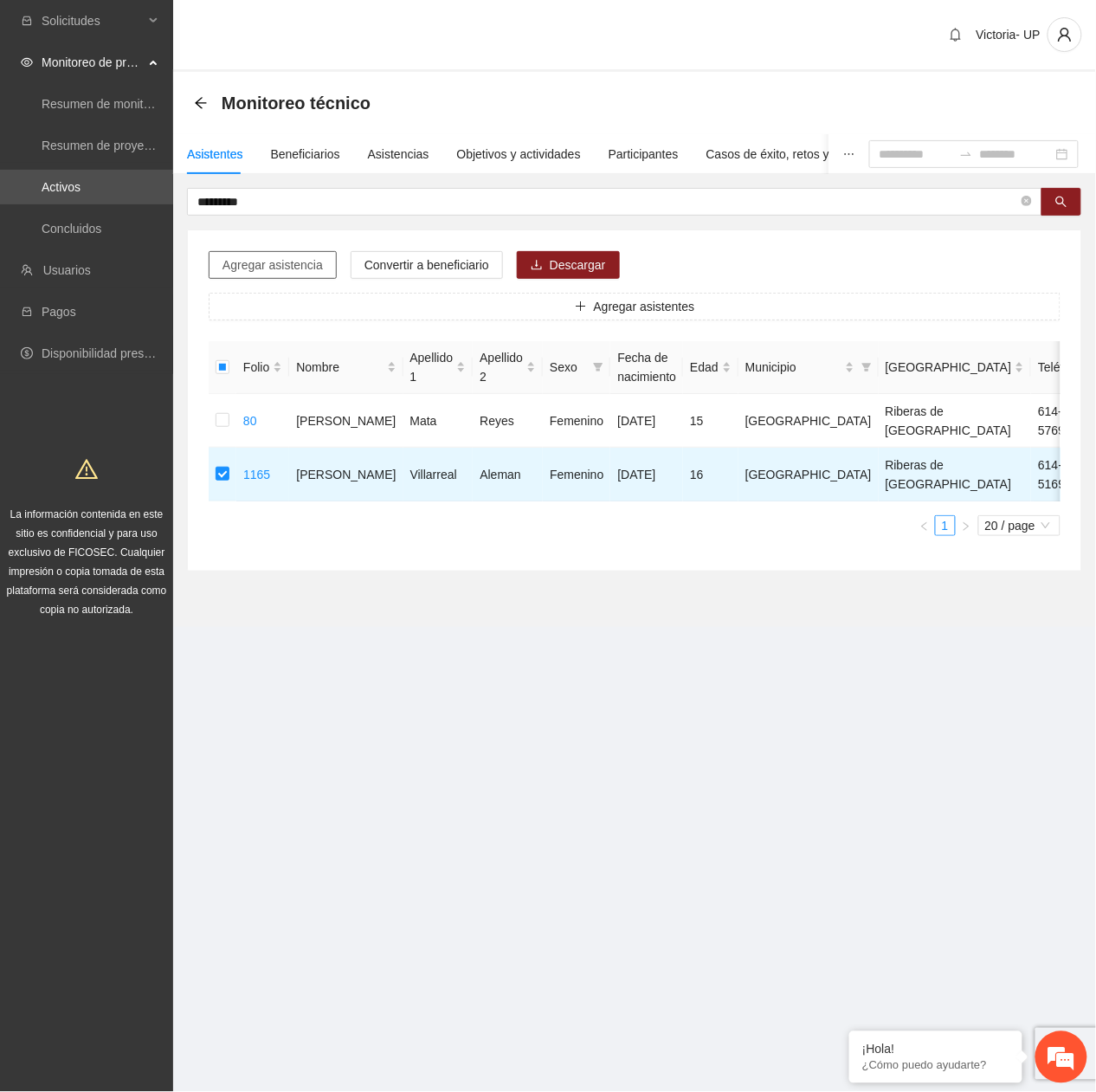
click at [248, 261] on span "Agregar asistencia" at bounding box center [273, 265] width 101 height 19
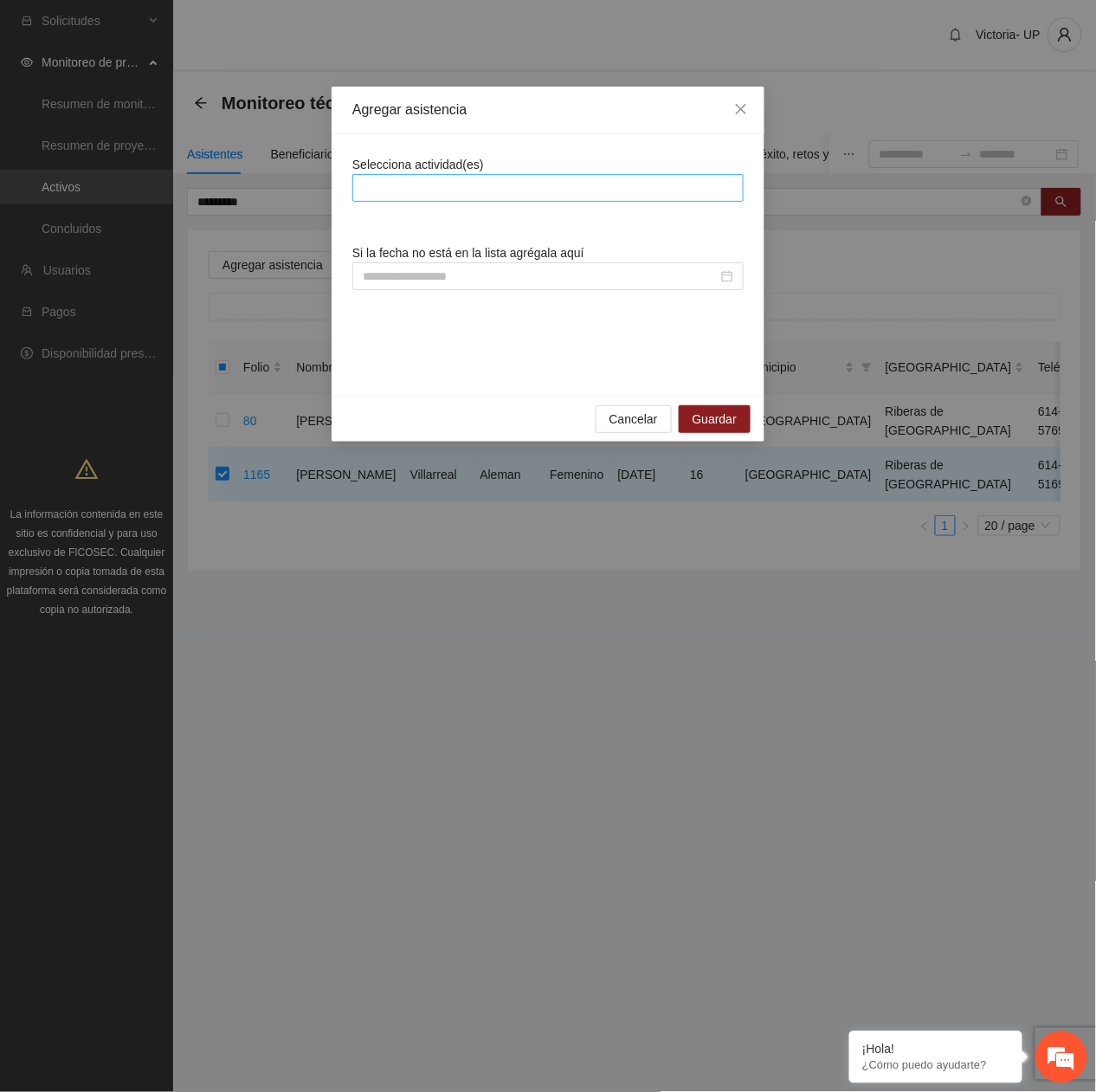
click at [420, 191] on div at bounding box center [548, 187] width 383 height 20
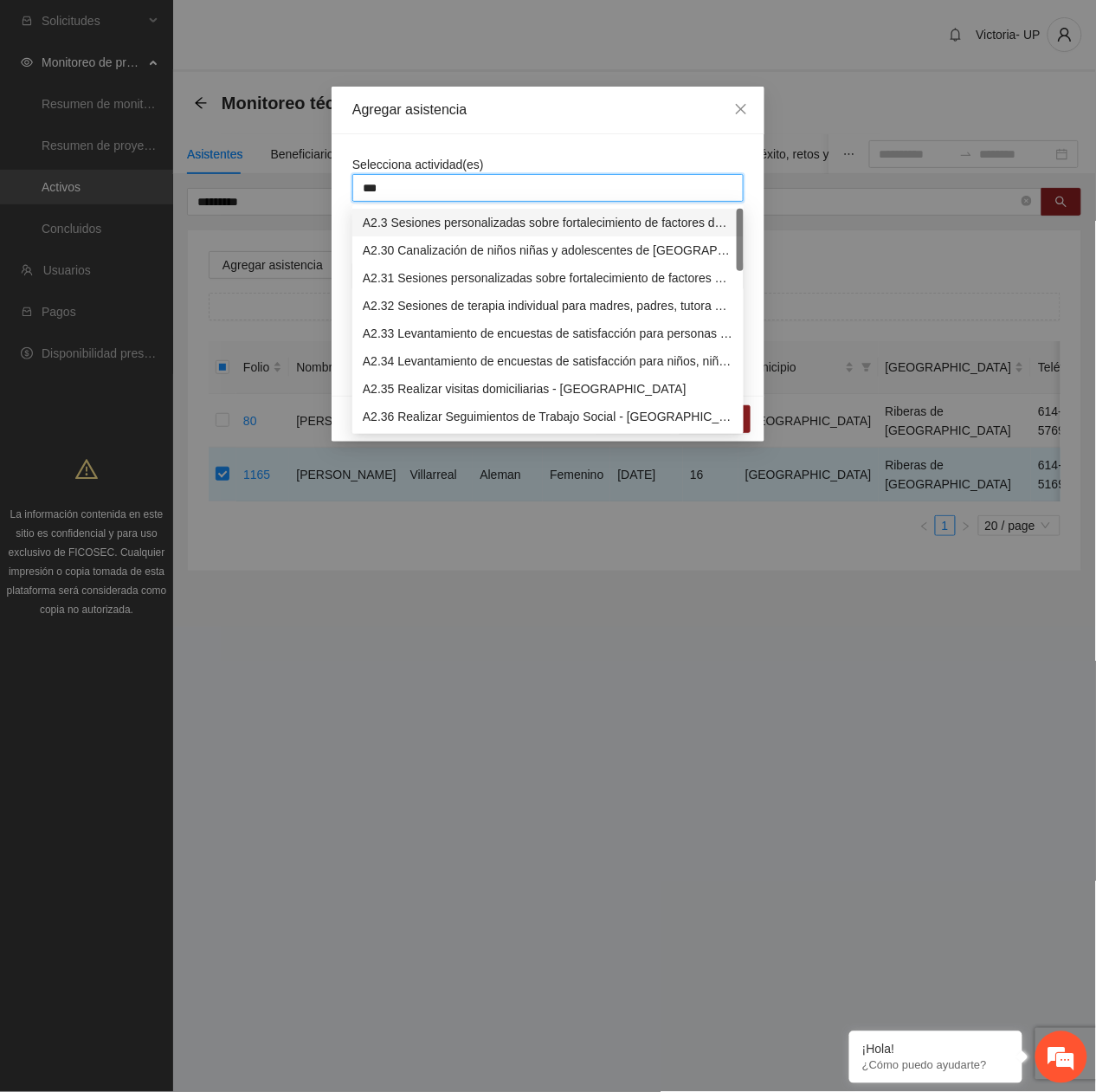
type input "****"
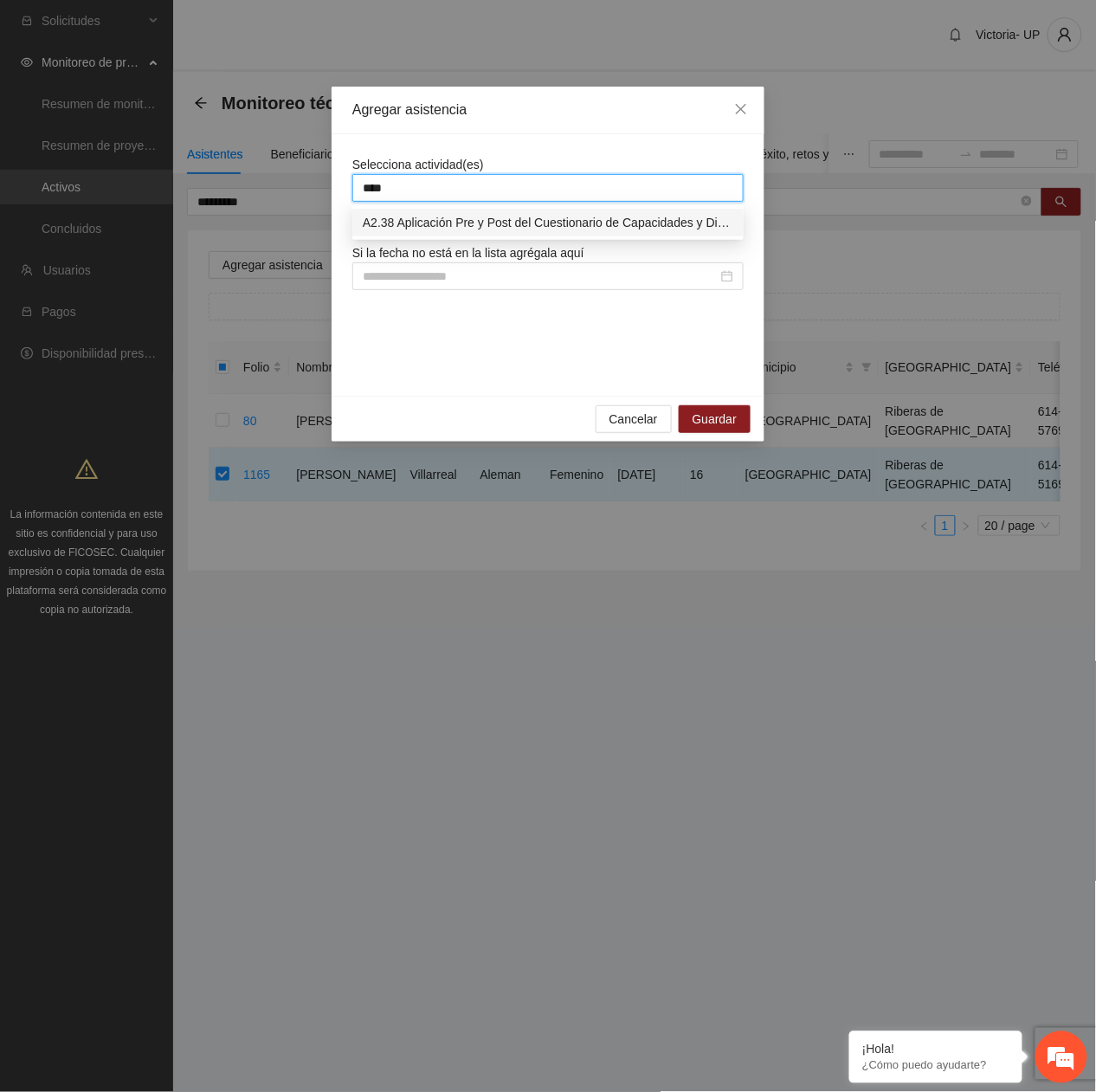
click at [421, 215] on div "A2.38 Aplicación Pre y Post del Cuestionario de Capacidades y Dificultades a NN…" at bounding box center [548, 223] width 371 height 19
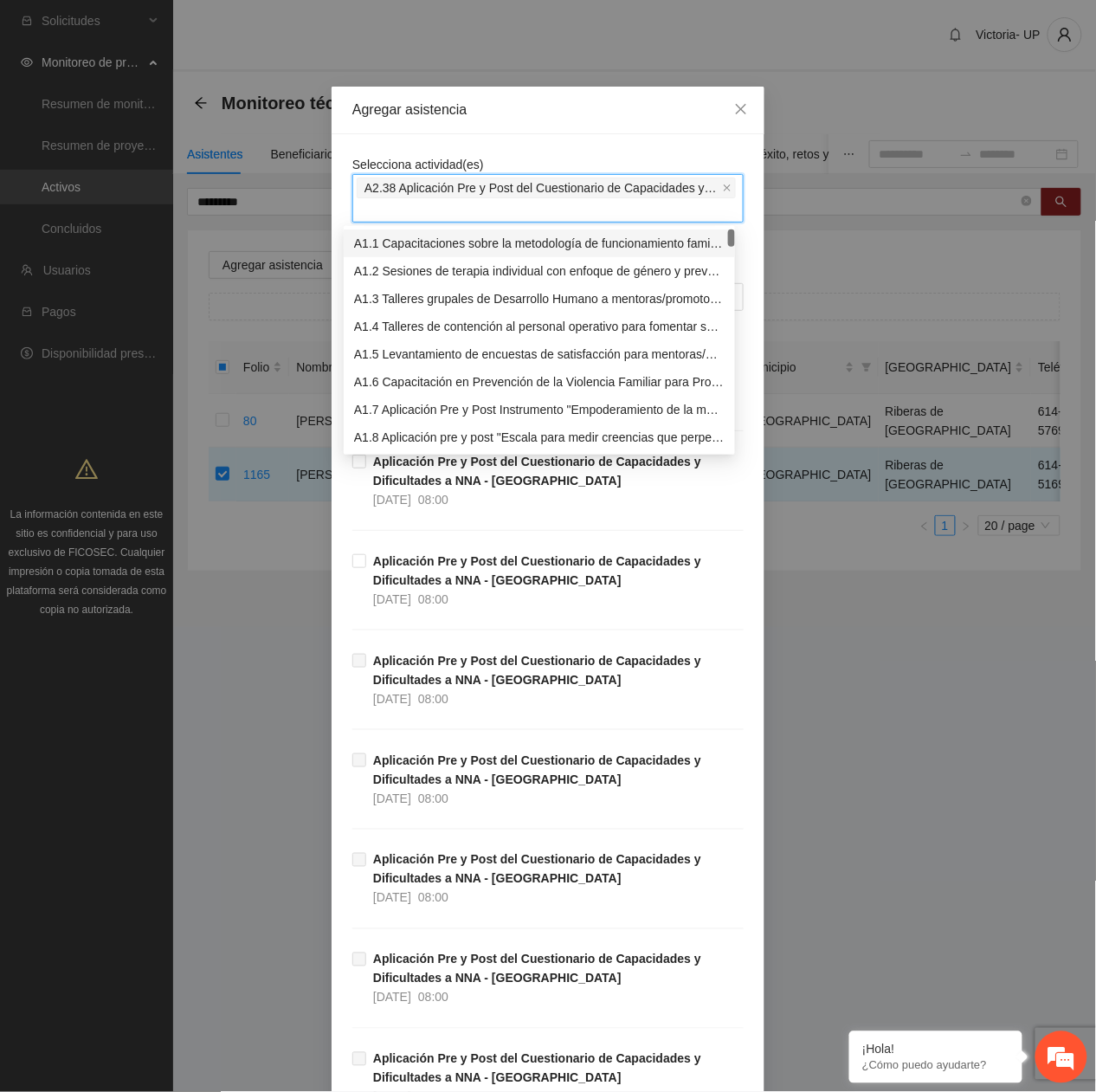
drag, startPoint x: 625, startPoint y: 97, endPoint x: 569, endPoint y: 177, distance: 97.7
click at [618, 103] on div "Agregar asistencia" at bounding box center [548, 110] width 433 height 48
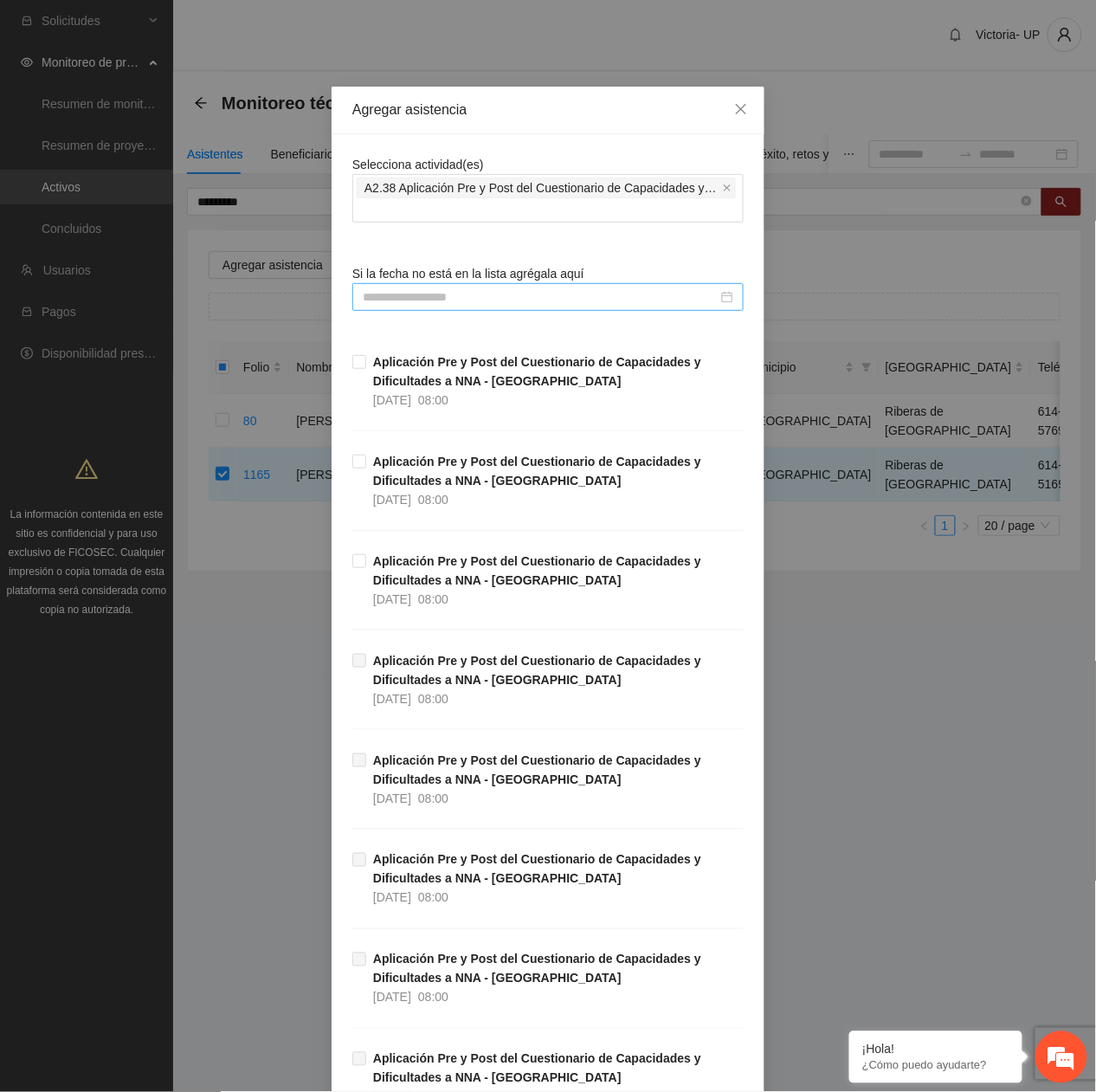
click at [488, 293] on input at bounding box center [540, 296] width 355 height 19
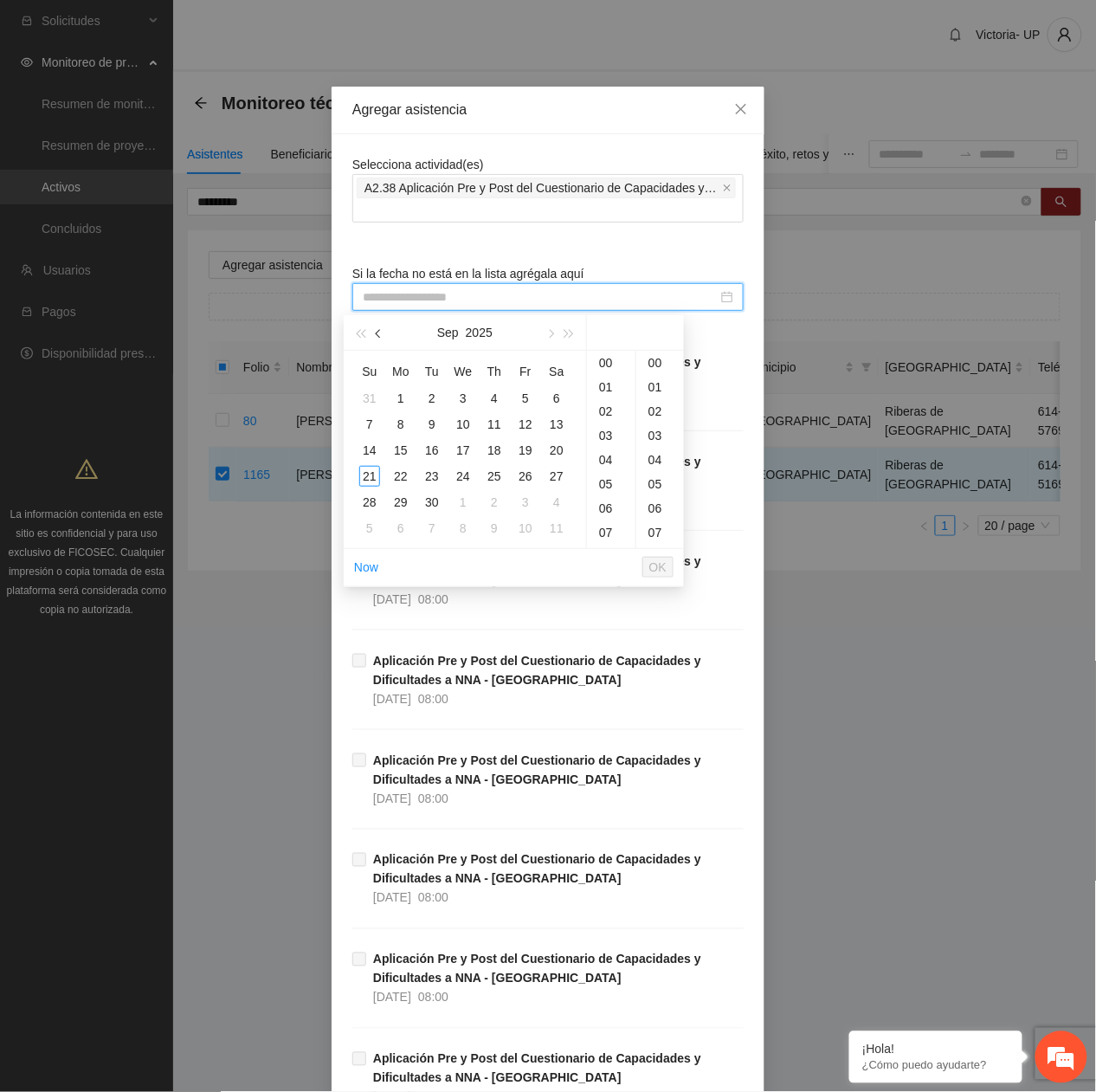
click at [386, 336] on button "button" at bounding box center [379, 332] width 19 height 34
click at [367, 403] on div "1" at bounding box center [370, 398] width 21 height 20
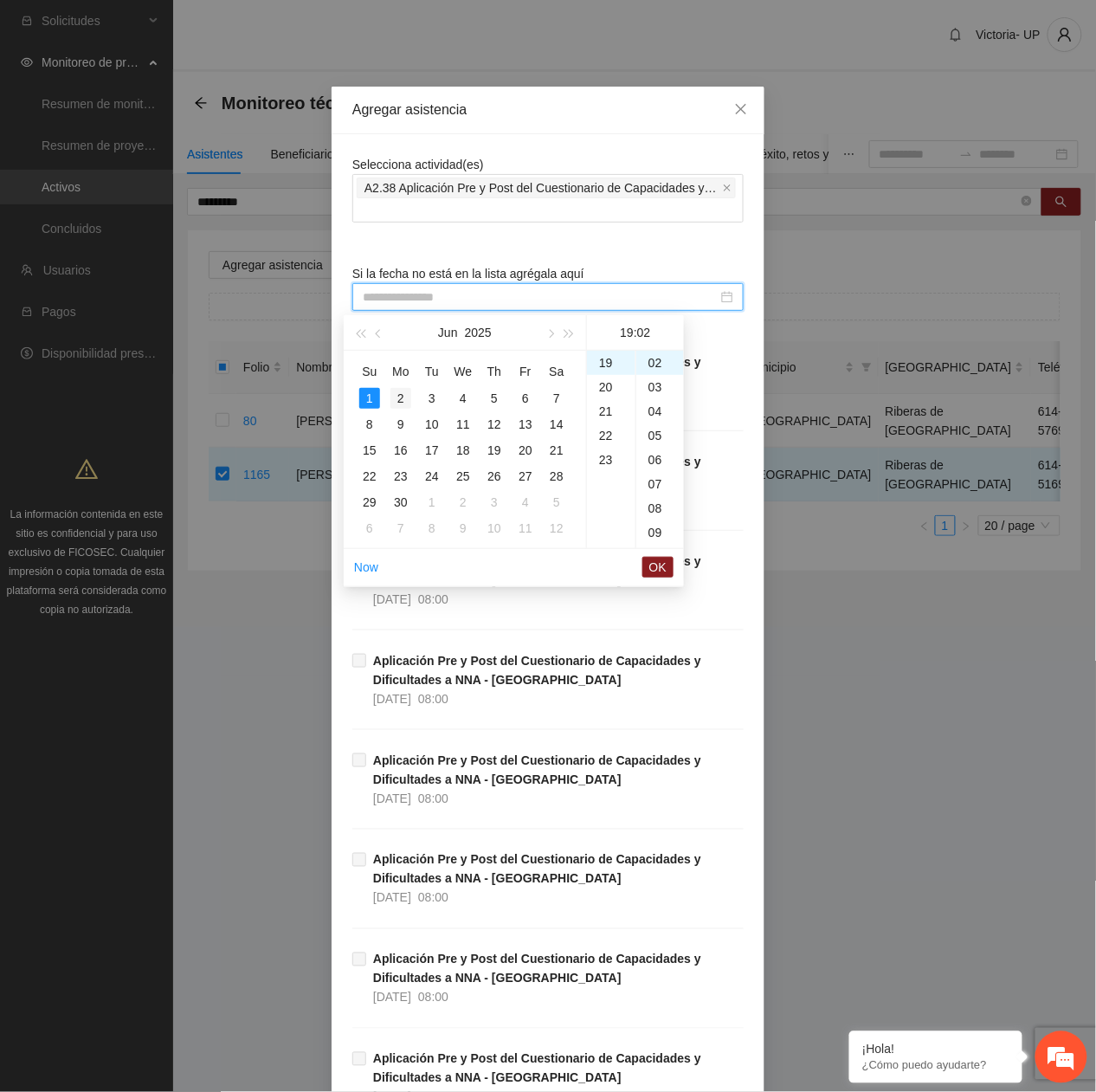
click at [398, 392] on div "2" at bounding box center [401, 398] width 21 height 20
type input "**********"
click at [645, 567] on button "OK" at bounding box center [657, 566] width 31 height 20
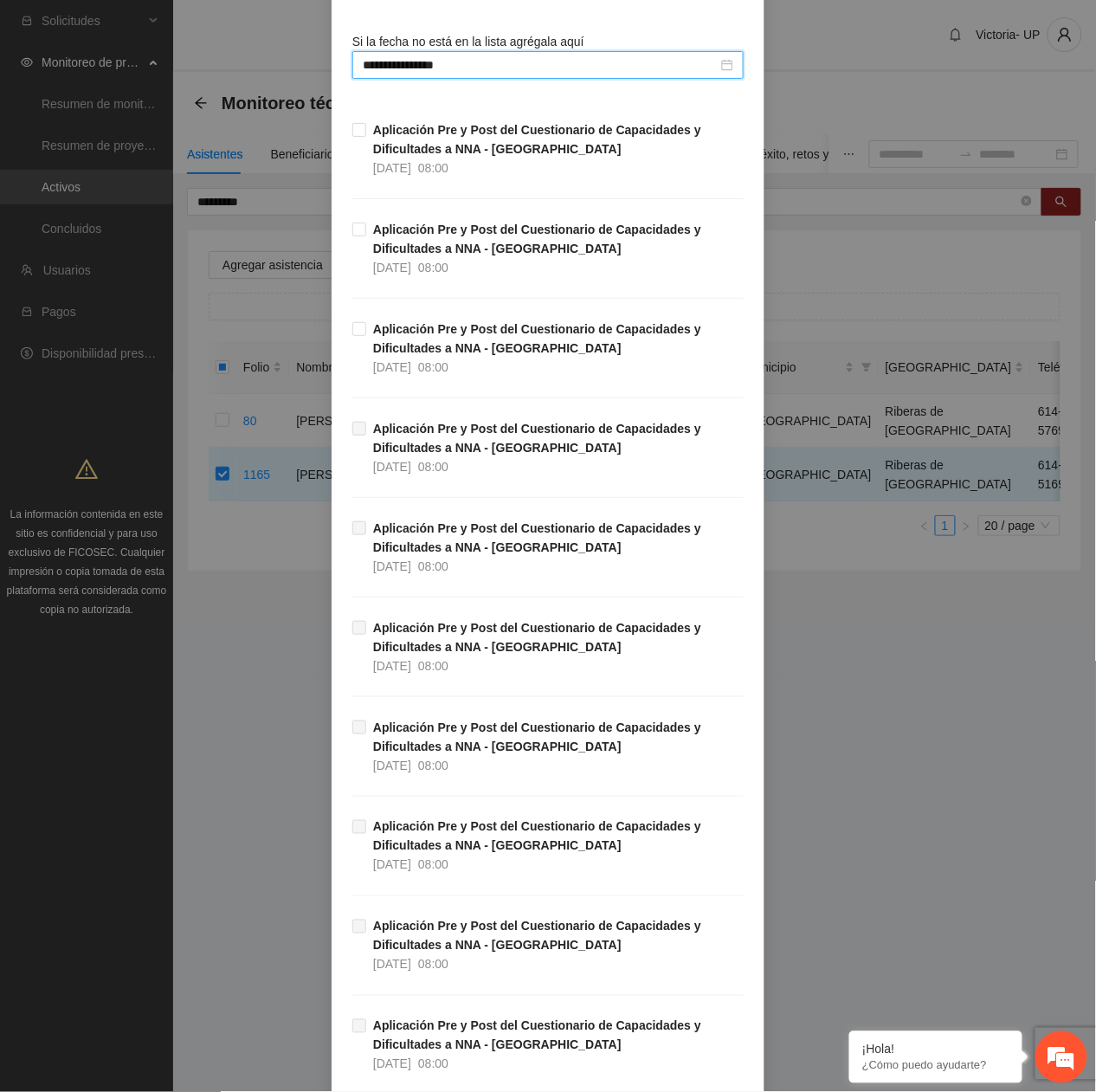
scroll to position [490, 0]
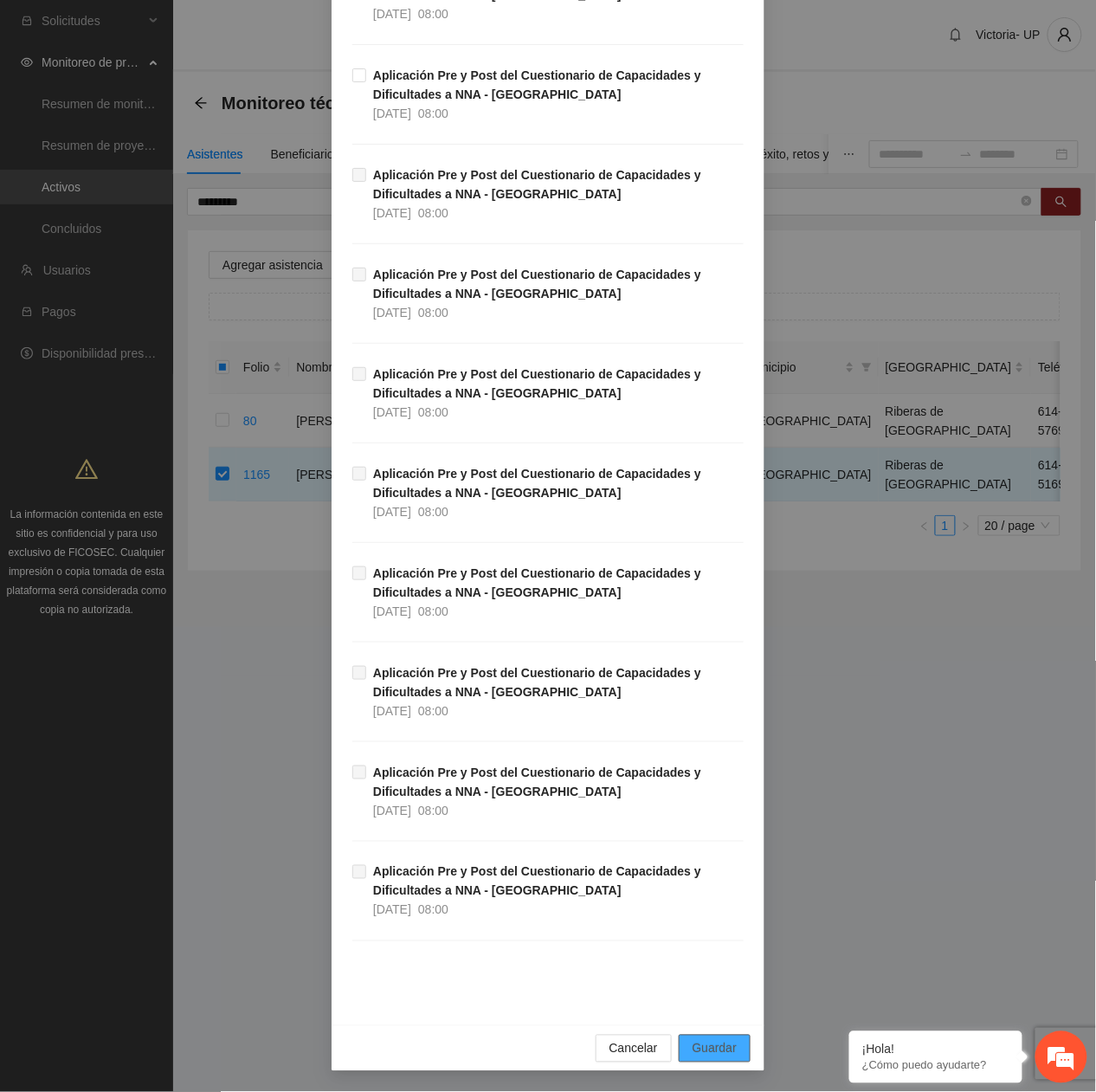
click at [698, 1040] on span "Guardar" at bounding box center [714, 1048] width 44 height 19
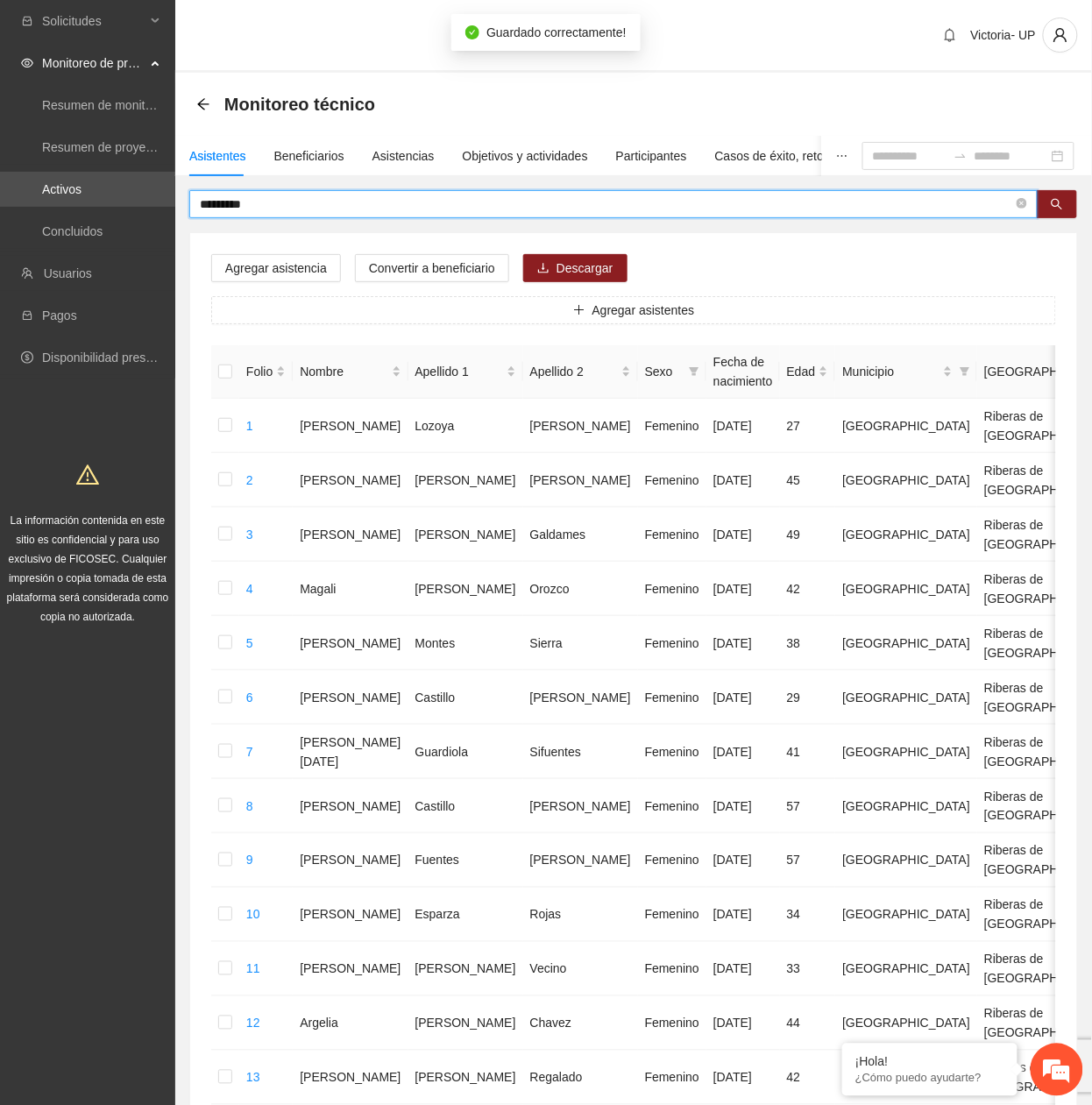
drag, startPoint x: 285, startPoint y: 197, endPoint x: -7, endPoint y: 233, distance: 294.2
click at [0, 233] on html "Solicitudes Monitoreo de proyectos Resumen de monitoreo Resumen de proyectos ap…" at bounding box center [546, 552] width 1092 height 1105
type input "**********"
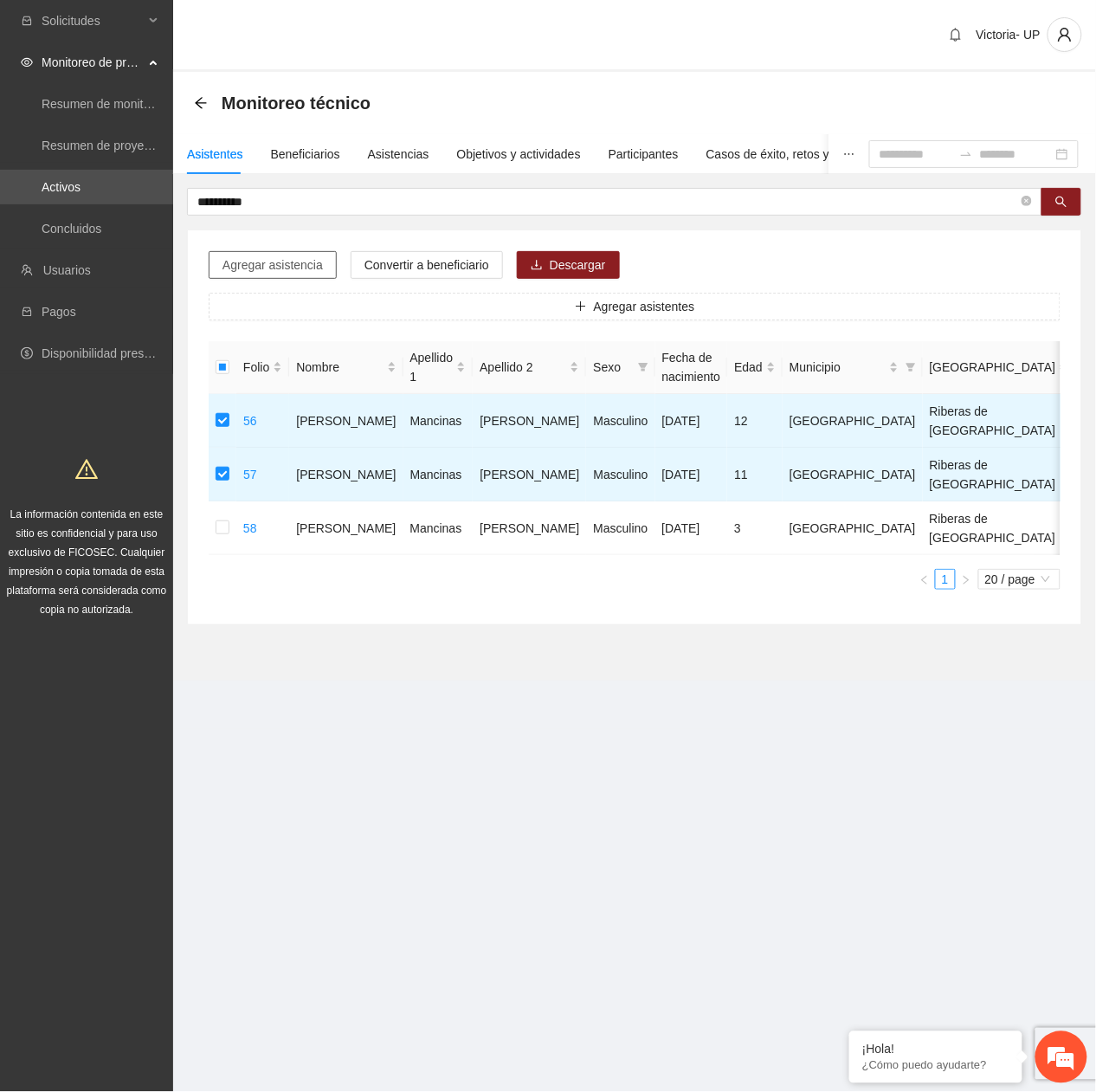
click at [275, 270] on span "Agregar asistencia" at bounding box center [273, 265] width 101 height 19
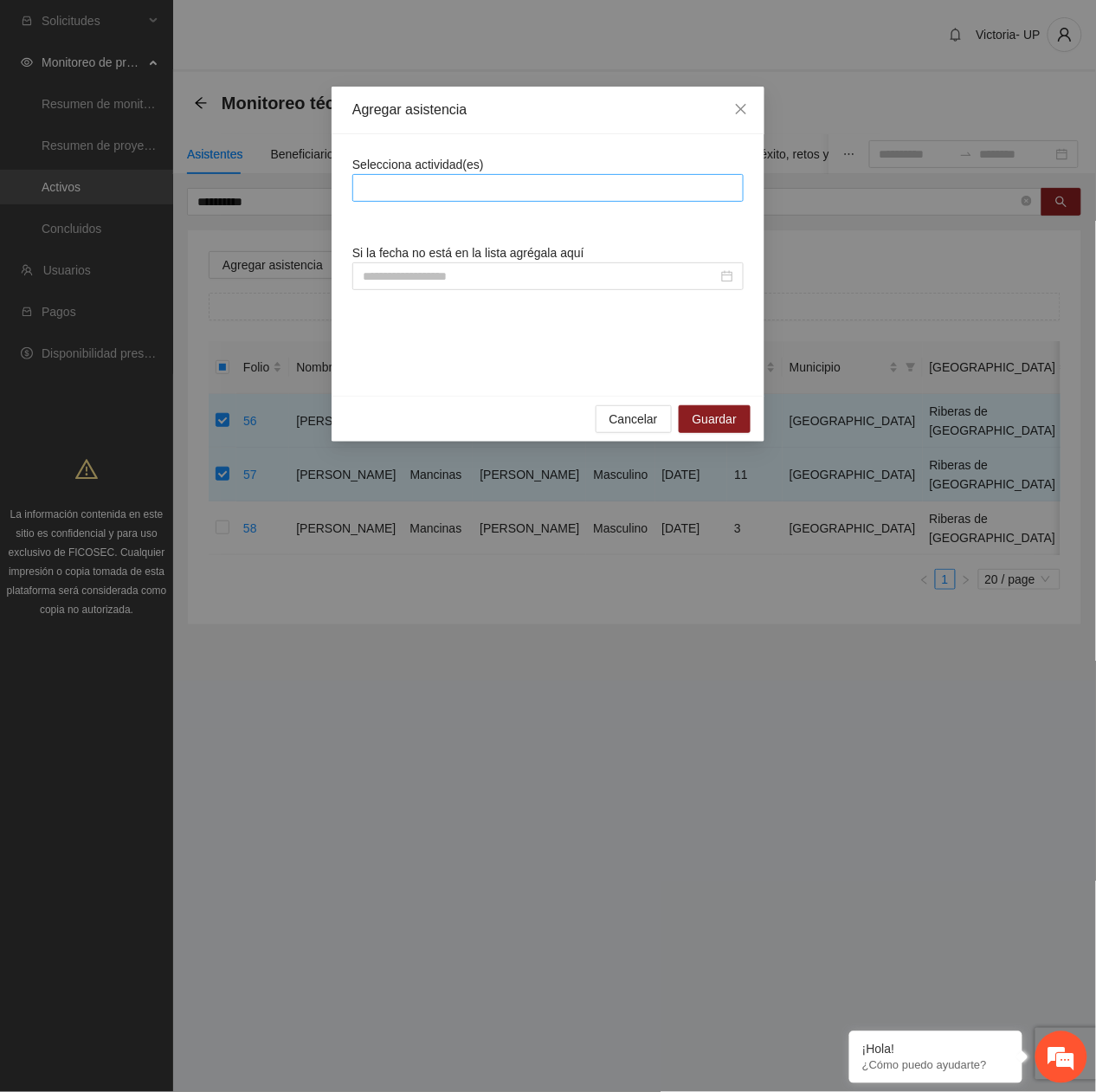
click at [527, 177] on div at bounding box center [548, 187] width 383 height 20
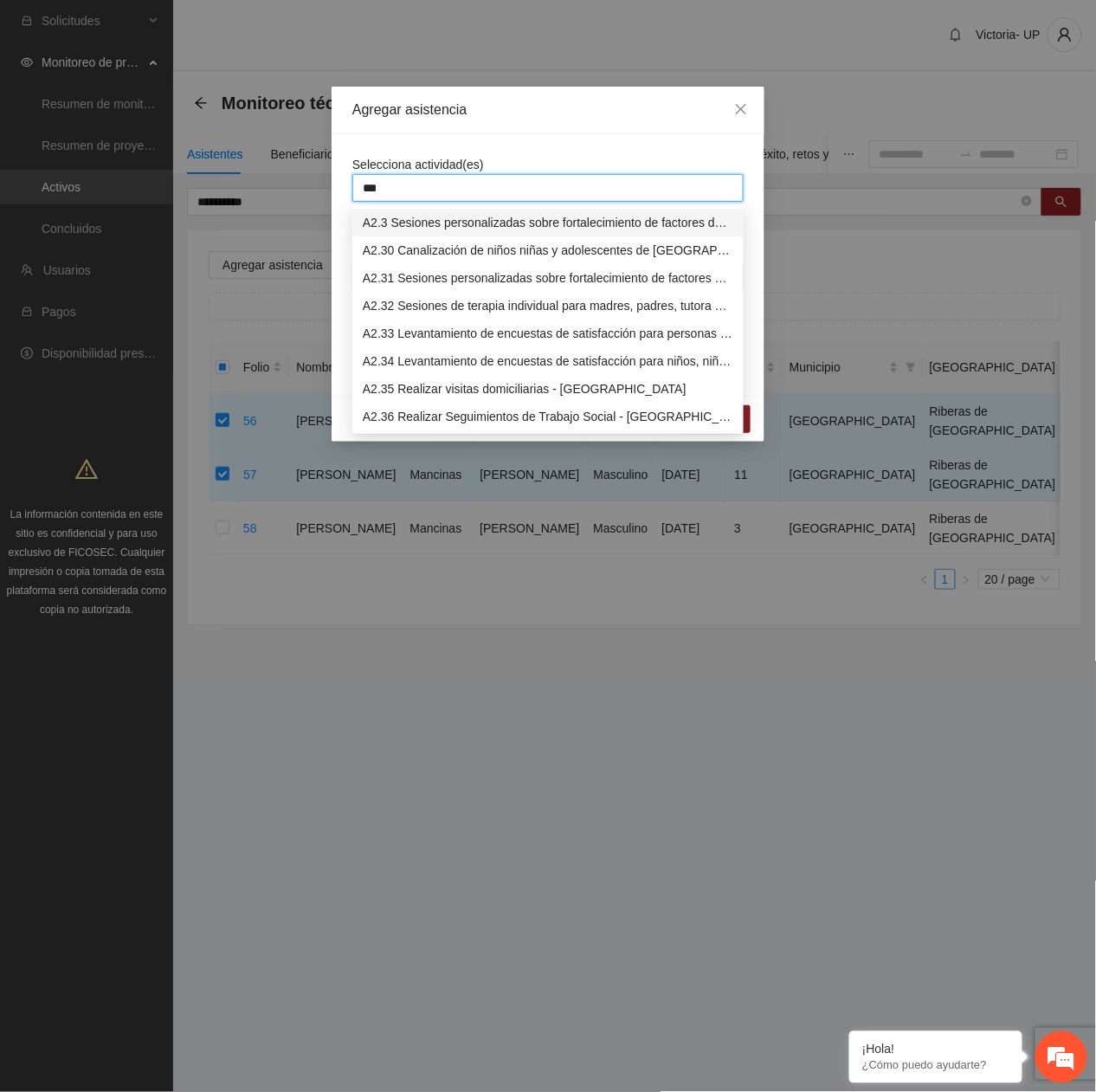
type input "****"
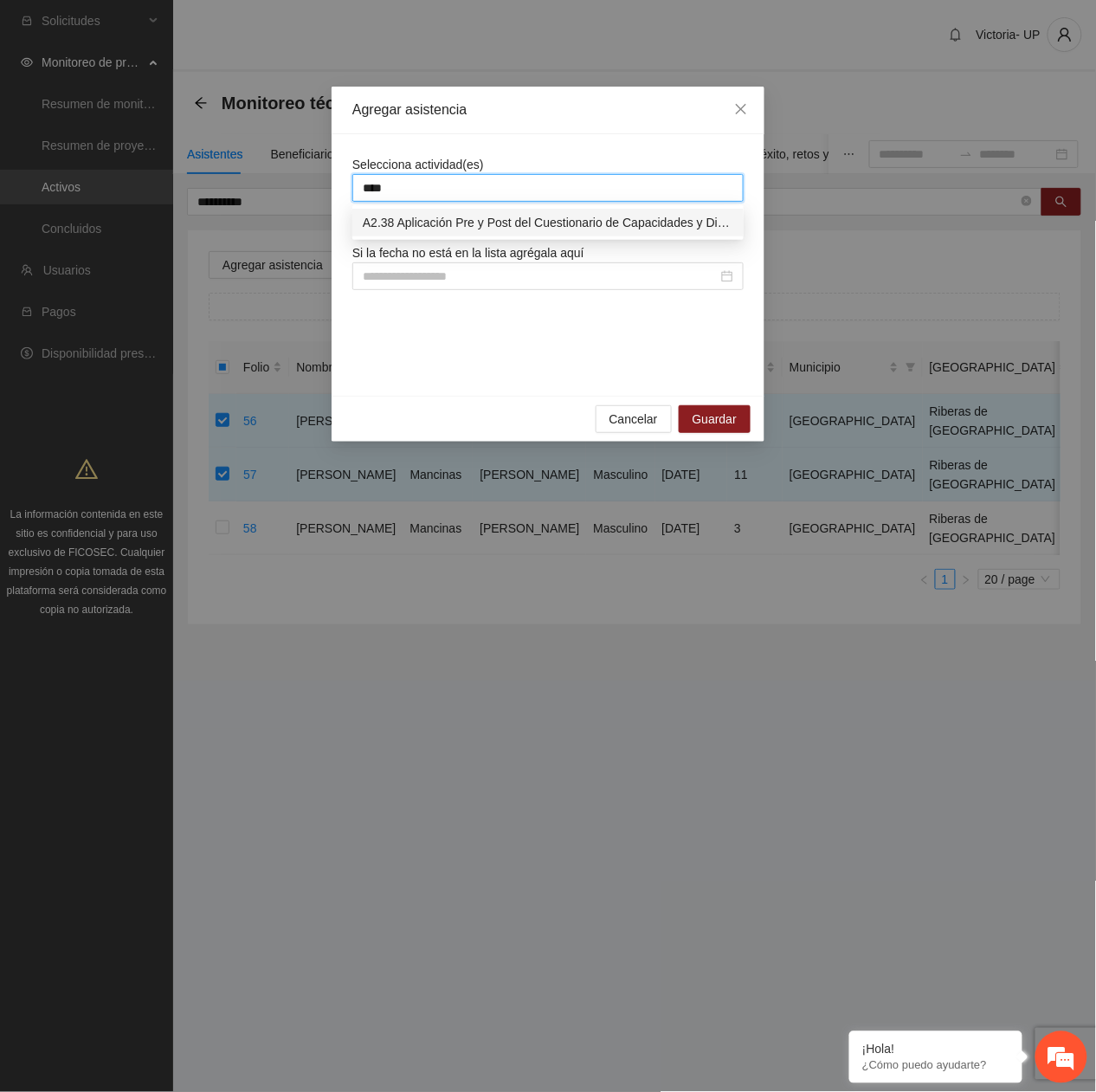
click at [542, 219] on div "A2.38 Aplicación Pre y Post del Cuestionario de Capacidades y Dificultades a NN…" at bounding box center [548, 223] width 371 height 19
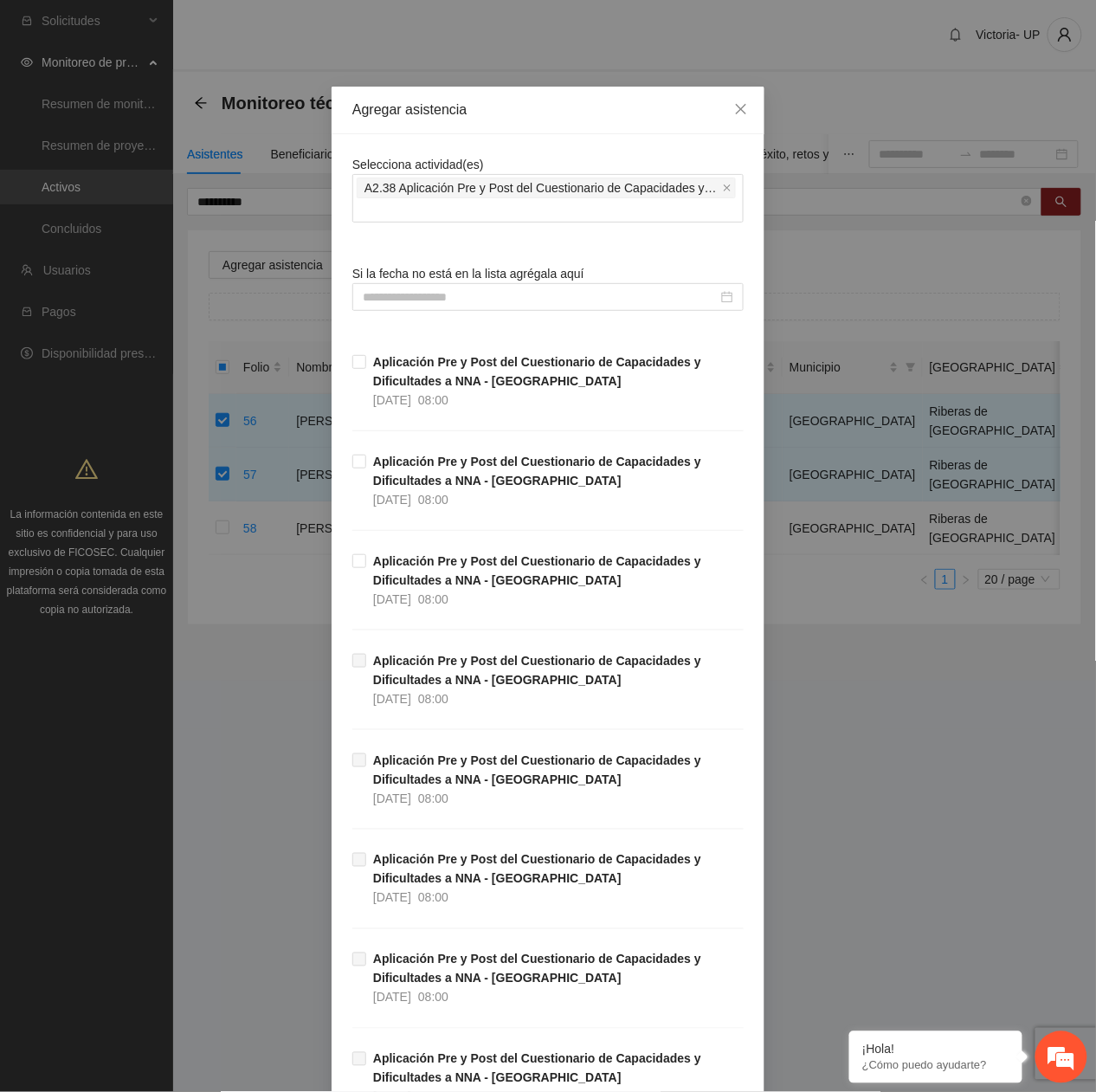
drag, startPoint x: 593, startPoint y: 117, endPoint x: 561, endPoint y: 160, distance: 53.6
click at [585, 132] on div "Agregar asistencia" at bounding box center [548, 110] width 433 height 48
click at [447, 298] on input at bounding box center [540, 296] width 355 height 19
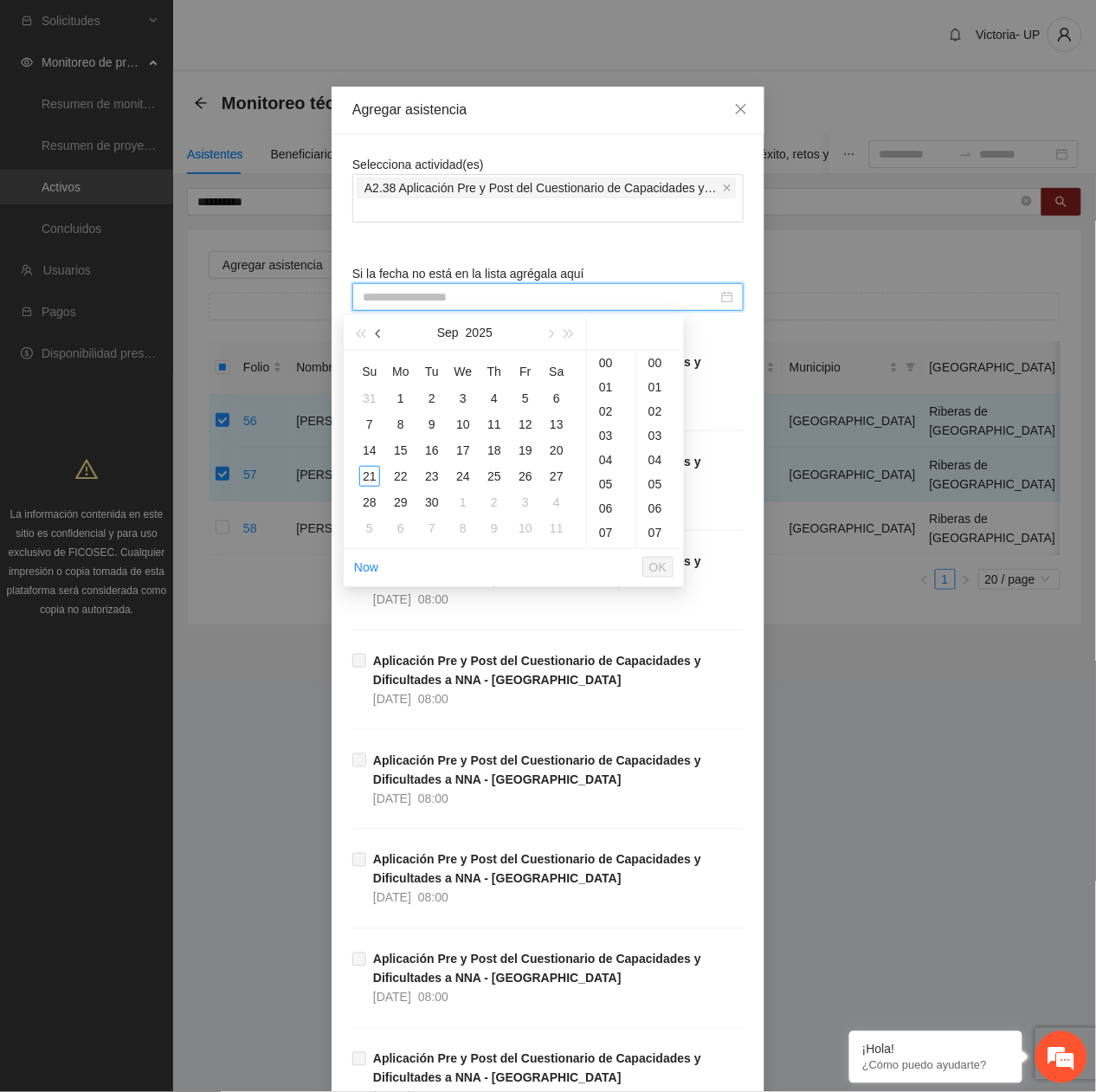
click at [375, 341] on button "button" at bounding box center [379, 332] width 19 height 34
click at [375, 340] on button "button" at bounding box center [379, 332] width 19 height 34
drag, startPoint x: 398, startPoint y: 392, endPoint x: 528, endPoint y: 444, distance: 140.0
click at [398, 393] on div "2" at bounding box center [401, 398] width 21 height 20
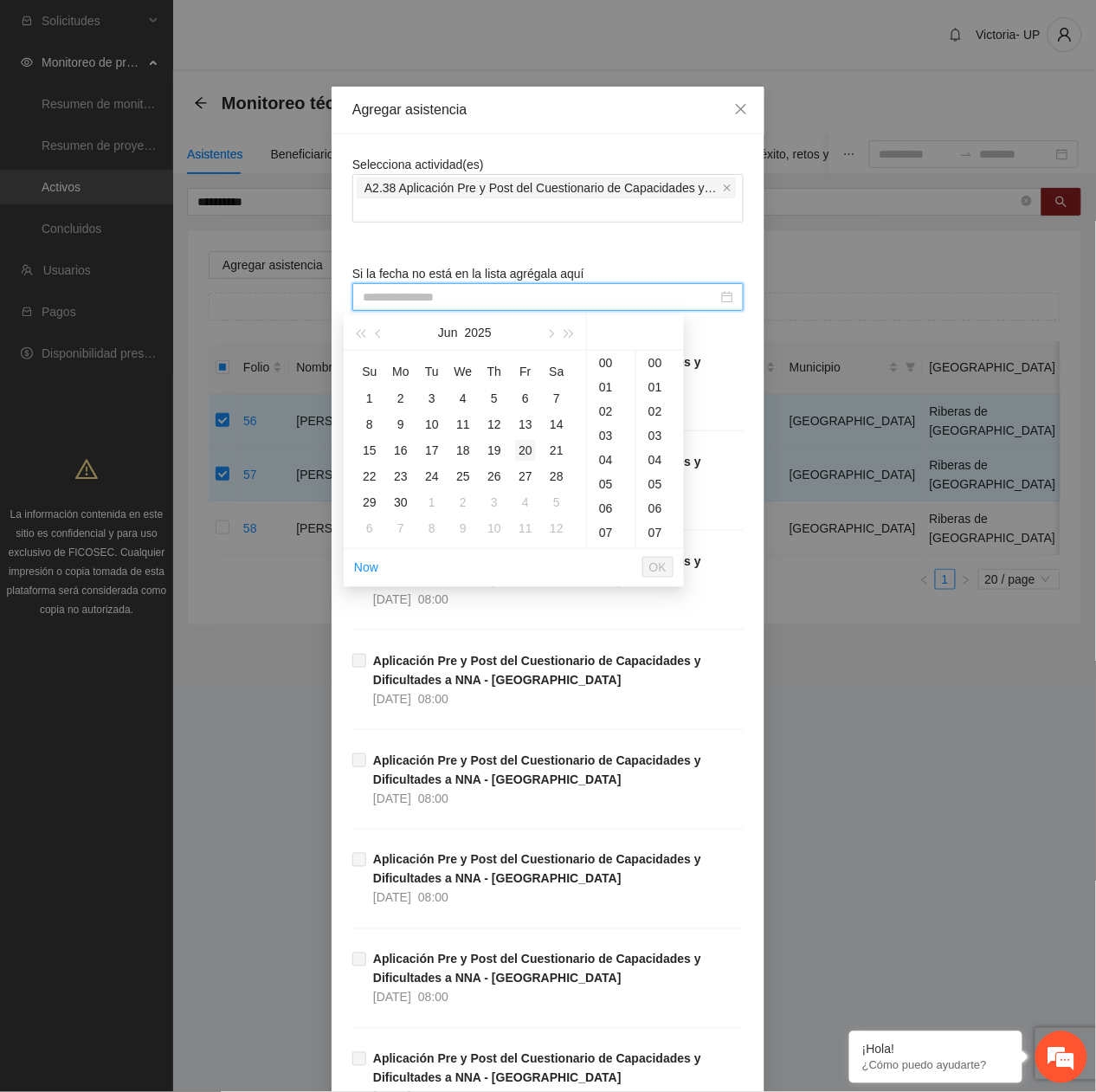
scroll to position [47, 0]
type input "**********"
click at [662, 565] on span "OK" at bounding box center [658, 566] width 18 height 19
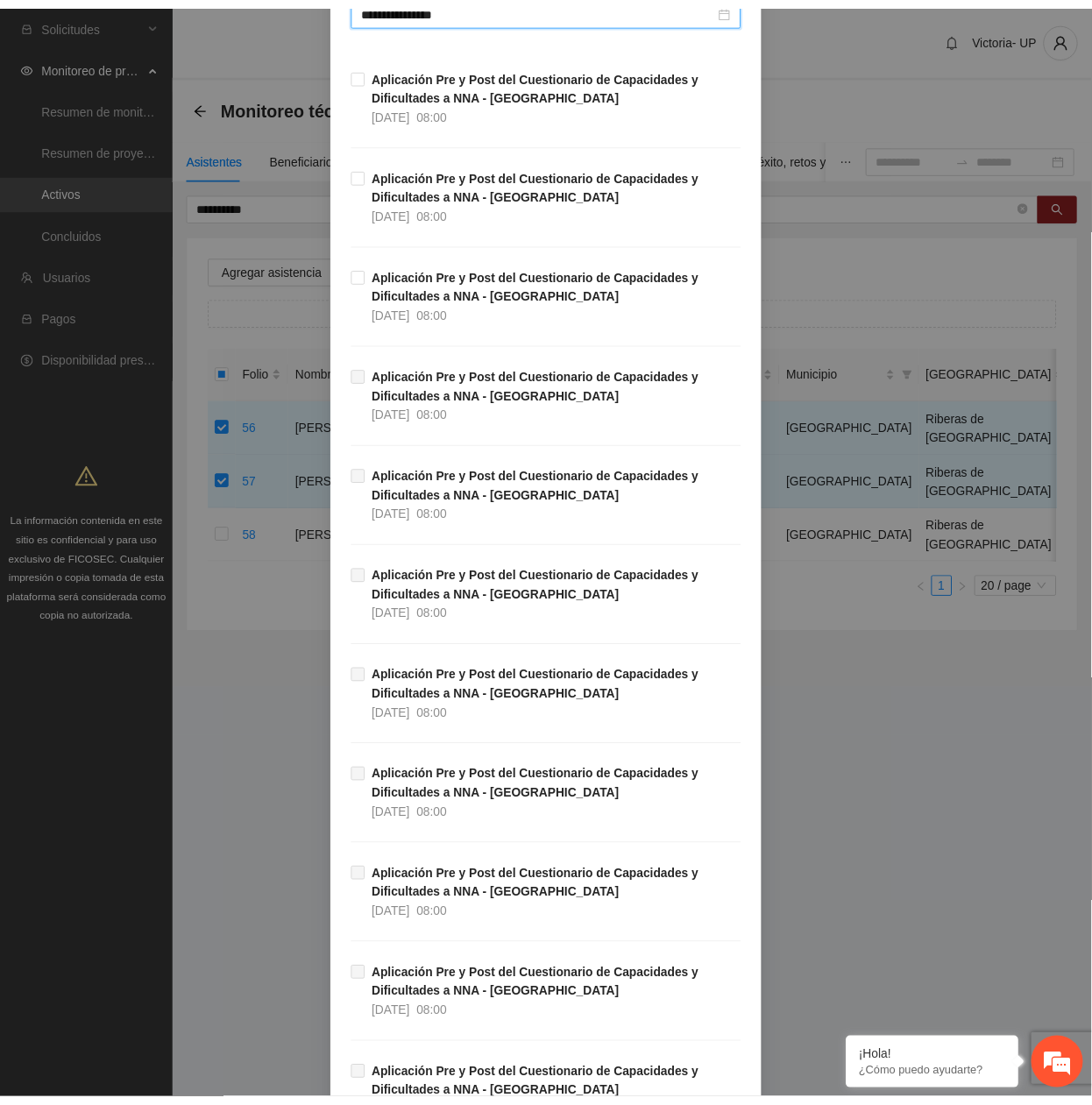
scroll to position [496, 0]
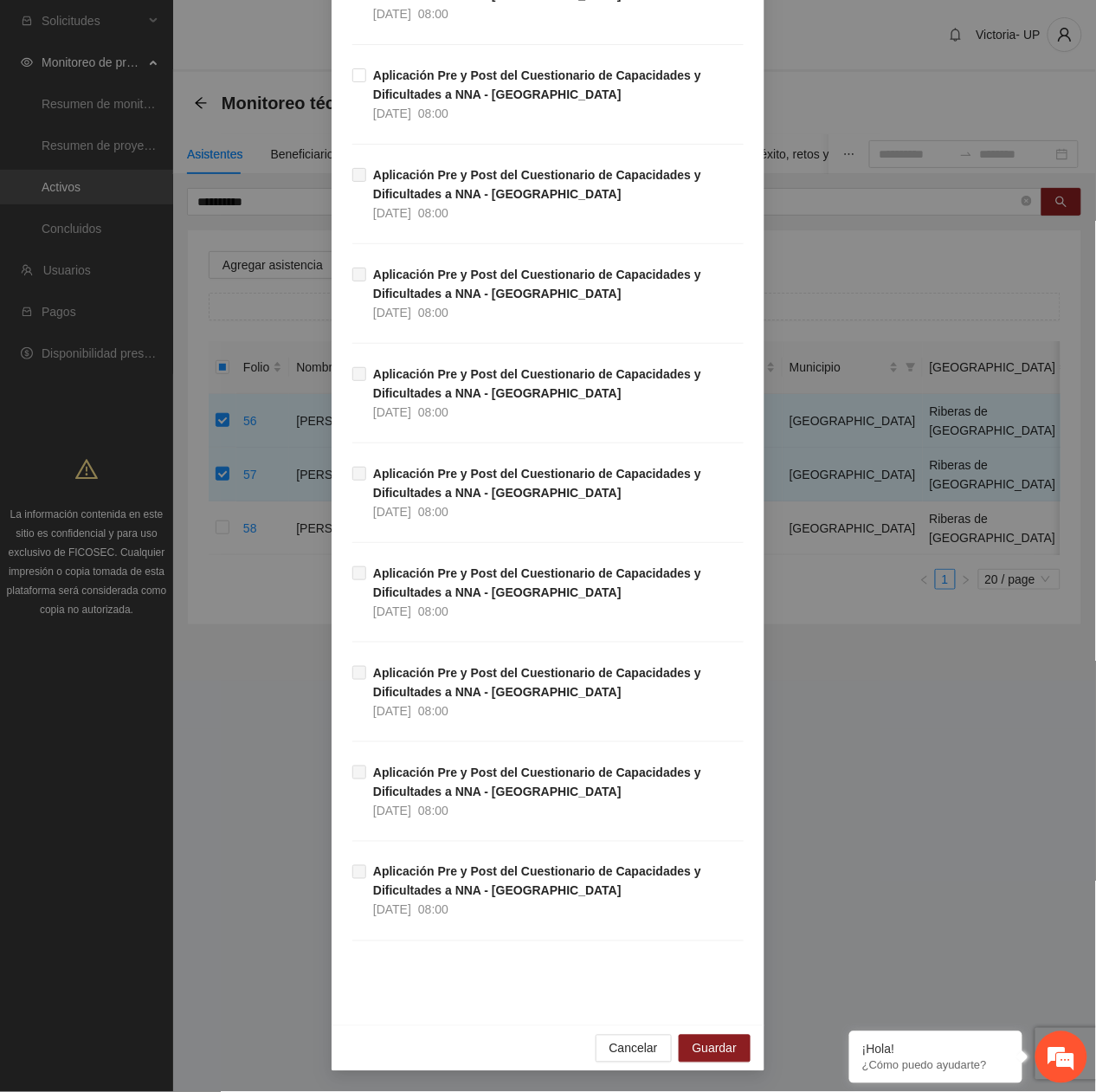
click at [732, 1032] on div "Cancelar Guardar" at bounding box center [548, 1047] width 433 height 46
click at [731, 1034] on button "Guardar" at bounding box center [714, 1048] width 72 height 28
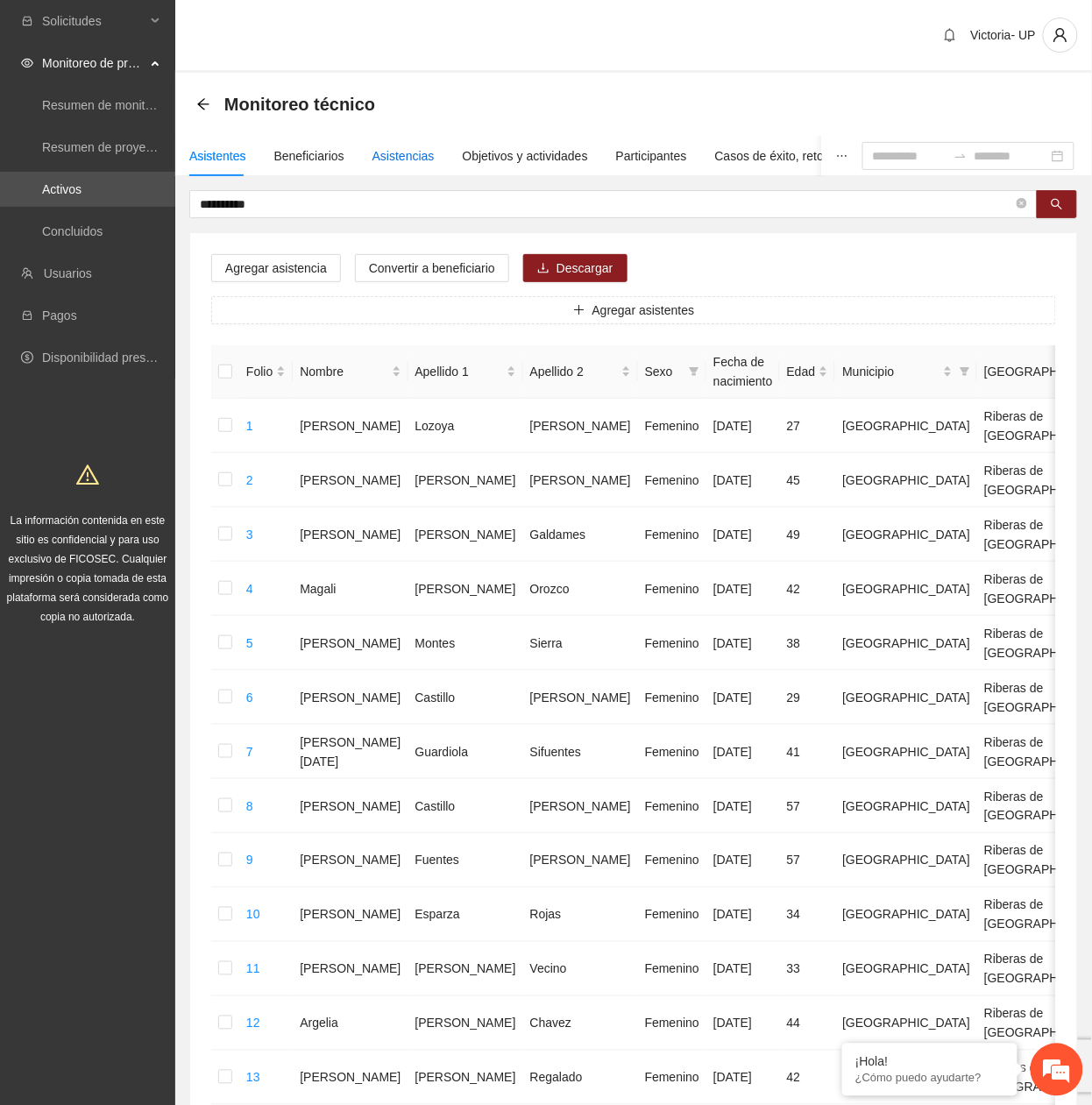
click at [390, 155] on div "Asistencias" at bounding box center [404, 156] width 62 height 19
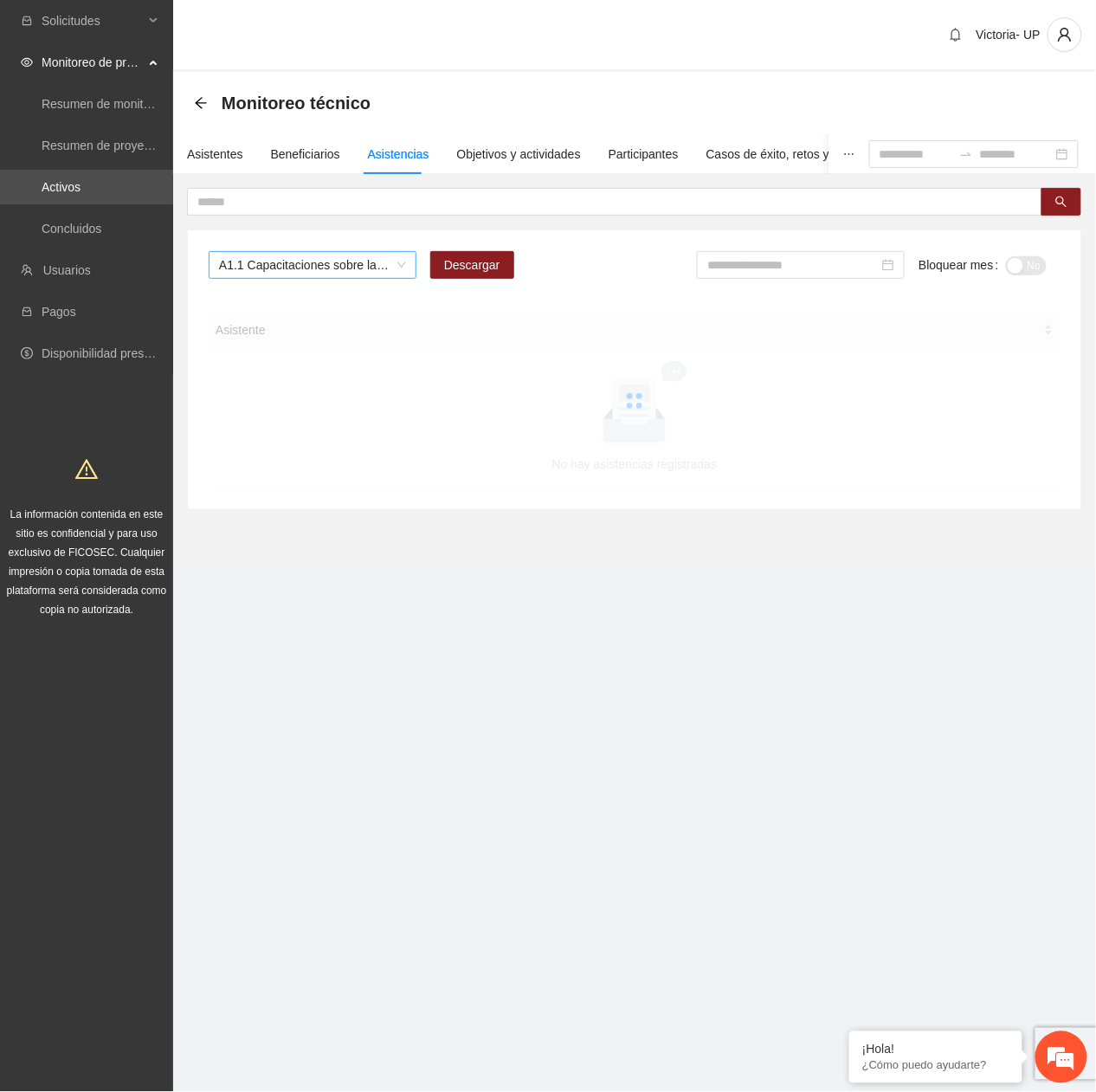
click at [369, 268] on span "A1.1 Capacitaciones sobre la metodología de funcionamiento familiar a promotora…" at bounding box center [312, 265] width 187 height 26
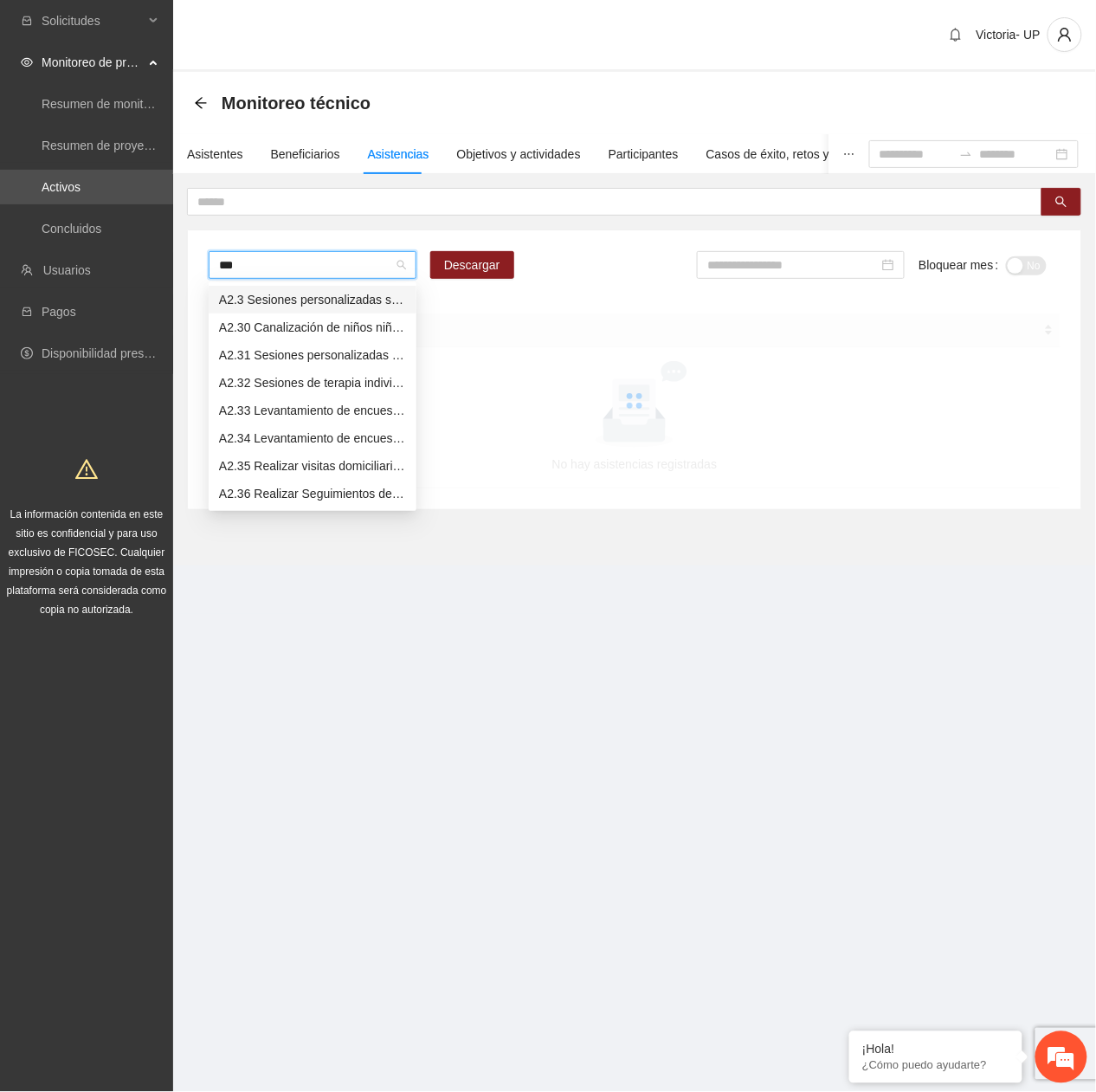
type input "****"
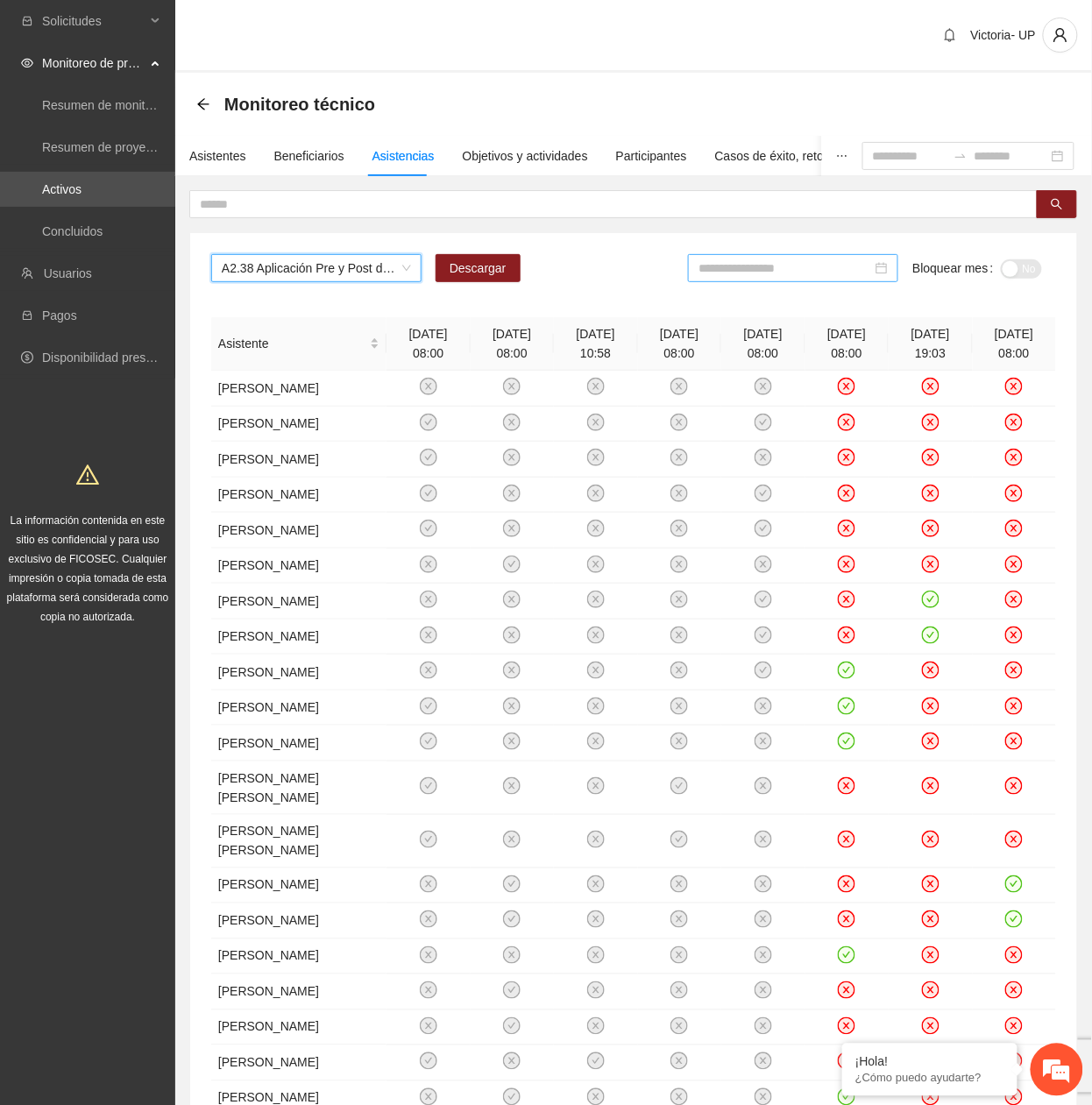
click at [797, 270] on input at bounding box center [785, 268] width 174 height 19
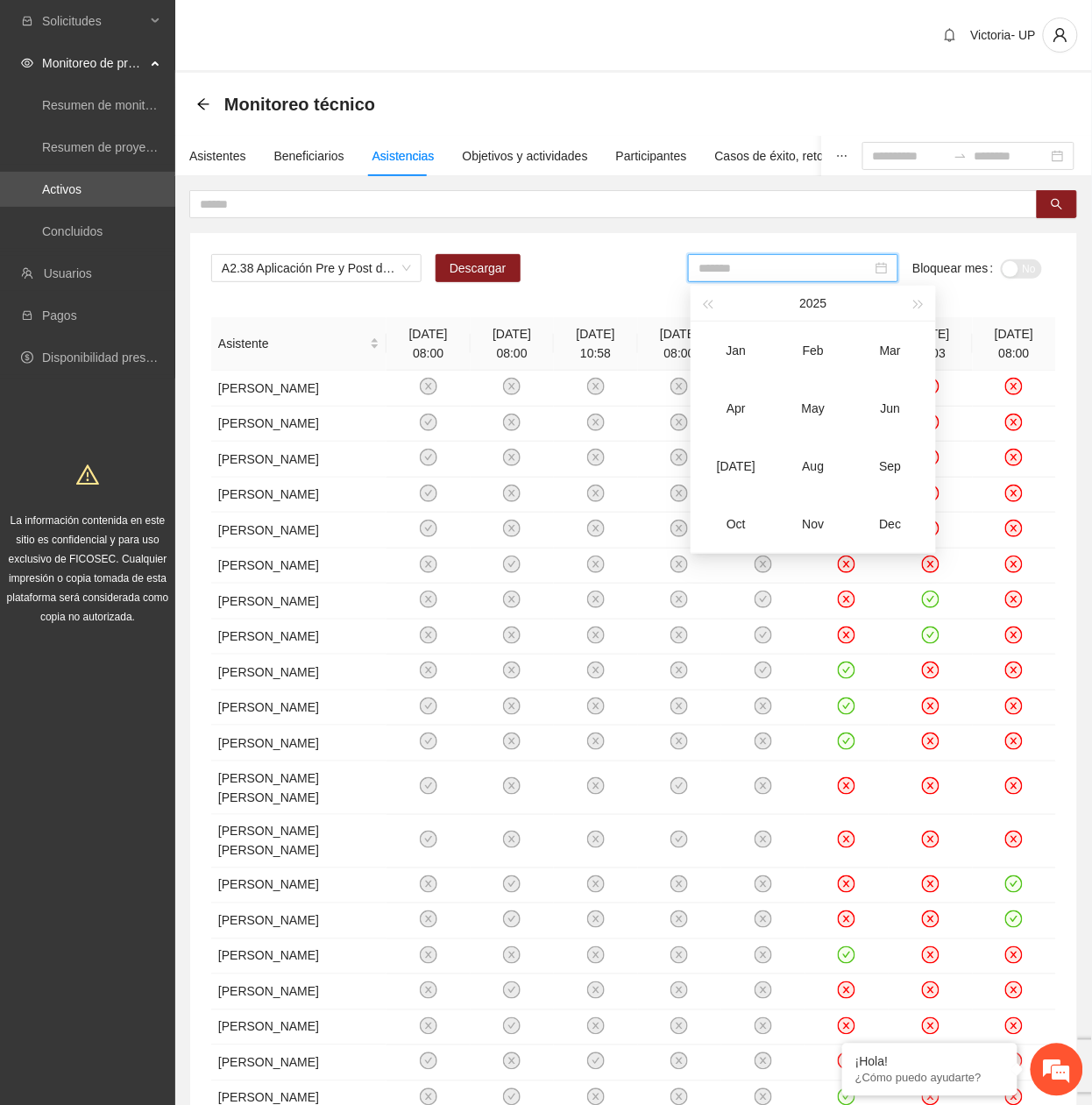
drag, startPoint x: 823, startPoint y: 418, endPoint x: 1037, endPoint y: 300, distance: 244.4
click at [827, 417] on div "May" at bounding box center [813, 408] width 53 height 21
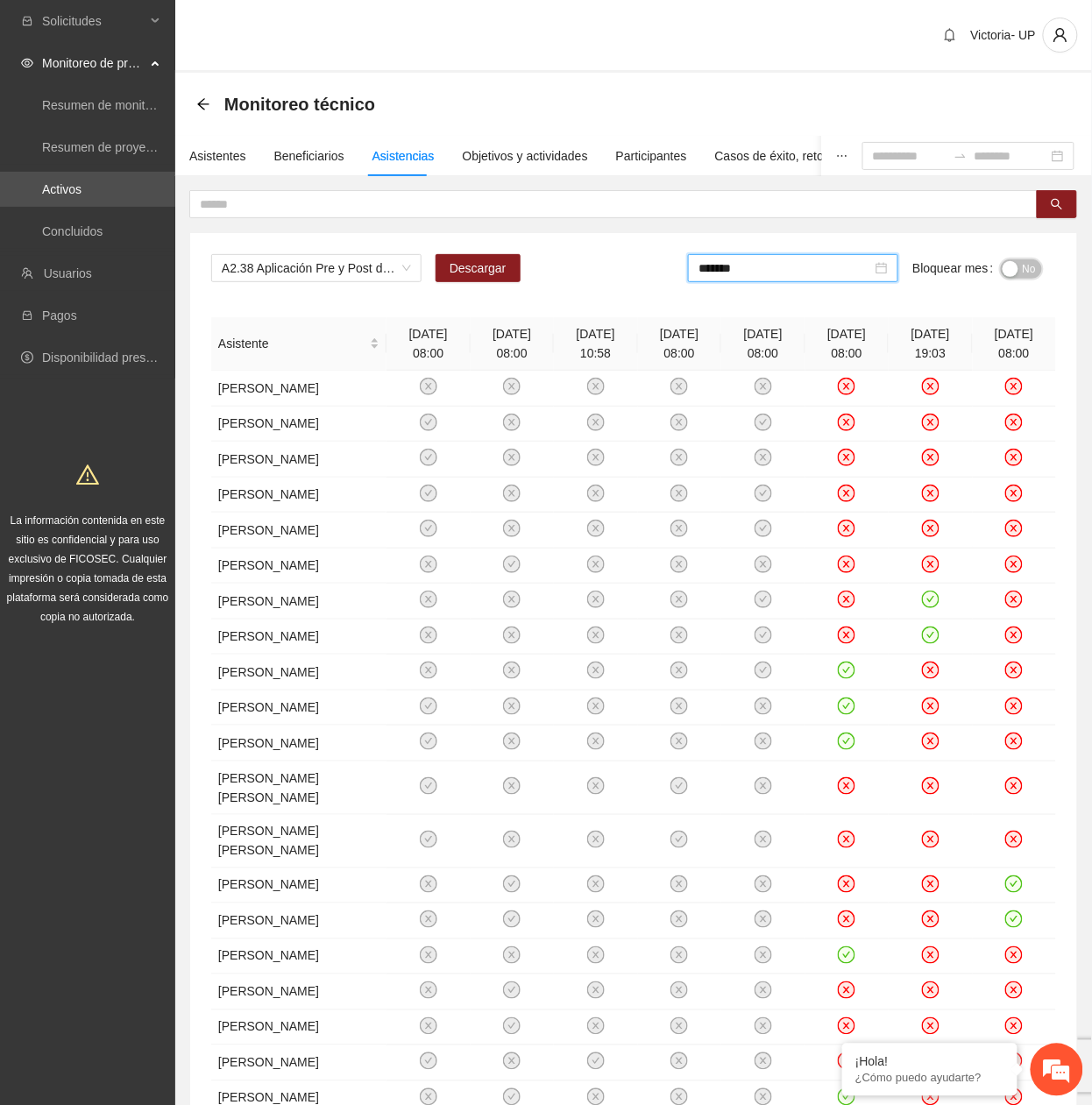
click at [1031, 277] on span "No" at bounding box center [1029, 269] width 13 height 19
drag, startPoint x: 760, startPoint y: 268, endPoint x: 906, endPoint y: 377, distance: 182.2
click at [762, 271] on input "*******" at bounding box center [788, 268] width 174 height 19
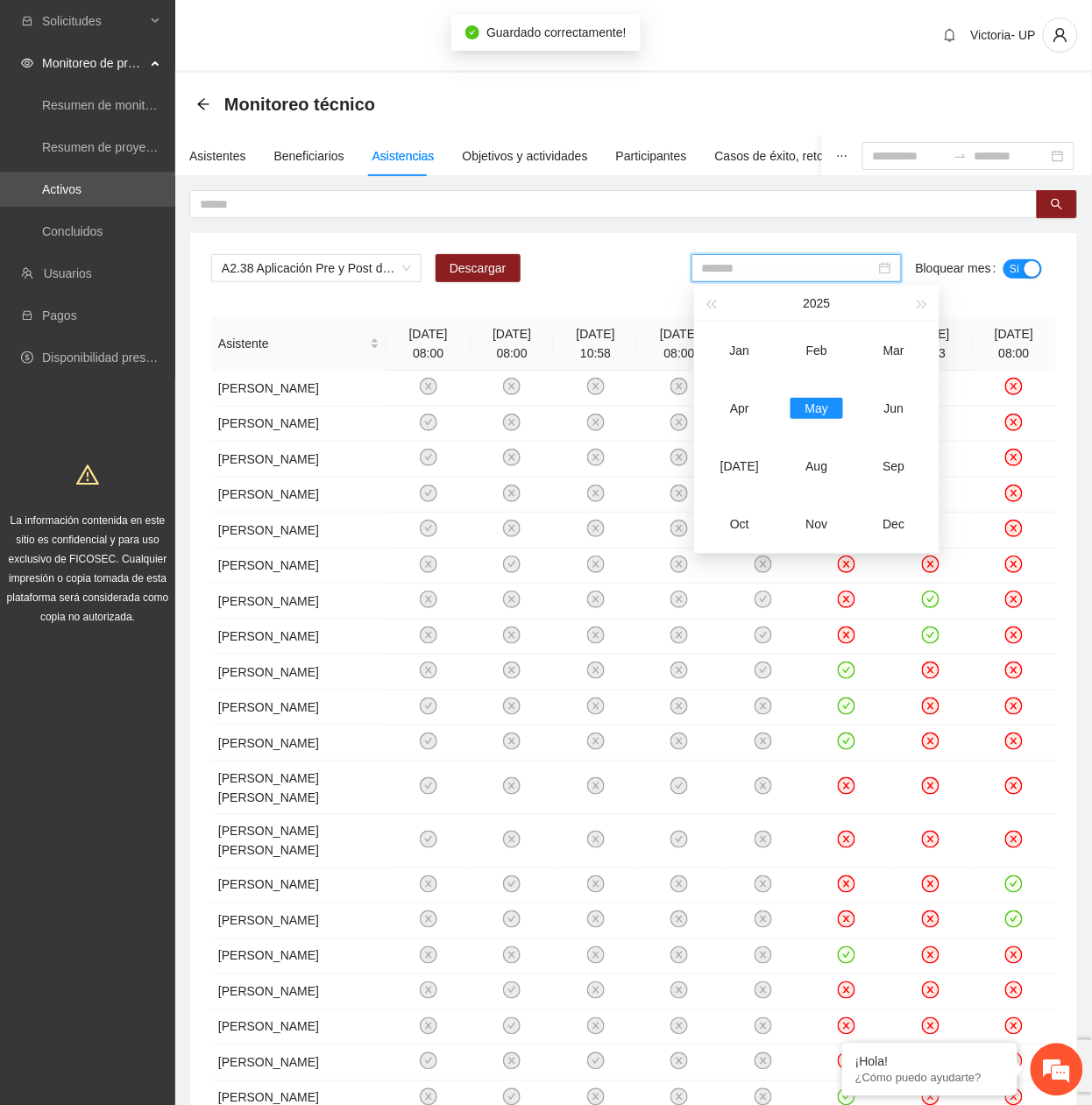
drag, startPoint x: 911, startPoint y: 401, endPoint x: 1020, endPoint y: 298, distance: 150.0
click at [909, 398] on div "Jun" at bounding box center [894, 408] width 53 height 21
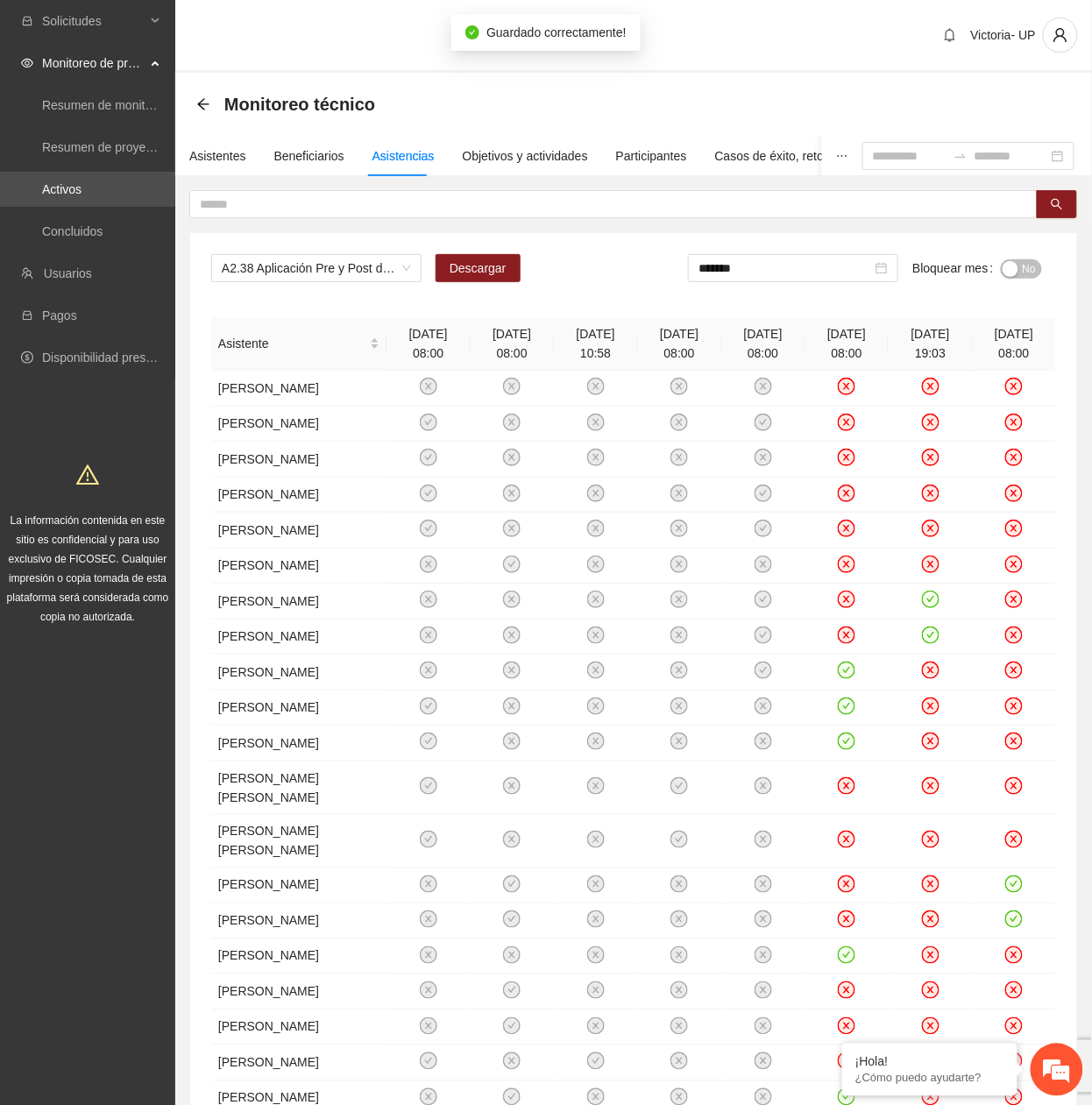
click at [1031, 260] on span "No" at bounding box center [1029, 269] width 13 height 19
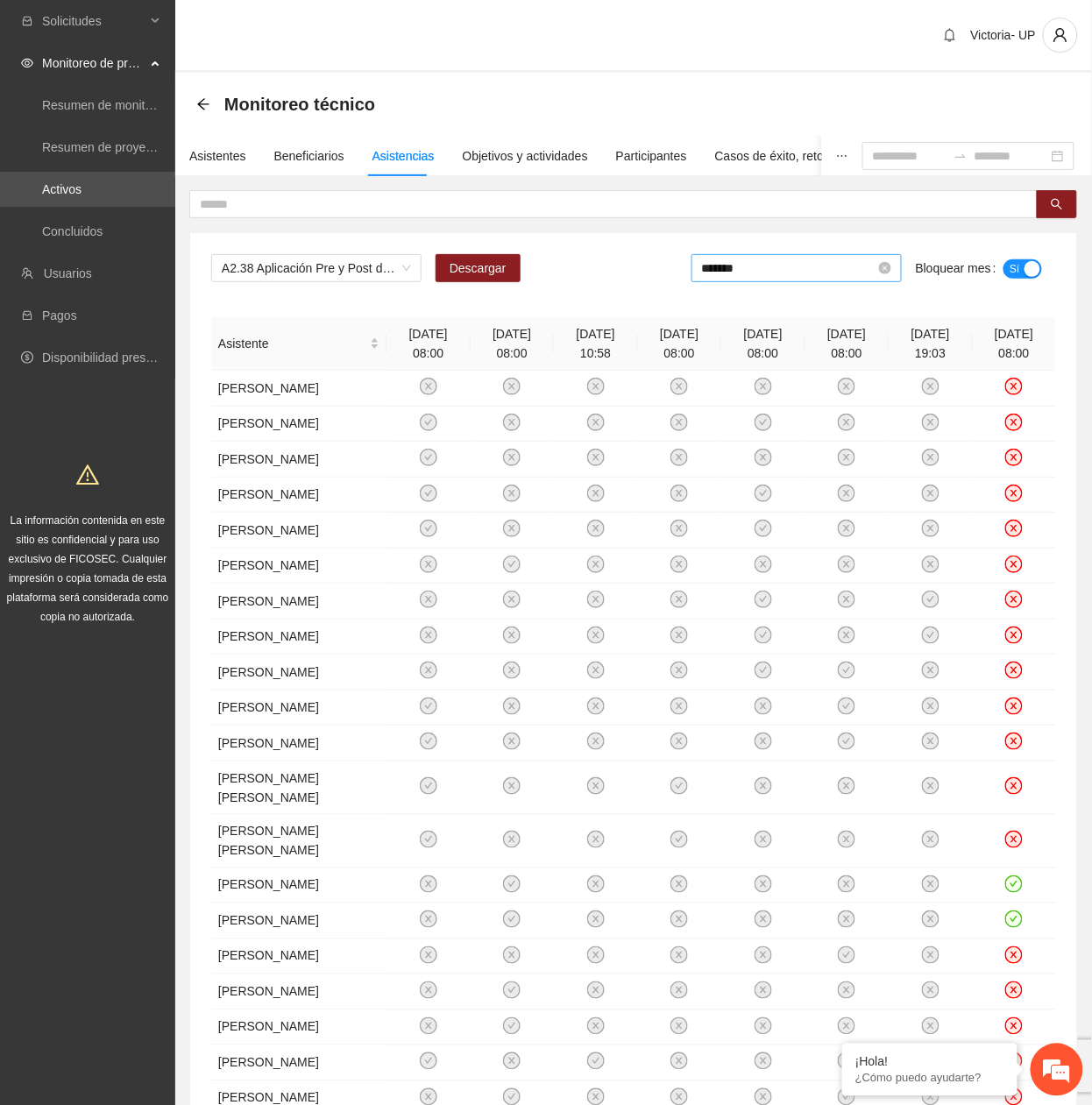
click at [772, 264] on input "*******" at bounding box center [788, 268] width 174 height 19
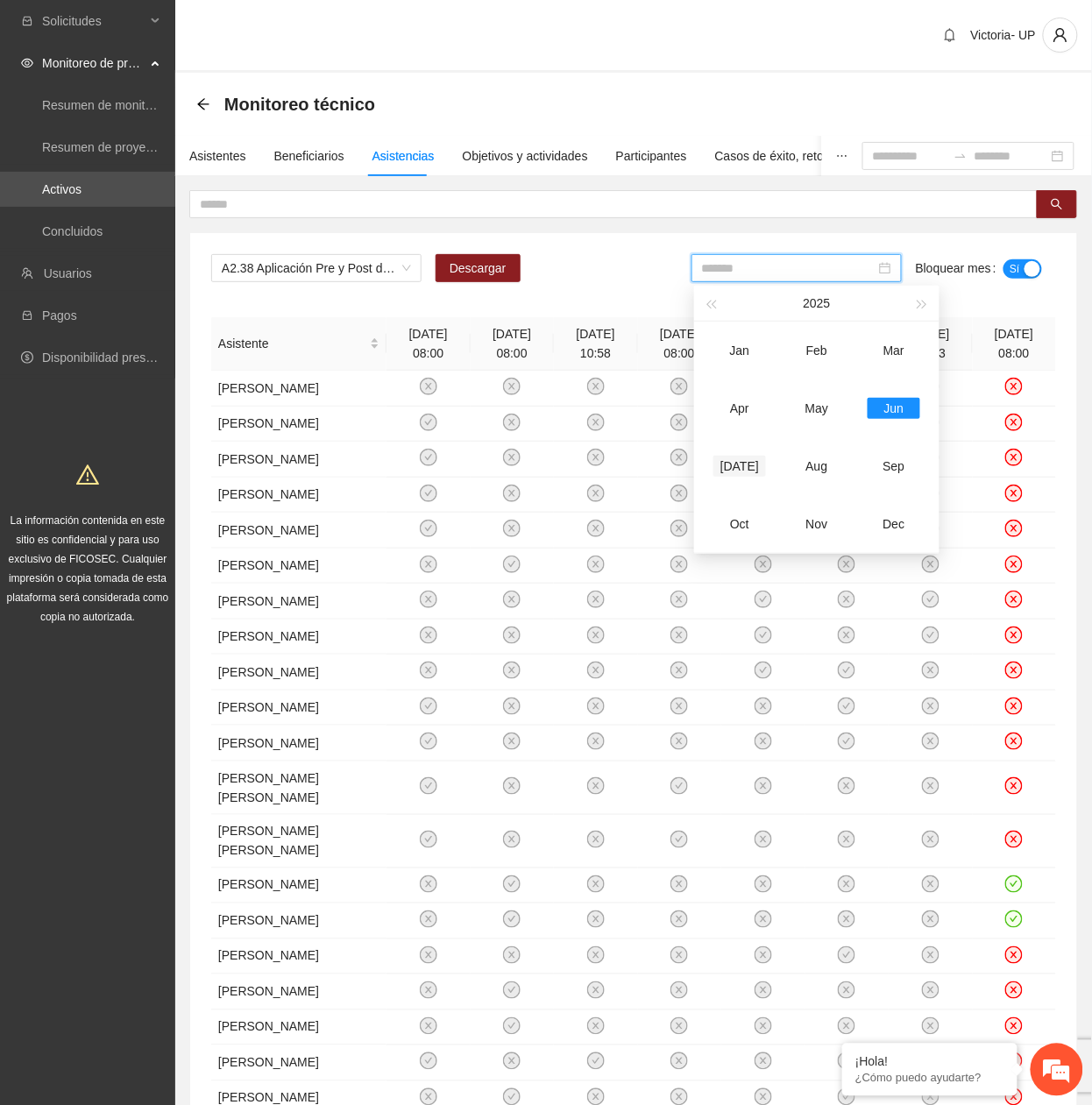
click at [743, 470] on div "[DATE]" at bounding box center [739, 466] width 53 height 21
type input "*******"
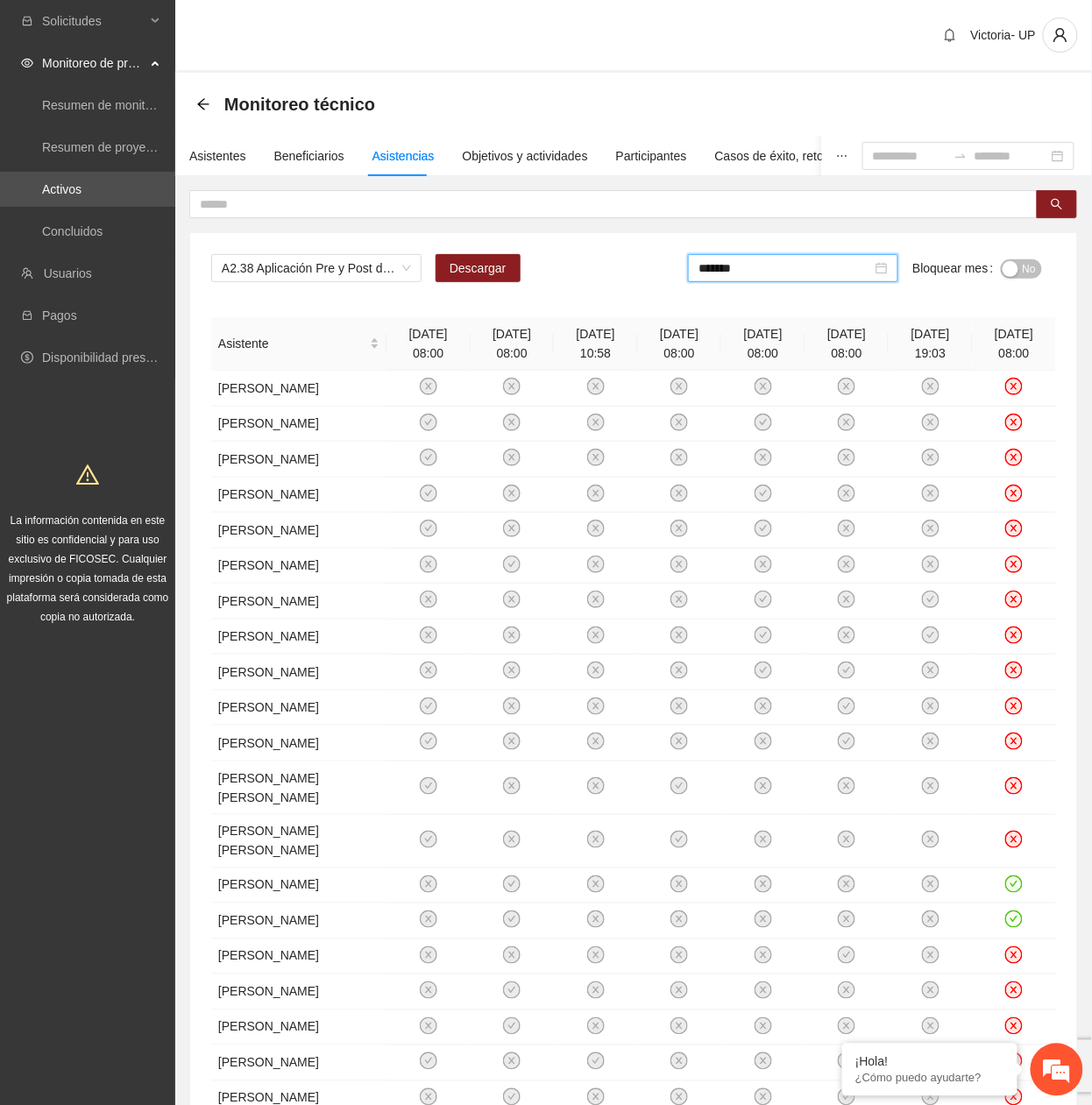
click at [1028, 264] on span "No" at bounding box center [1029, 269] width 13 height 19
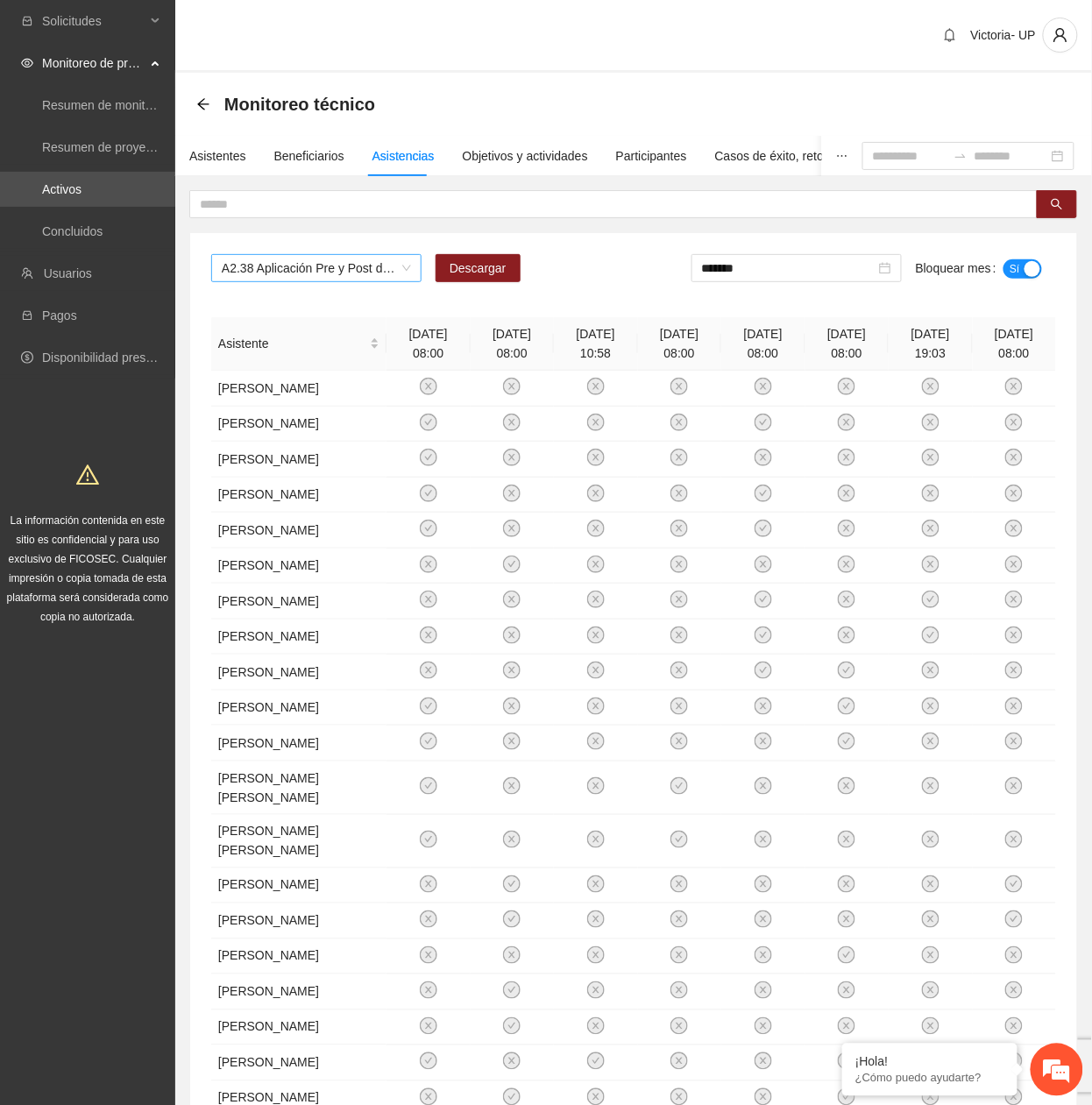
click at [339, 268] on span "A2.38 Aplicación Pre y Post del Cuestionario de Capacidades y Dificultades a NN…" at bounding box center [316, 268] width 190 height 26
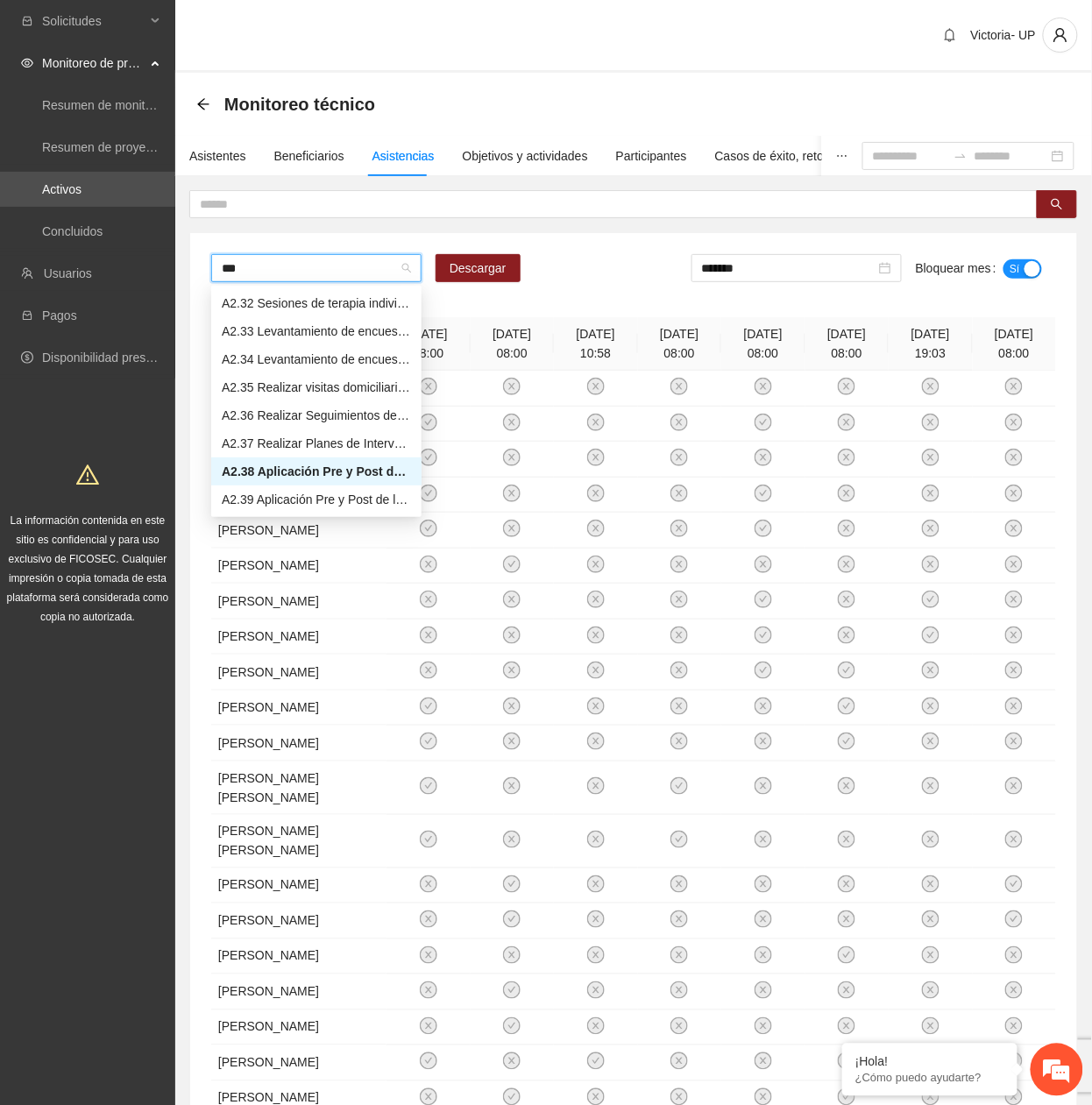
scroll to position [84, 0]
type input "****"
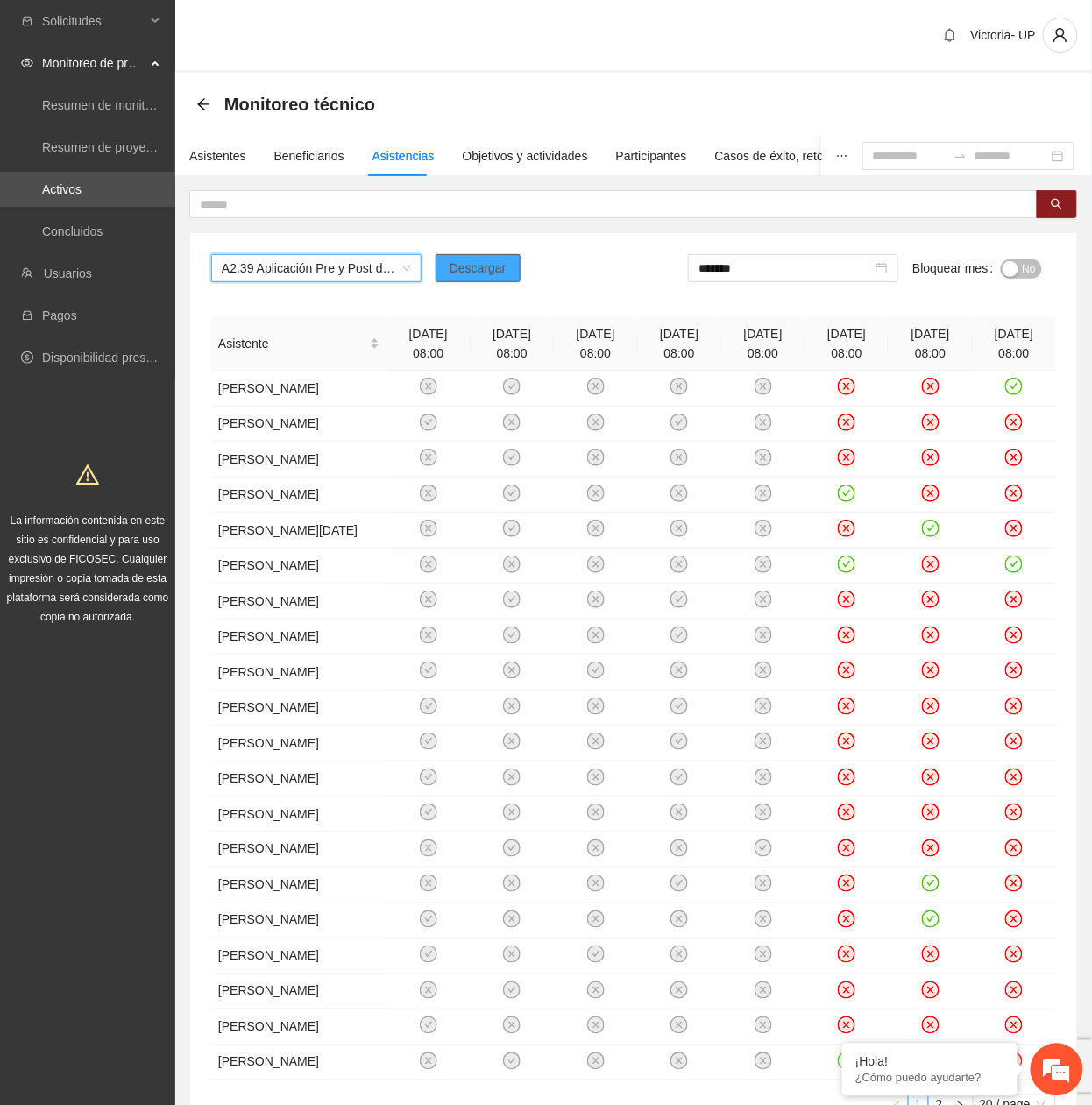
click at [457, 272] on span "Descargar" at bounding box center [478, 268] width 57 height 19
drag, startPoint x: 771, startPoint y: 267, endPoint x: 867, endPoint y: 372, distance: 142.3
click at [771, 268] on input "*******" at bounding box center [785, 268] width 174 height 19
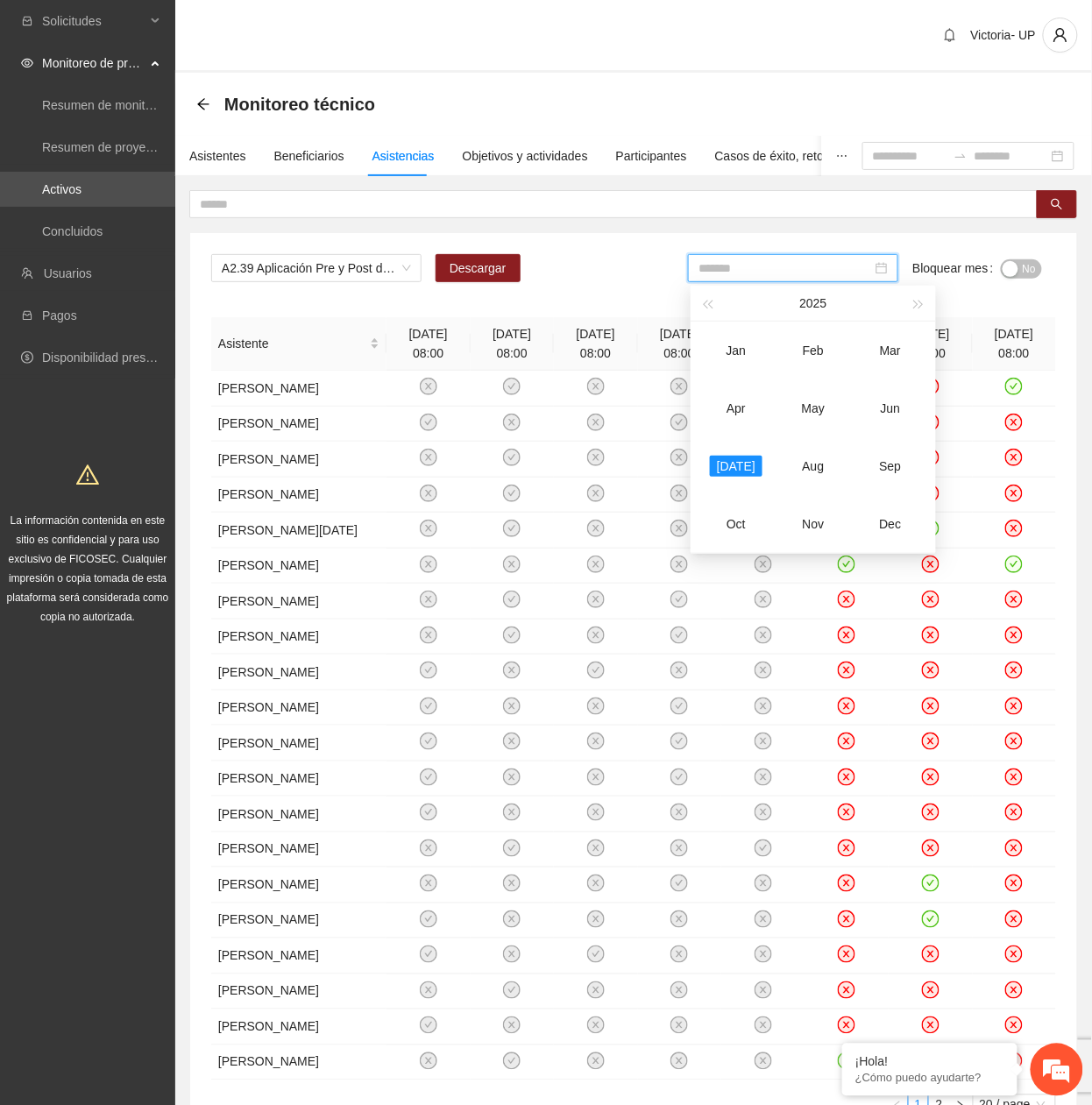
drag, startPoint x: 819, startPoint y: 400, endPoint x: 944, endPoint y: 349, distance: 135.0
click at [823, 400] on div "May" at bounding box center [813, 408] width 53 height 21
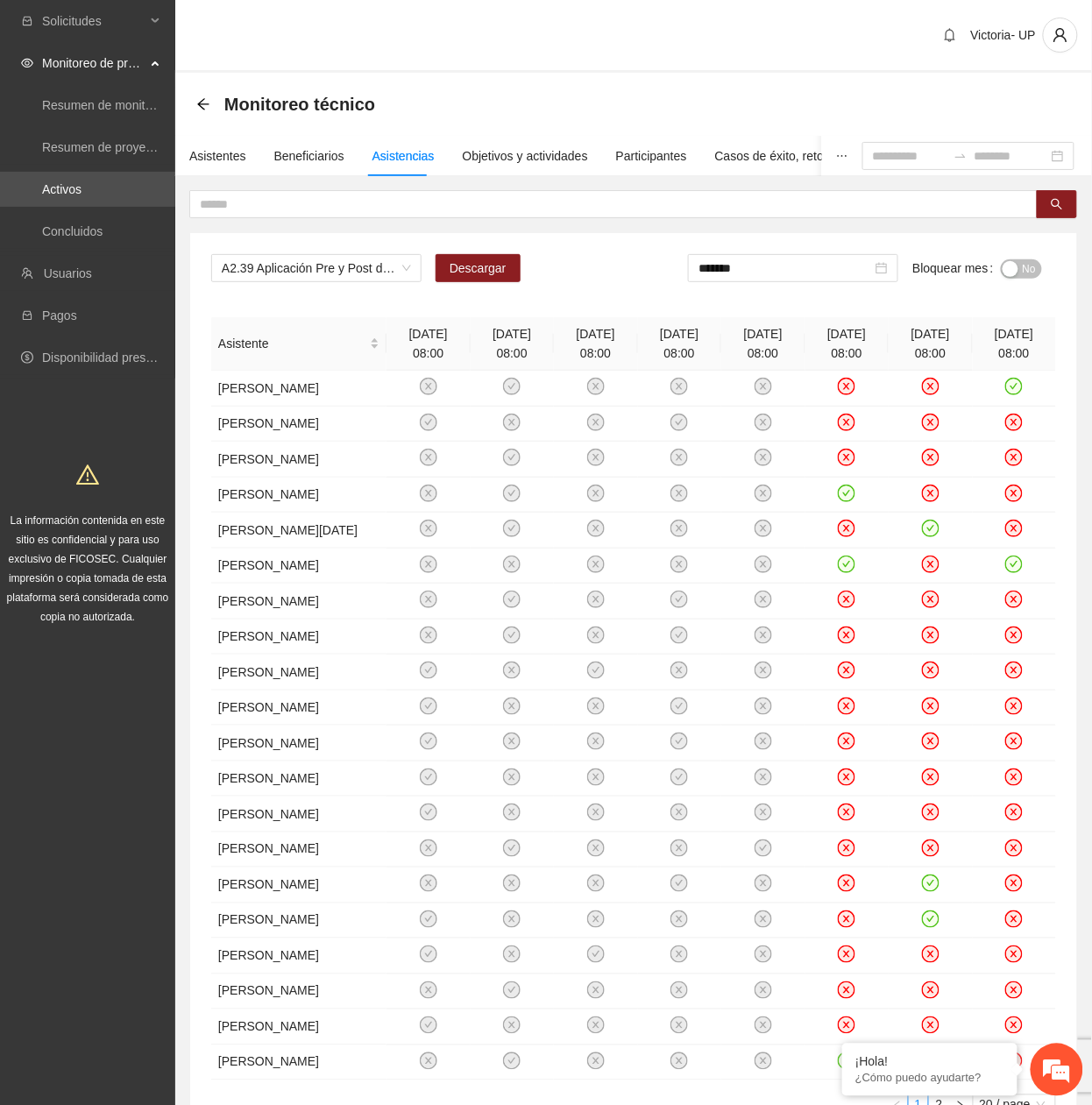
click at [1023, 261] on span "No" at bounding box center [1029, 269] width 13 height 19
click at [775, 272] on input "*******" at bounding box center [788, 268] width 174 height 19
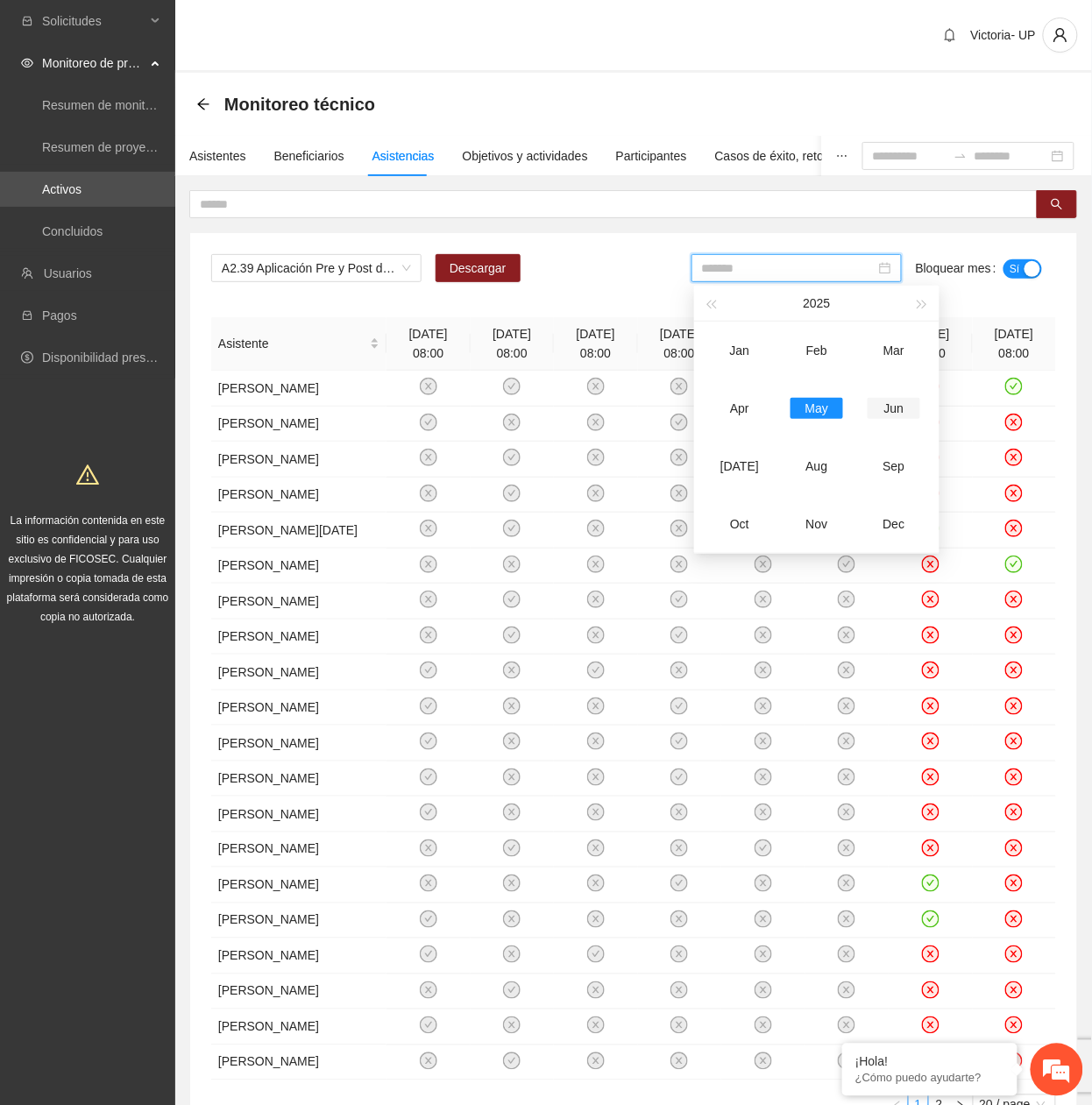
click at [881, 414] on div "Jun" at bounding box center [894, 408] width 53 height 21
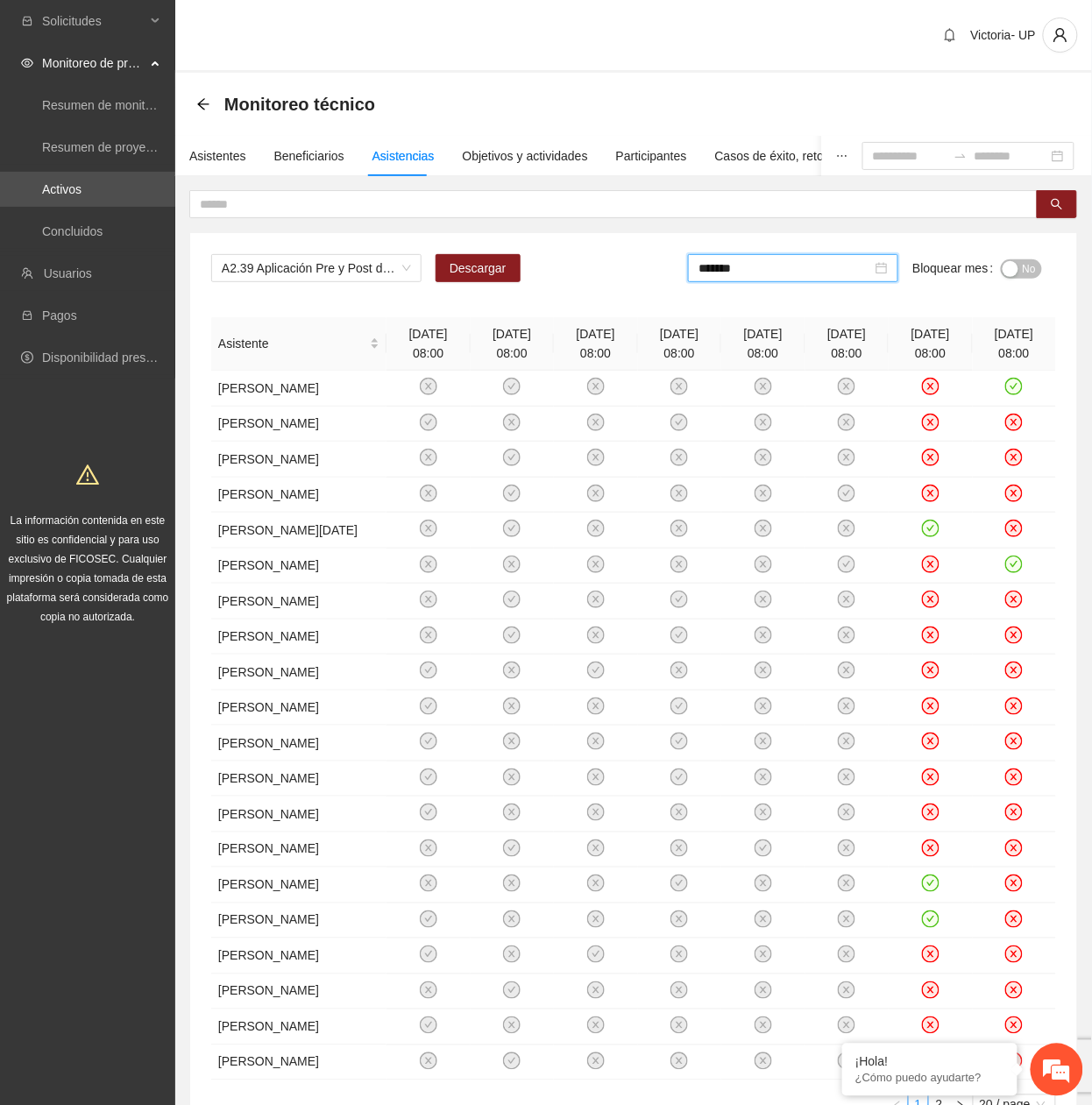
click at [1027, 260] on span "No" at bounding box center [1029, 269] width 13 height 19
click at [852, 275] on input "*******" at bounding box center [788, 268] width 174 height 19
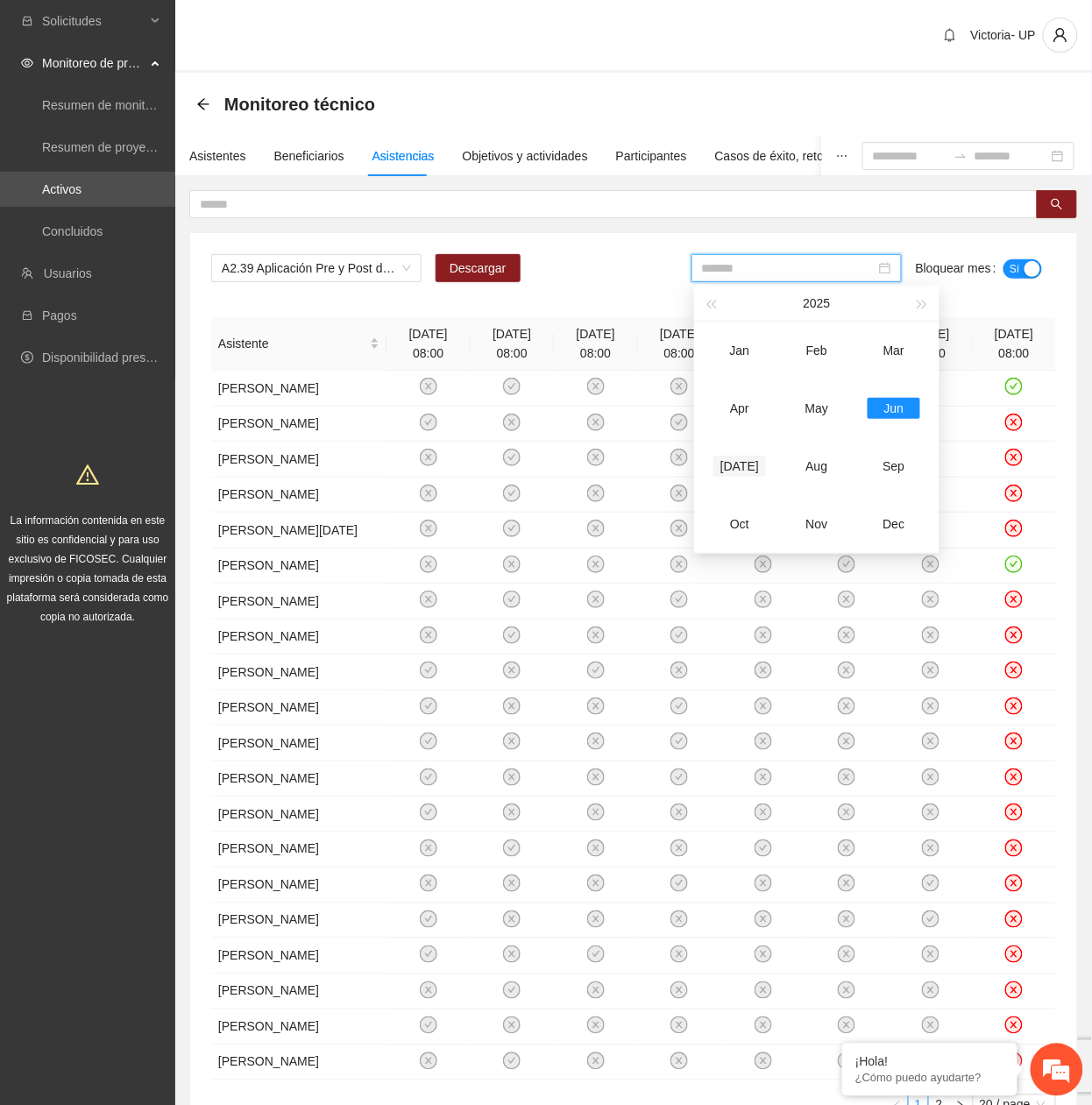
click at [743, 464] on div "[DATE]" at bounding box center [739, 466] width 53 height 21
type input "*******"
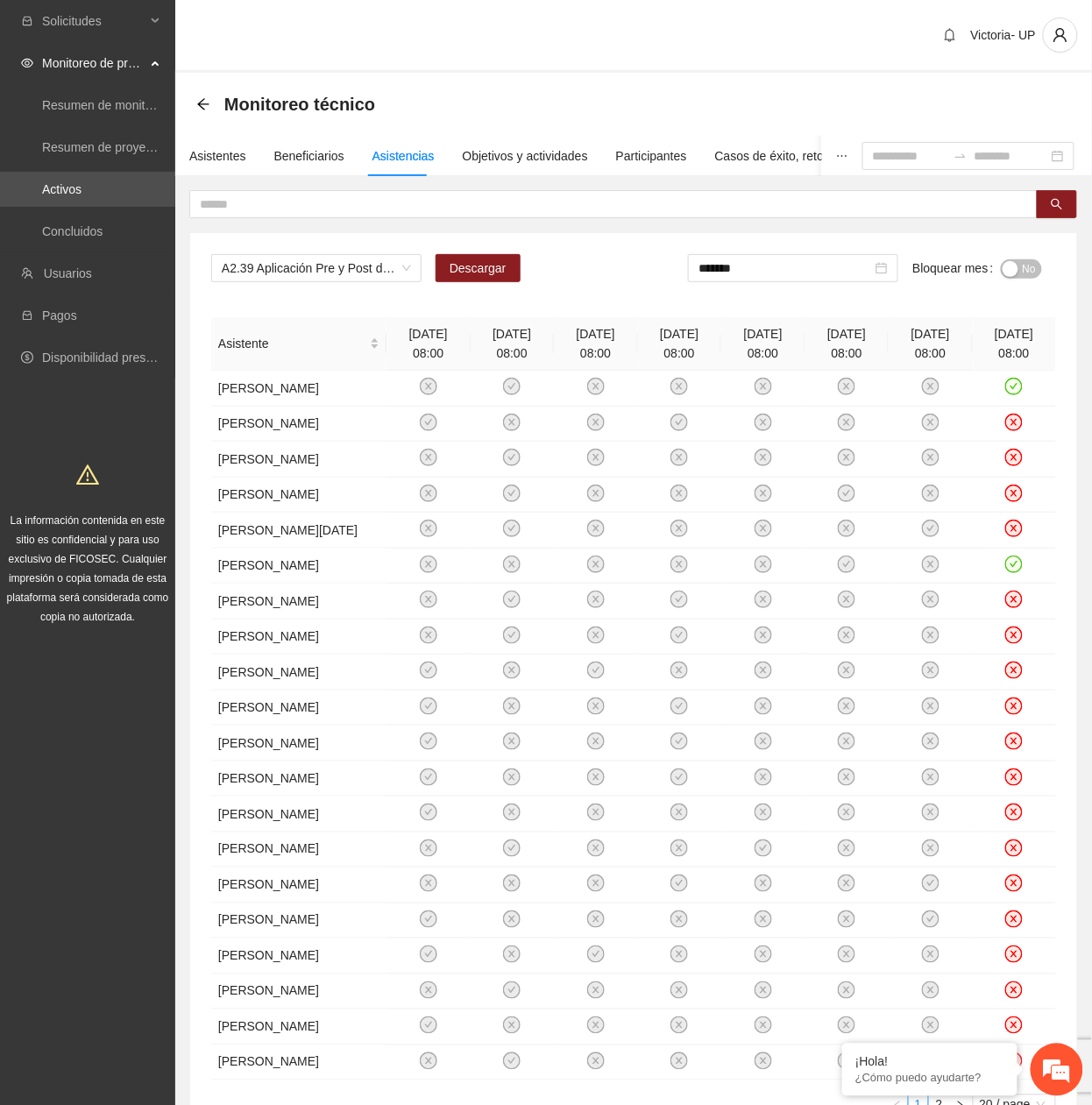
click at [1024, 265] on span "No" at bounding box center [1029, 269] width 13 height 19
click at [338, 278] on span "A2.39 Aplicación Pre y Post de la Encuesta de Factores Protectores en Español -…" at bounding box center [316, 268] width 190 height 26
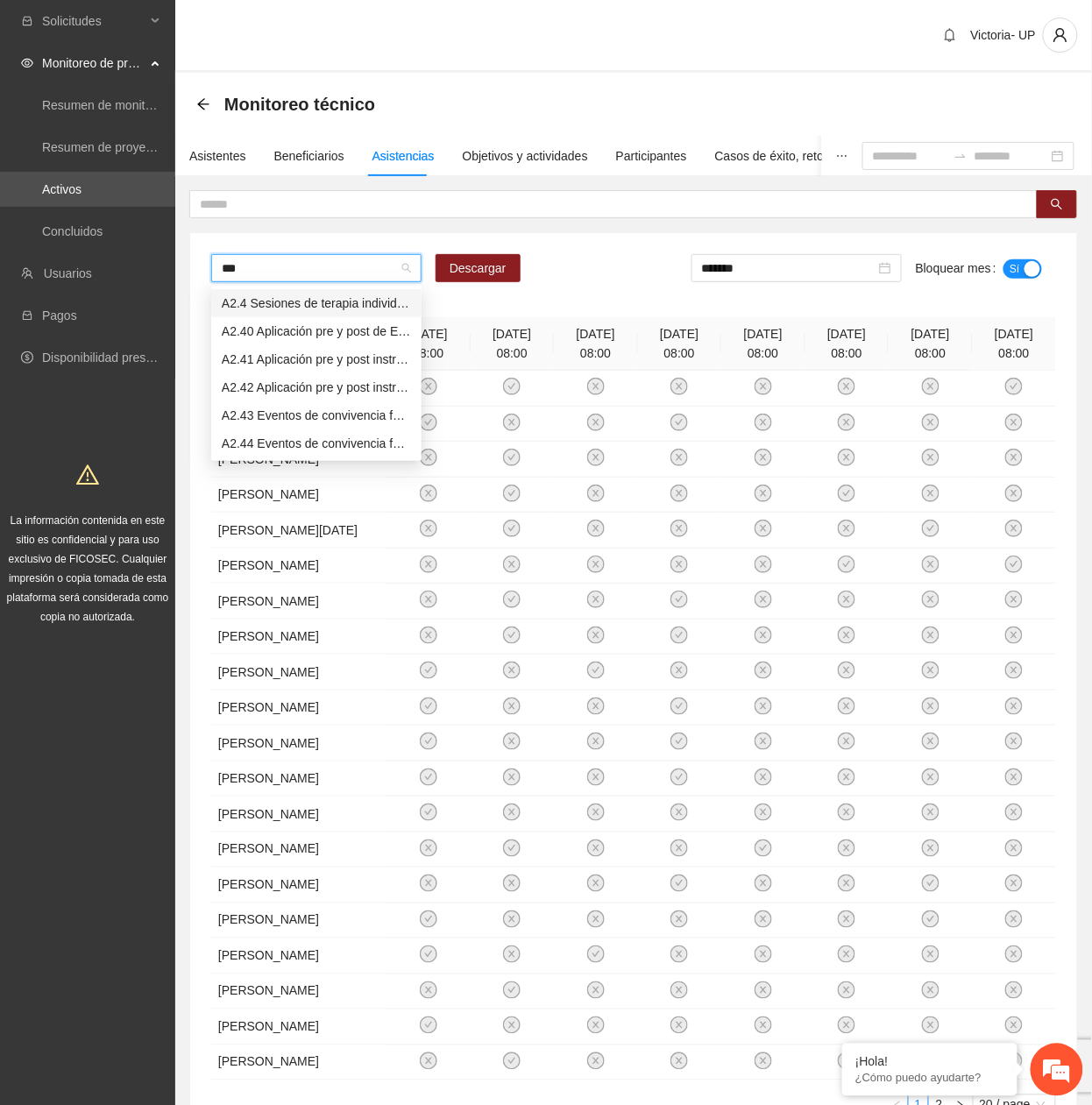
type input "****"
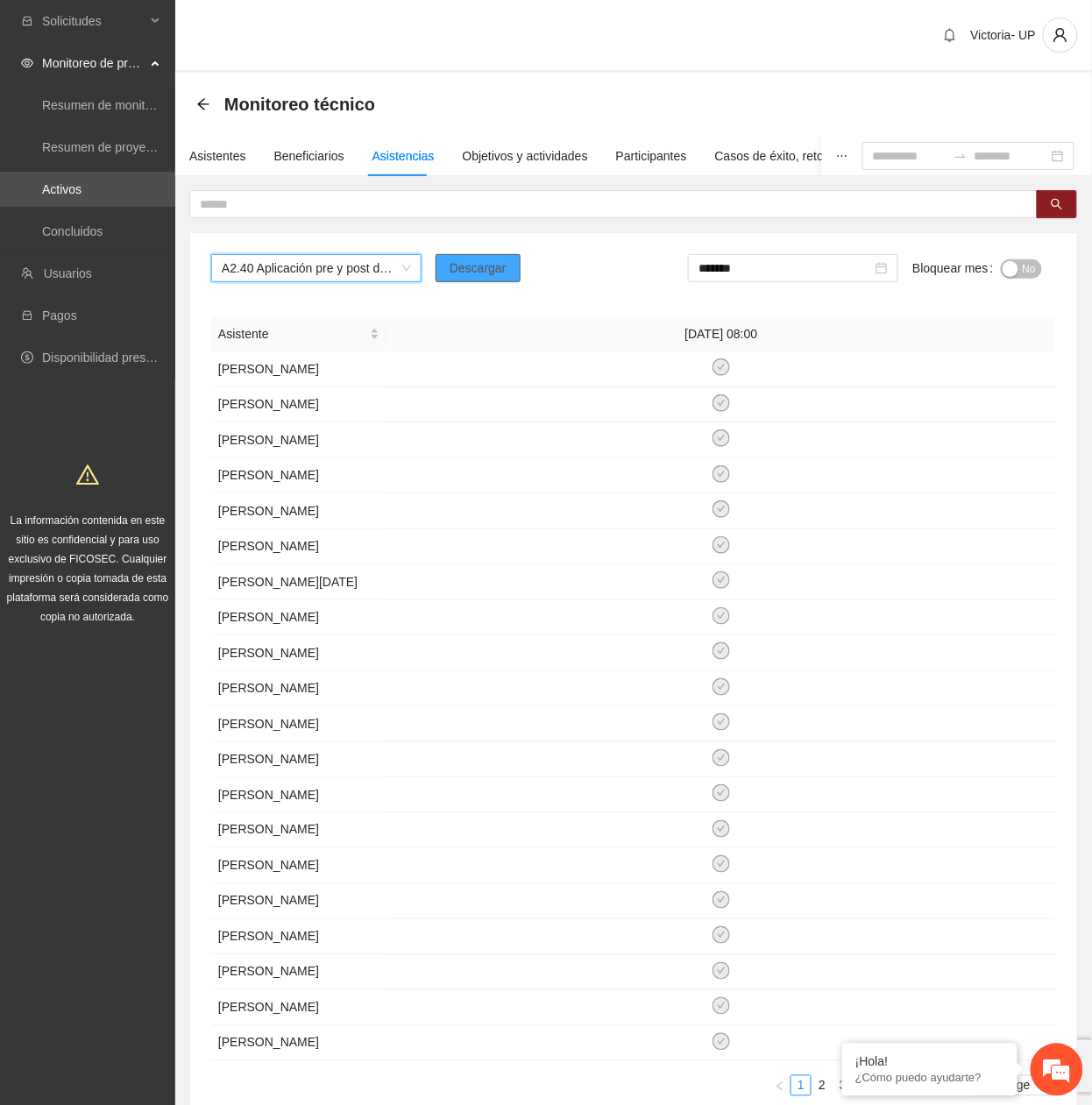
click at [505, 275] on button "Descargar" at bounding box center [478, 268] width 85 height 28
click at [786, 272] on input "*******" at bounding box center [785, 268] width 174 height 19
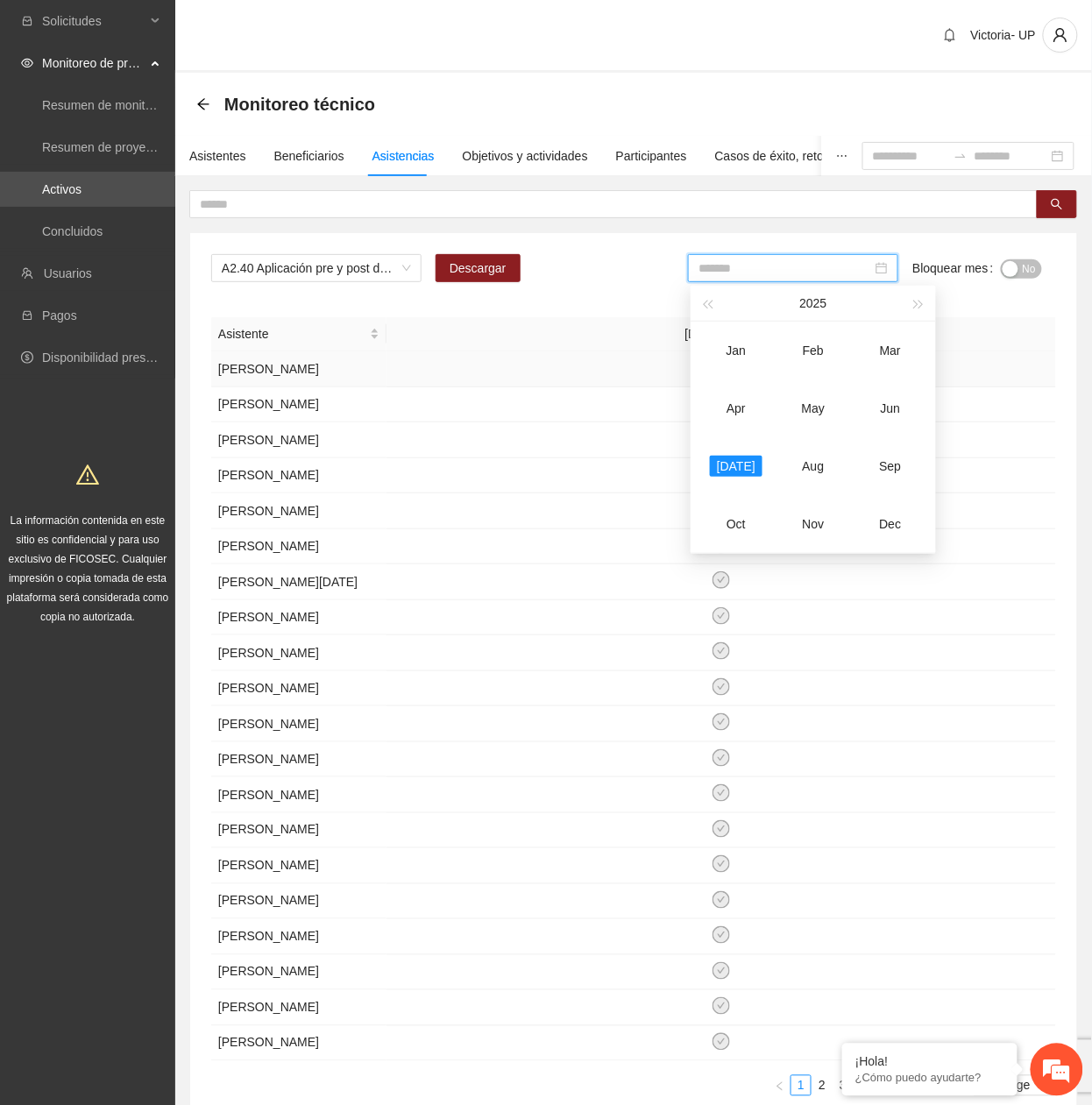
drag, startPoint x: 829, startPoint y: 403, endPoint x: 877, endPoint y: 363, distance: 62.5
click at [829, 401] on div "May" at bounding box center [813, 408] width 53 height 21
click at [1029, 271] on span "No" at bounding box center [1029, 269] width 13 height 19
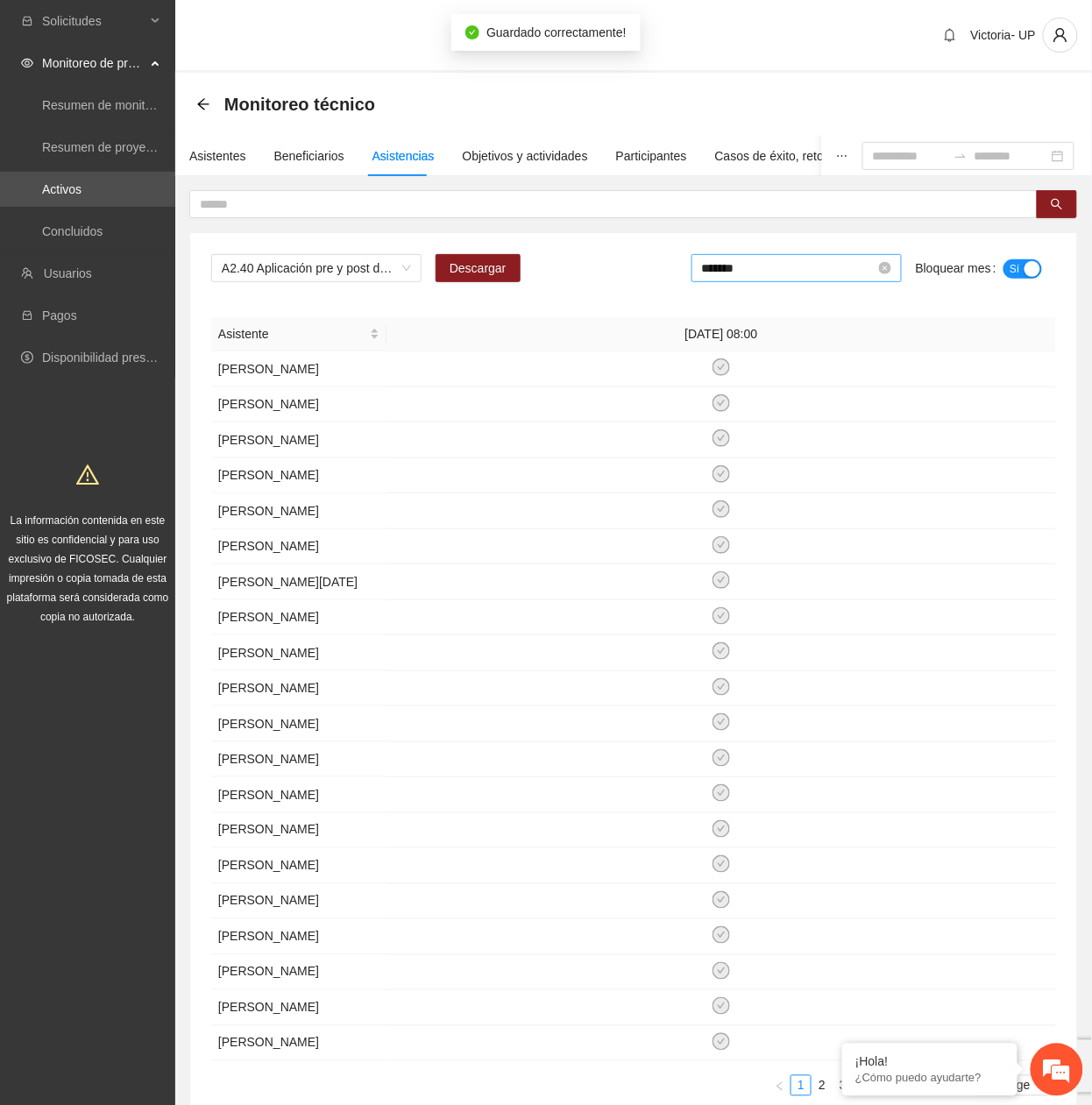
click at [793, 278] on input "*******" at bounding box center [788, 268] width 174 height 19
drag, startPoint x: 888, startPoint y: 417, endPoint x: 999, endPoint y: 327, distance: 142.9
click at [892, 414] on div "Jun" at bounding box center [894, 408] width 53 height 21
click at [1028, 263] on span "No" at bounding box center [1029, 269] width 13 height 19
click at [772, 261] on input "*******" at bounding box center [788, 268] width 174 height 19
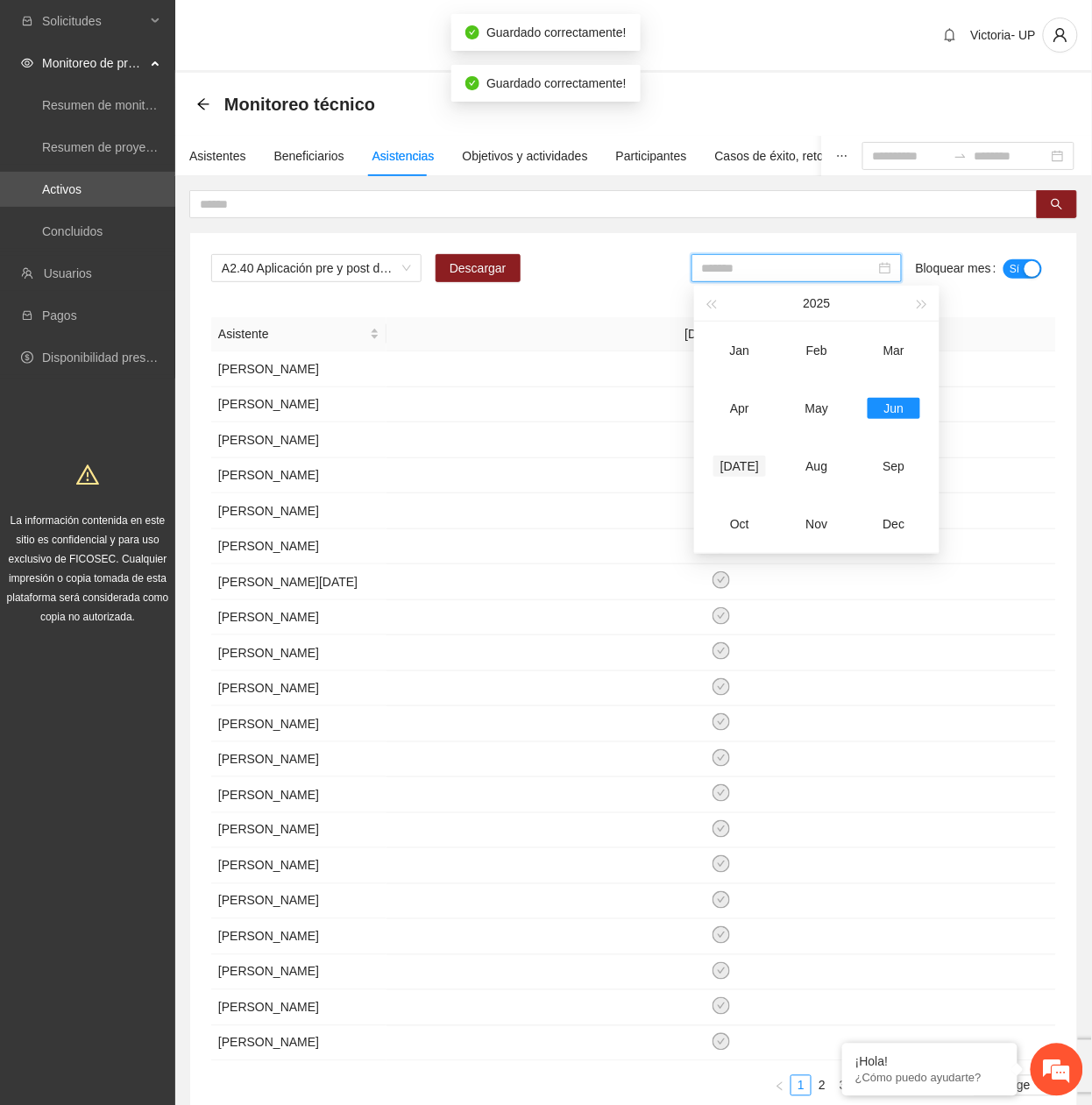
click at [739, 459] on div "[DATE]" at bounding box center [739, 466] width 53 height 21
type input "*******"
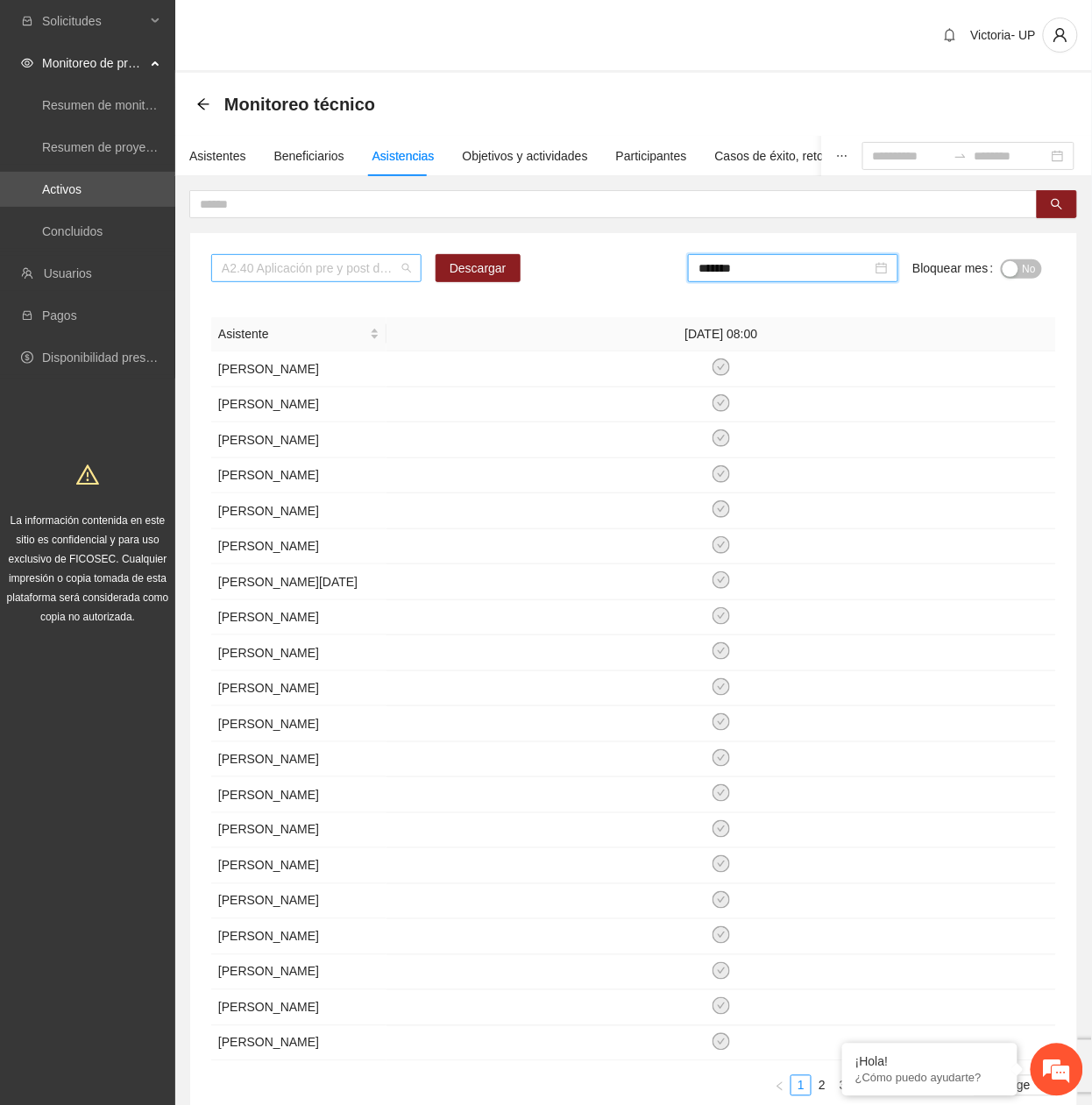
click at [280, 277] on span "A2.40 Aplicación pre y post de Escala de Funcionamiento Familiar - [GEOGRAPHIC_…" at bounding box center [316, 268] width 190 height 26
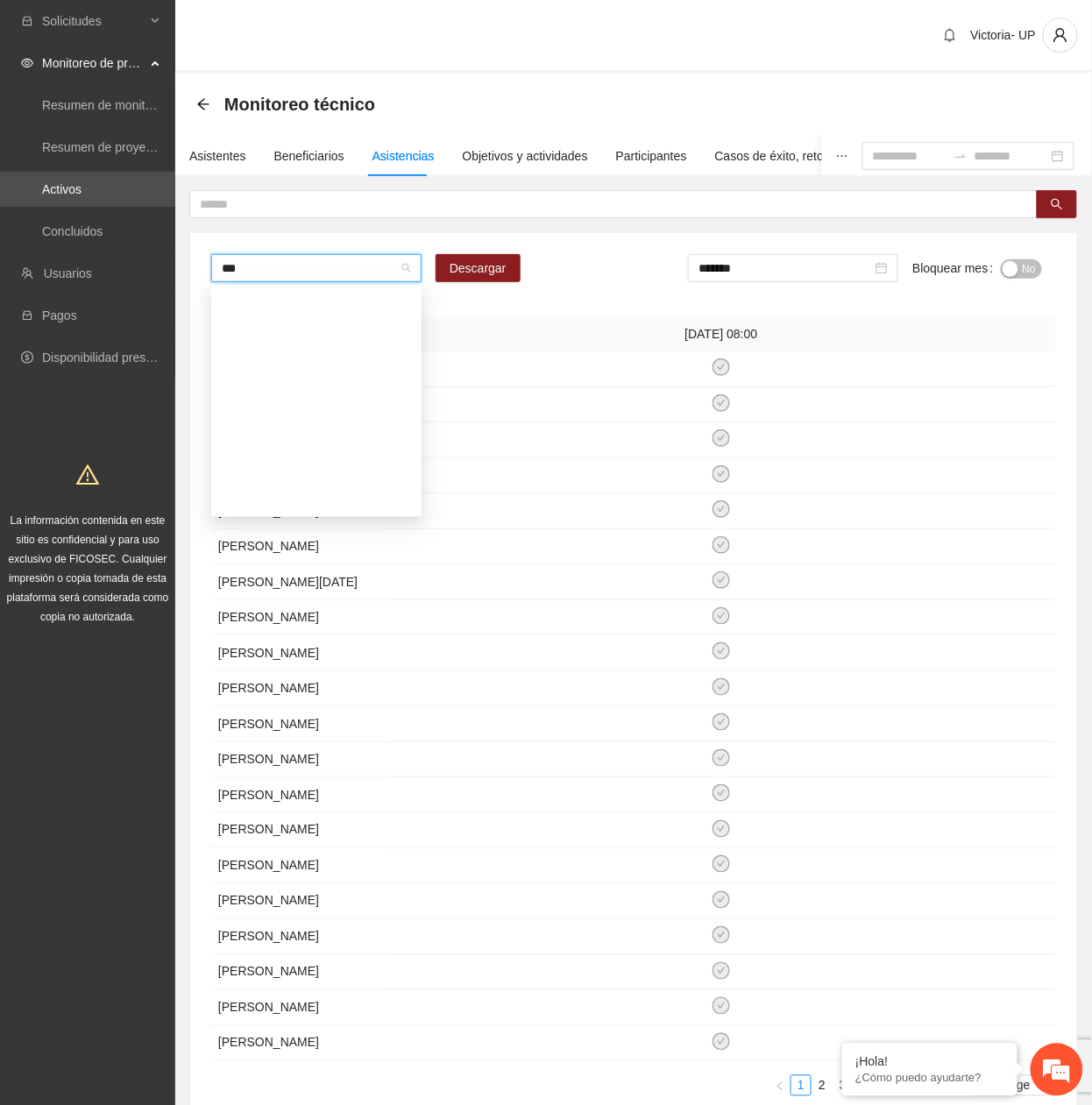
type input "****"
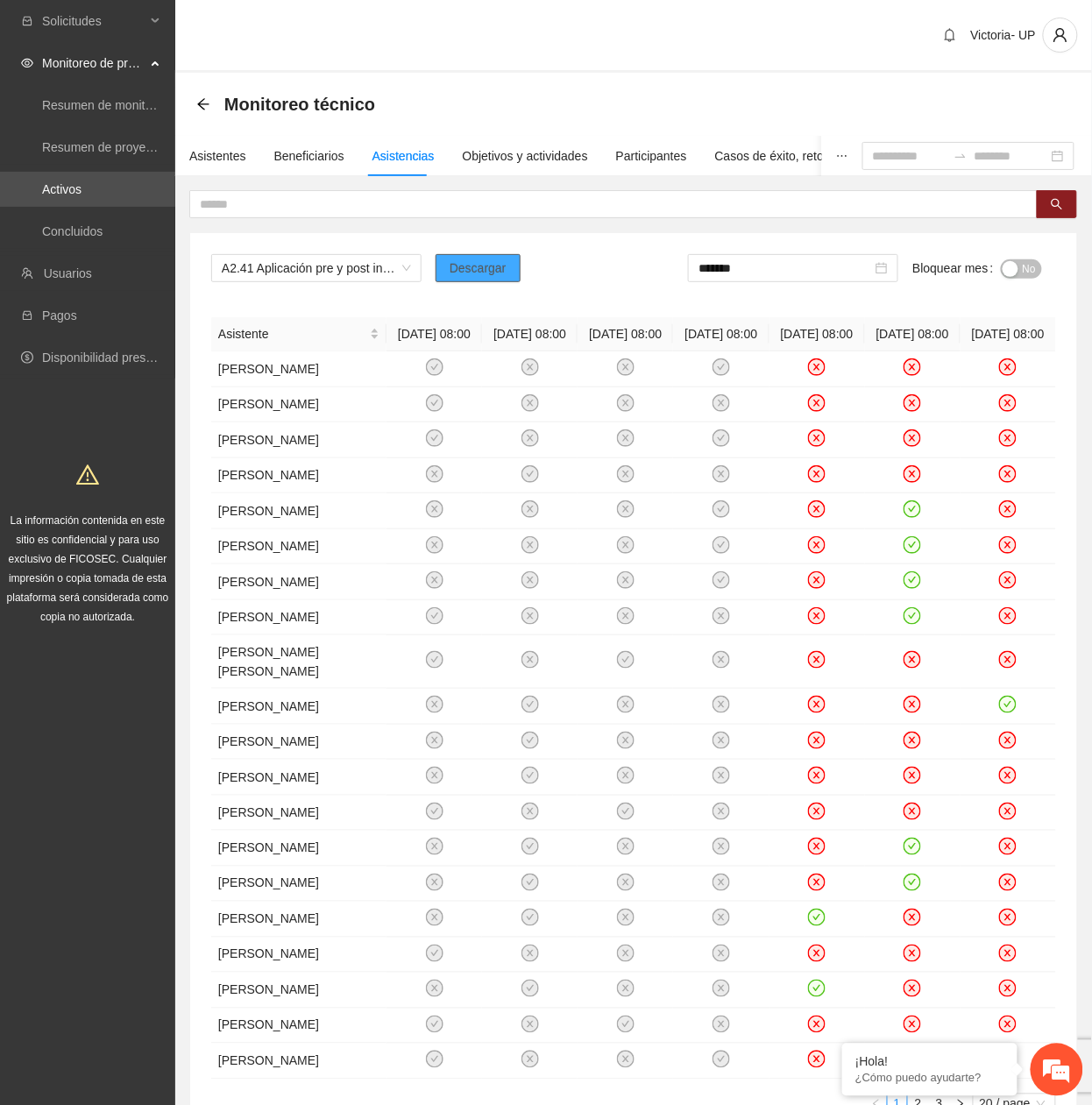
click at [460, 270] on span "Descargar" at bounding box center [478, 268] width 57 height 19
drag, startPoint x: 445, startPoint y: 298, endPoint x: 539, endPoint y: 322, distance: 97.0
click at [443, 300] on div "A2.41 Aplicación pre y post instrumento [PERSON_NAME] - Riberas del Sacramento …" at bounding box center [634, 691] width 886 height 916
click at [748, 275] on input "*******" at bounding box center [785, 268] width 174 height 19
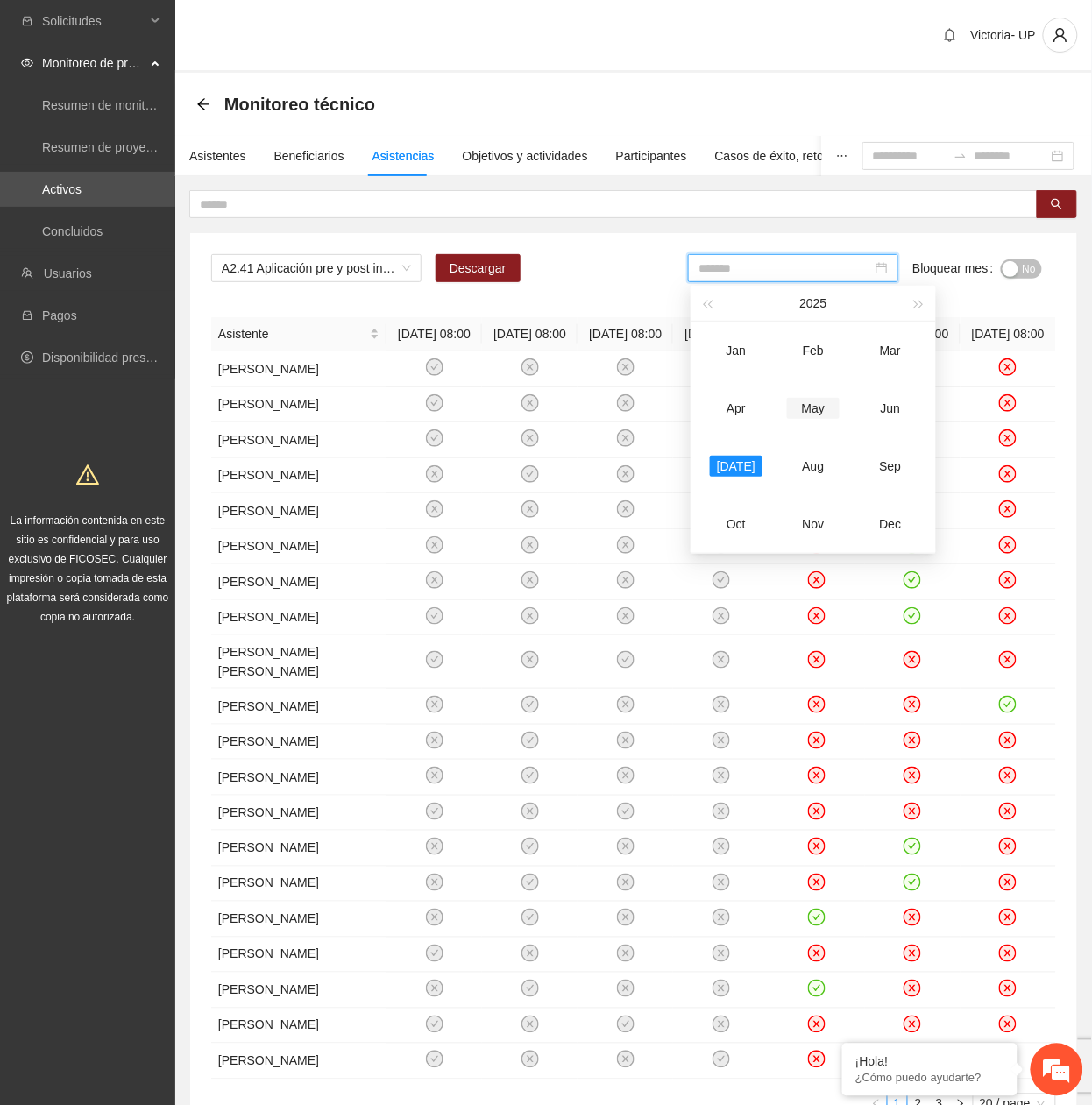
click at [831, 408] on td "May" at bounding box center [813, 407] width 77 height 58
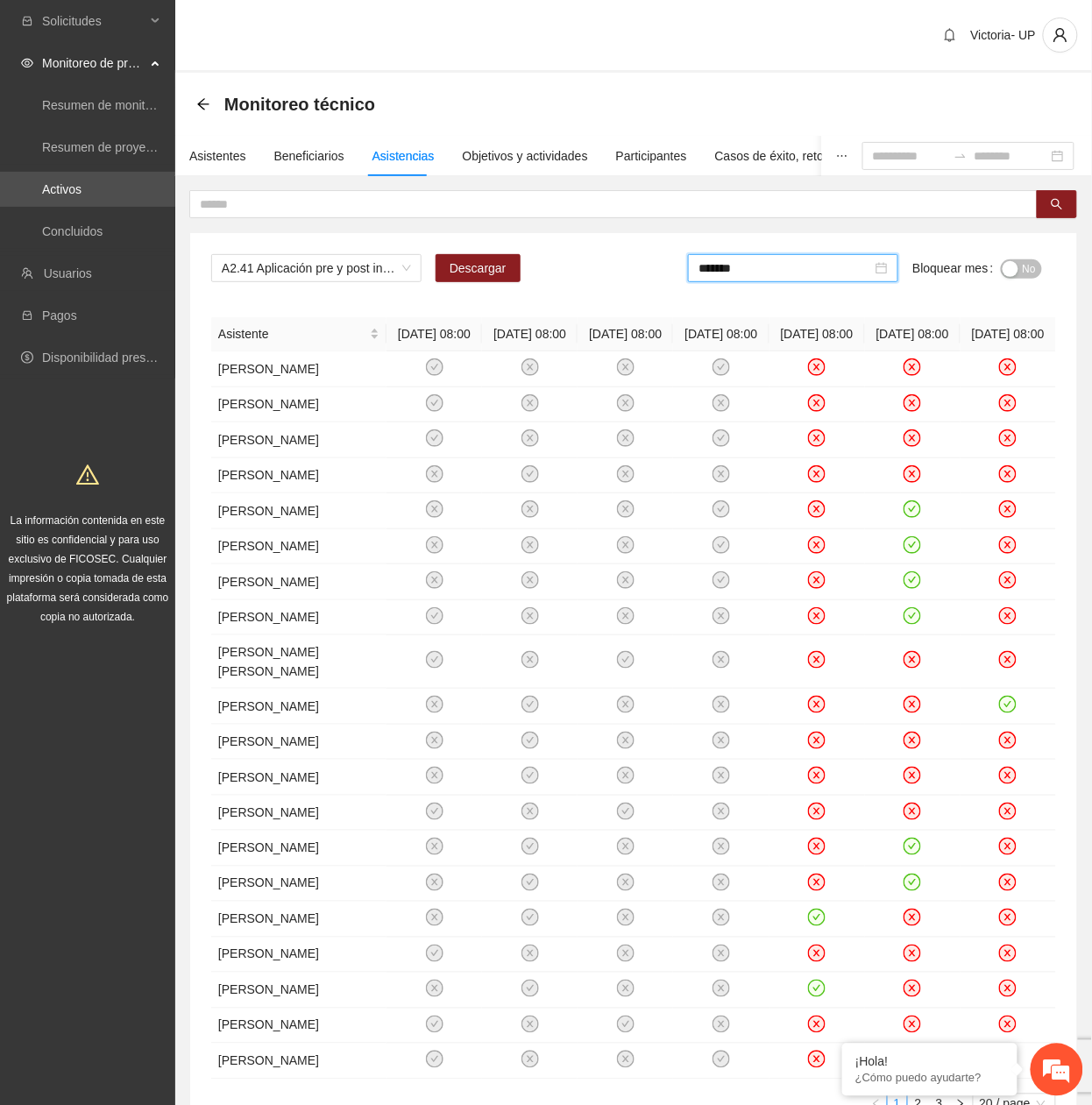
click at [1034, 261] on span "No" at bounding box center [1029, 269] width 13 height 19
click at [789, 274] on input "*******" at bounding box center [788, 268] width 174 height 19
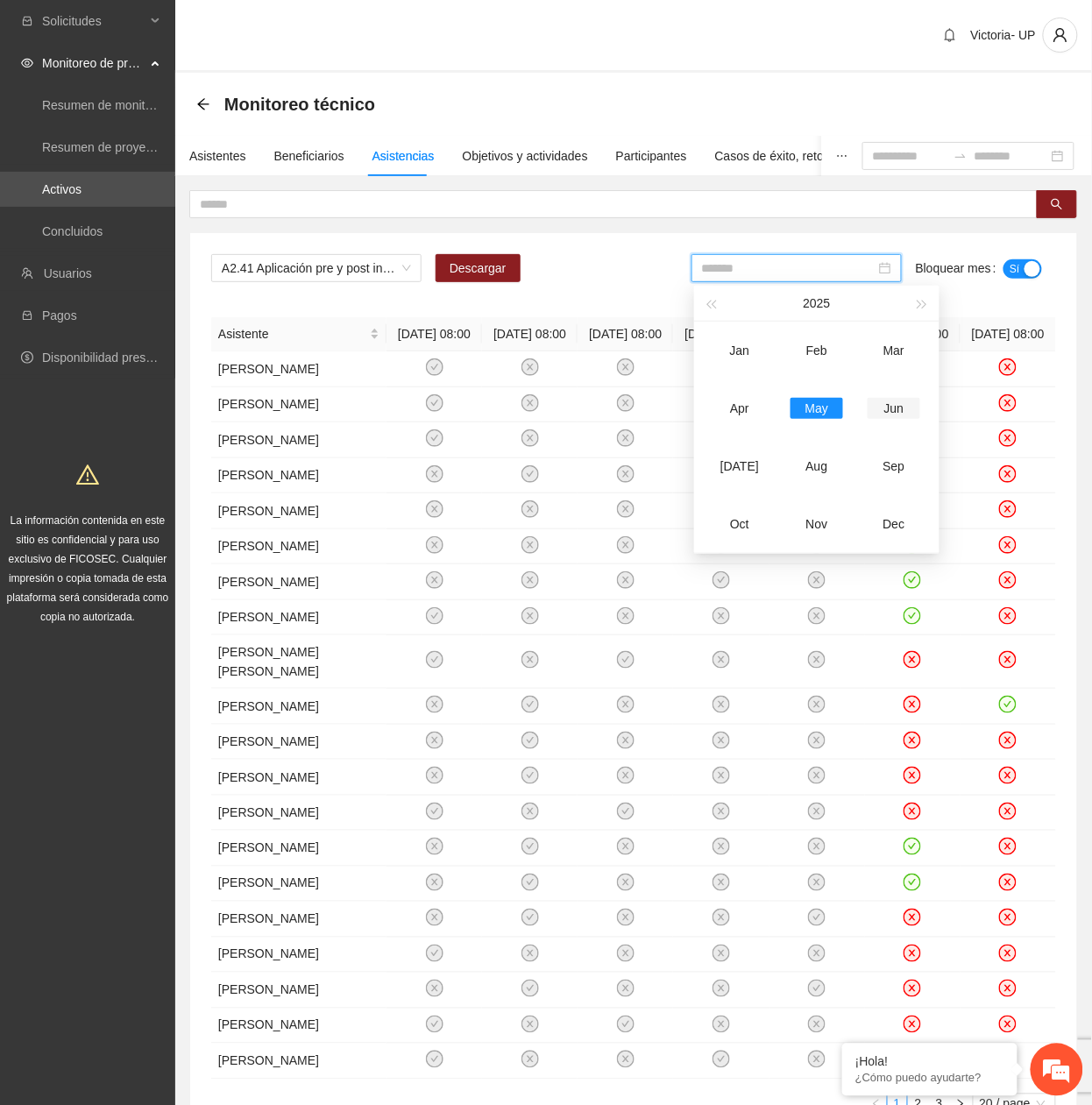
click at [885, 411] on div "Jun" at bounding box center [894, 408] width 53 height 21
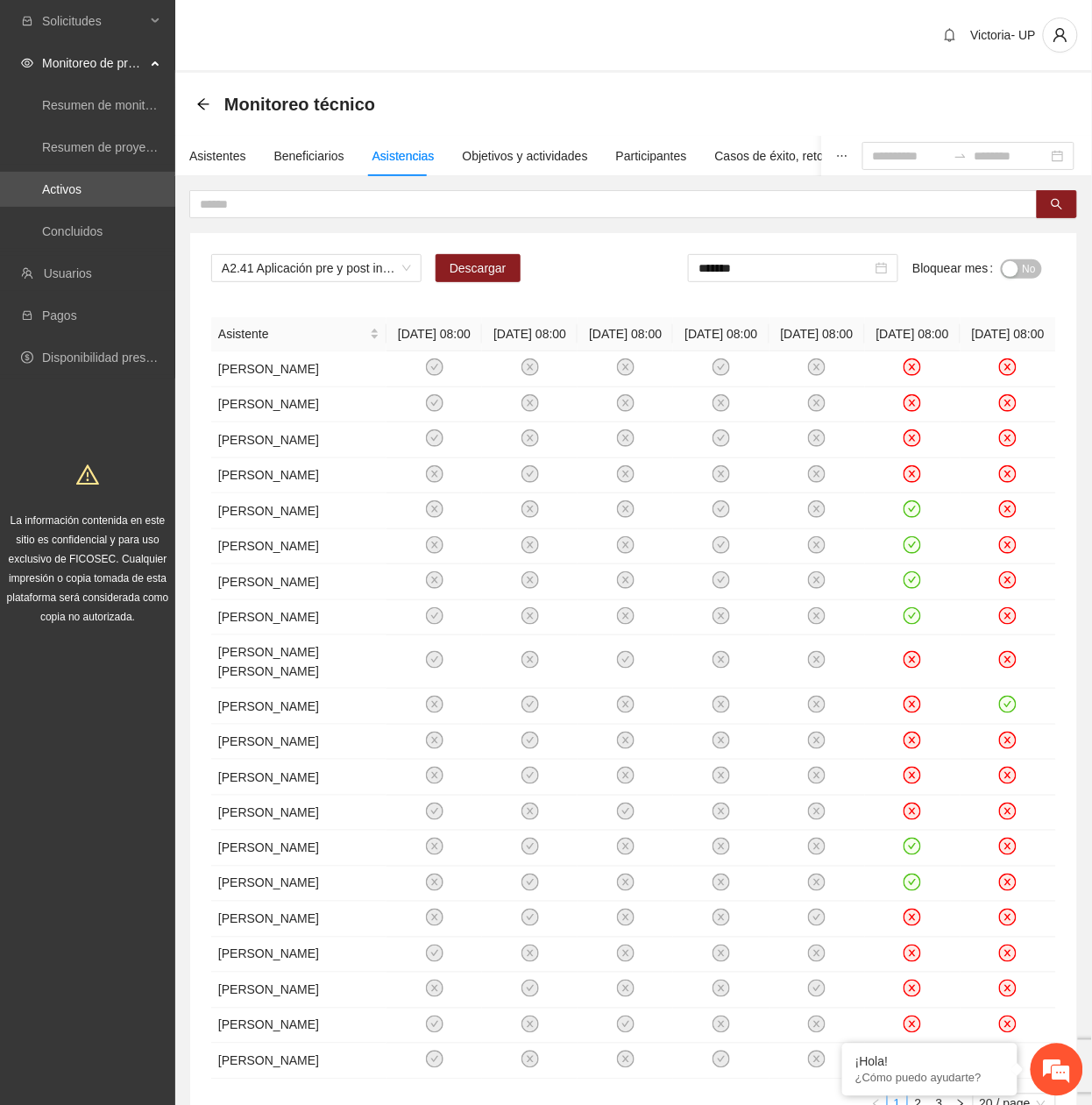
drag, startPoint x: 1038, startPoint y: 260, endPoint x: 1031, endPoint y: 265, distance: 8.6
click at [1035, 260] on div "No" at bounding box center [1021, 267] width 41 height 20
click at [1029, 265] on span "No" at bounding box center [1029, 269] width 13 height 19
drag, startPoint x: 810, startPoint y: 270, endPoint x: 859, endPoint y: 352, distance: 95.5
click at [811, 270] on input "*******" at bounding box center [788, 268] width 174 height 19
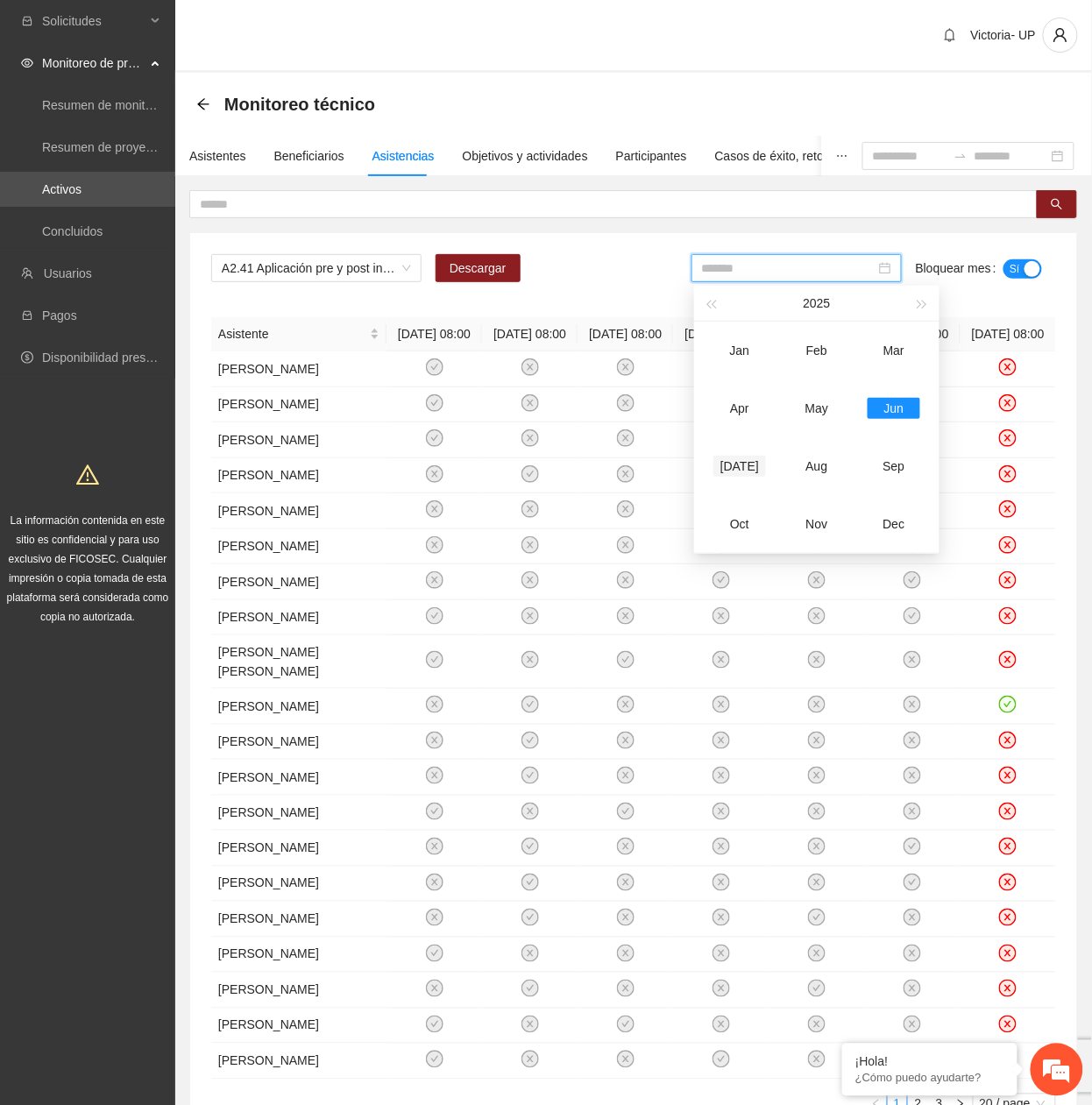
click at [748, 468] on div "[DATE]" at bounding box center [739, 466] width 53 height 21
type input "*******"
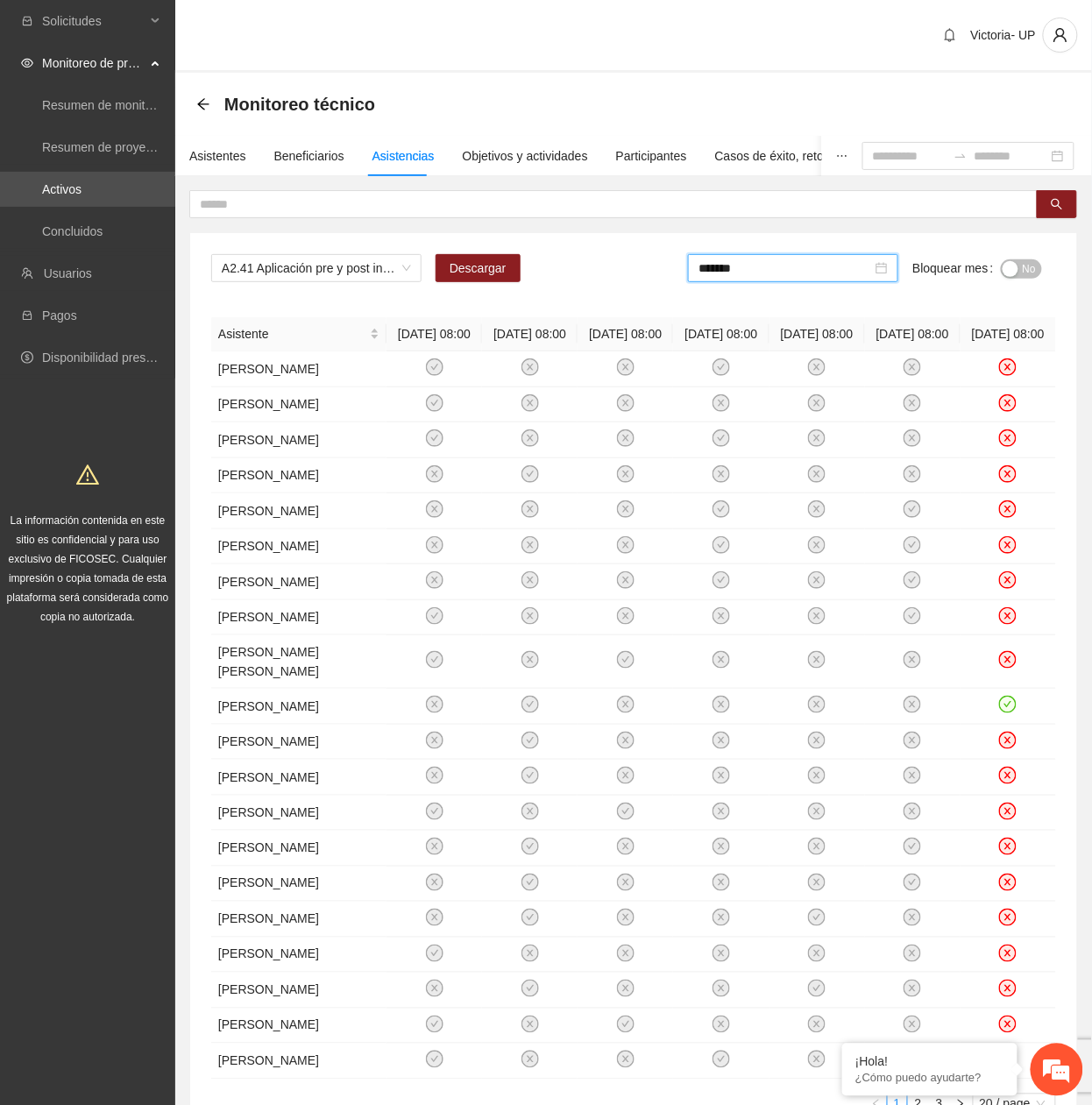
click at [1034, 272] on button "No" at bounding box center [1021, 269] width 41 height 19
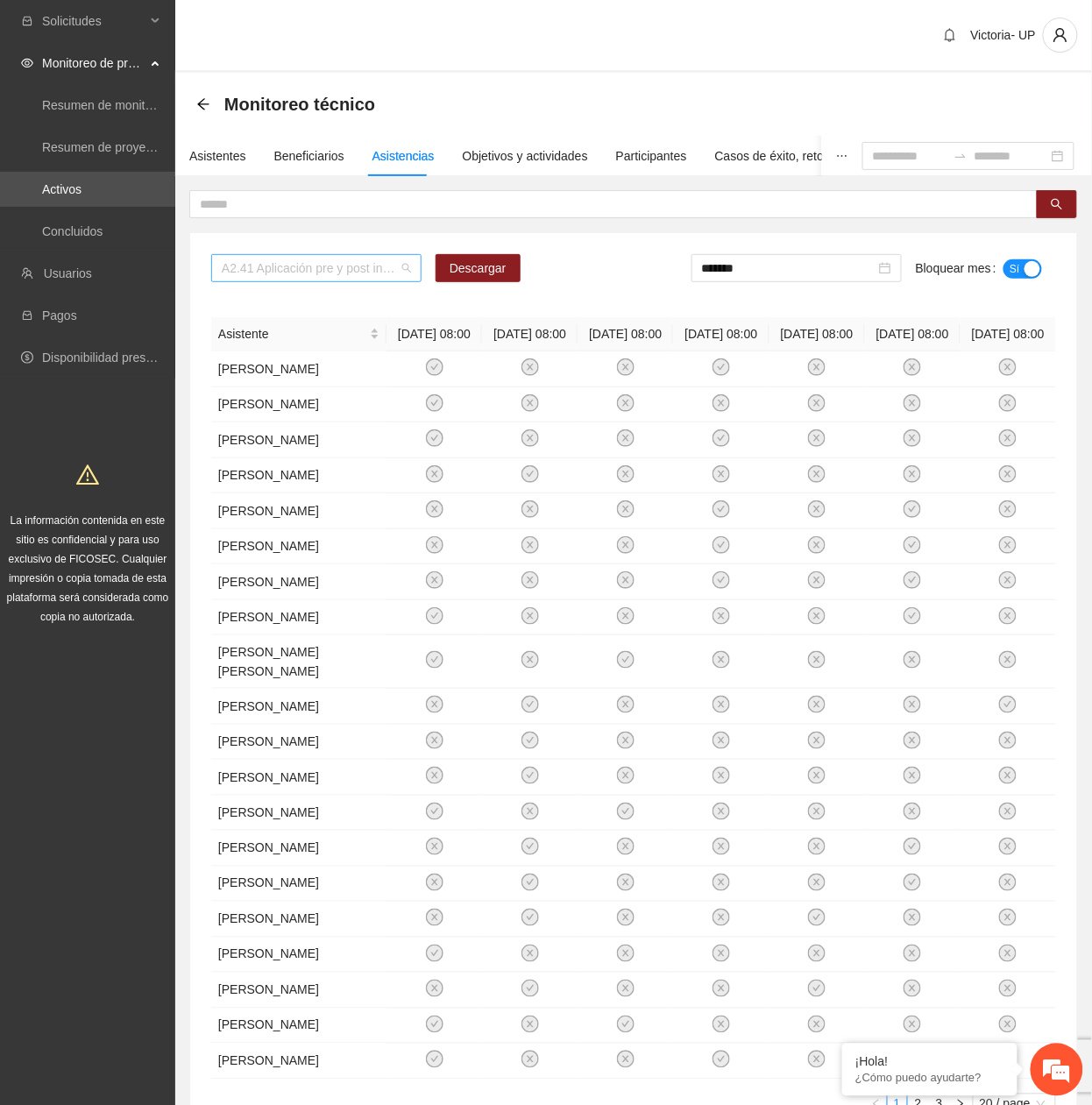
click at [362, 274] on span "A2.41 Aplicación pre y post instrumento [PERSON_NAME] - Riberas del [GEOGRAPHIC…" at bounding box center [316, 268] width 190 height 26
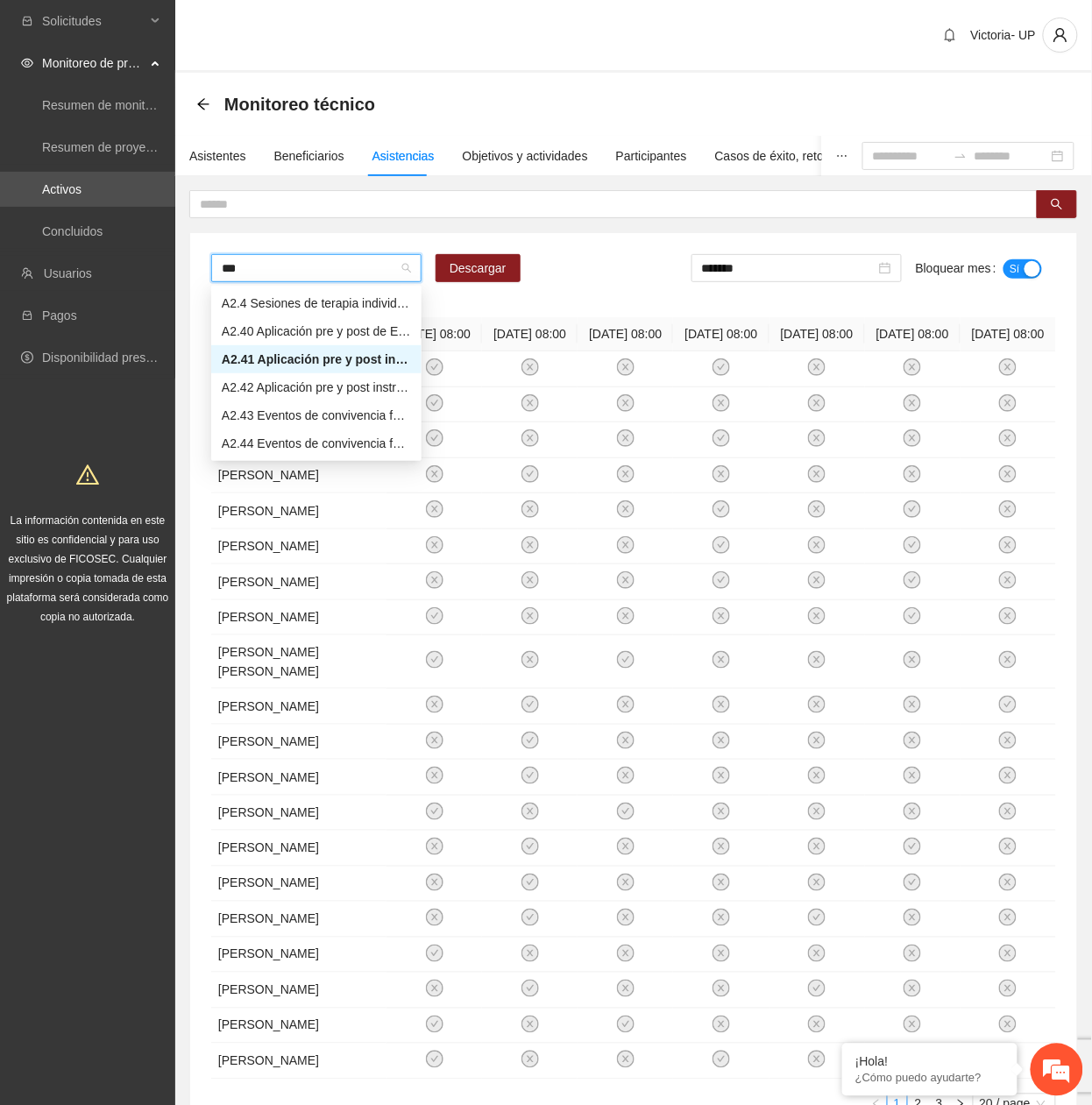
type input "****"
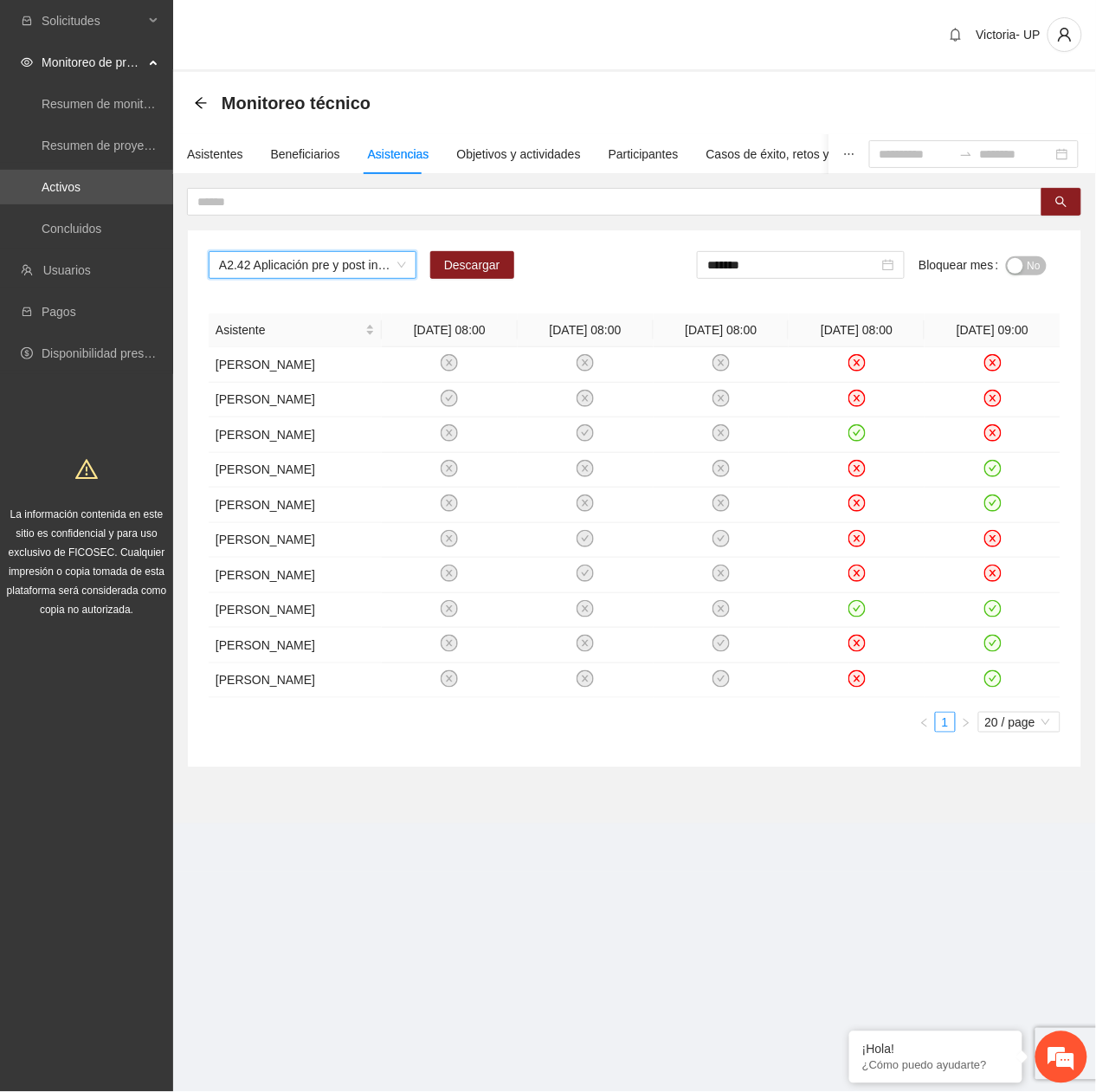
scroll to position [1454, 0]
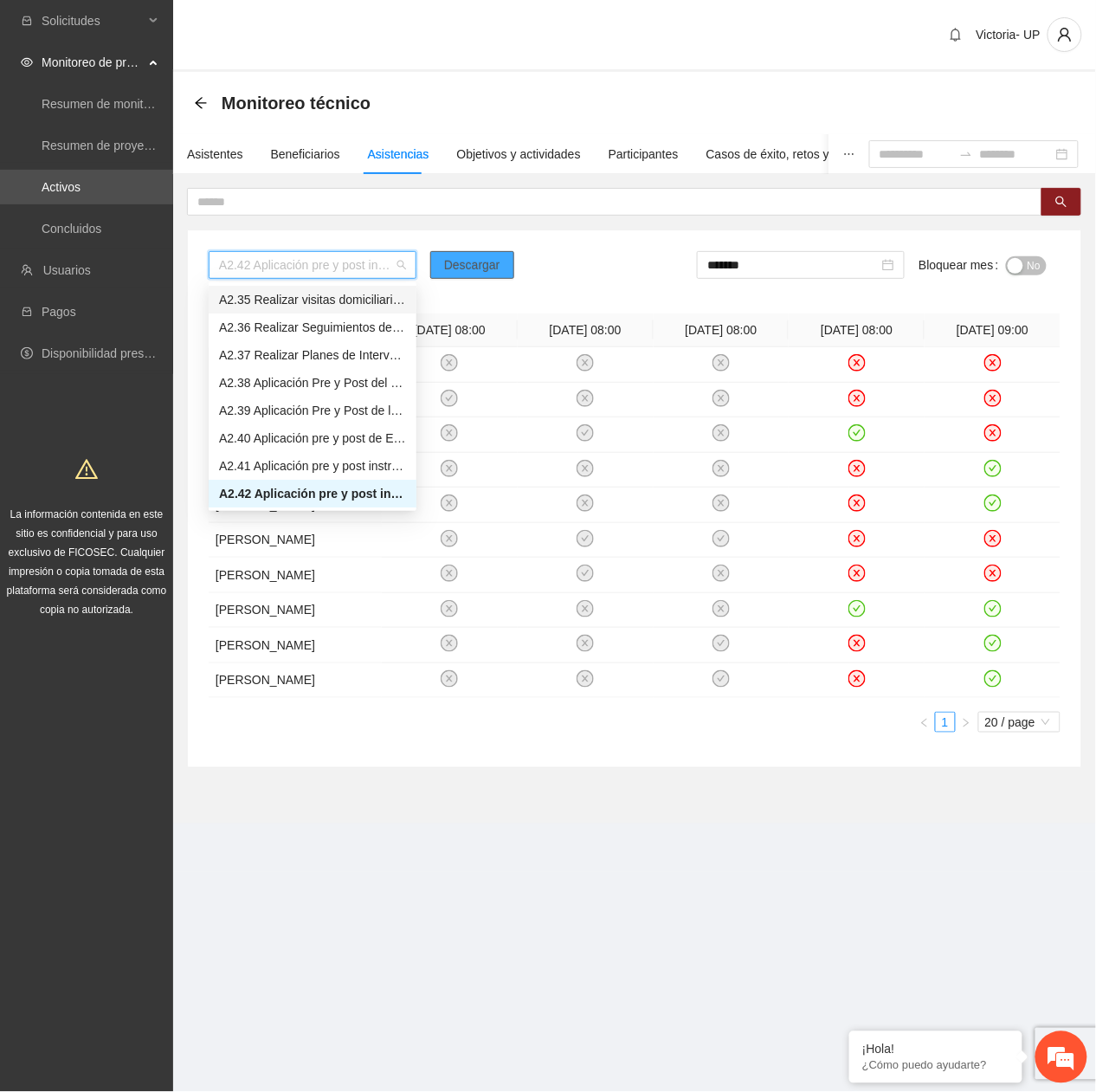
click at [442, 271] on button "Descargar" at bounding box center [473, 265] width 84 height 28
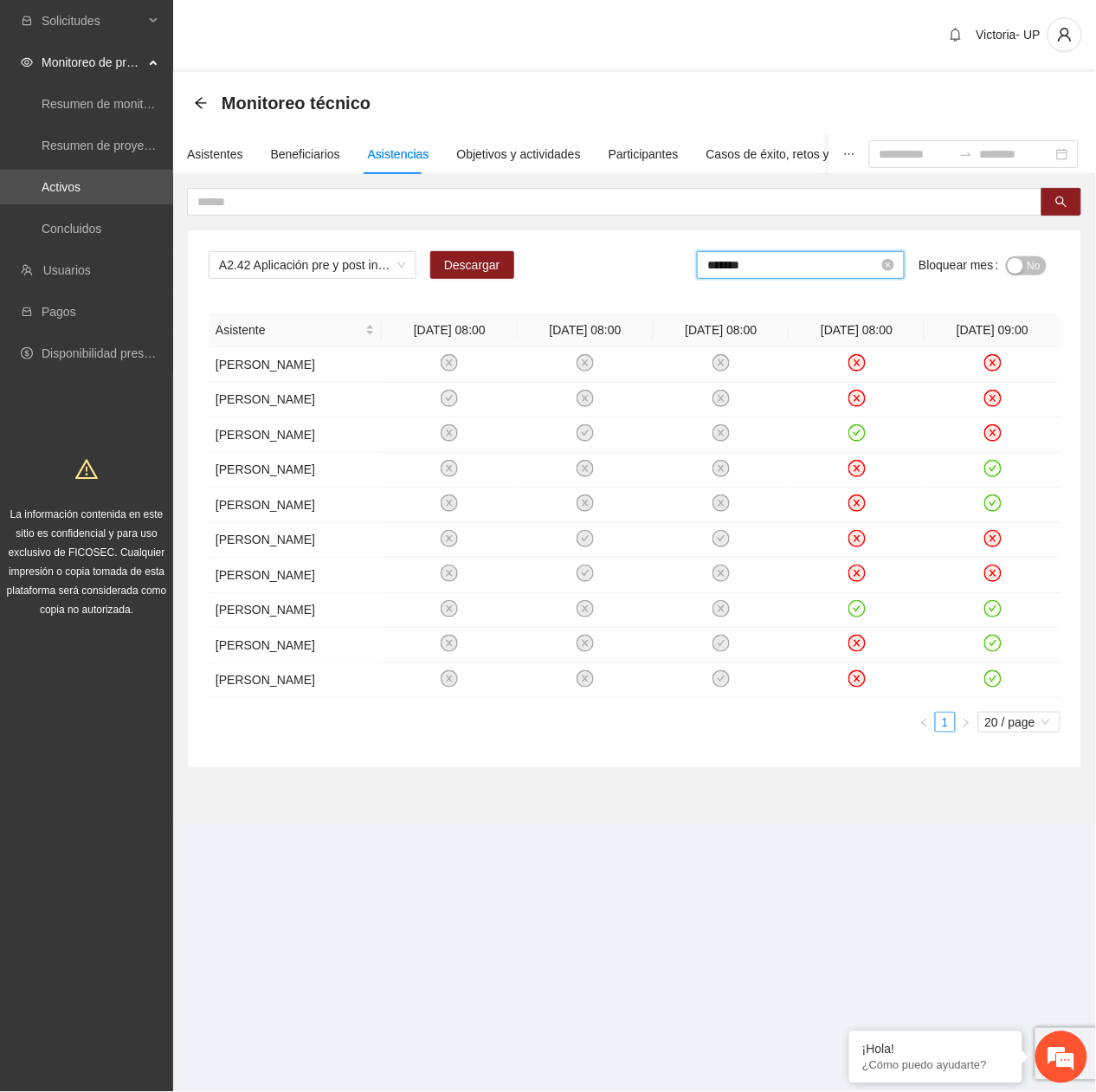
click at [749, 258] on input "*******" at bounding box center [793, 265] width 171 height 19
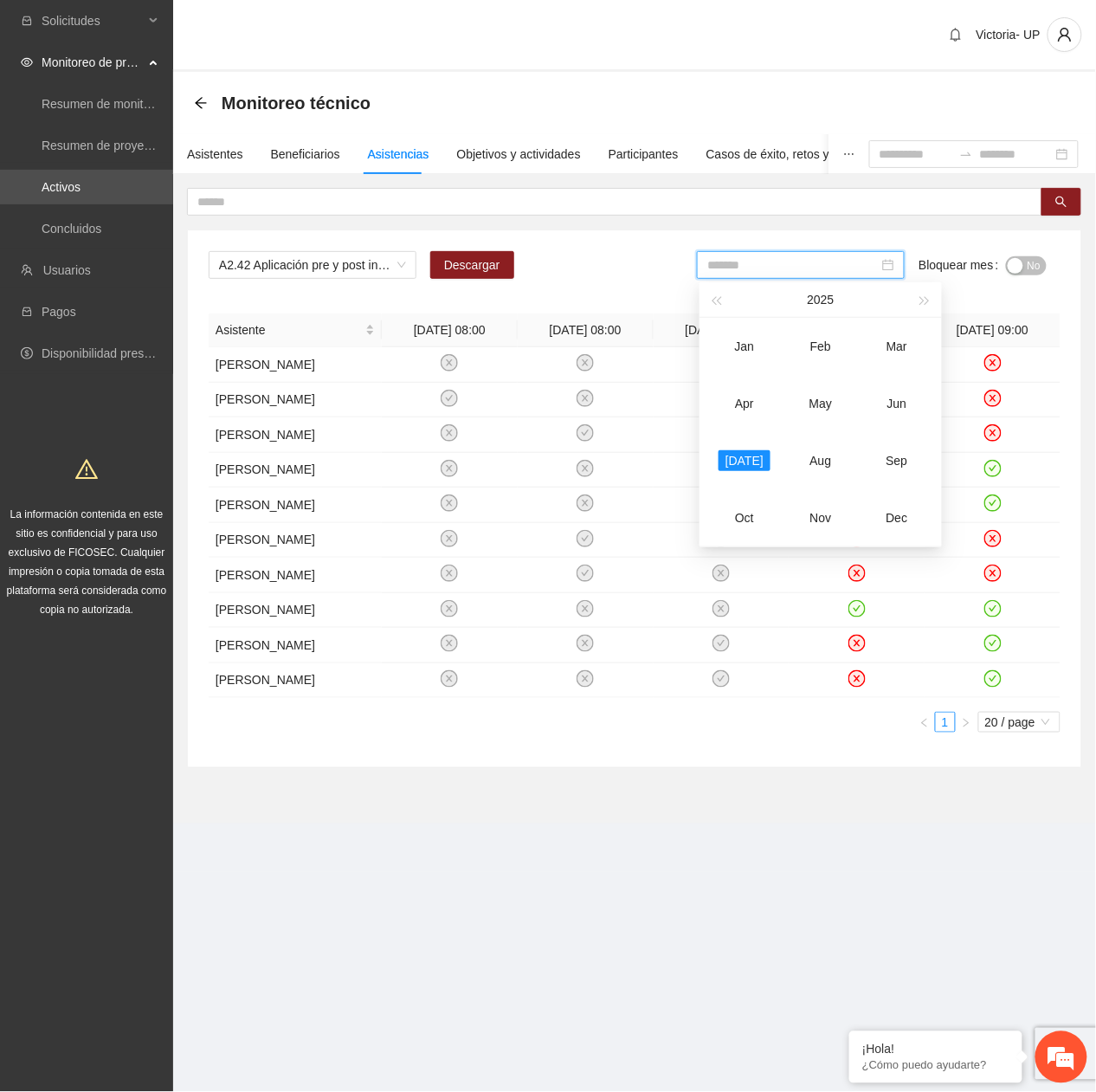
drag, startPoint x: 828, startPoint y: 403, endPoint x: 929, endPoint y: 343, distance: 117.5
click at [828, 403] on div "May" at bounding box center [821, 403] width 52 height 20
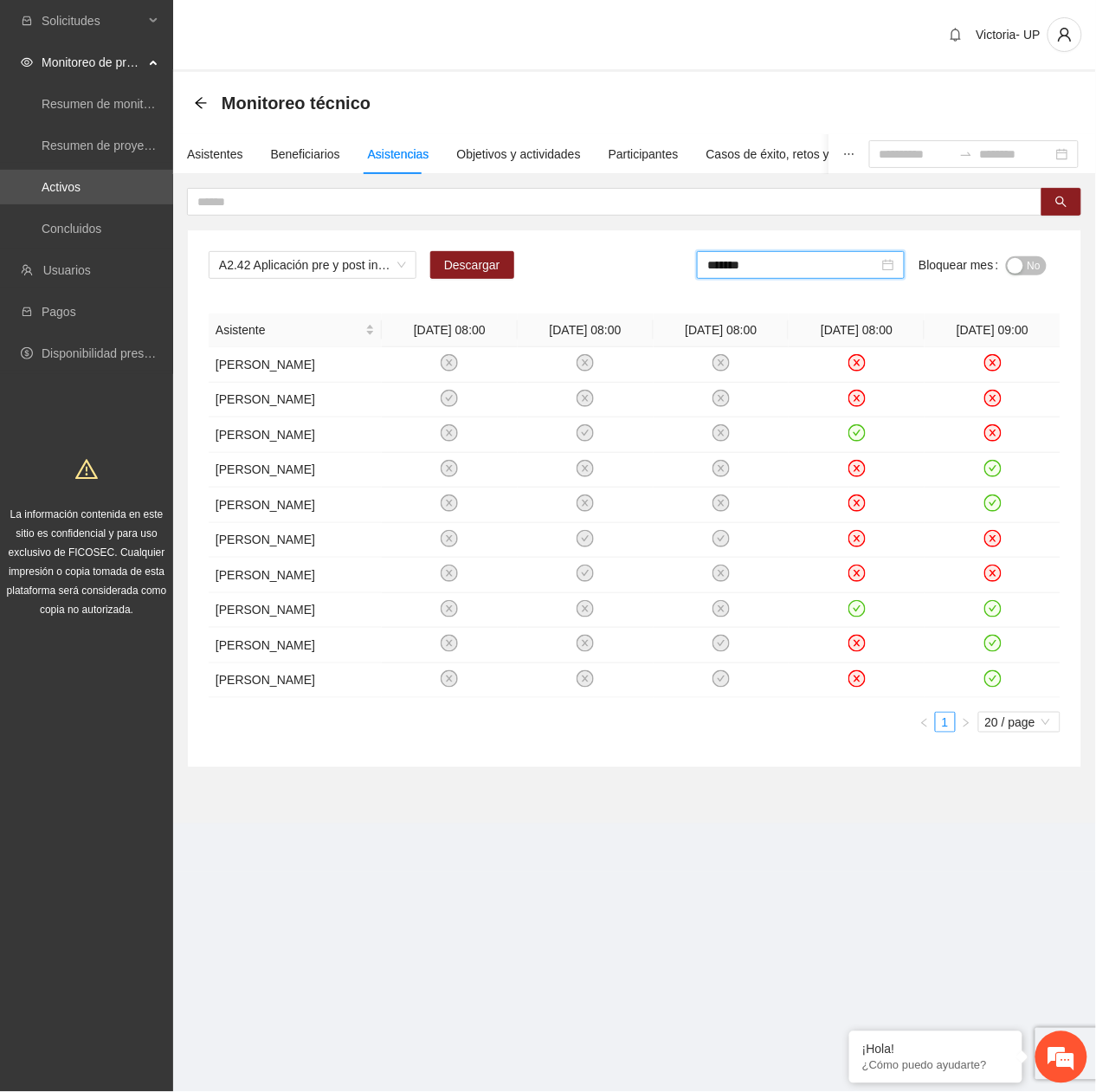
click at [1039, 264] on span "No" at bounding box center [1034, 266] width 13 height 19
drag, startPoint x: 822, startPoint y: 261, endPoint x: 822, endPoint y: 282, distance: 21.0
click at [821, 263] on input "*******" at bounding box center [797, 265] width 171 height 19
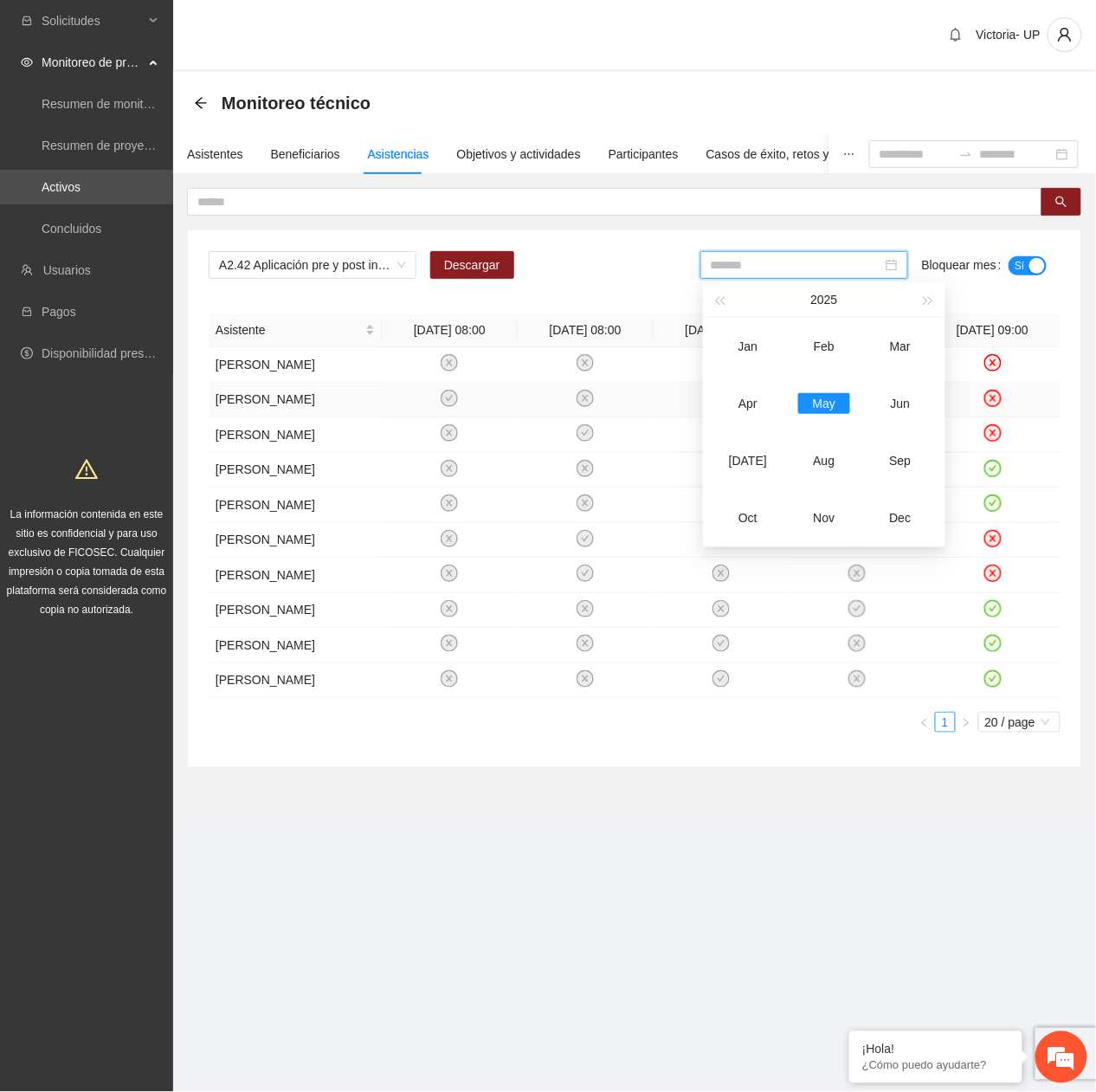
click at [898, 402] on div "Jun" at bounding box center [900, 403] width 52 height 20
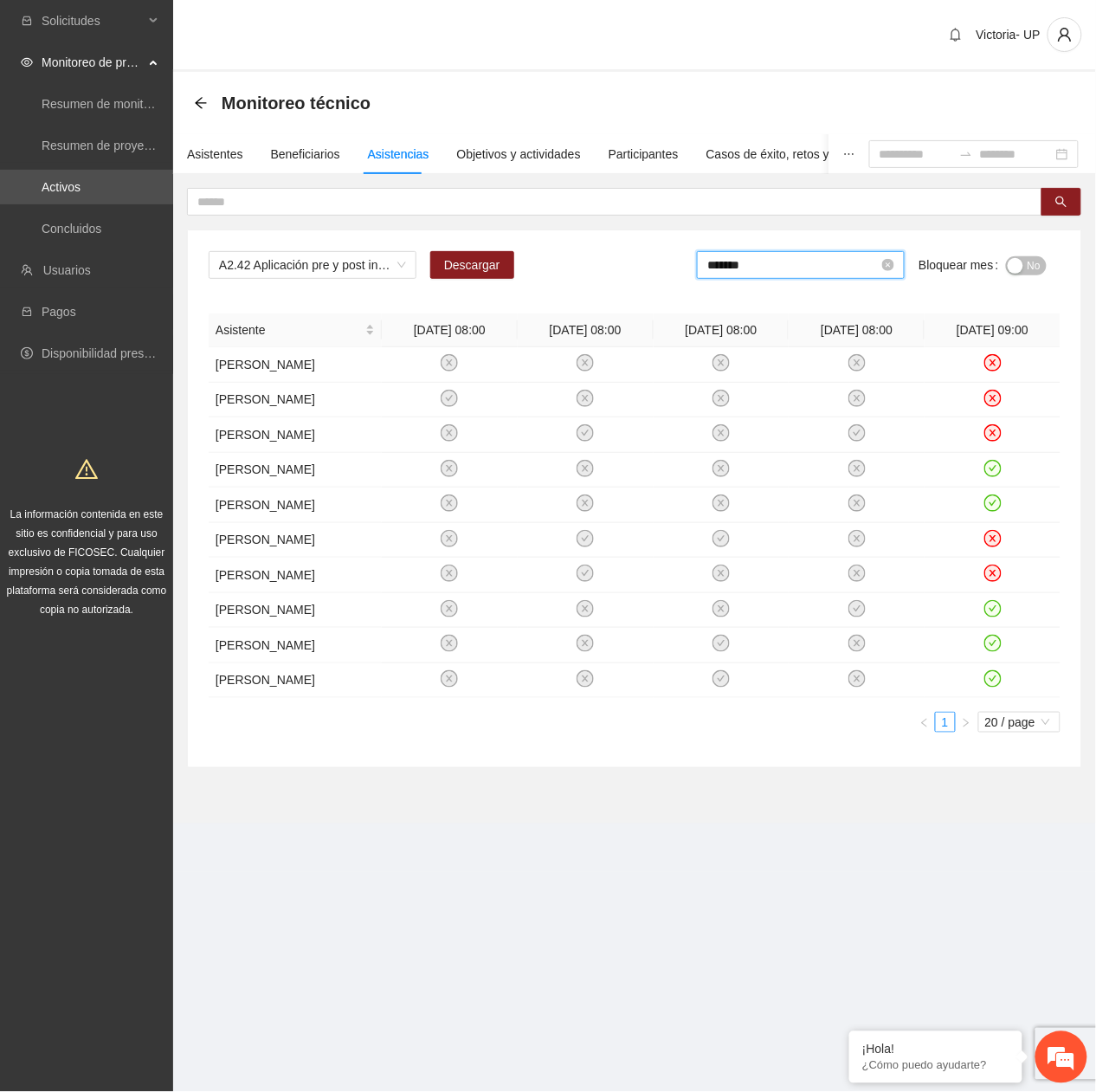
drag, startPoint x: 836, startPoint y: 267, endPoint x: 852, endPoint y: 307, distance: 43.1
click at [835, 267] on input "*******" at bounding box center [793, 265] width 171 height 19
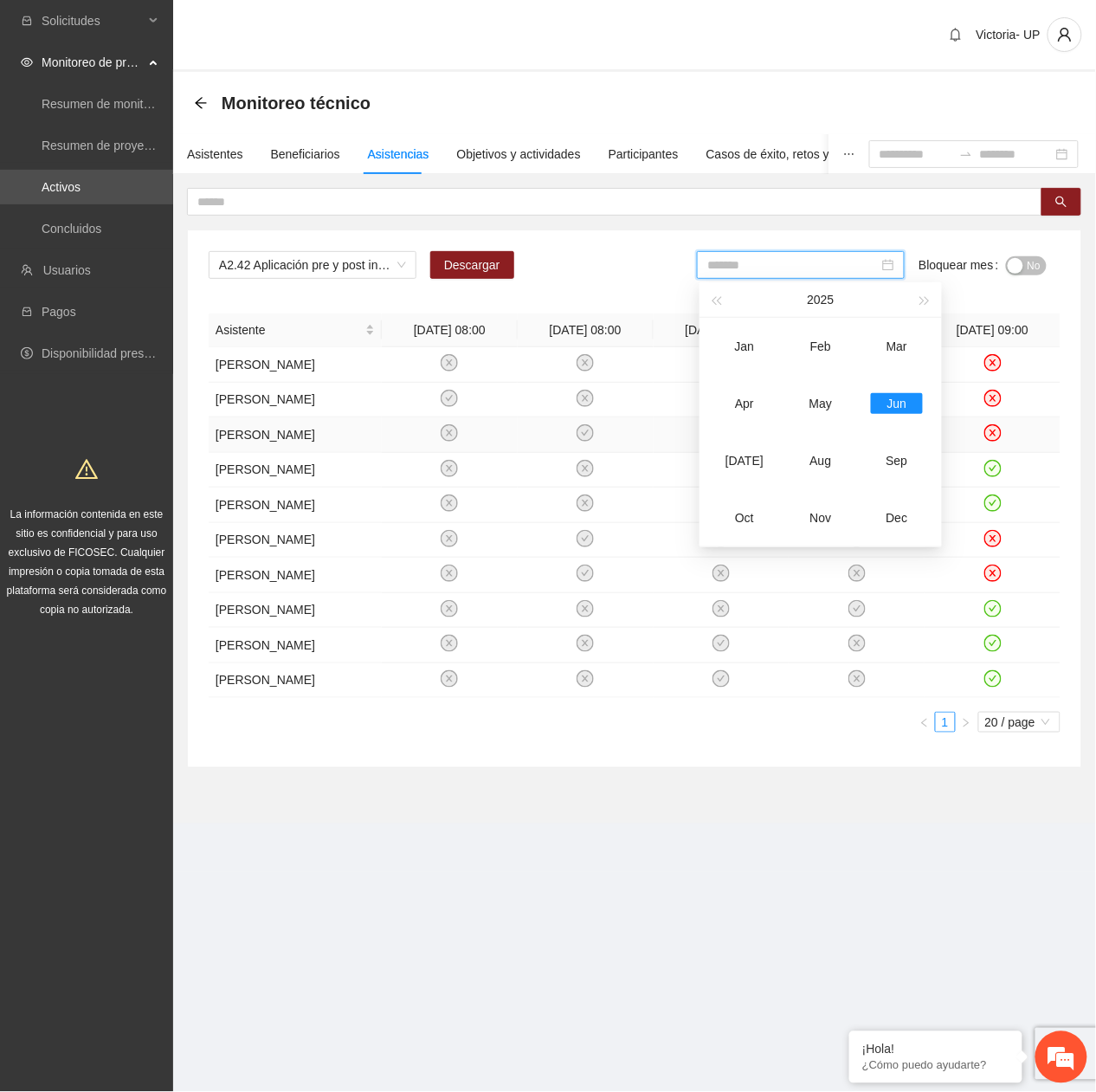
drag, startPoint x: 724, startPoint y: 470, endPoint x: 779, endPoint y: 436, distance: 64.7
click at [726, 470] on div "[DATE]" at bounding box center [745, 460] width 52 height 20
type input "*******"
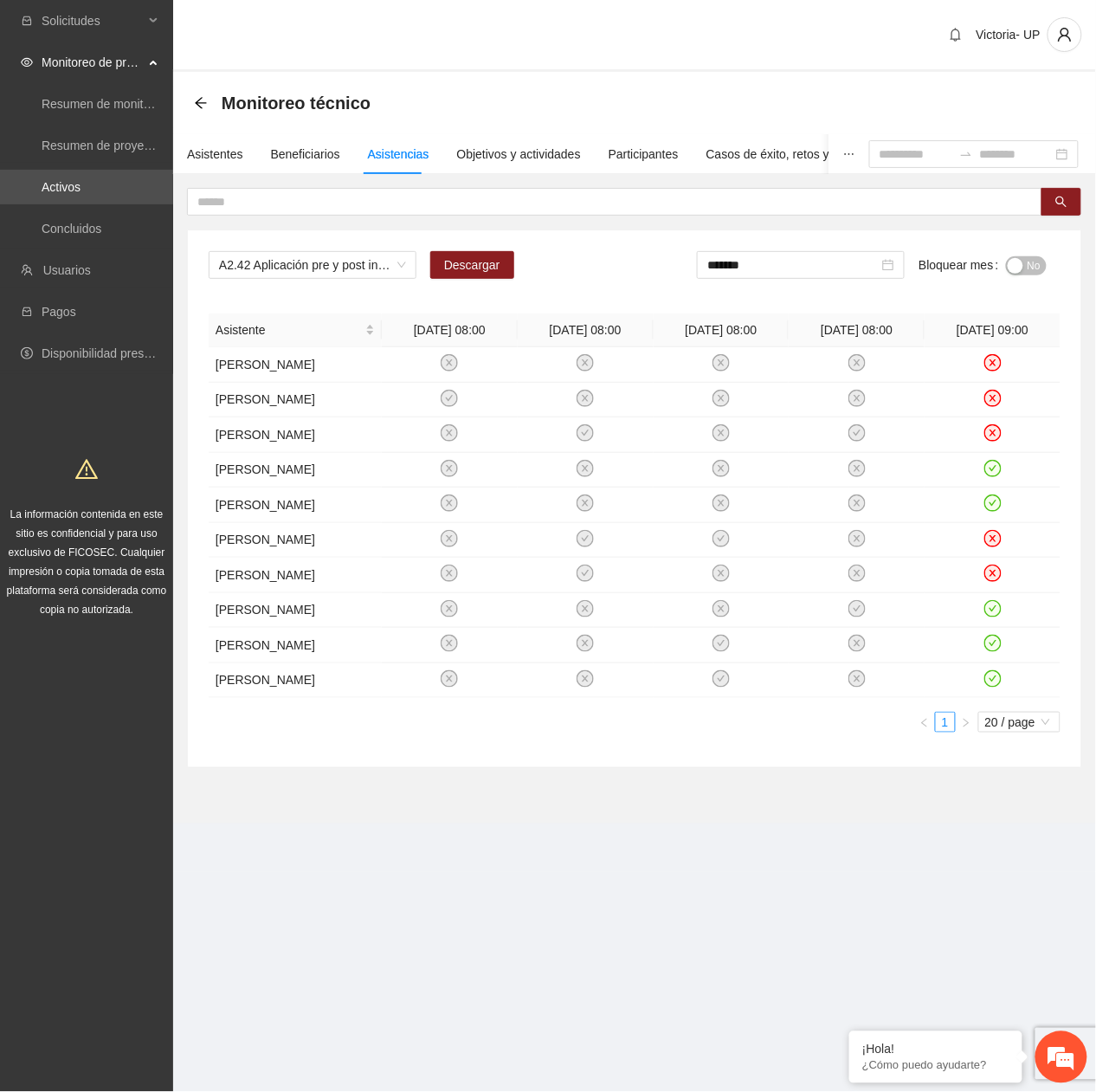
click at [1029, 275] on span "No" at bounding box center [1034, 266] width 13 height 19
click at [358, 274] on span "A2.42 Aplicación pre y post instrumento EAFA - Riberas del Sacramento" at bounding box center [312, 265] width 187 height 26
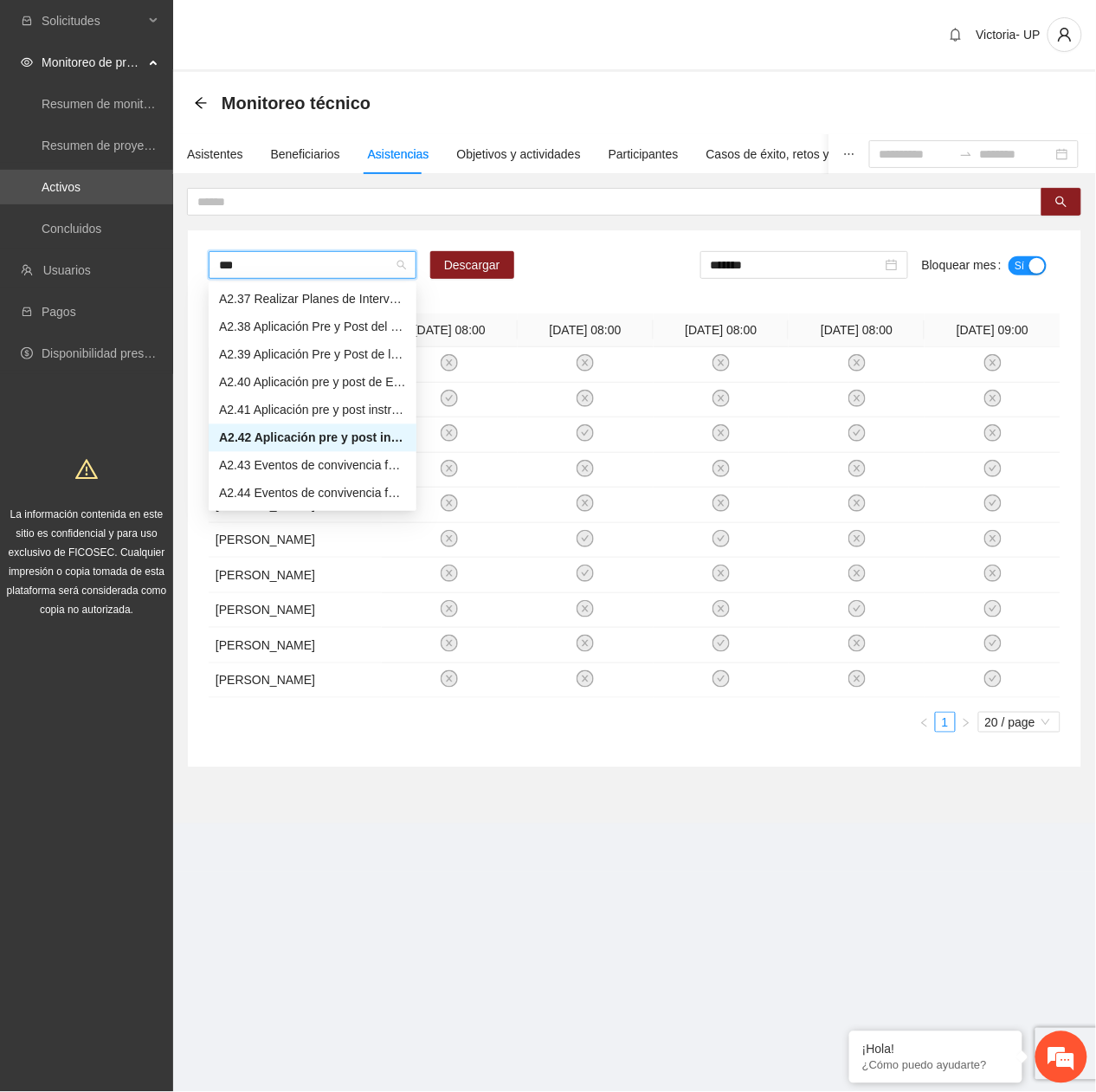
scroll to position [0, 0]
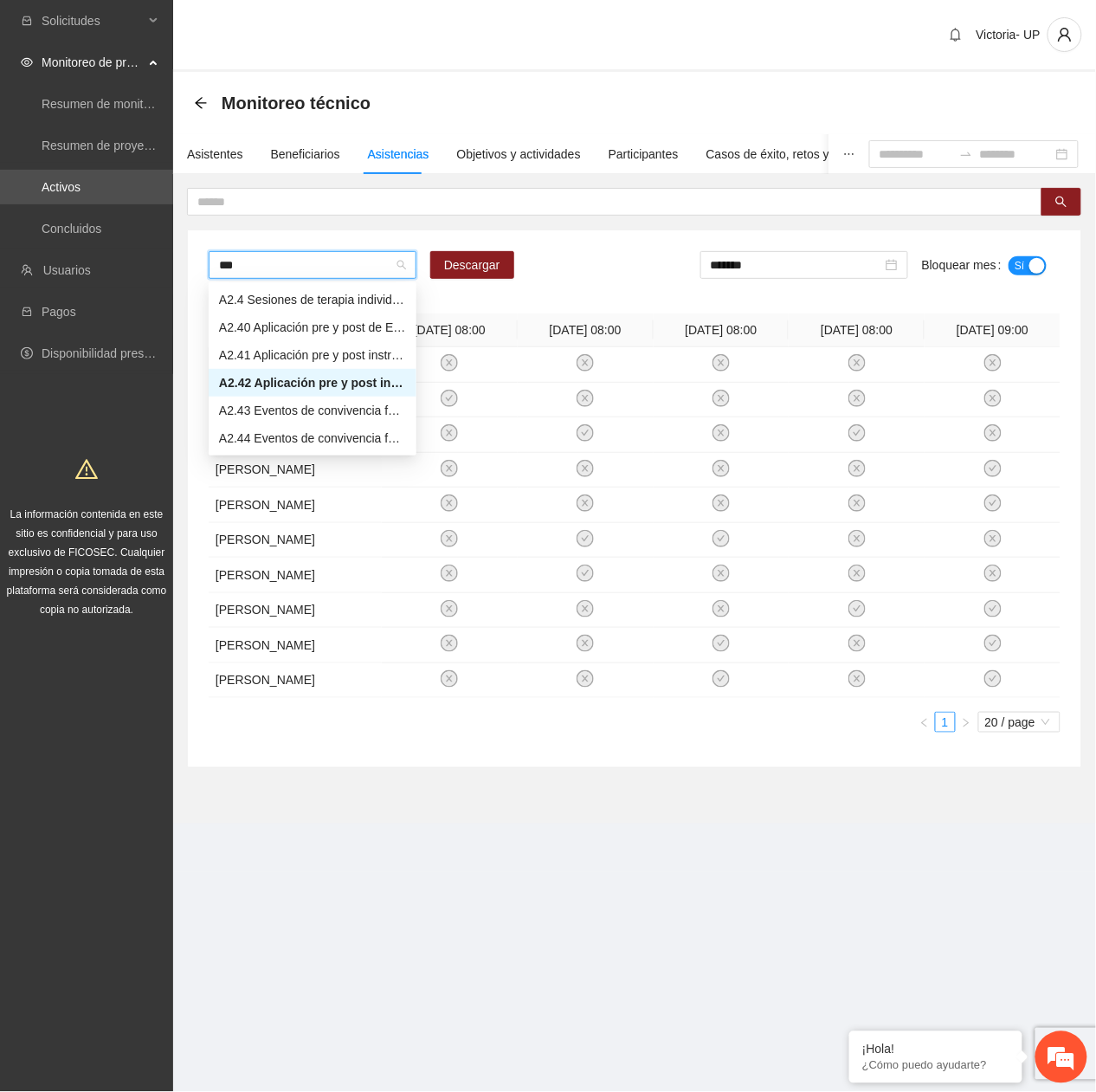
type input "****"
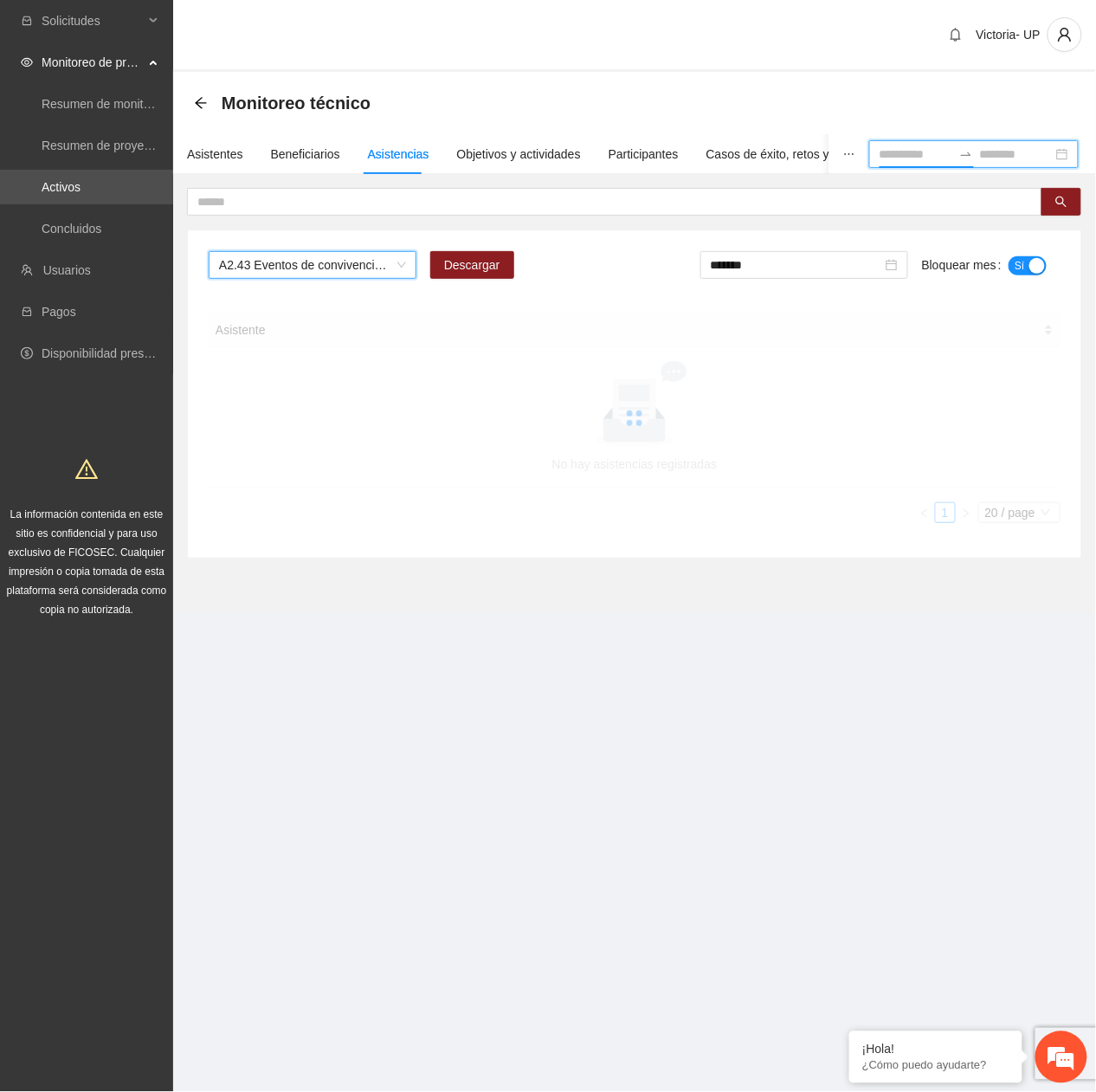
drag, startPoint x: 871, startPoint y: 153, endPoint x: 861, endPoint y: 170, distance: 19.7
click at [880, 153] on input at bounding box center [916, 154] width 73 height 19
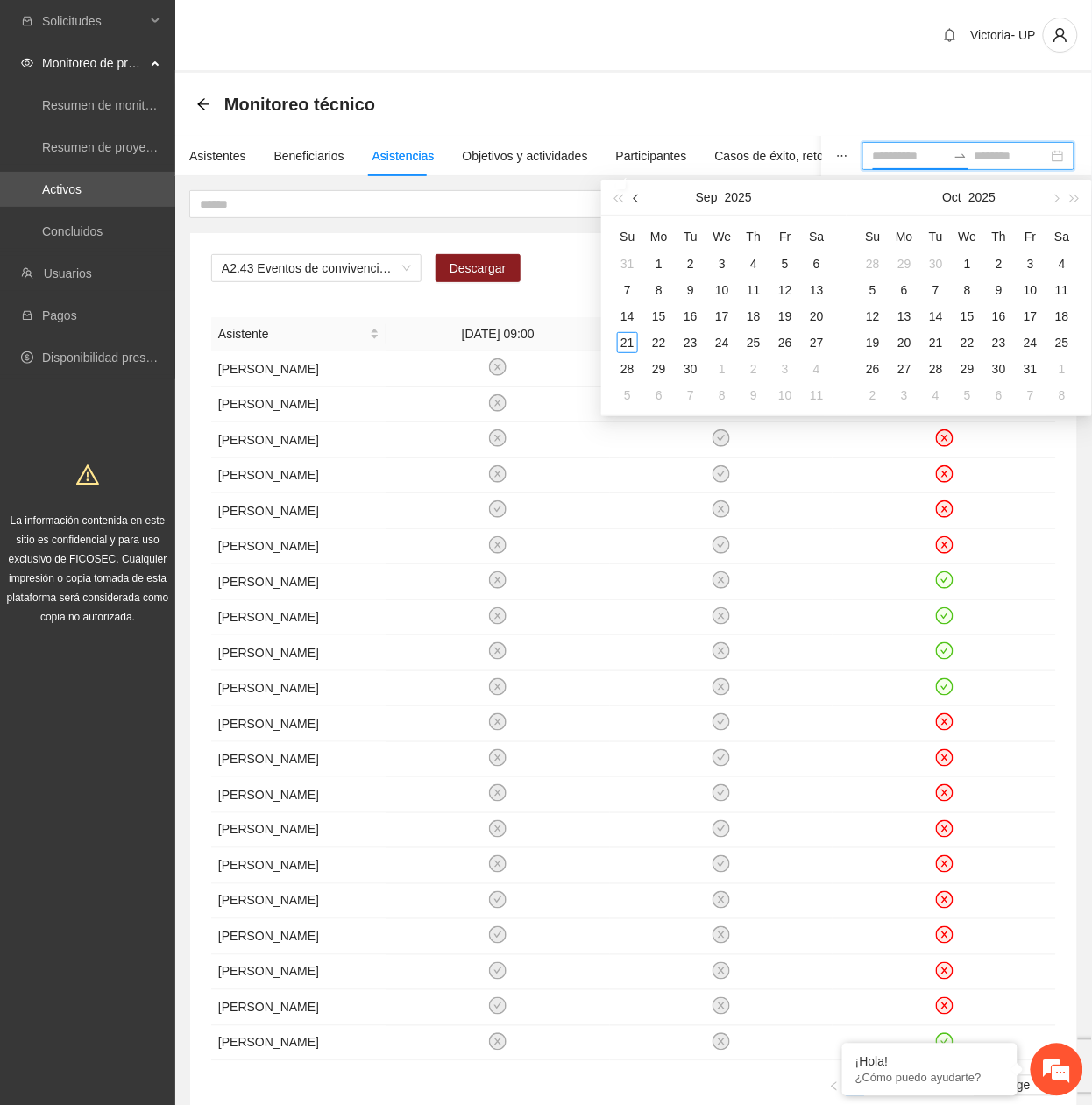
click at [639, 204] on button "button" at bounding box center [637, 196] width 19 height 35
type input "**********"
click at [642, 193] on button "button" at bounding box center [637, 196] width 19 height 35
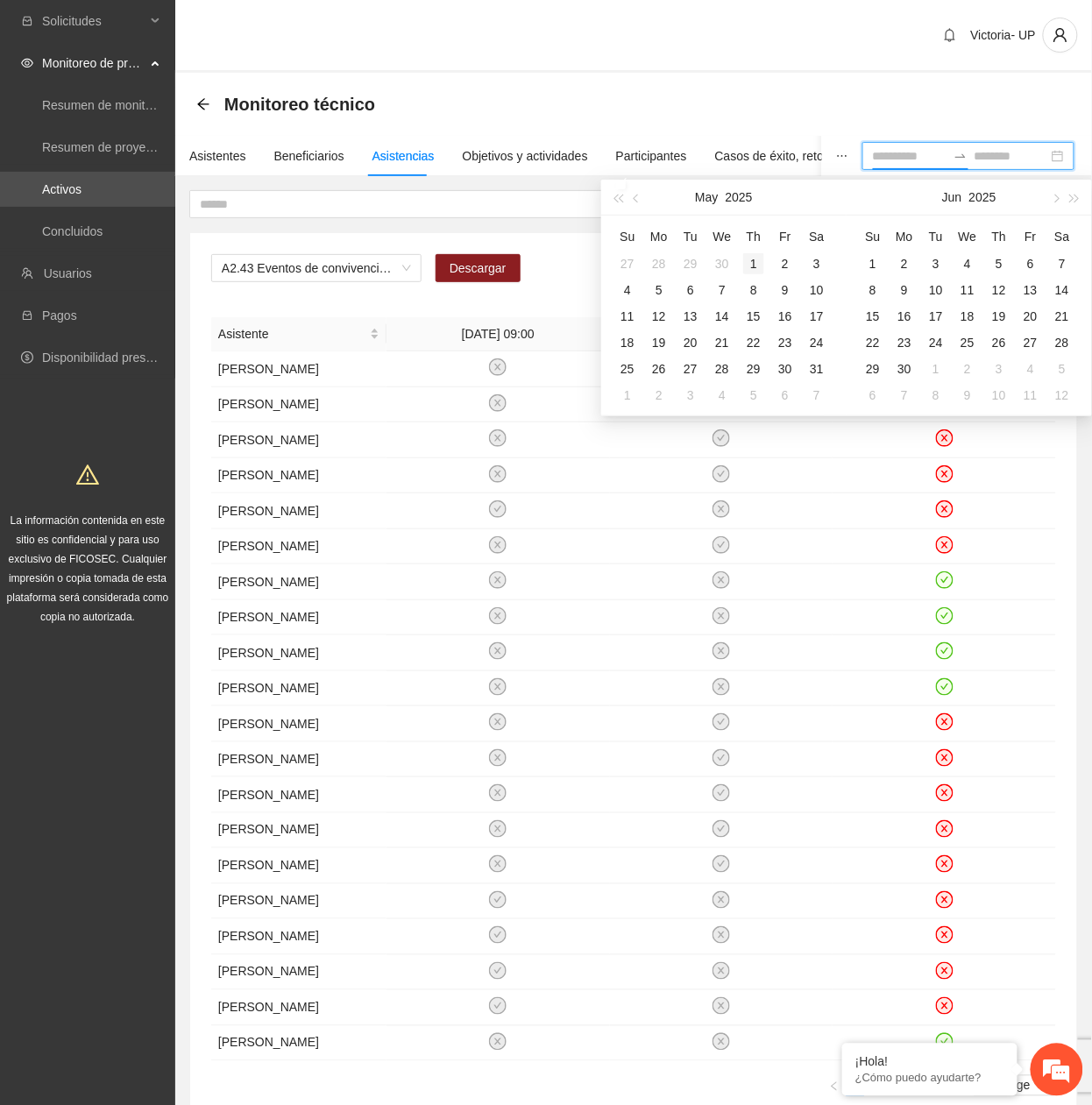
type input "**********"
click at [760, 264] on div "1" at bounding box center [753, 264] width 21 height 21
type input "**********"
click at [1049, 194] on button "button" at bounding box center [1054, 196] width 19 height 35
type input "**********"
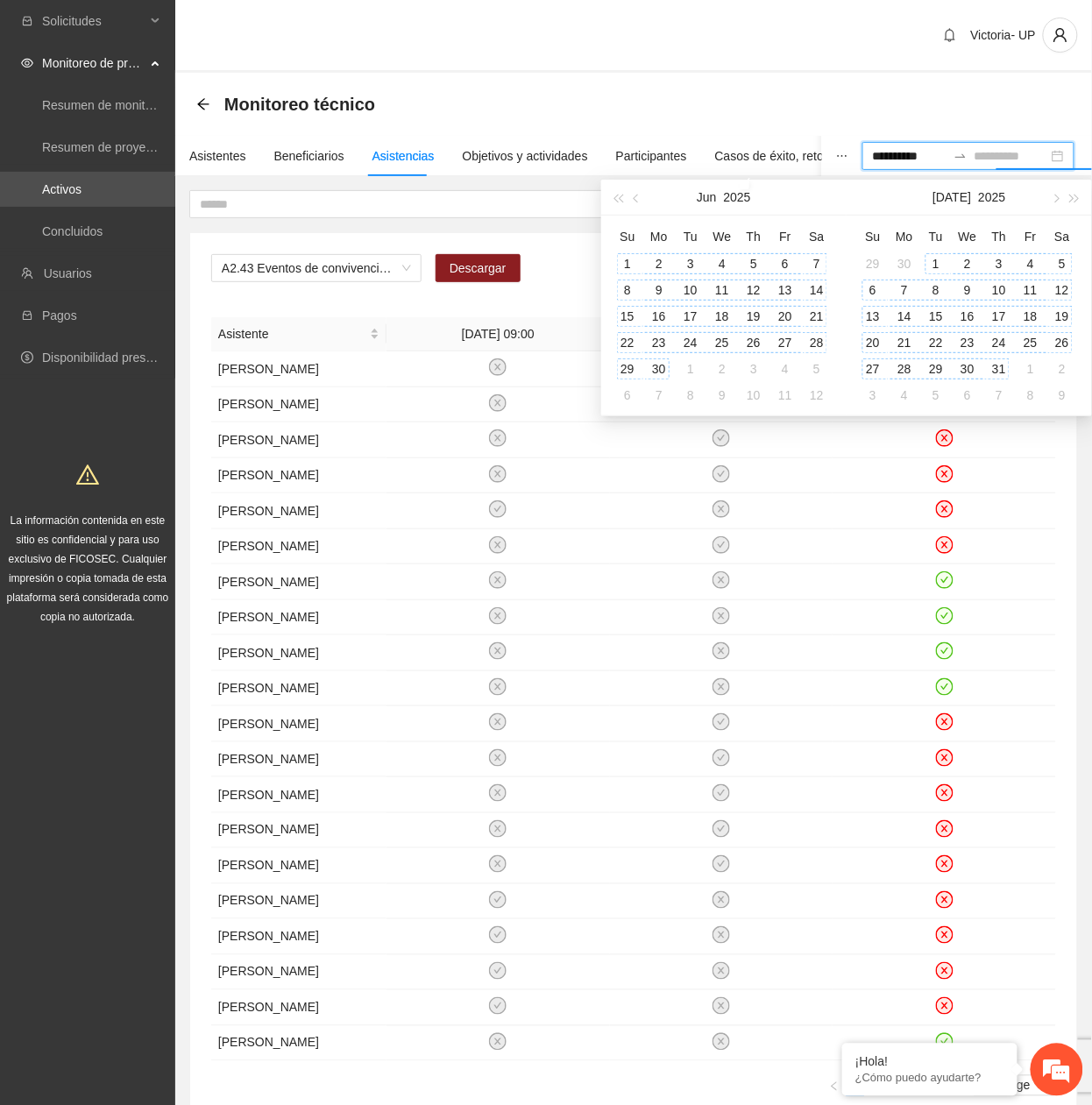
click at [997, 355] on td "31" at bounding box center [998, 369] width 31 height 26
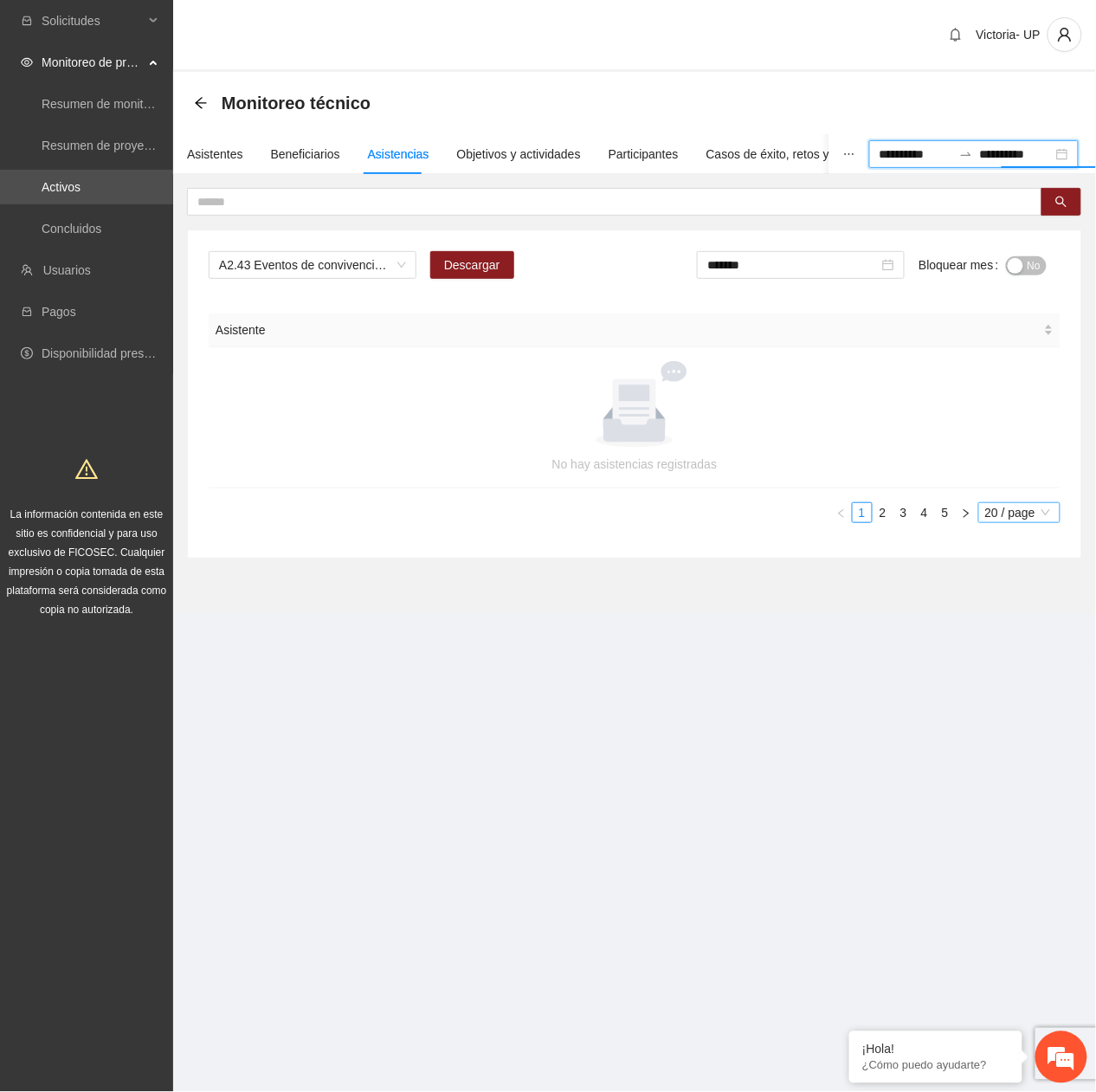
click at [995, 506] on span "20 / page" at bounding box center [1019, 512] width 68 height 19
click at [989, 618] on div "100 / page" at bounding box center [1021, 626] width 63 height 19
drag, startPoint x: 1029, startPoint y: 261, endPoint x: 1023, endPoint y: 270, distance: 10.8
click at [1029, 263] on span "No" at bounding box center [1034, 266] width 13 height 19
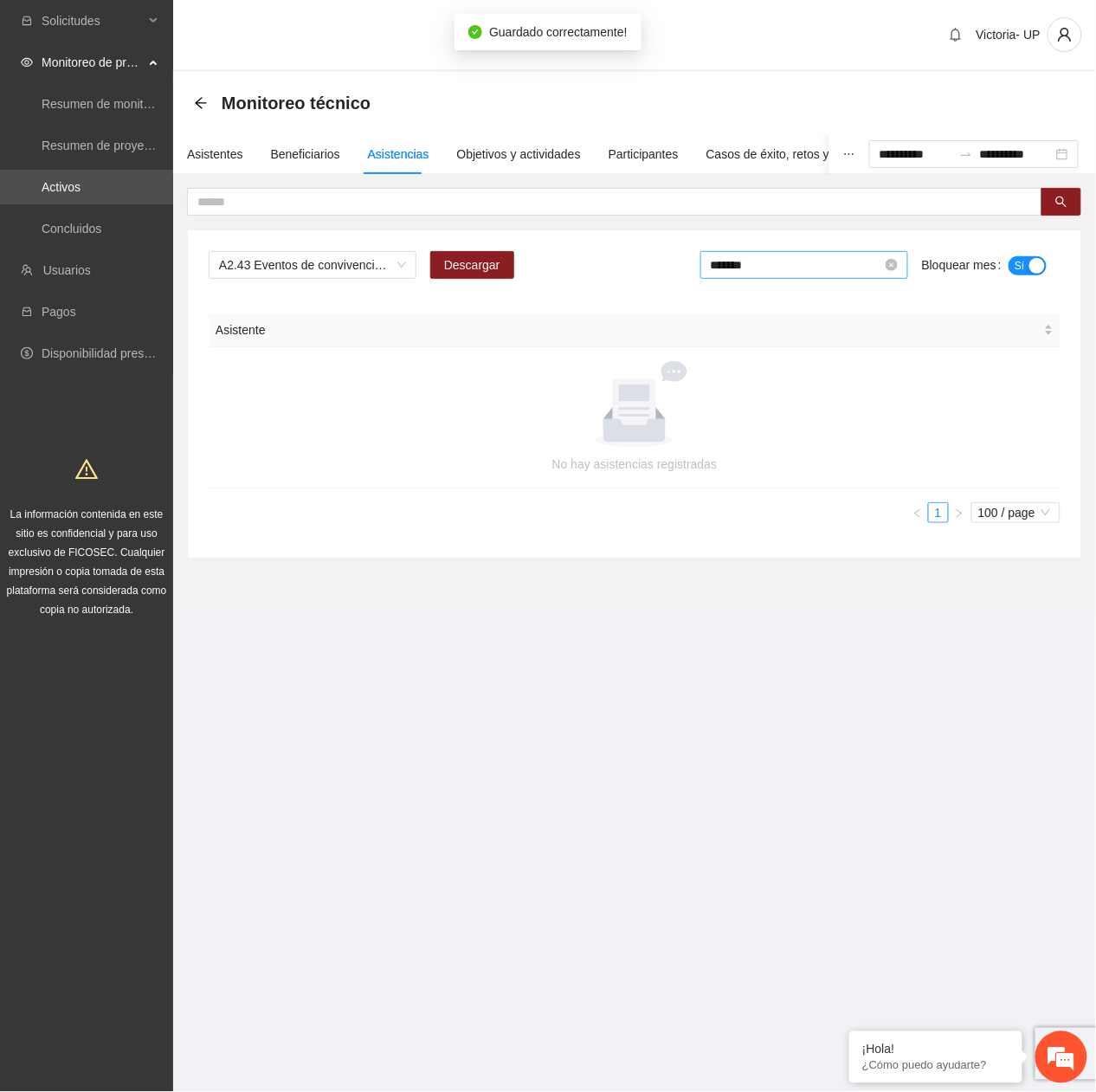
click at [850, 270] on input "*******" at bounding box center [797, 265] width 171 height 19
drag, startPoint x: 896, startPoint y: 414, endPoint x: 947, endPoint y: 368, distance: 68.7
click at [898, 412] on td "Jun" at bounding box center [900, 403] width 76 height 57
click at [1026, 267] on button "No" at bounding box center [1027, 266] width 41 height 19
drag, startPoint x: 756, startPoint y: 261, endPoint x: 798, endPoint y: 289, distance: 50.5
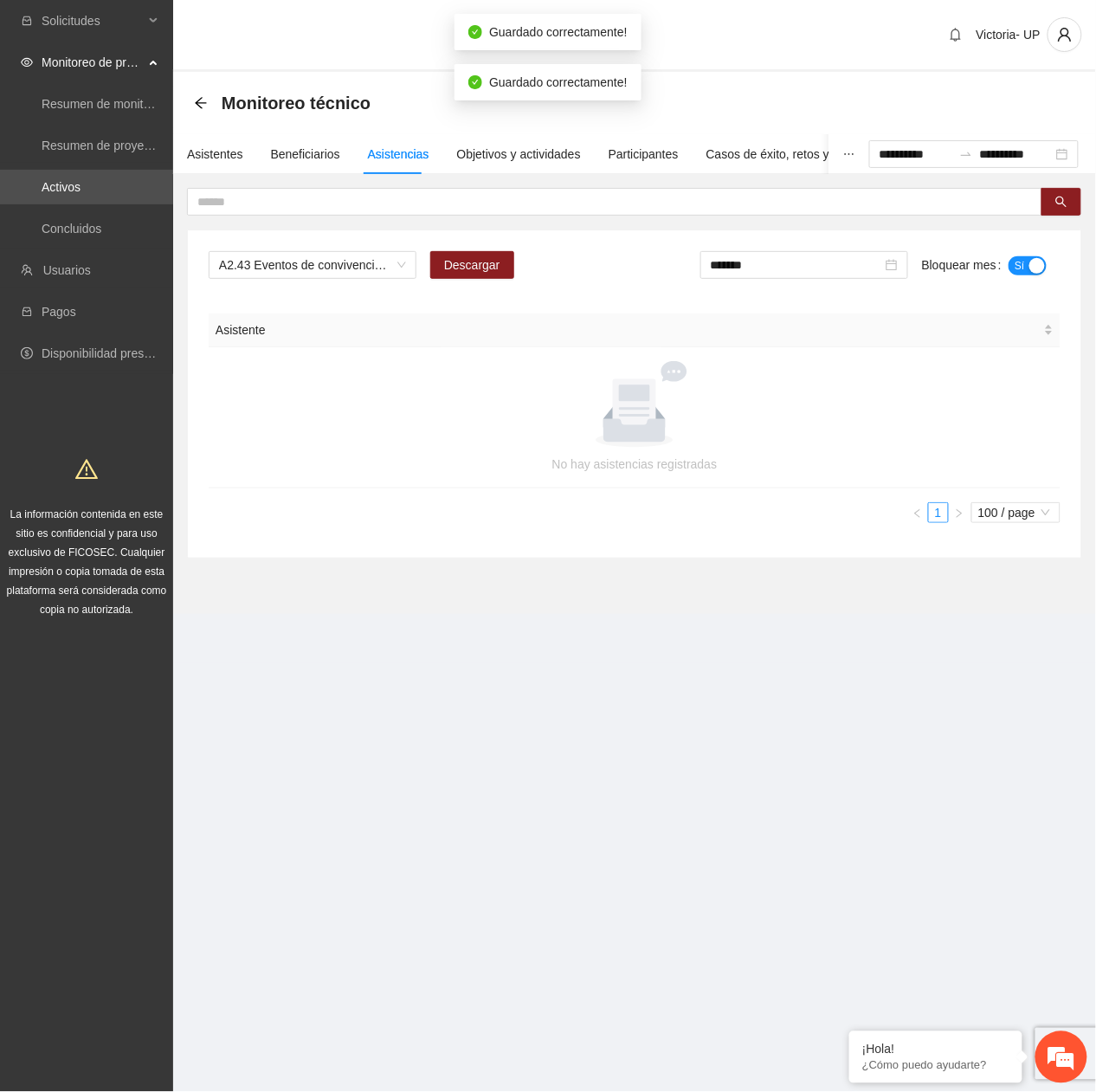
click at [762, 266] on input "*******" at bounding box center [797, 265] width 171 height 19
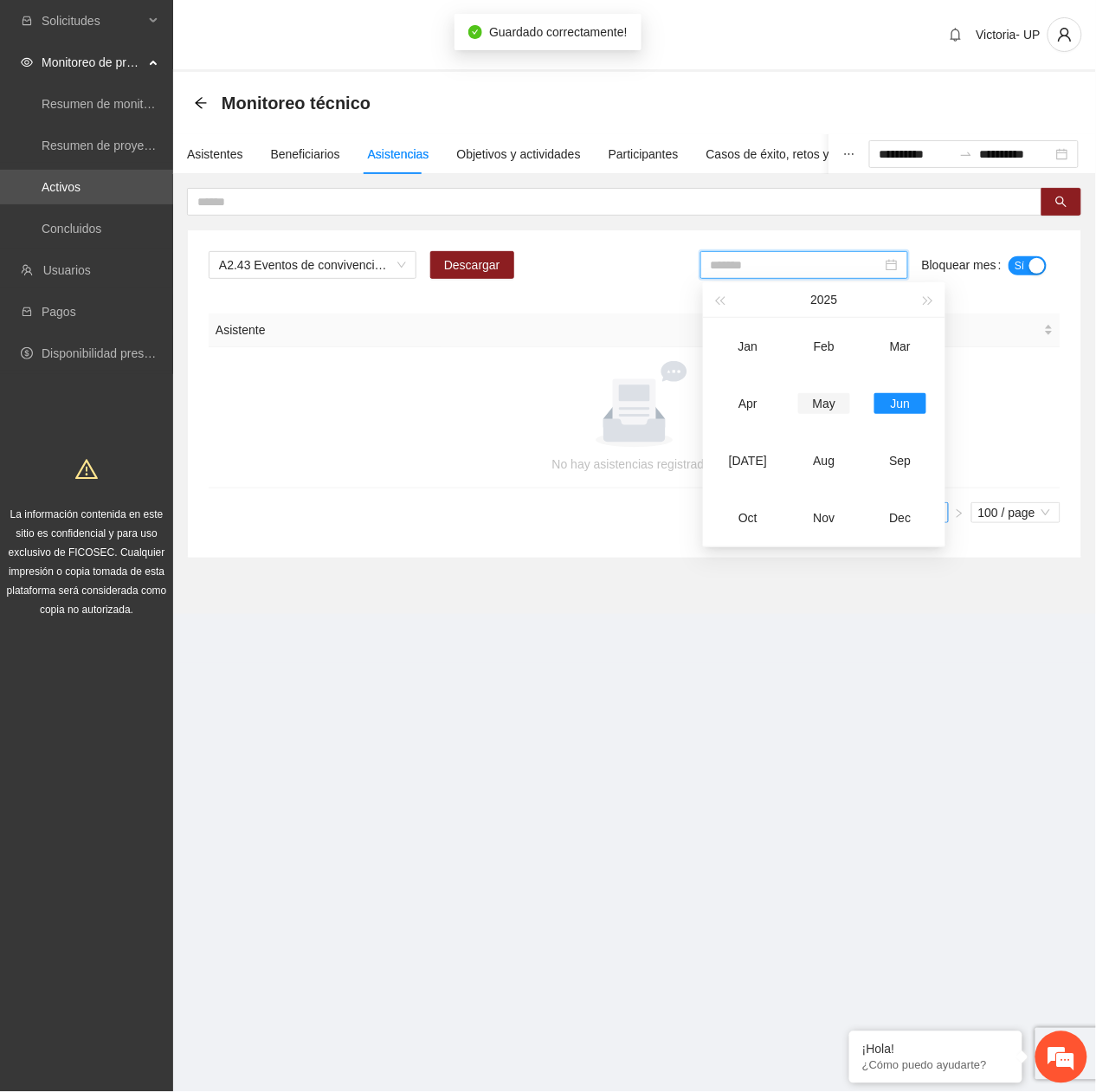
drag, startPoint x: 832, startPoint y: 395, endPoint x: 847, endPoint y: 392, distance: 15.3
click at [842, 395] on div "May" at bounding box center [825, 403] width 52 height 20
type input "*******"
click at [1031, 257] on span "No" at bounding box center [1034, 266] width 13 height 19
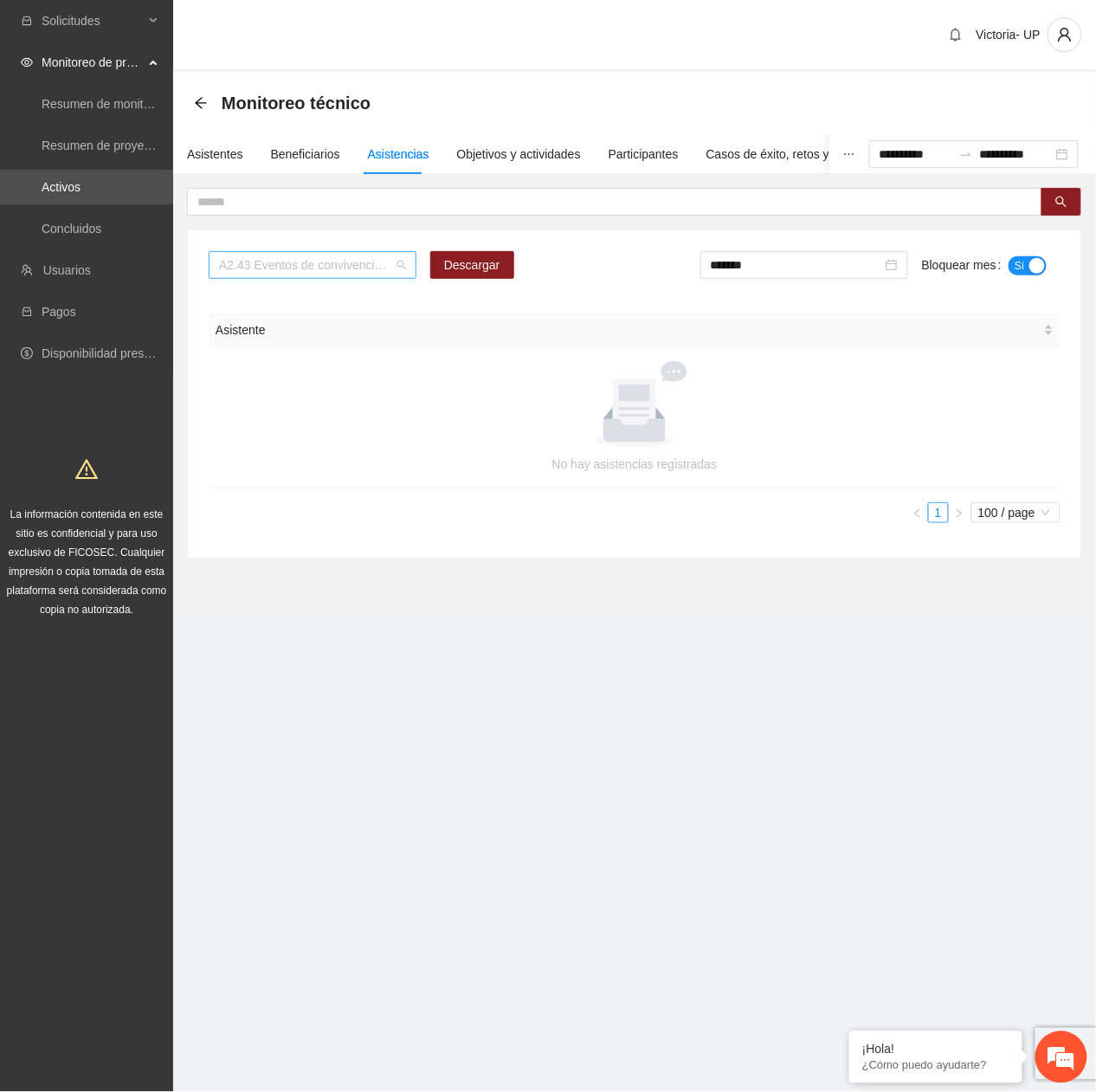
click at [334, 267] on span "A2.43 Eventos de convivencia familiar - [GEOGRAPHIC_DATA] y VCG" at bounding box center [312, 265] width 187 height 26
type input "****"
click at [1025, 263] on button "No" at bounding box center [1027, 266] width 41 height 19
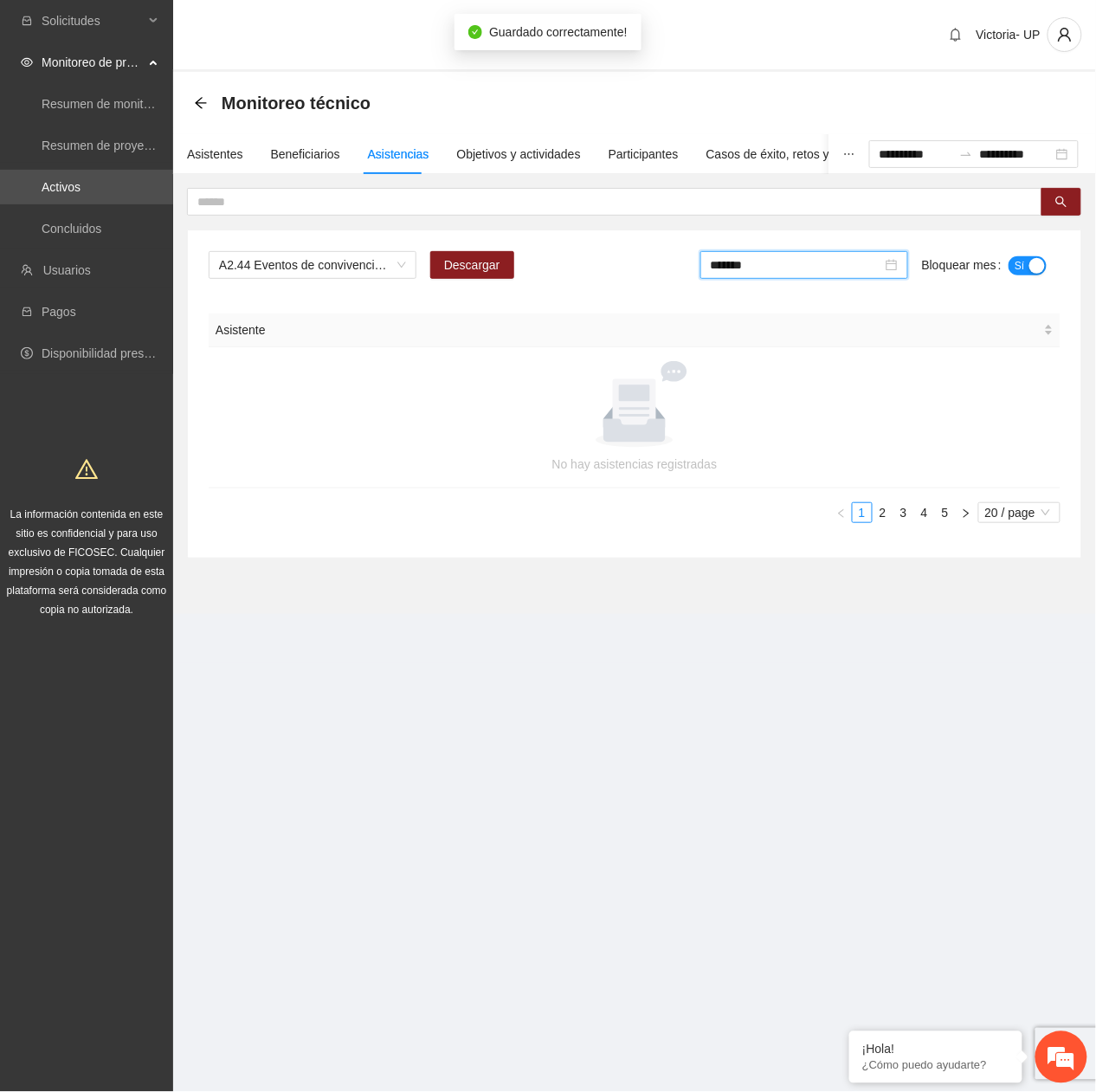
drag, startPoint x: 756, startPoint y: 258, endPoint x: 836, endPoint y: 348, distance: 120.4
click at [766, 270] on input "*******" at bounding box center [797, 265] width 171 height 19
drag, startPoint x: 887, startPoint y: 403, endPoint x: 1070, endPoint y: 311, distance: 204.8
click at [892, 402] on div "Jun" at bounding box center [900, 403] width 52 height 20
click at [1031, 264] on span "No" at bounding box center [1034, 266] width 13 height 19
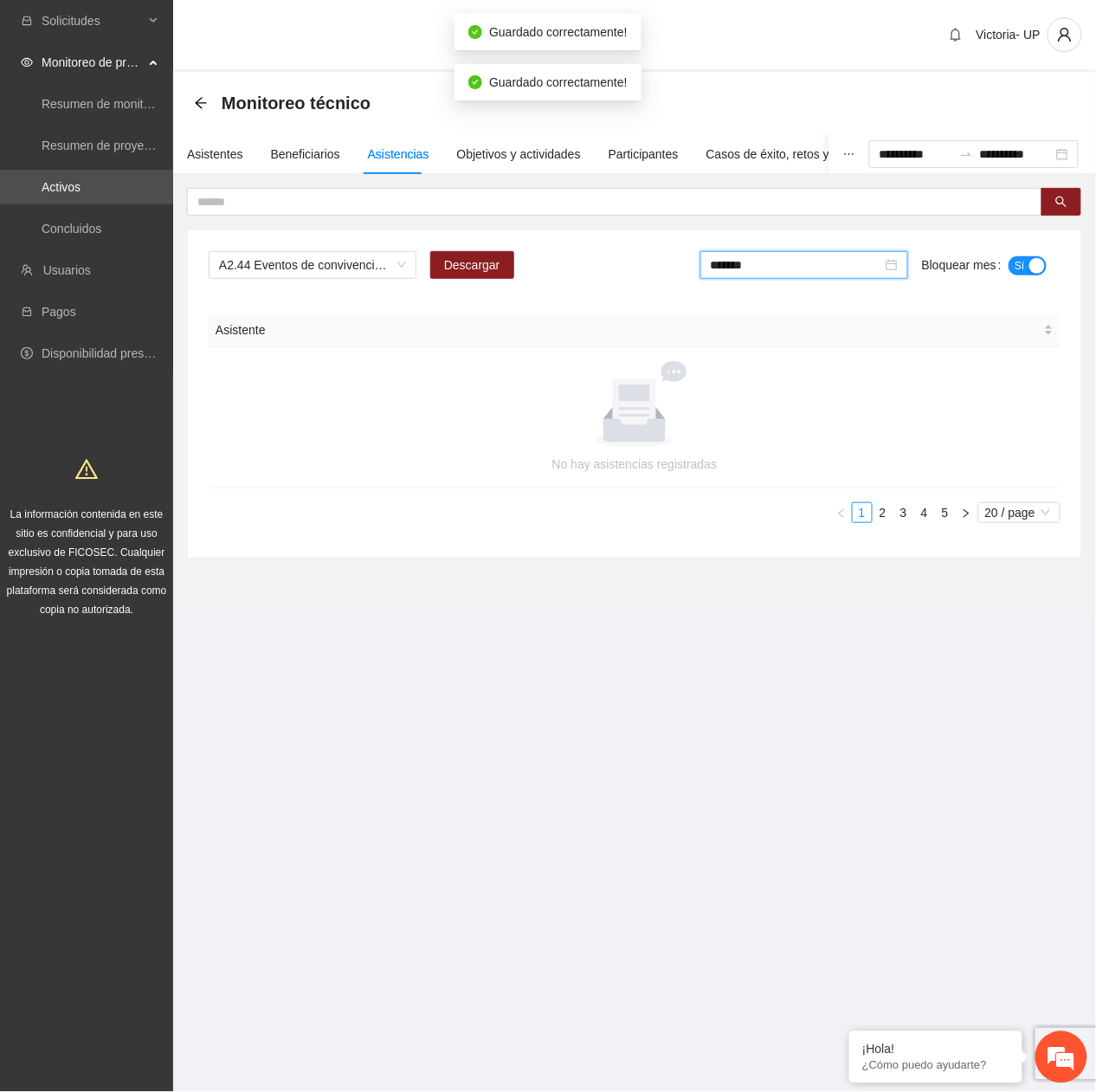
drag, startPoint x: 773, startPoint y: 265, endPoint x: 789, endPoint y: 357, distance: 93.4
click at [773, 271] on input "*******" at bounding box center [797, 265] width 171 height 19
click at [750, 452] on div "[DATE]" at bounding box center [748, 460] width 52 height 20
type input "*******"
click at [1028, 265] on span "No" at bounding box center [1034, 266] width 13 height 19
